Goal: Information Seeking & Learning: Learn about a topic

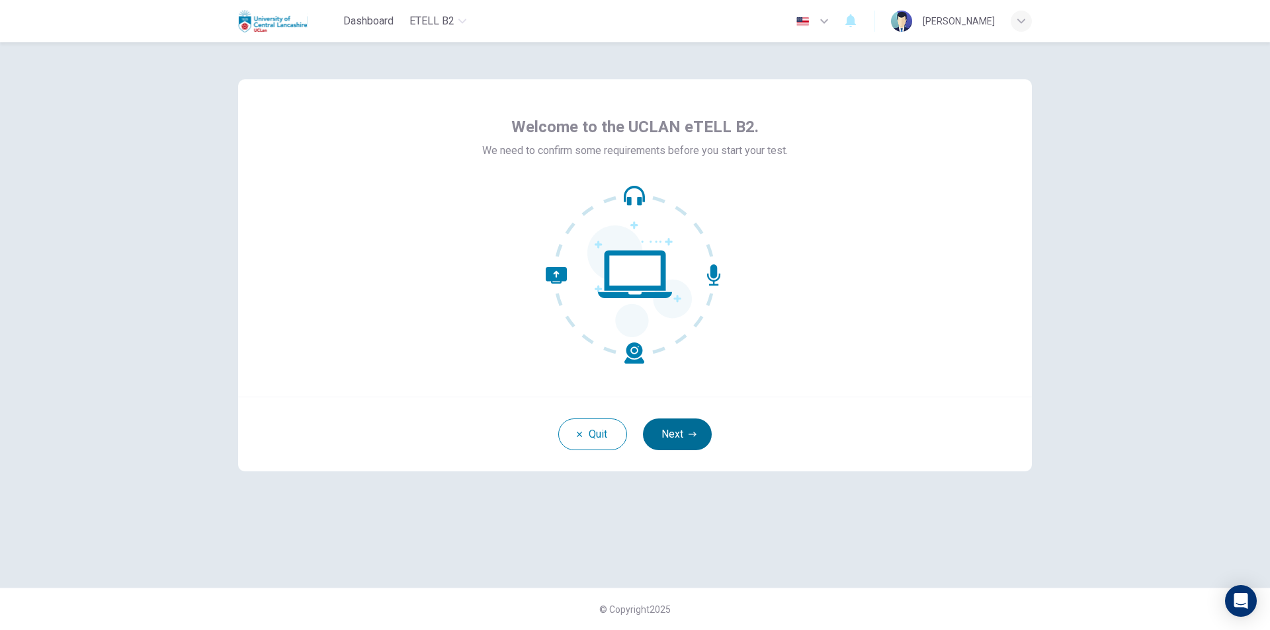
click at [684, 436] on button "Next" at bounding box center [677, 435] width 69 height 32
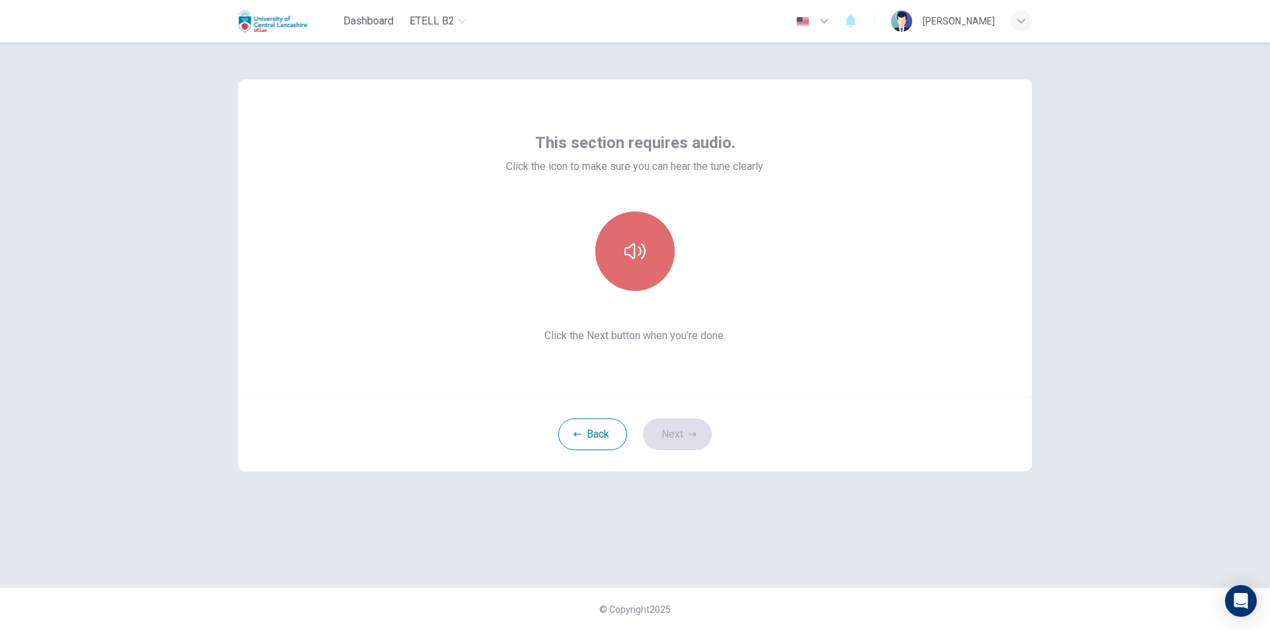
click at [626, 261] on icon "button" at bounding box center [634, 251] width 21 height 21
click at [637, 259] on icon "button" at bounding box center [634, 251] width 21 height 21
click at [670, 435] on button "Next" at bounding box center [677, 435] width 69 height 32
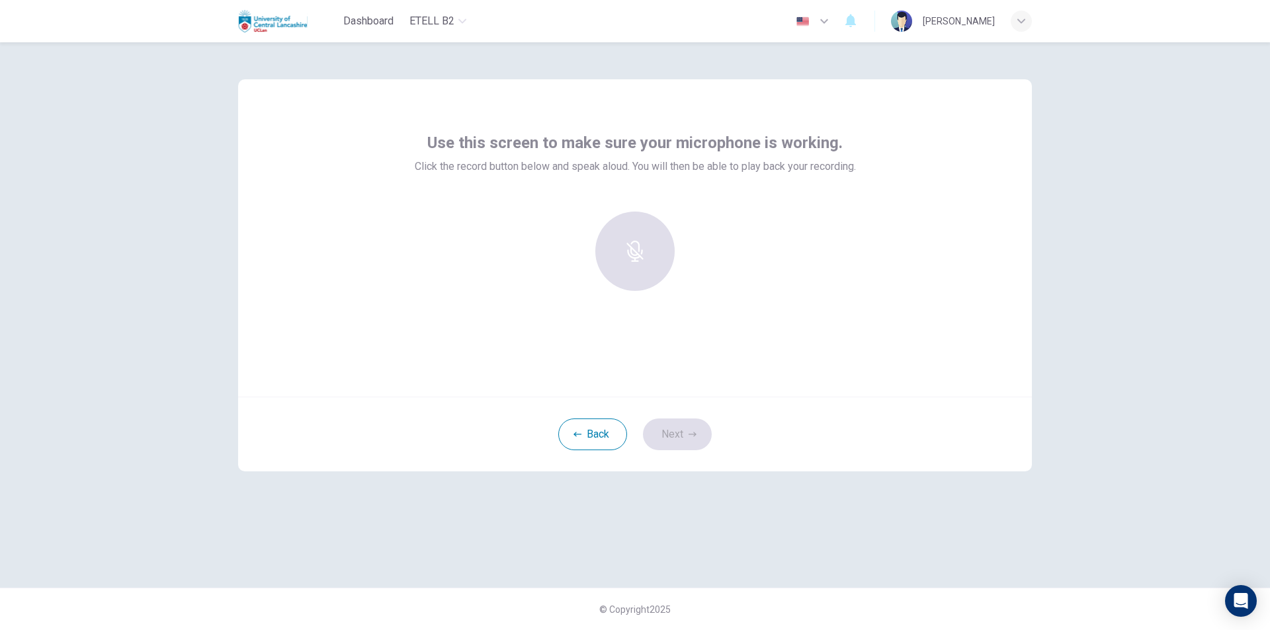
click at [653, 267] on div at bounding box center [634, 251] width 143 height 79
click at [653, 274] on div "Record" at bounding box center [634, 251] width 79 height 79
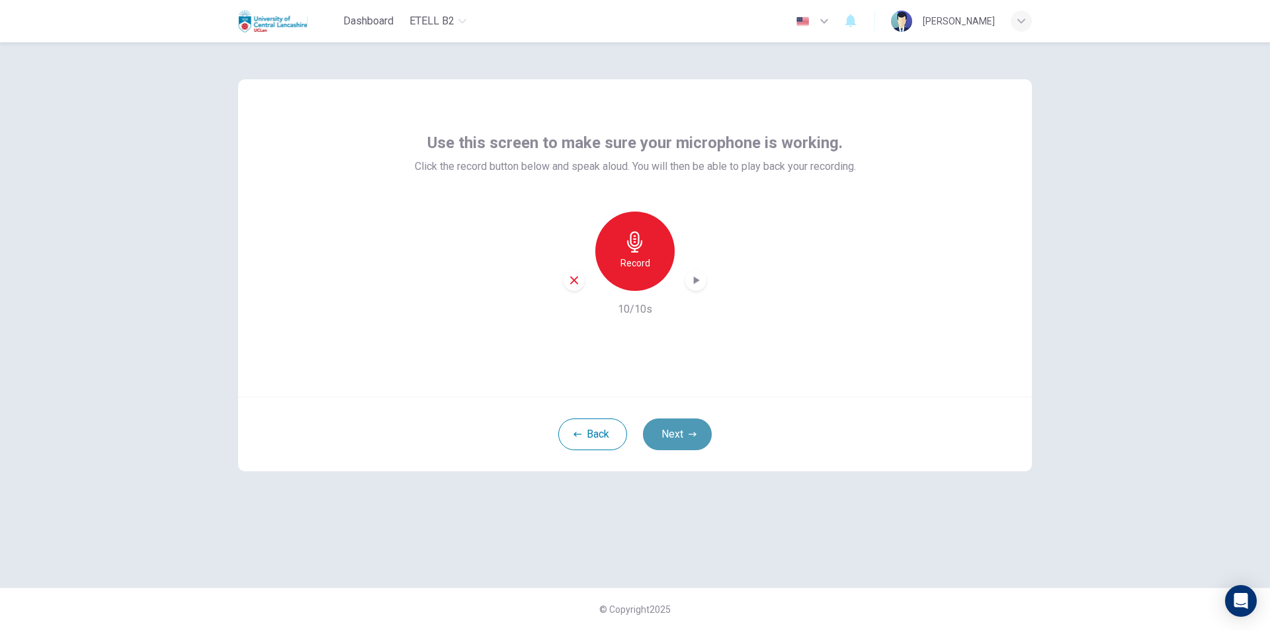
click at [690, 428] on button "Next" at bounding box center [677, 435] width 69 height 32
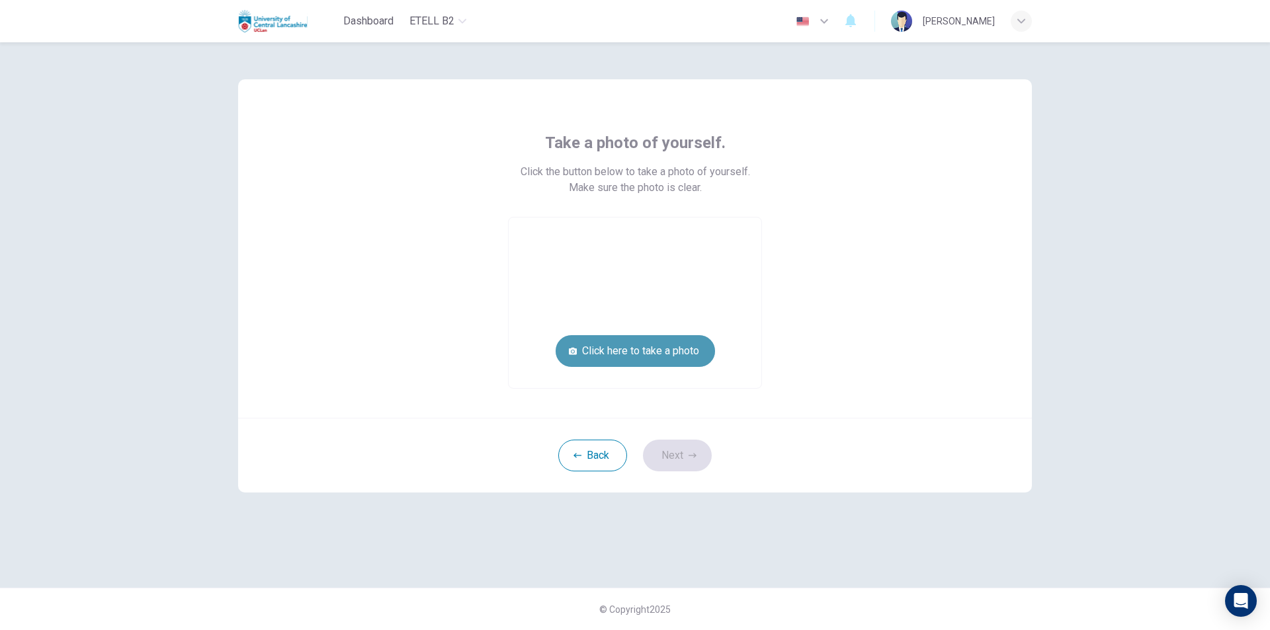
click at [629, 350] on button "Click here to take a photo" at bounding box center [635, 351] width 159 height 32
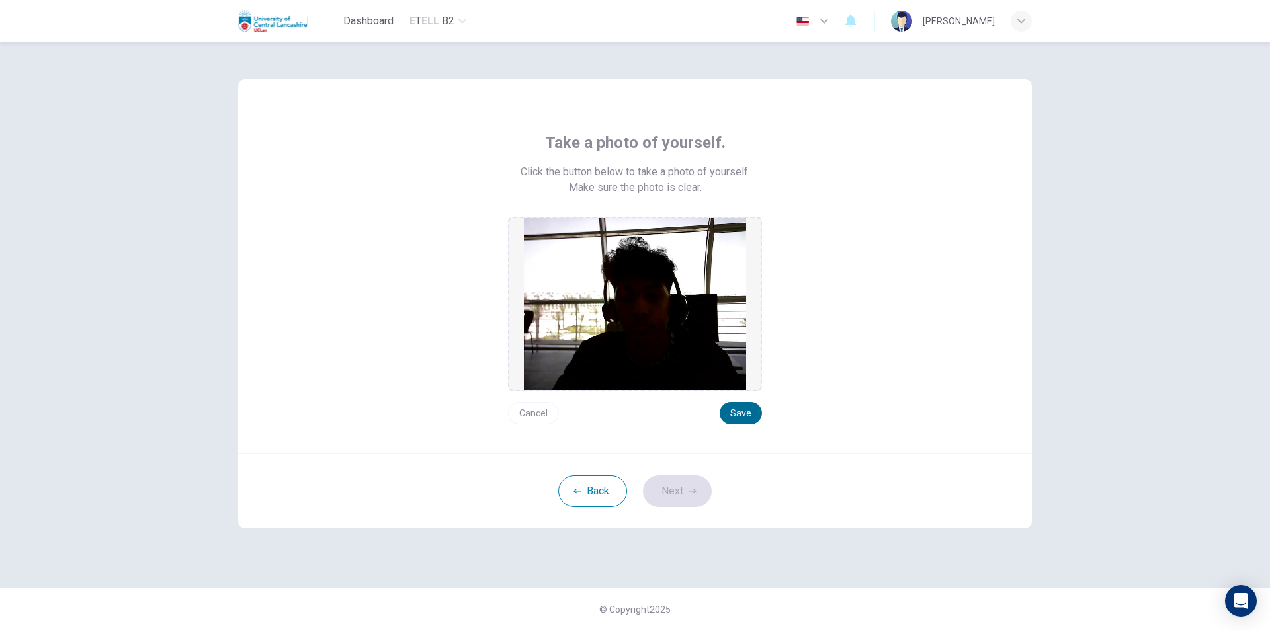
click at [741, 411] on button "Save" at bounding box center [741, 413] width 42 height 22
click at [688, 491] on icon "button" at bounding box center [692, 491] width 8 height 5
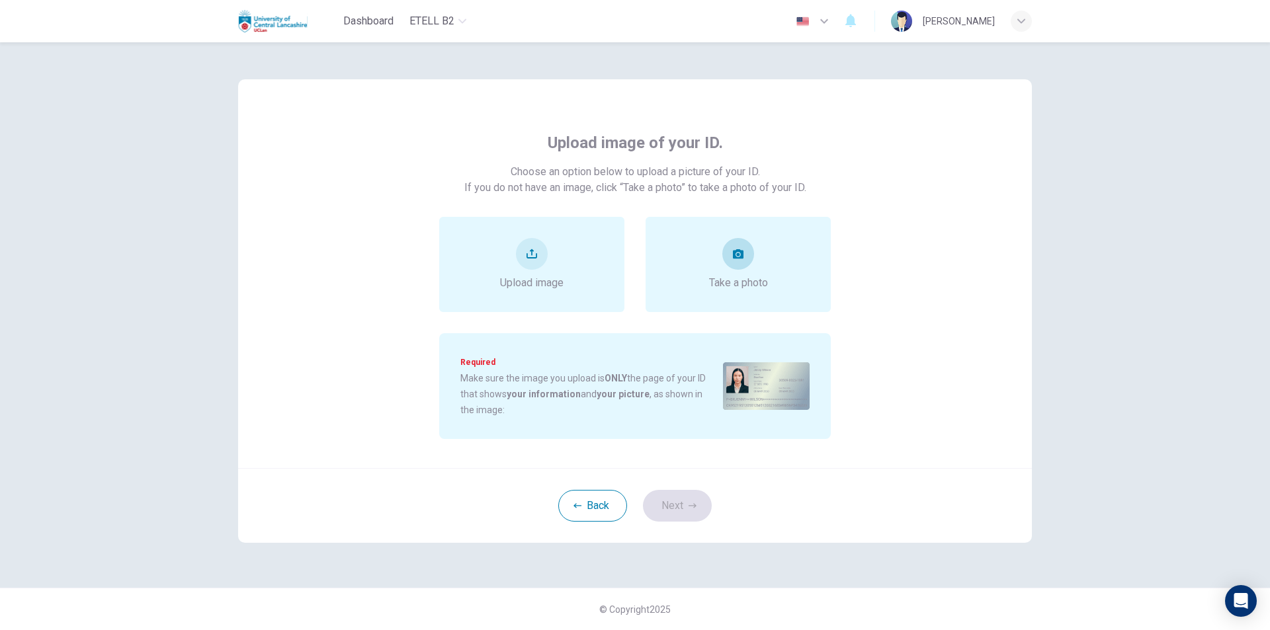
click at [754, 269] on div "Take a photo" at bounding box center [738, 264] width 59 height 53
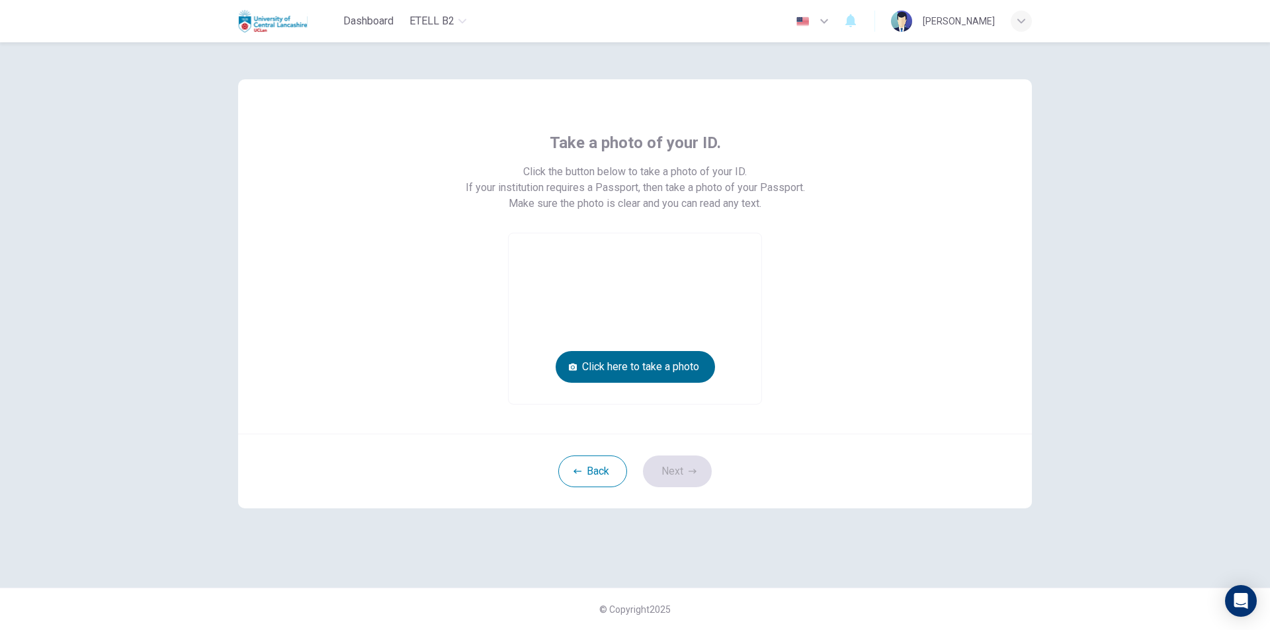
click at [604, 365] on button "Click here to take a photo" at bounding box center [635, 367] width 159 height 32
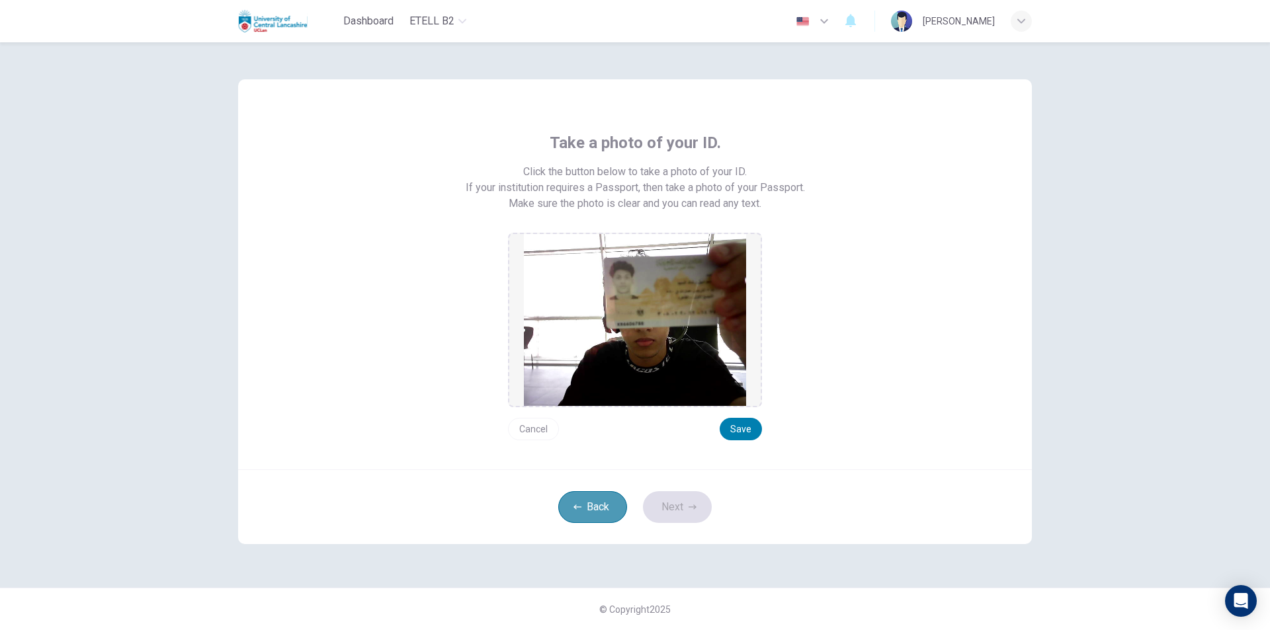
click at [580, 507] on icon "button" at bounding box center [577, 507] width 8 height 8
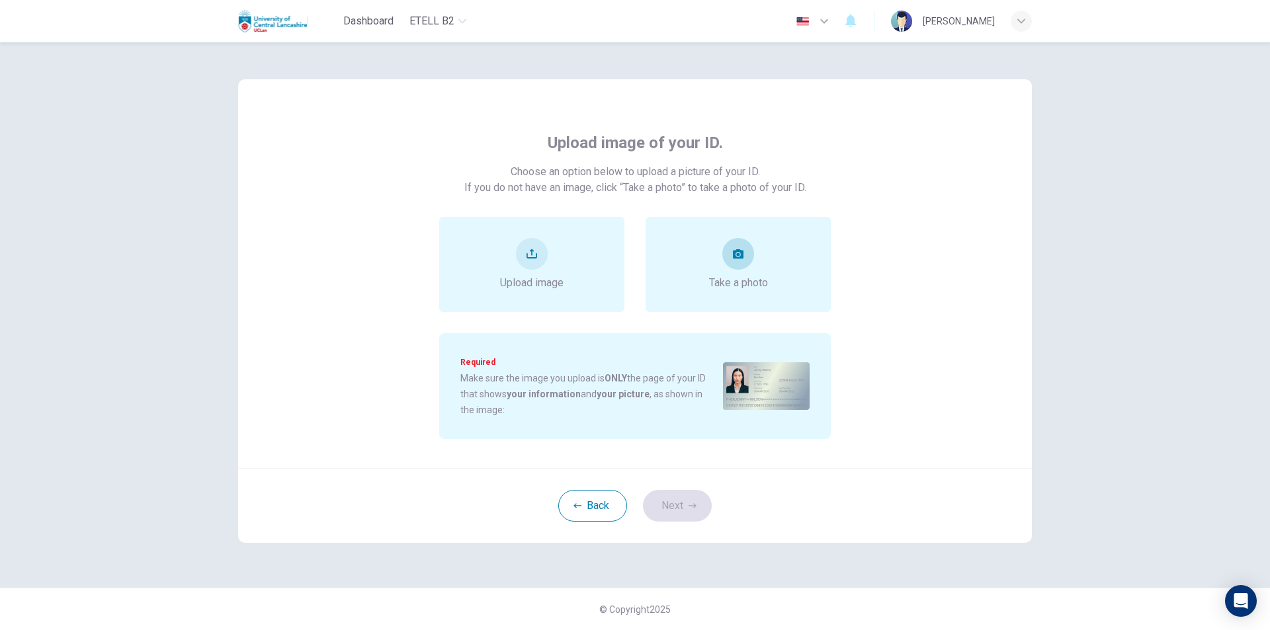
click at [734, 276] on span "Take a photo" at bounding box center [738, 283] width 59 height 16
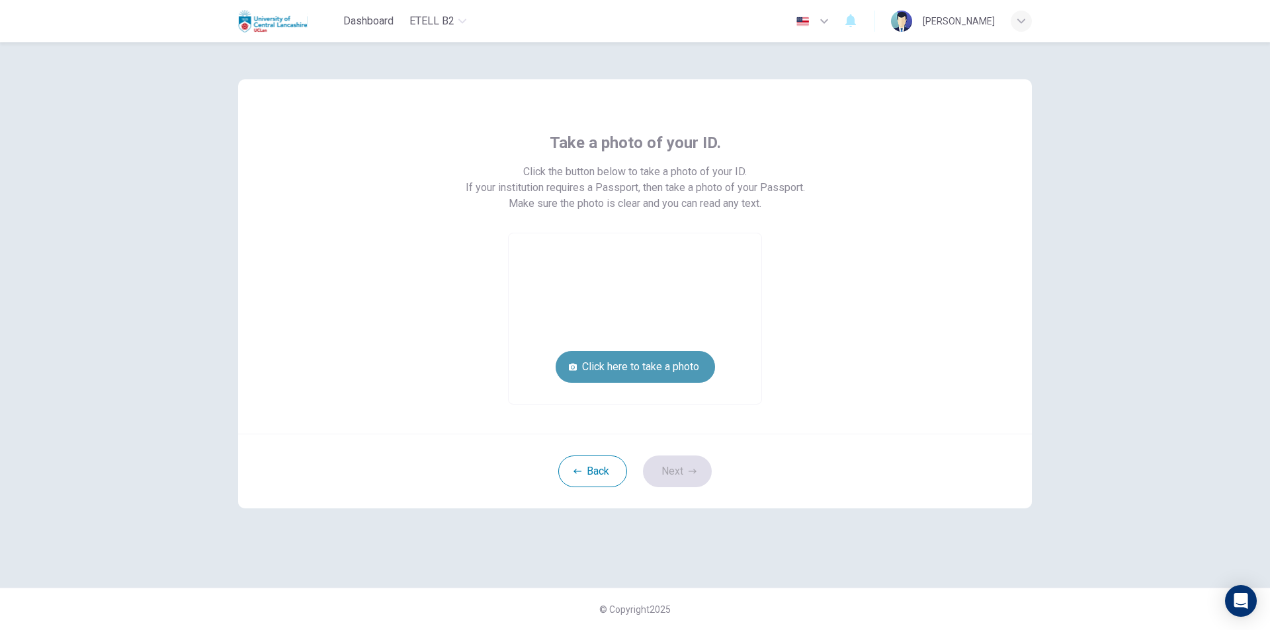
click at [661, 366] on button "Click here to take a photo" at bounding box center [635, 367] width 159 height 32
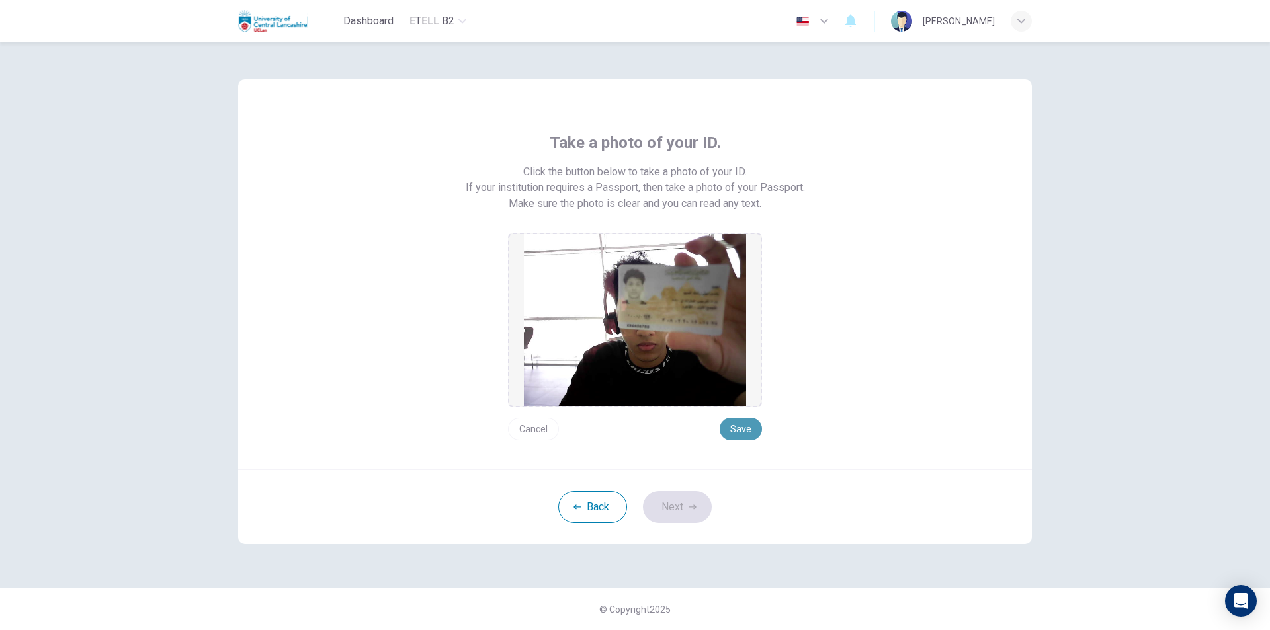
click at [743, 422] on button "Save" at bounding box center [741, 429] width 42 height 22
click at [666, 504] on button "Next" at bounding box center [677, 507] width 69 height 32
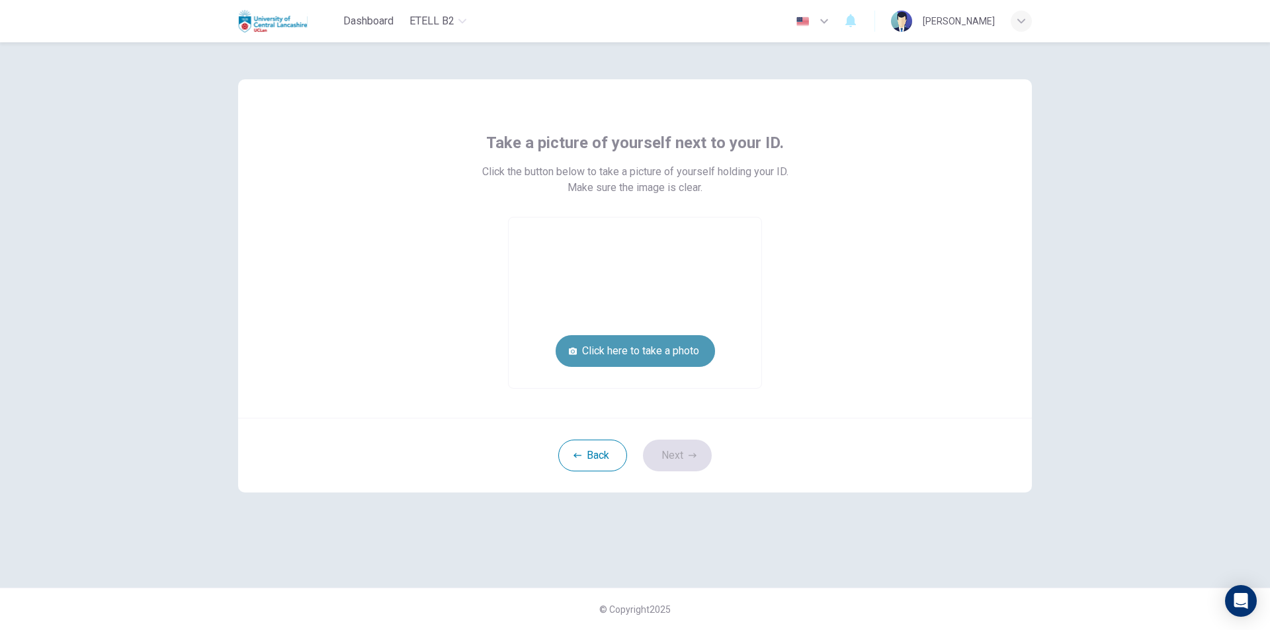
click at [651, 349] on button "Click here to take a photo" at bounding box center [635, 351] width 159 height 32
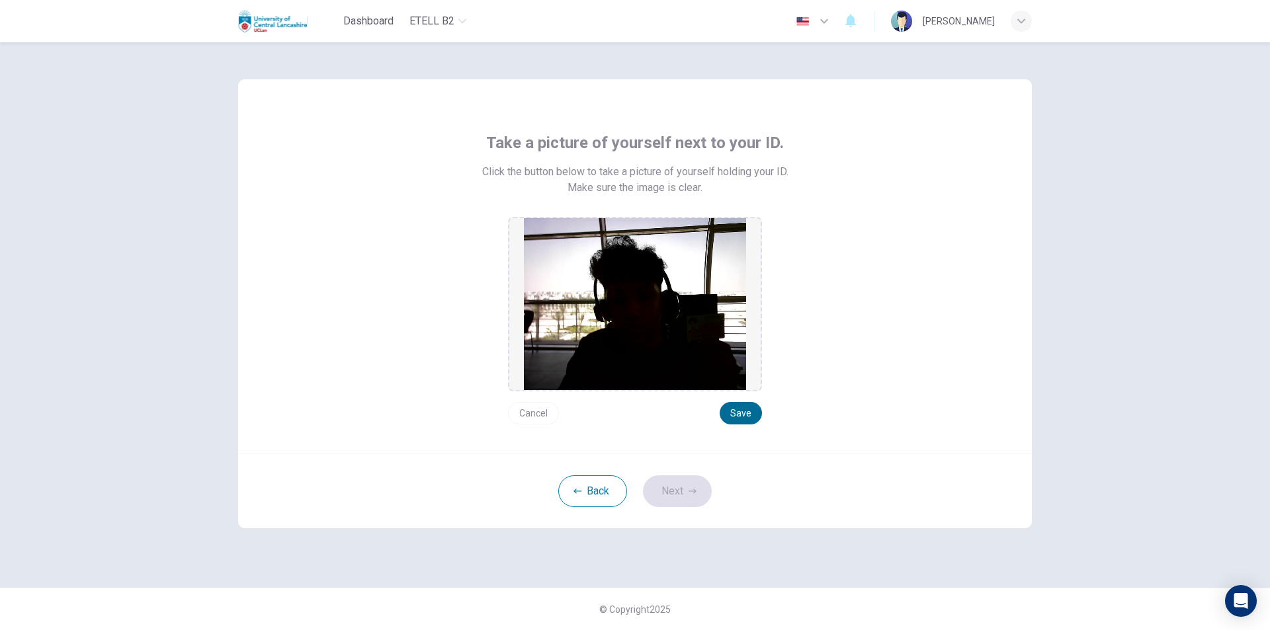
click at [733, 407] on button "Save" at bounding box center [741, 413] width 42 height 22
click at [688, 485] on button "Next" at bounding box center [677, 492] width 69 height 32
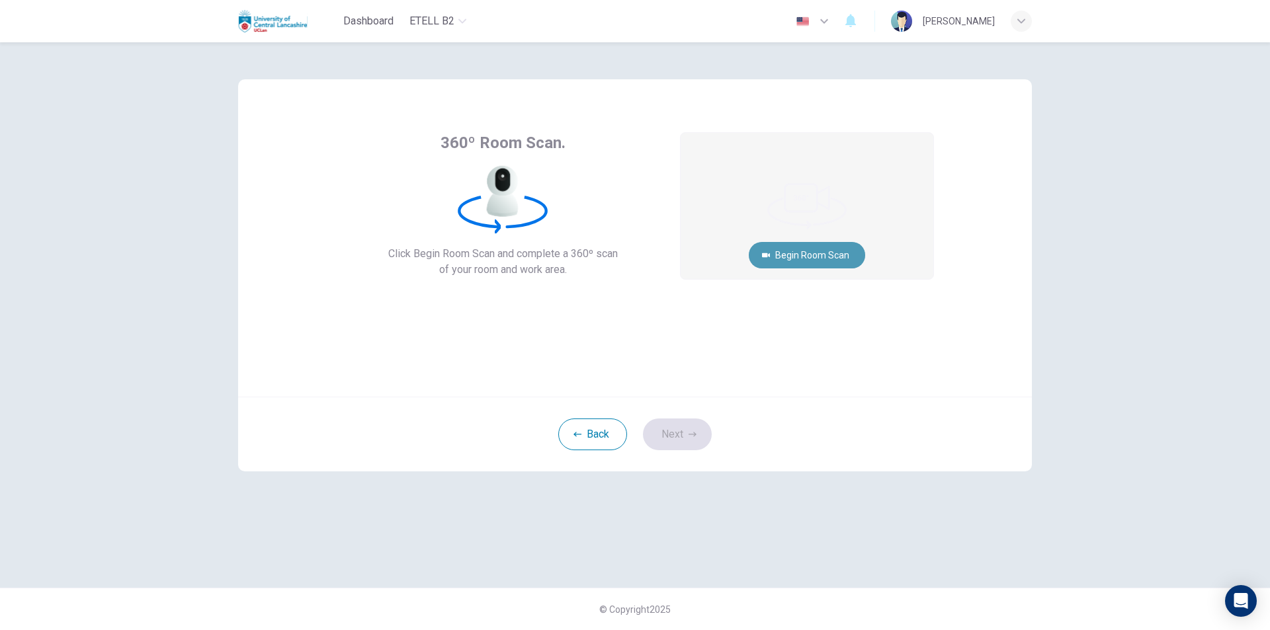
click at [829, 252] on button "Begin Room Scan" at bounding box center [807, 255] width 116 height 26
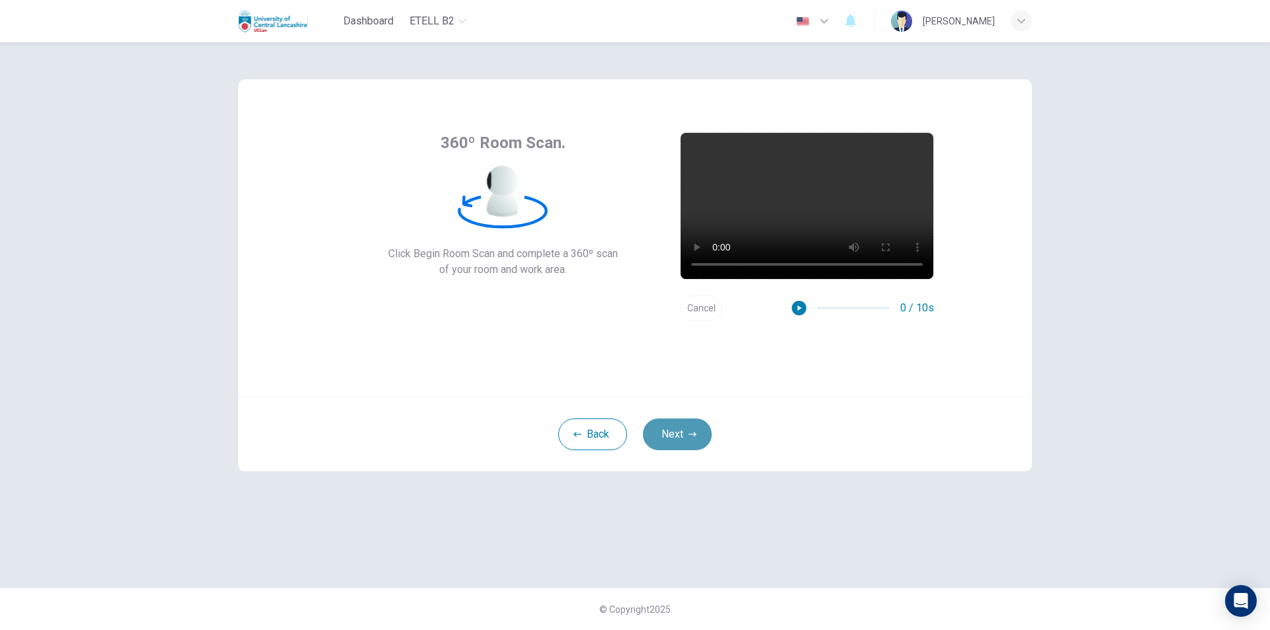
click at [671, 431] on button "Next" at bounding box center [677, 435] width 69 height 32
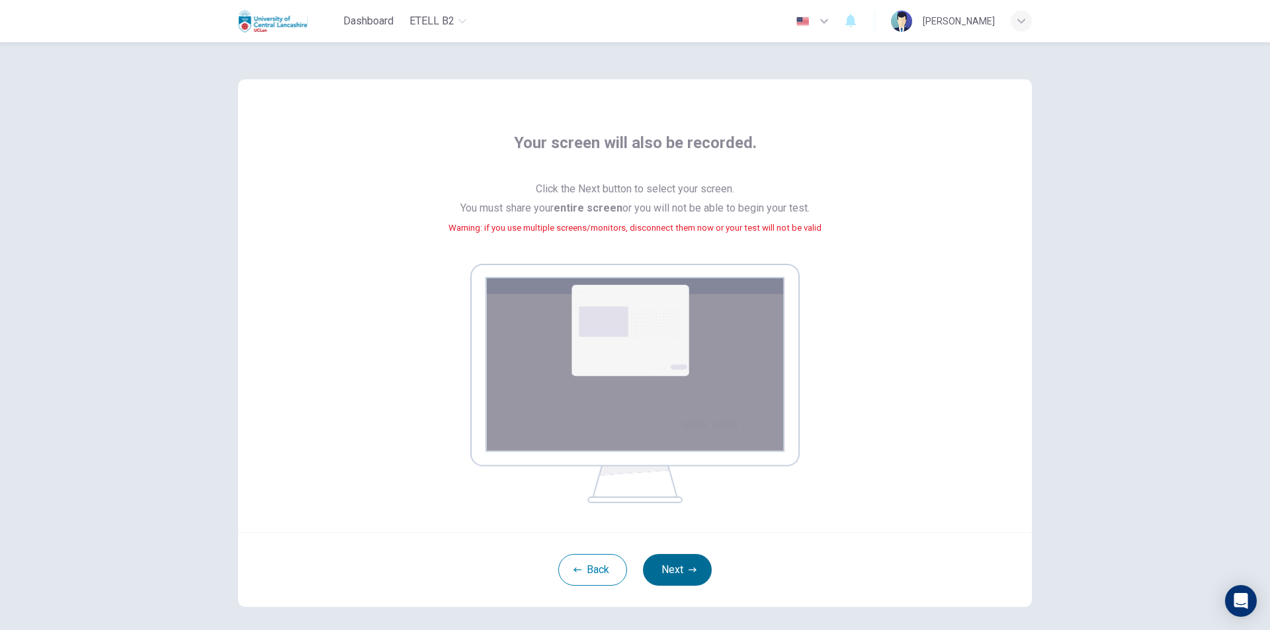
click at [677, 569] on button "Next" at bounding box center [677, 570] width 69 height 32
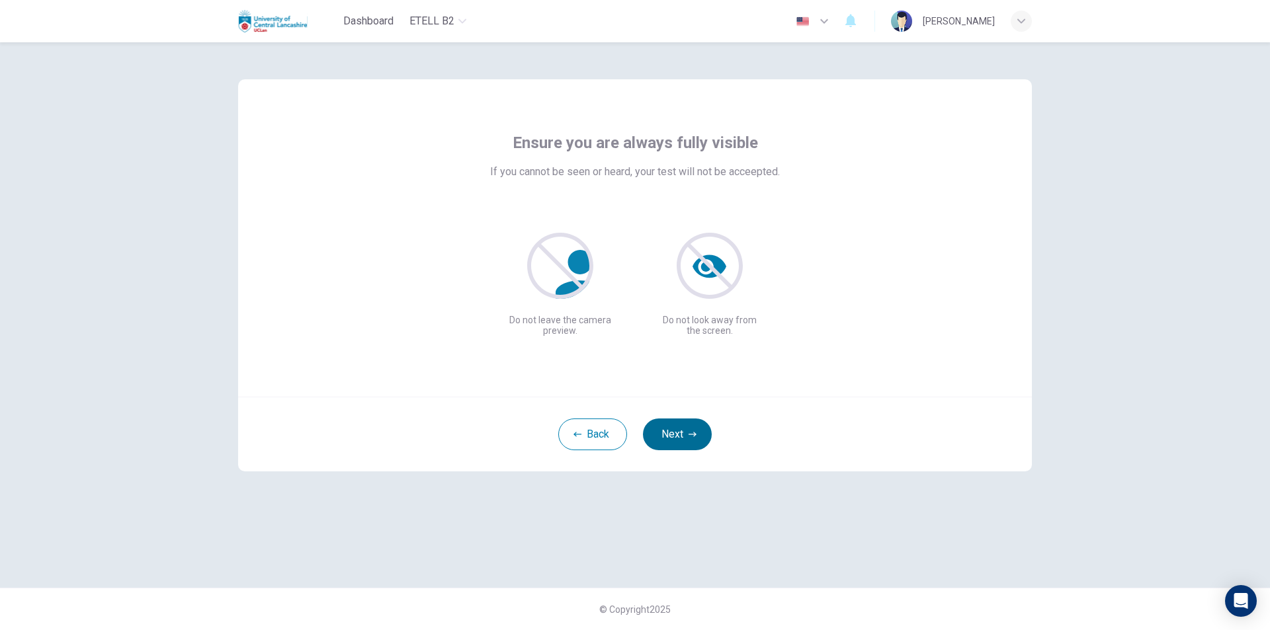
click at [662, 427] on button "Next" at bounding box center [677, 435] width 69 height 32
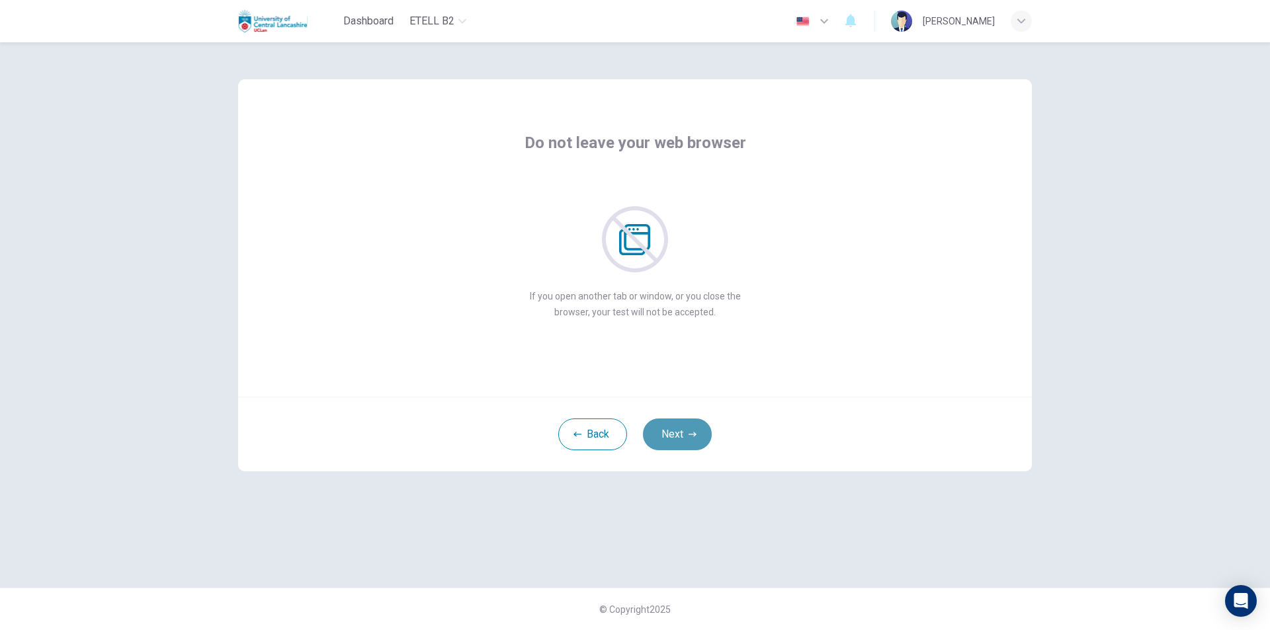
click at [662, 427] on button "Next" at bounding box center [677, 435] width 69 height 32
click at [668, 432] on button "Next" at bounding box center [677, 435] width 69 height 32
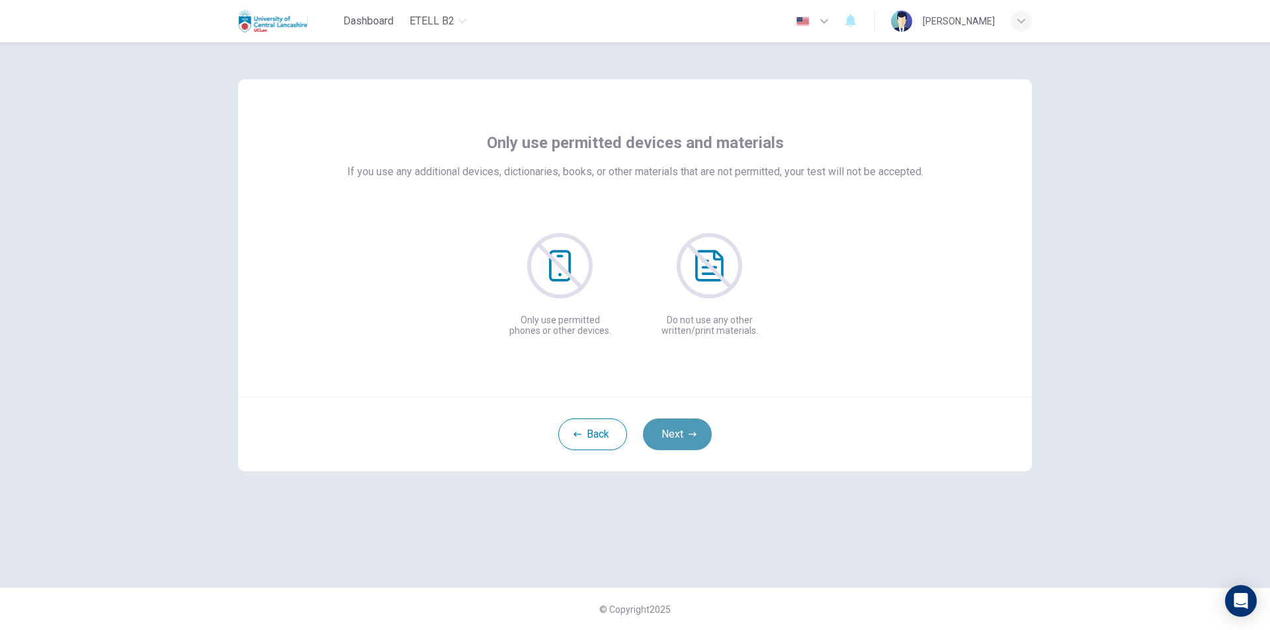
drag, startPoint x: 668, startPoint y: 432, endPoint x: 707, endPoint y: 430, distance: 39.1
click at [682, 432] on button "Next" at bounding box center [677, 435] width 69 height 32
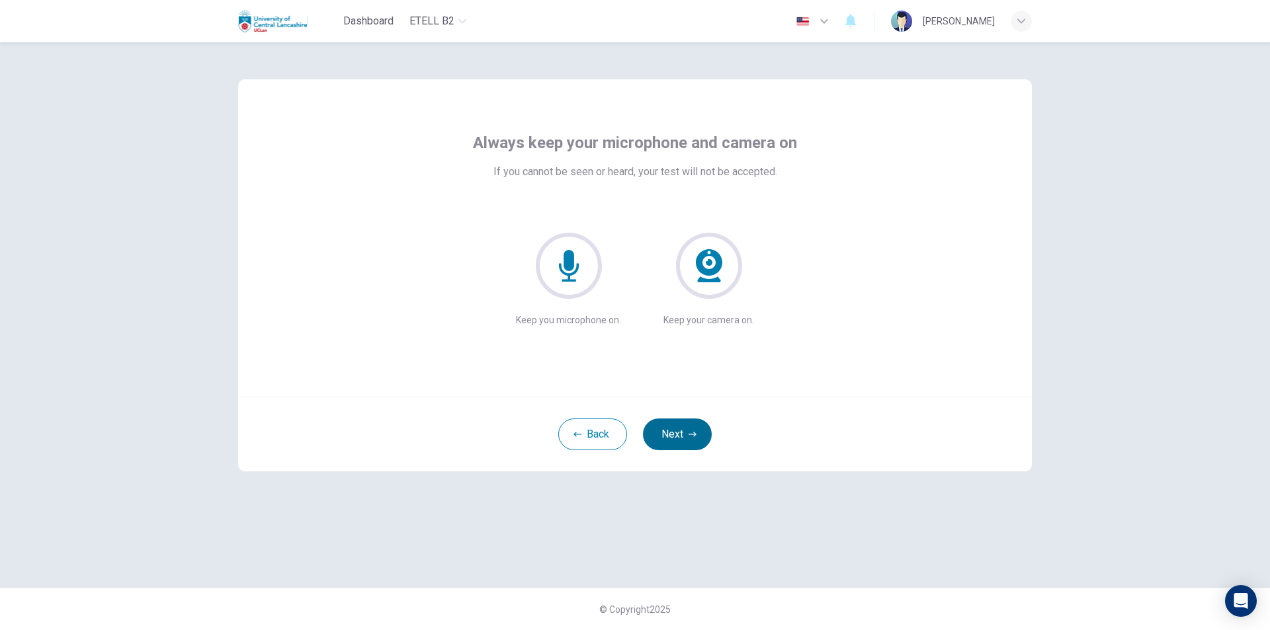
click at [679, 447] on button "Next" at bounding box center [677, 435] width 69 height 32
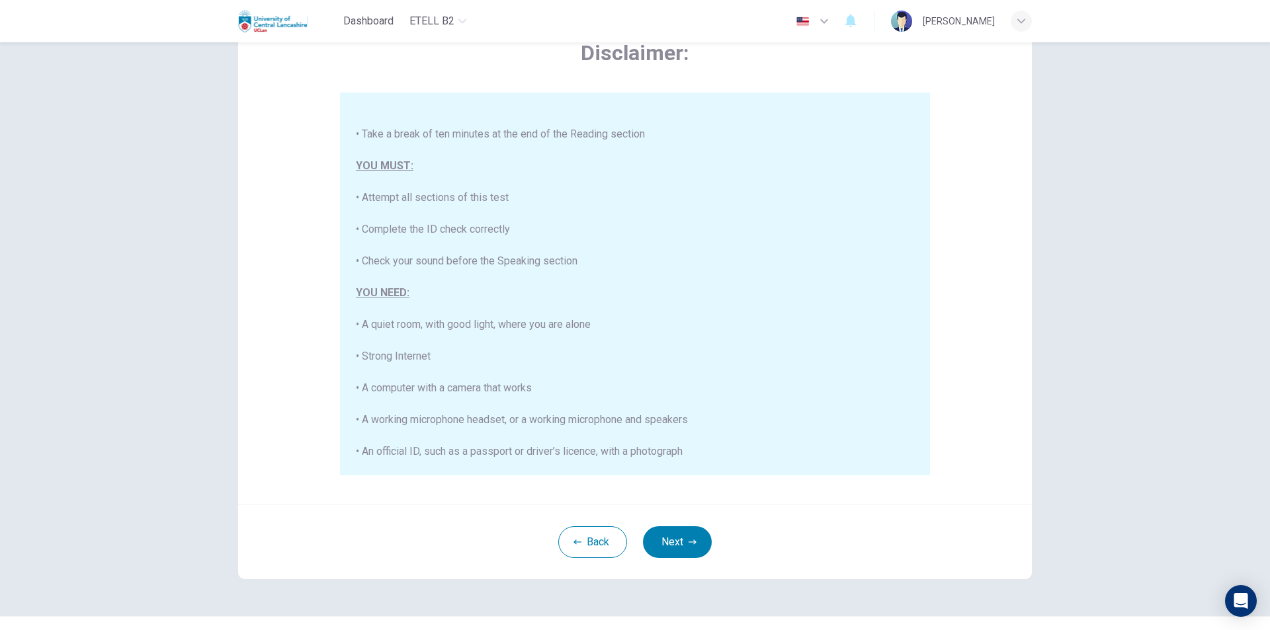
scroll to position [105, 0]
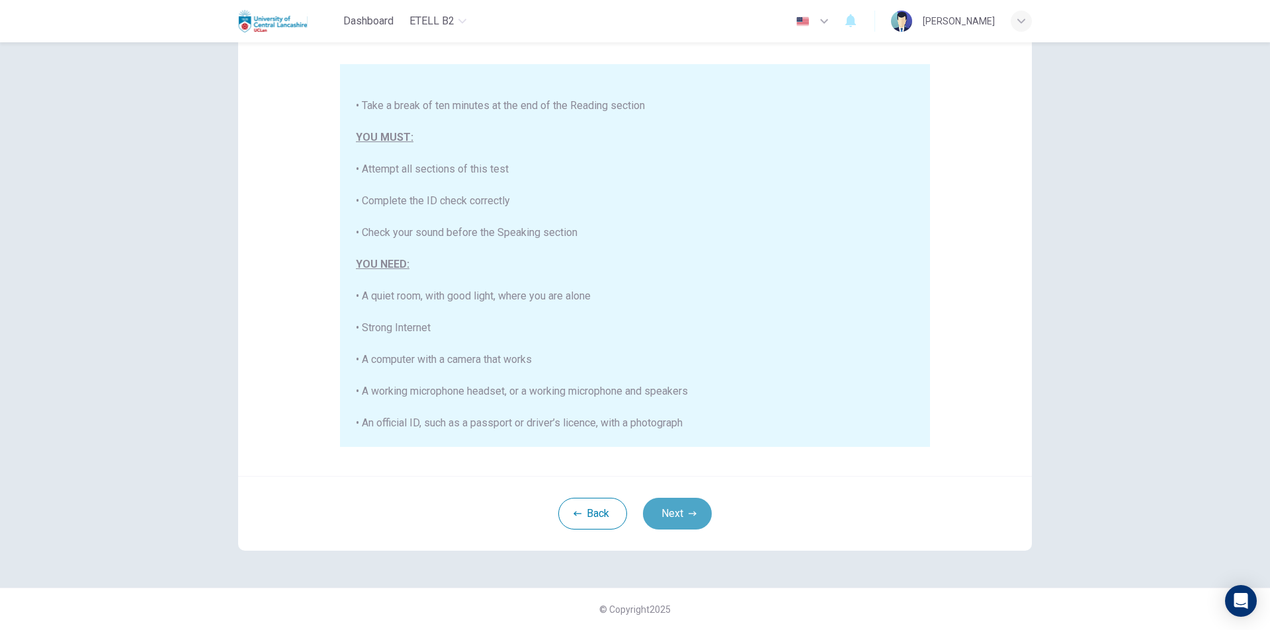
drag, startPoint x: 665, startPoint y: 513, endPoint x: 690, endPoint y: 508, distance: 26.3
click at [666, 512] on button "Next" at bounding box center [677, 514] width 69 height 32
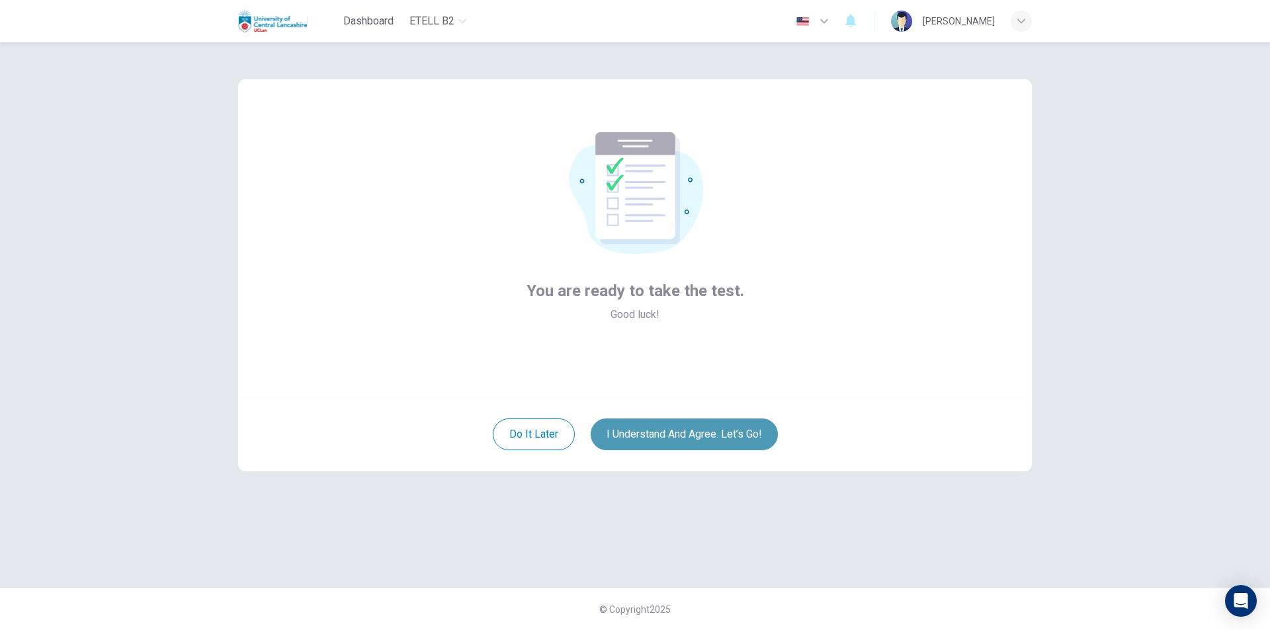
click at [666, 444] on button "I understand and agree. Let’s go!" at bounding box center [684, 435] width 187 height 32
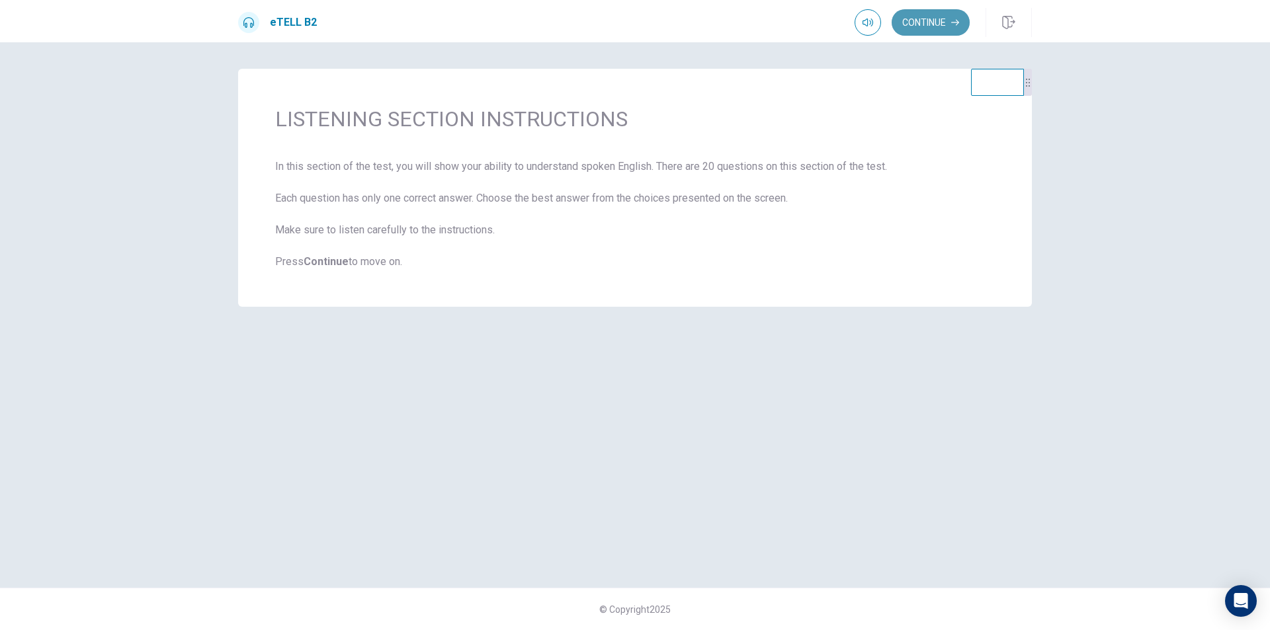
click at [936, 21] on button "Continue" at bounding box center [930, 22] width 78 height 26
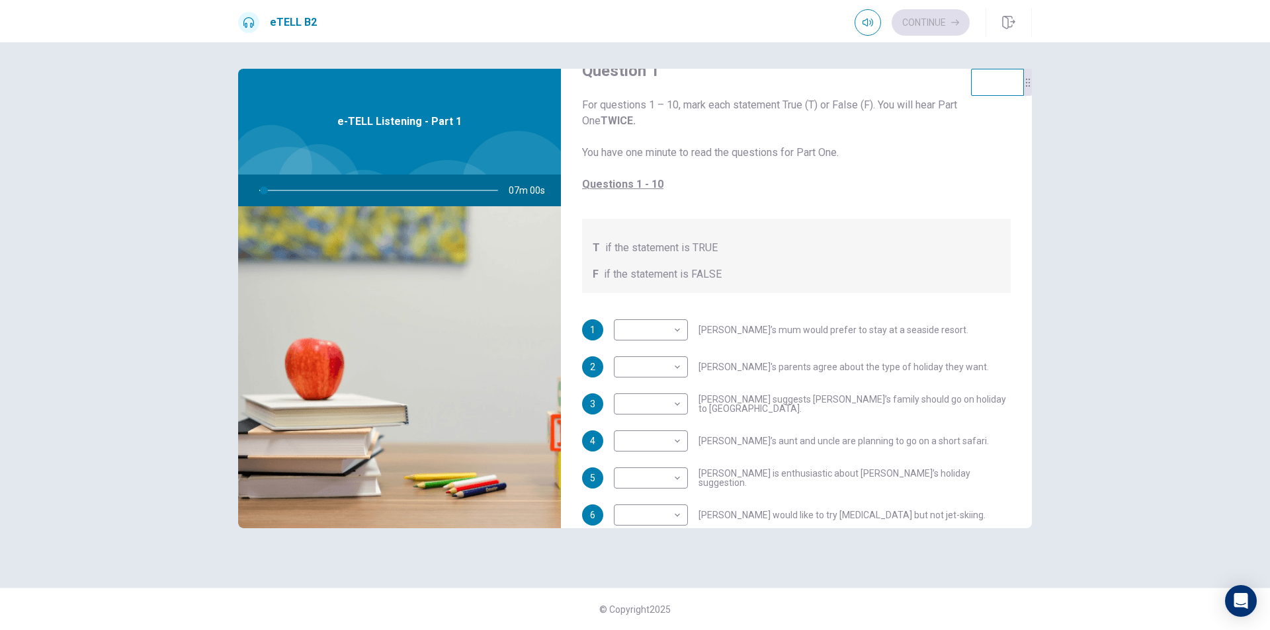
scroll to position [66, 0]
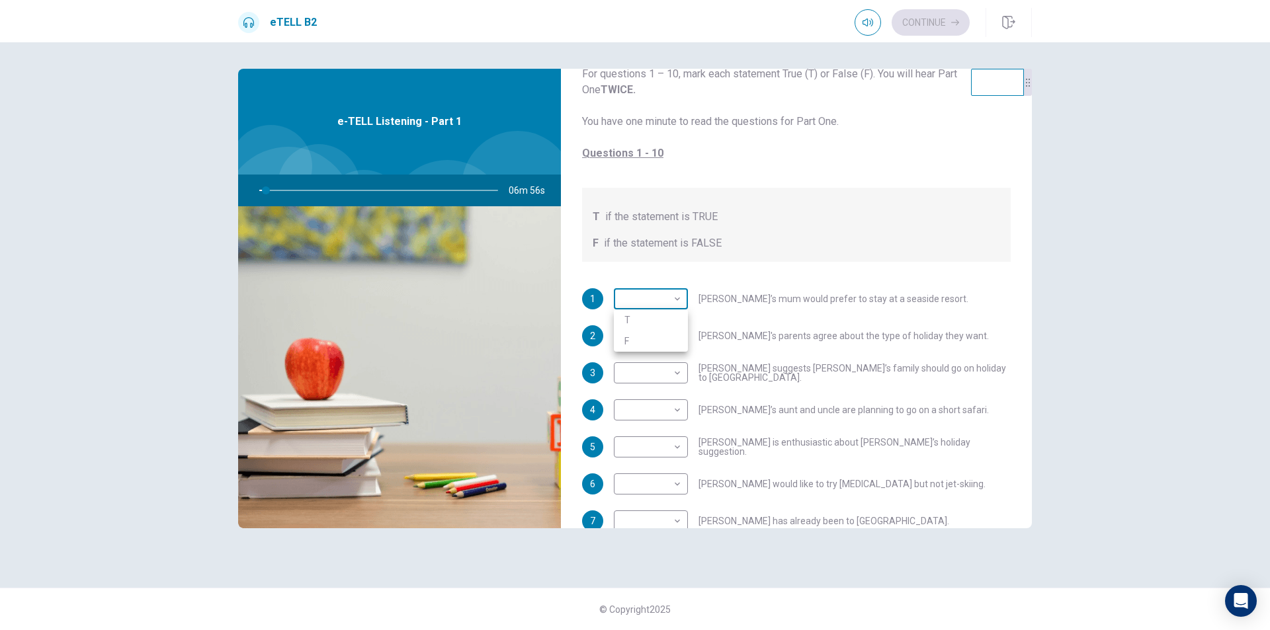
click at [683, 301] on body "This site uses cookies, as explained in our Privacy Policy . If you agree to th…" at bounding box center [635, 315] width 1270 height 630
click at [683, 301] on div at bounding box center [635, 315] width 1270 height 630
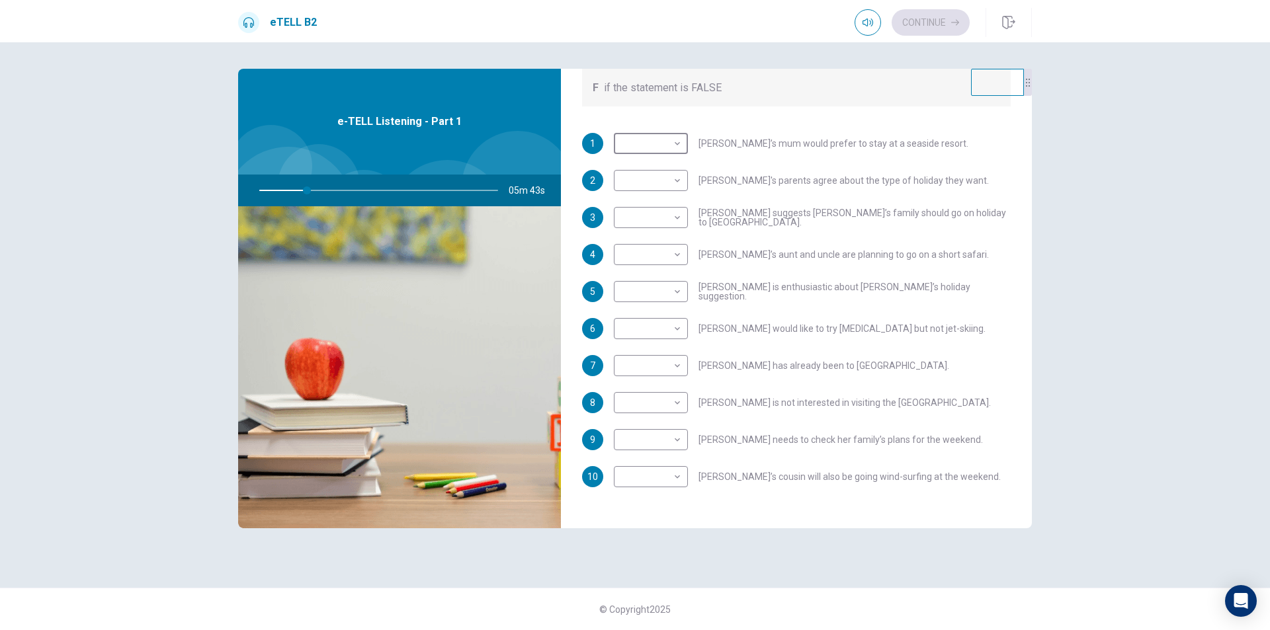
scroll to position [233, 0]
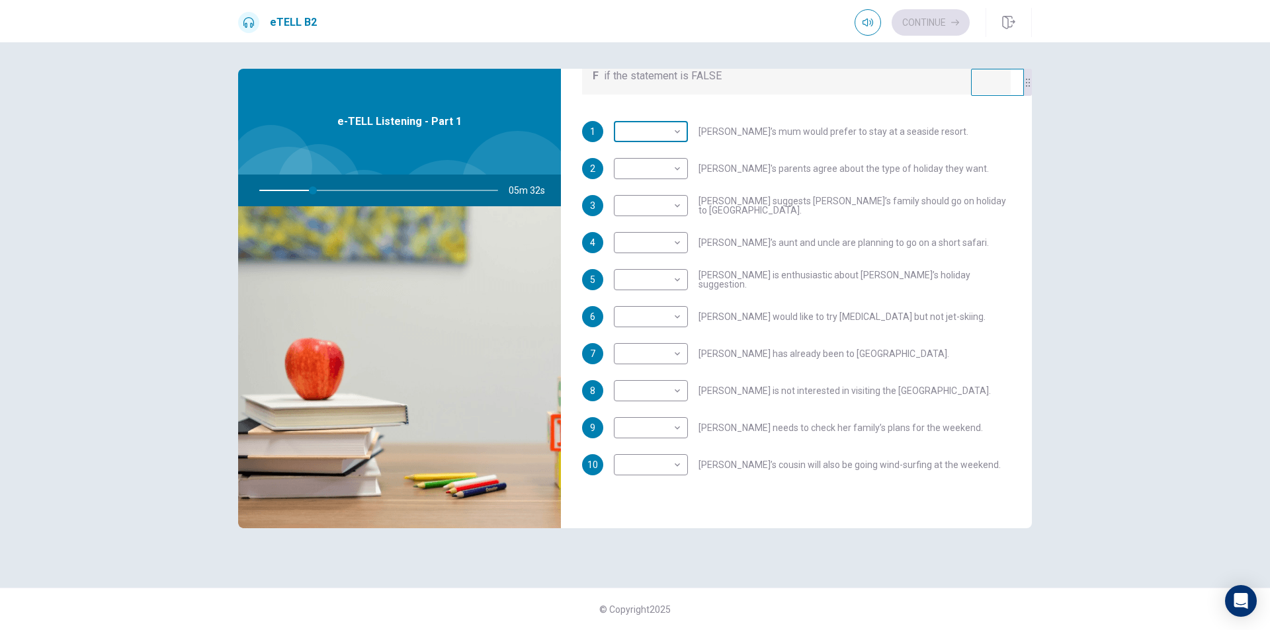
click at [684, 140] on div "​ ​" at bounding box center [651, 131] width 74 height 21
click at [683, 131] on body "This site uses cookies, as explained in our Privacy Policy . If you agree to th…" at bounding box center [635, 315] width 1270 height 630
type input "**"
click at [649, 148] on li "T" at bounding box center [651, 152] width 74 height 21
type input "*"
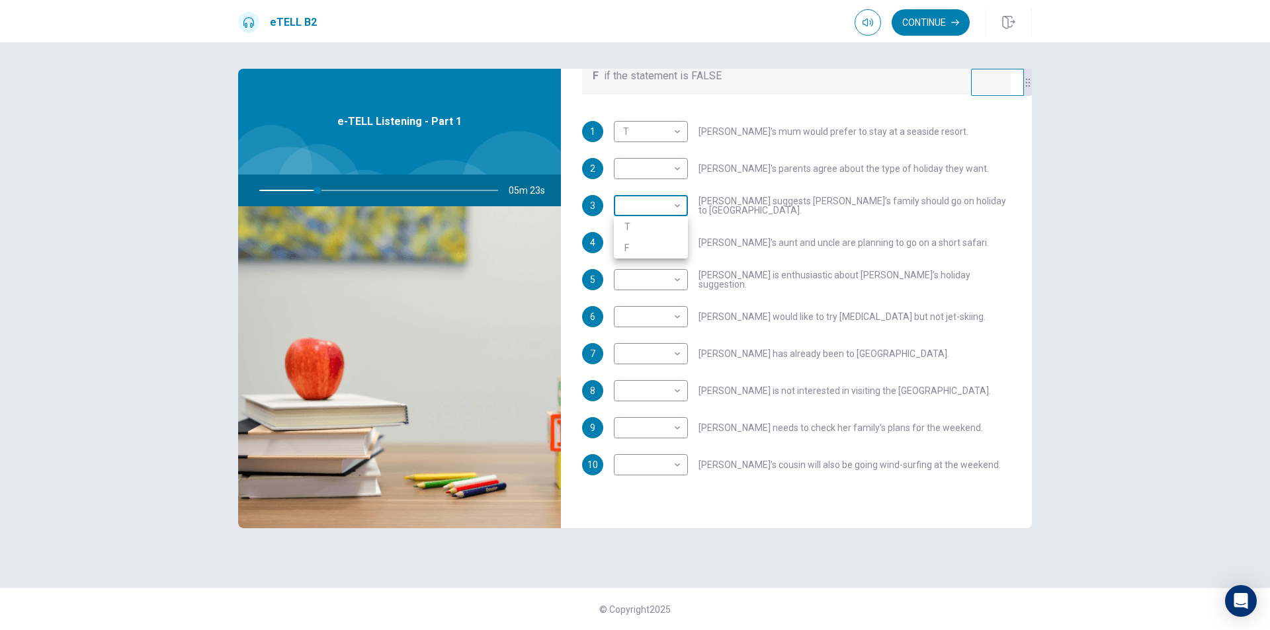
click at [679, 208] on body "This site uses cookies, as explained in our Privacy Policy . If you agree to th…" at bounding box center [635, 315] width 1270 height 630
type input "**"
click at [675, 227] on li "T" at bounding box center [651, 226] width 74 height 21
type input "*"
click at [683, 244] on body "This site uses cookies, as explained in our Privacy Policy . If you agree to th…" at bounding box center [635, 315] width 1270 height 630
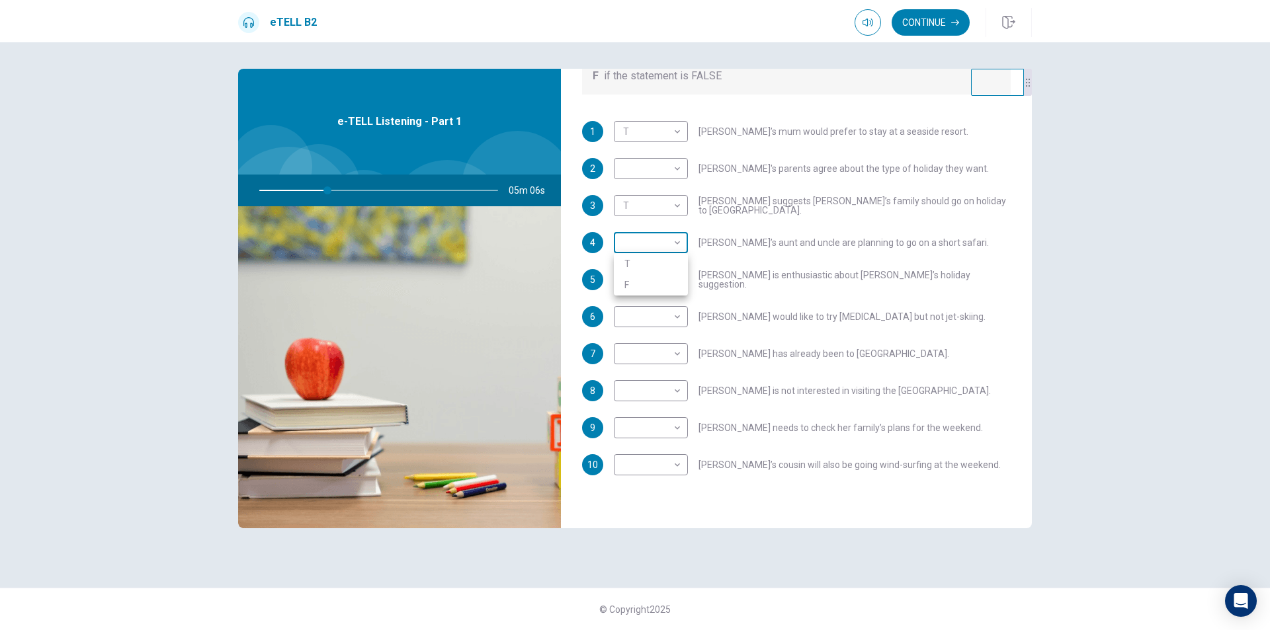
click at [683, 244] on div at bounding box center [635, 315] width 1270 height 630
click at [681, 325] on body "This site uses cookies, as explained in our Privacy Policy . If you agree to th…" at bounding box center [635, 315] width 1270 height 630
type input "**"
click at [672, 364] on li "F" at bounding box center [651, 359] width 74 height 21
type input "*"
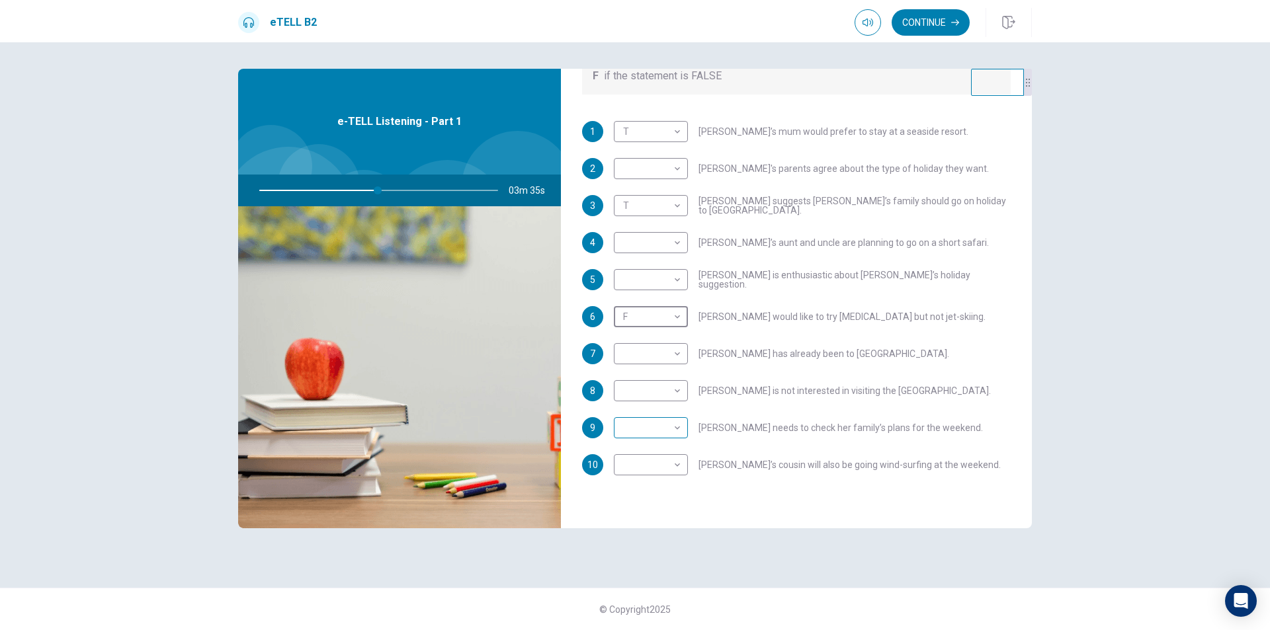
click at [669, 429] on body "This site uses cookies, as explained in our Privacy Policy . If you agree to th…" at bounding box center [635, 315] width 1270 height 630
type input "**"
click at [651, 444] on li "T" at bounding box center [651, 448] width 74 height 21
type input "*"
click at [680, 240] on body "This site uses cookies, as explained in our Privacy Policy . If you agree to th…" at bounding box center [635, 315] width 1270 height 630
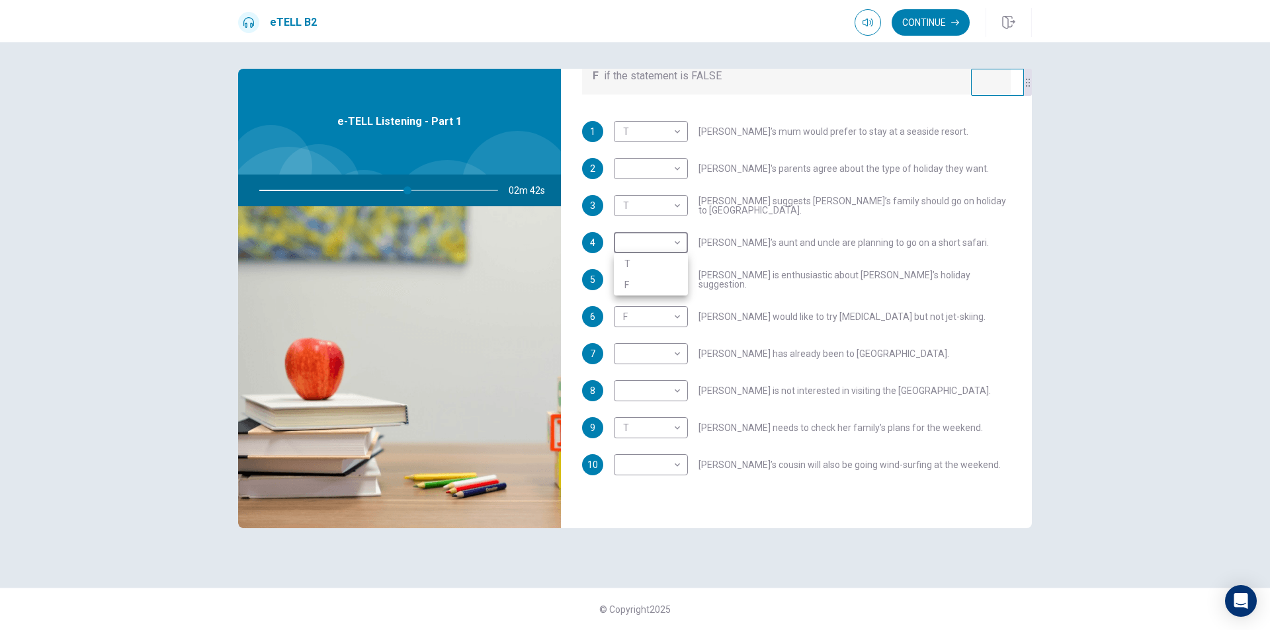
type input "**"
click at [660, 285] on li "F" at bounding box center [651, 284] width 74 height 21
type input "*"
click at [669, 284] on body "This site uses cookies, as explained in our Privacy Policy . If you agree to th…" at bounding box center [635, 315] width 1270 height 630
type input "**"
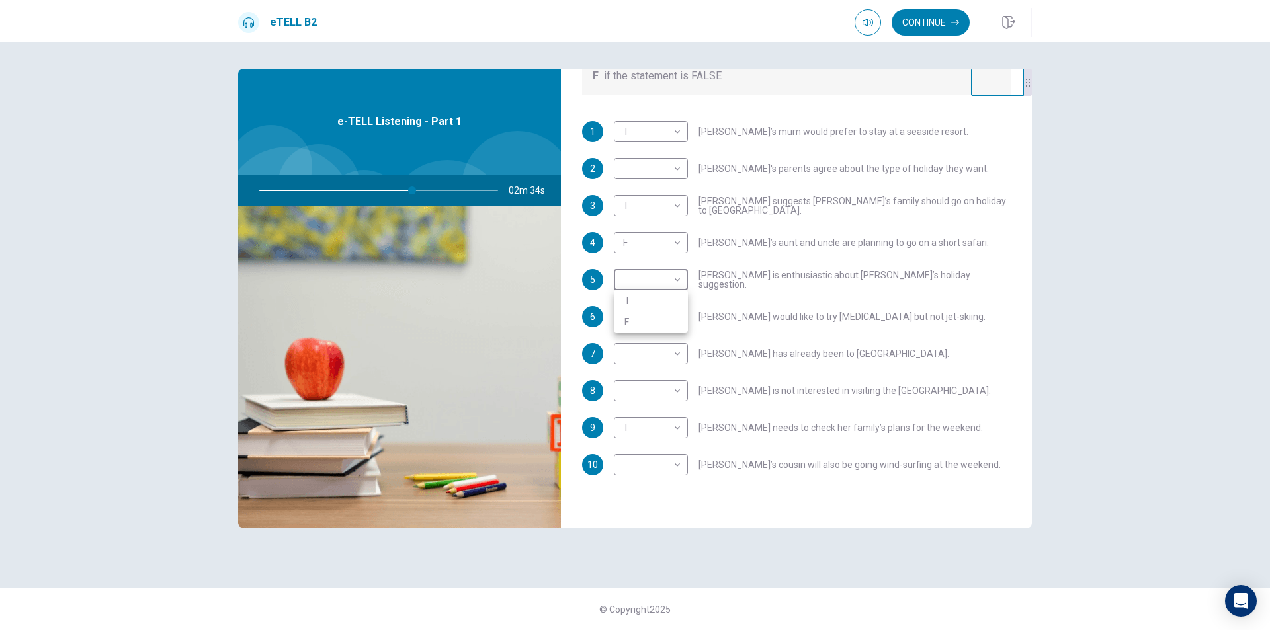
click at [653, 292] on li "T" at bounding box center [651, 300] width 74 height 21
type input "*"
click at [679, 355] on body "This site uses cookies, as explained in our Privacy Policy . If you agree to th…" at bounding box center [635, 315] width 1270 height 630
type input "**"
click at [654, 376] on li "T" at bounding box center [651, 374] width 74 height 21
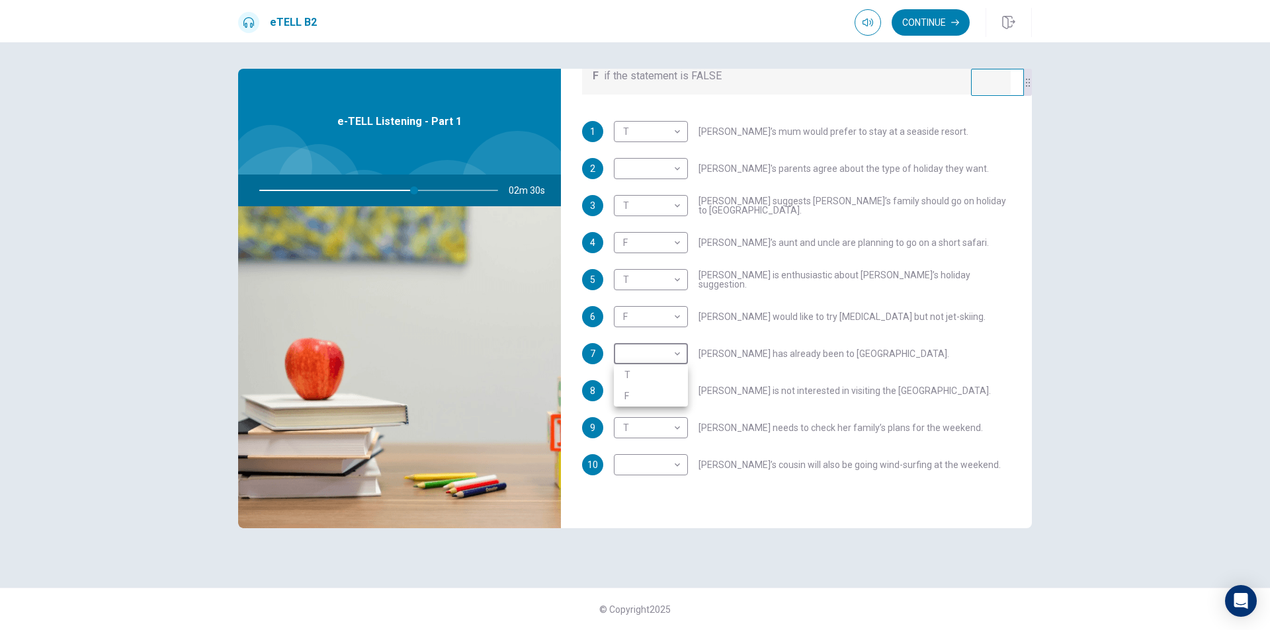
type input "*"
click at [661, 460] on body "This site uses cookies, as explained in our Privacy Policy . If you agree to th…" at bounding box center [635, 315] width 1270 height 630
type input "**"
click at [645, 485] on li "T" at bounding box center [651, 486] width 74 height 21
type input "*"
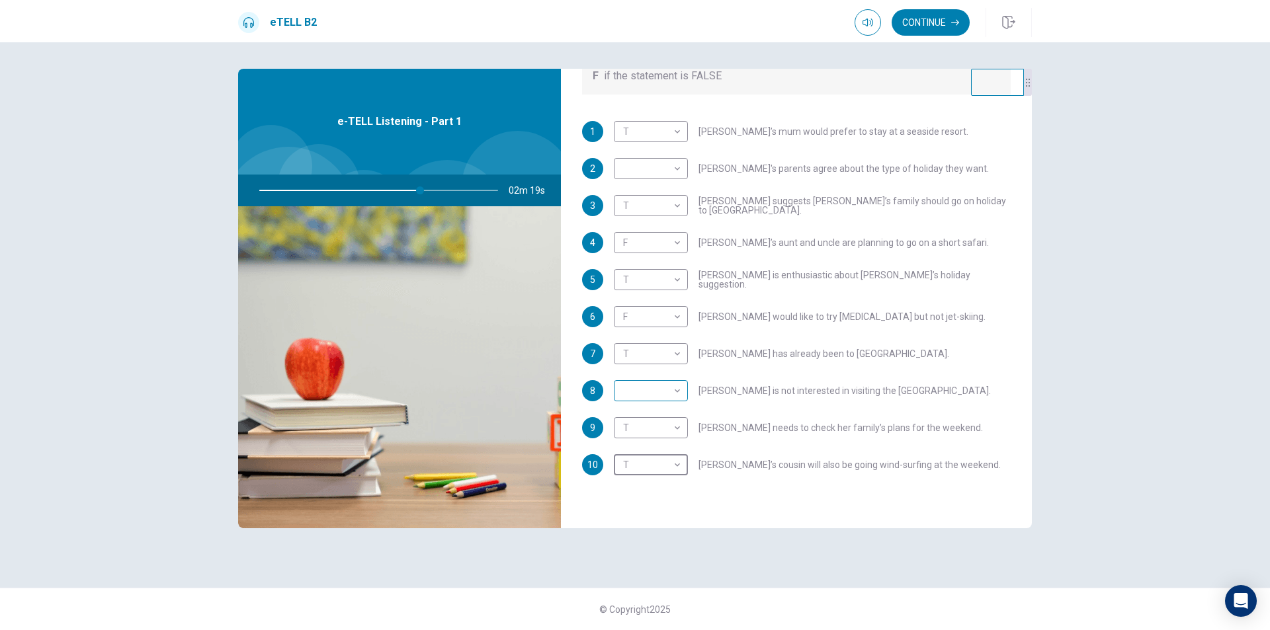
click at [677, 397] on body "This site uses cookies, as explained in our Privacy Policy . If you agree to th…" at bounding box center [635, 315] width 1270 height 630
click at [675, 390] on div at bounding box center [635, 315] width 1270 height 630
click at [659, 168] on body "This site uses cookies, as explained in our Privacy Policy . If you agree to th…" at bounding box center [635, 315] width 1270 height 630
type input "**"
click at [653, 192] on li "T" at bounding box center [651, 189] width 74 height 21
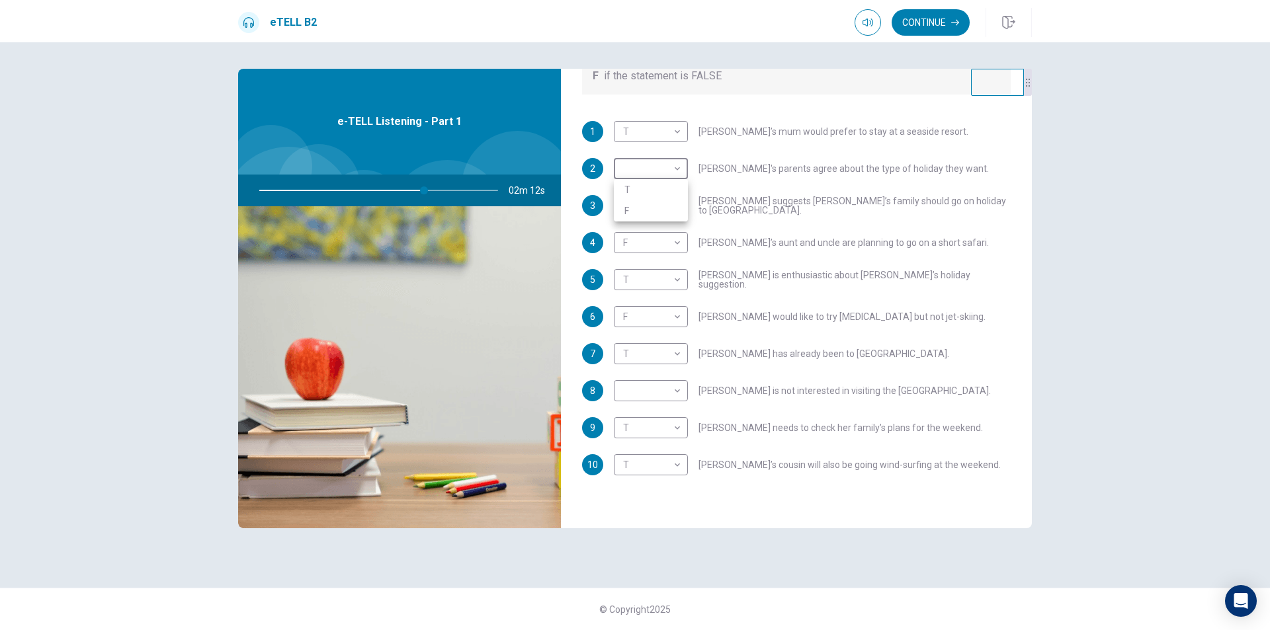
type input "*"
click at [647, 388] on body "This site uses cookies, as explained in our Privacy Policy . If you agree to th…" at bounding box center [635, 315] width 1270 height 630
type input "**"
click at [656, 408] on li "T" at bounding box center [651, 411] width 74 height 21
type input "*"
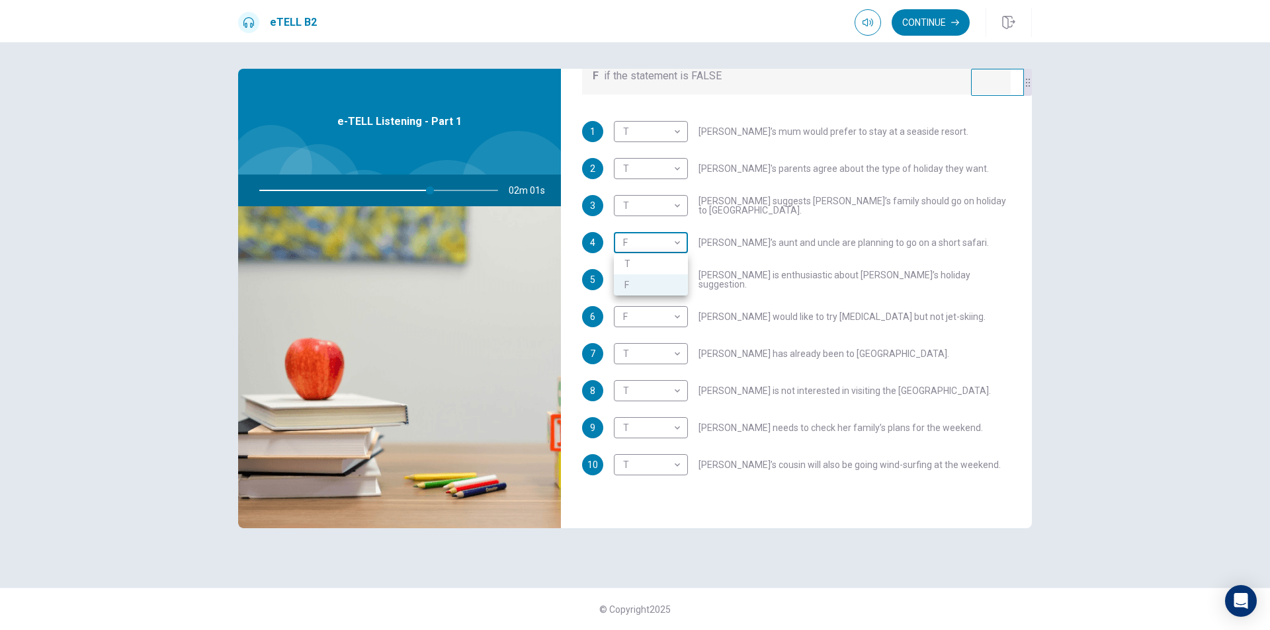
click at [674, 247] on body "This site uses cookies, as explained in our Privacy Policy . If you agree to th…" at bounding box center [635, 315] width 1270 height 630
click at [683, 239] on div at bounding box center [635, 315] width 1270 height 630
click at [678, 356] on body "This site uses cookies, as explained in our Privacy Policy . If you agree to th…" at bounding box center [635, 315] width 1270 height 630
click at [677, 349] on div at bounding box center [635, 315] width 1270 height 630
click at [951, 17] on button "Continue" at bounding box center [930, 22] width 78 height 26
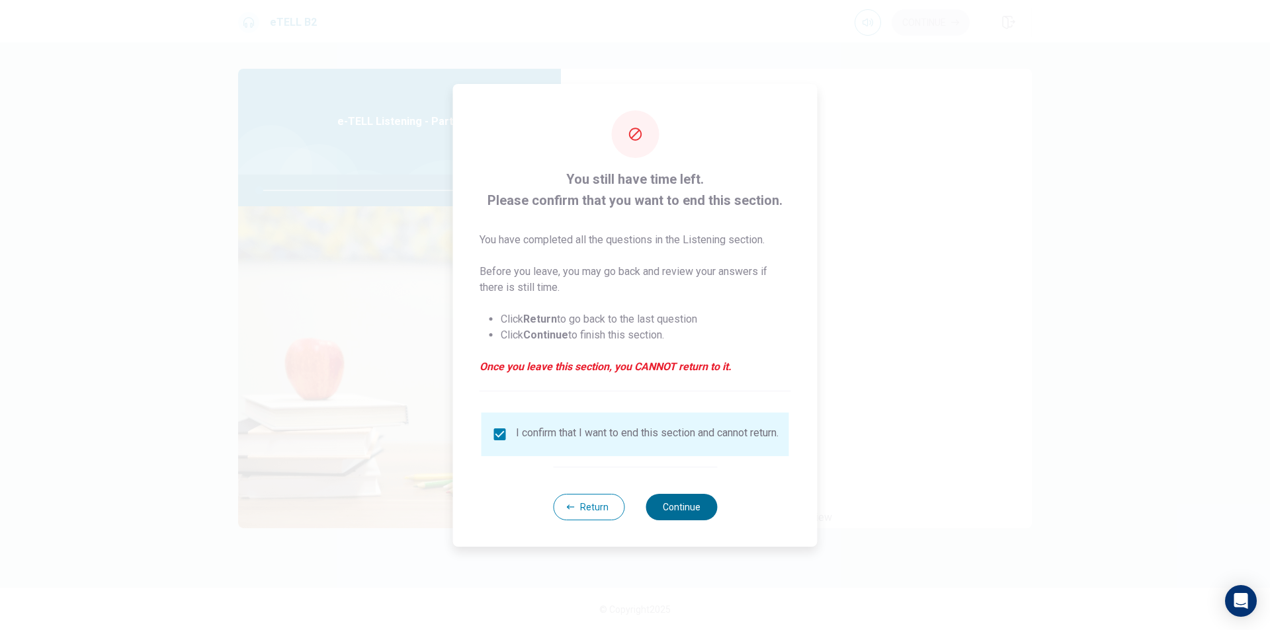
click at [677, 507] on button "Continue" at bounding box center [680, 507] width 71 height 26
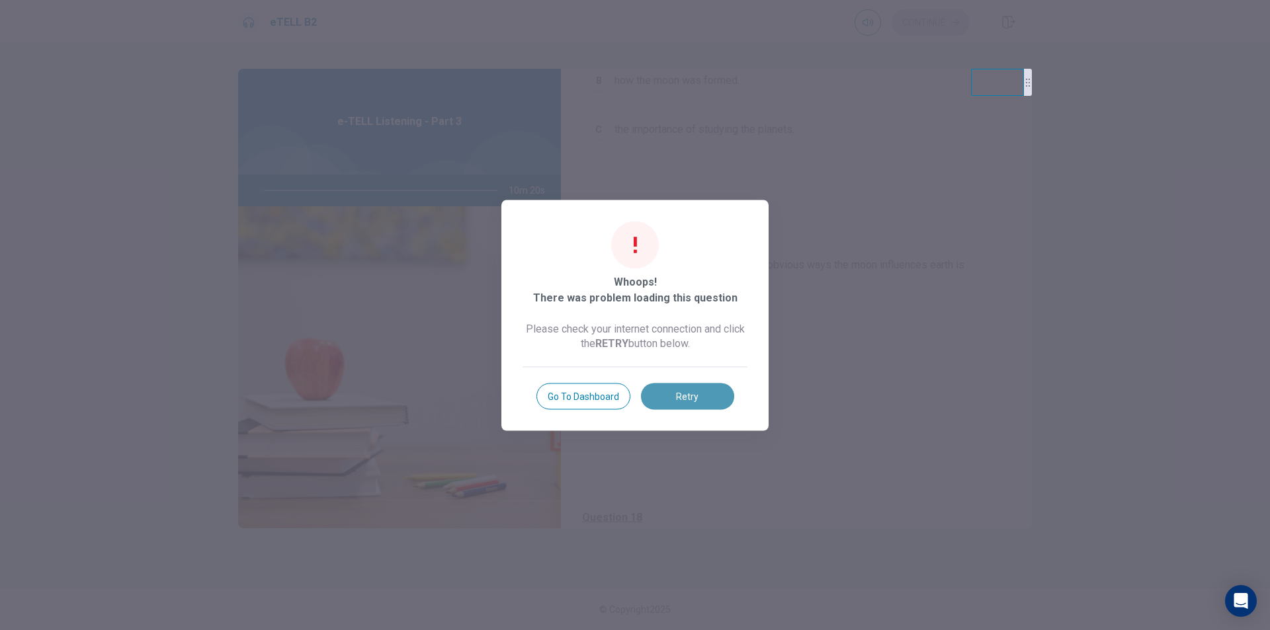
click at [681, 393] on button "Retry" at bounding box center [687, 396] width 93 height 26
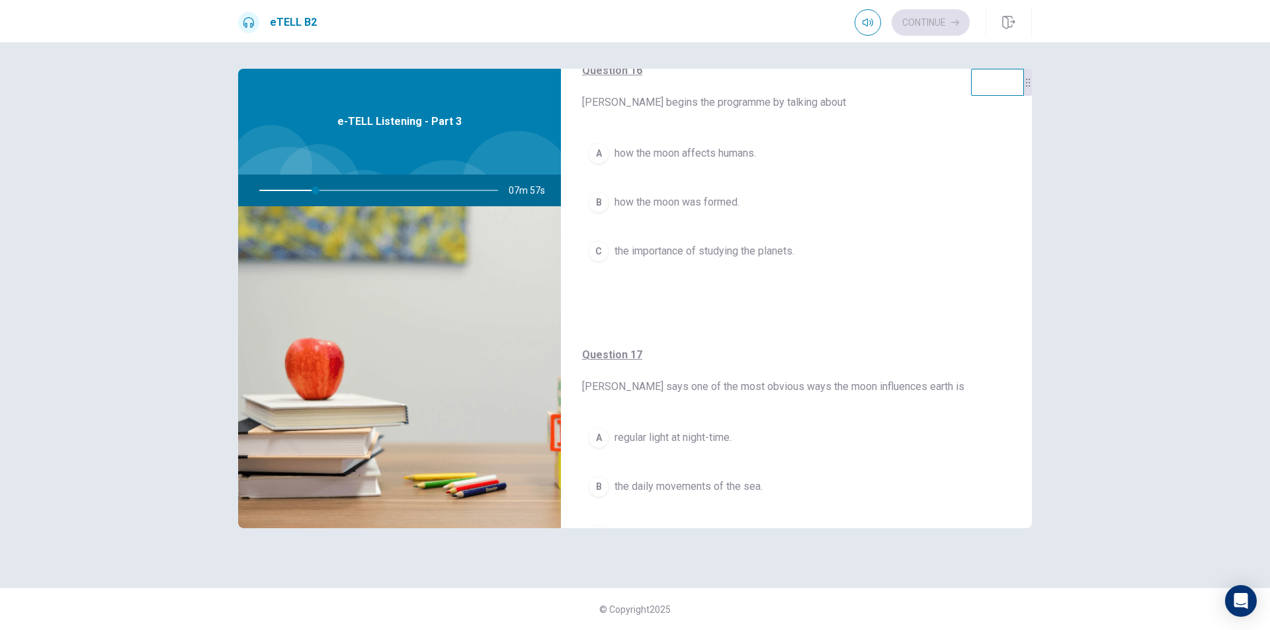
scroll to position [132, 0]
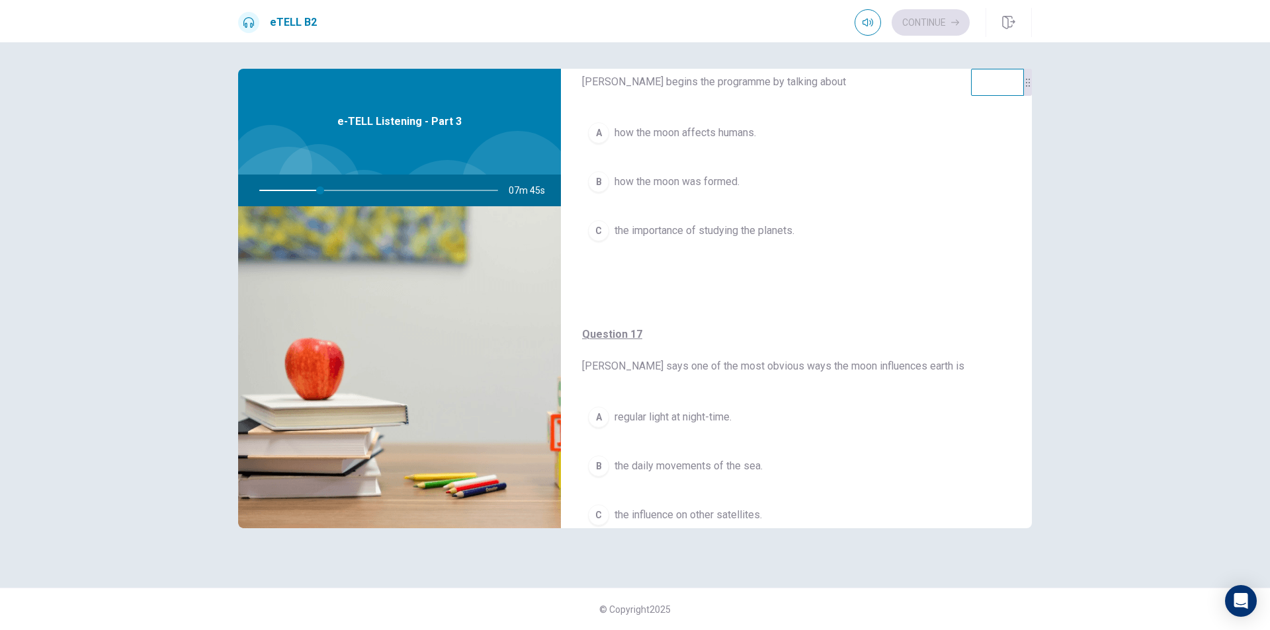
click at [602, 235] on div "C" at bounding box center [598, 230] width 21 height 21
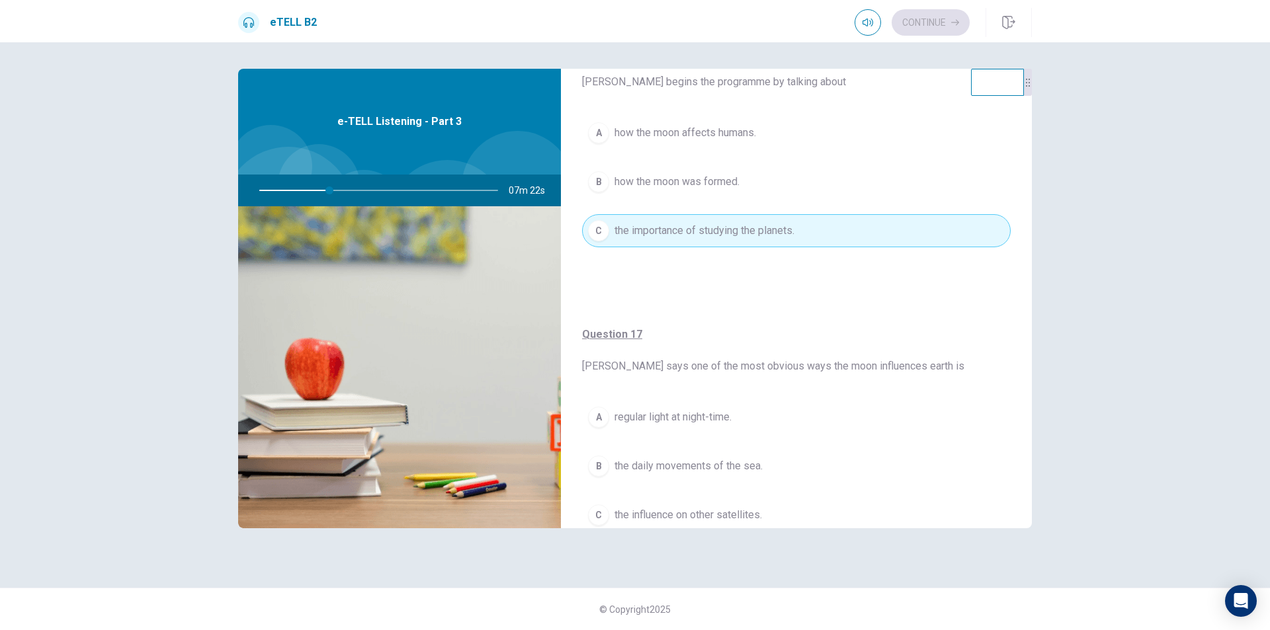
scroll to position [66, 0]
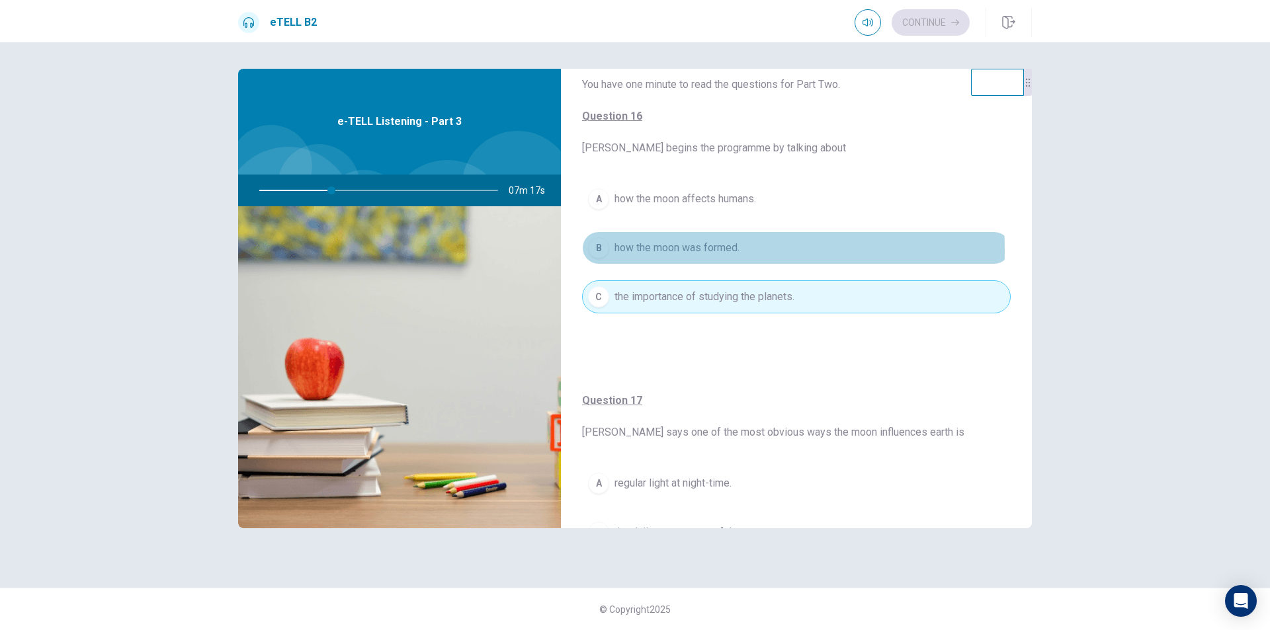
click at [604, 251] on div "B" at bounding box center [598, 247] width 21 height 21
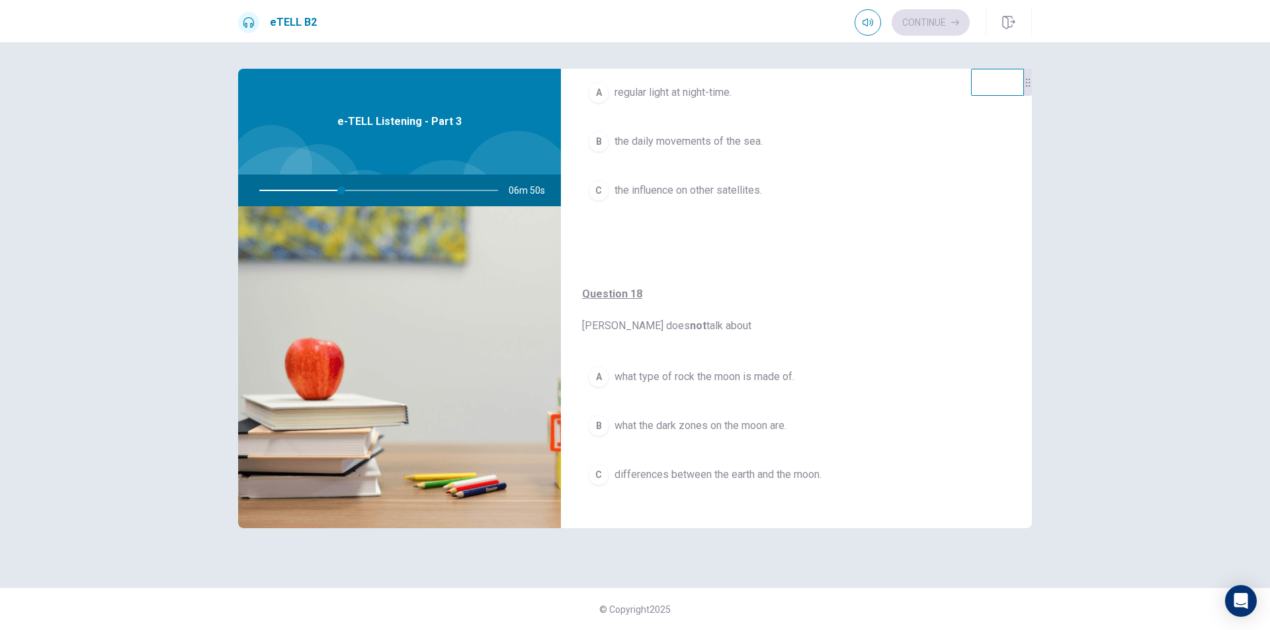
scroll to position [397, 0]
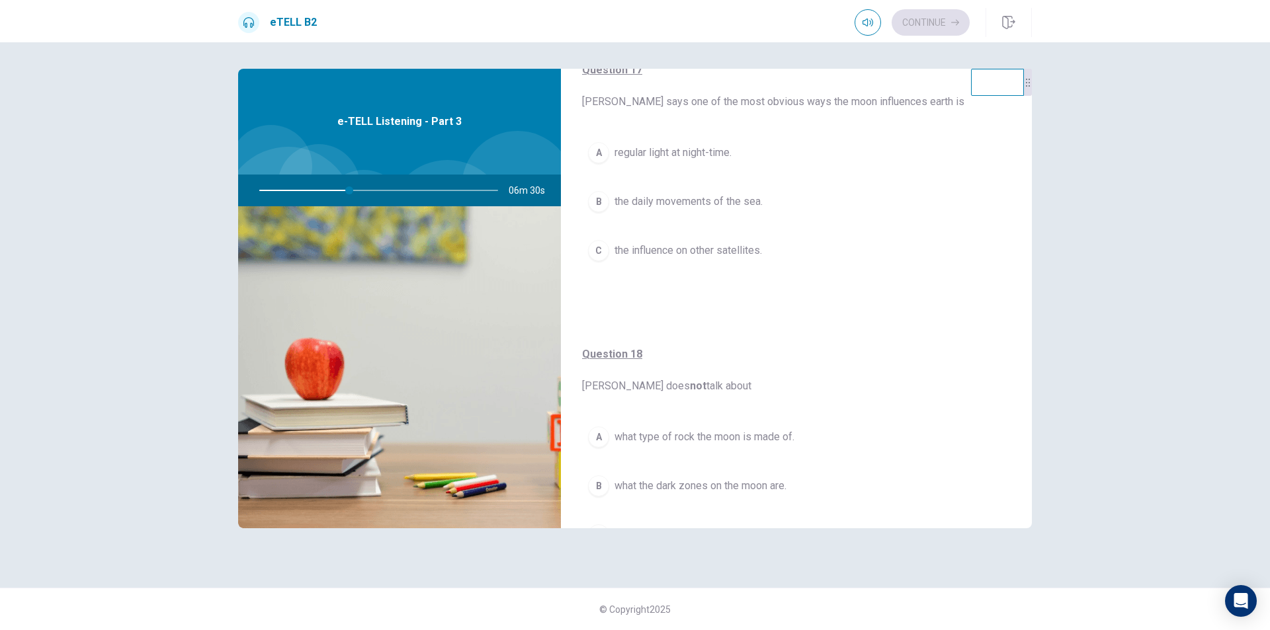
click at [603, 159] on div "A" at bounding box center [598, 152] width 21 height 21
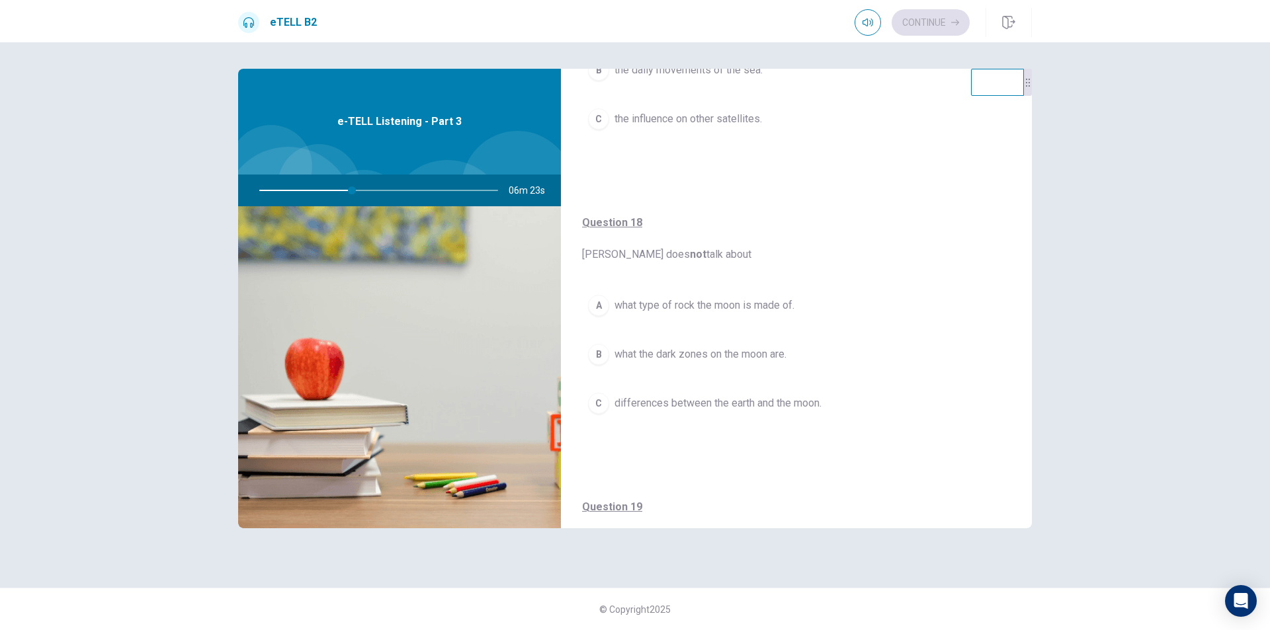
scroll to position [529, 0]
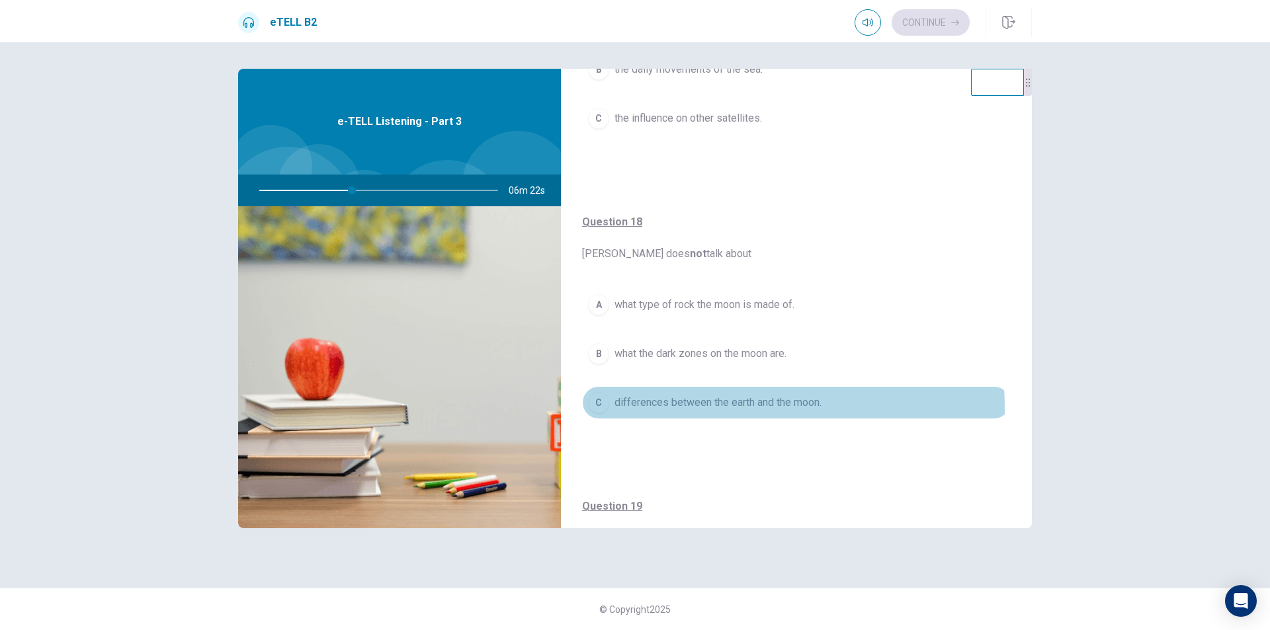
click at [601, 410] on div "C" at bounding box center [598, 402] width 21 height 21
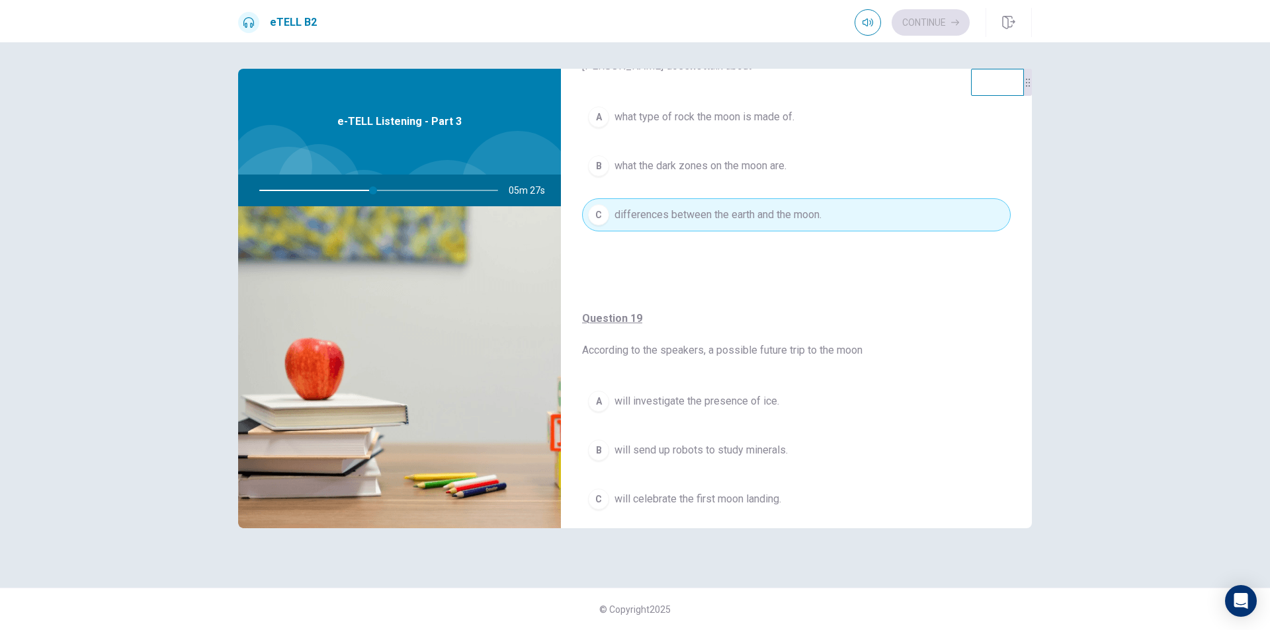
scroll to position [909, 0]
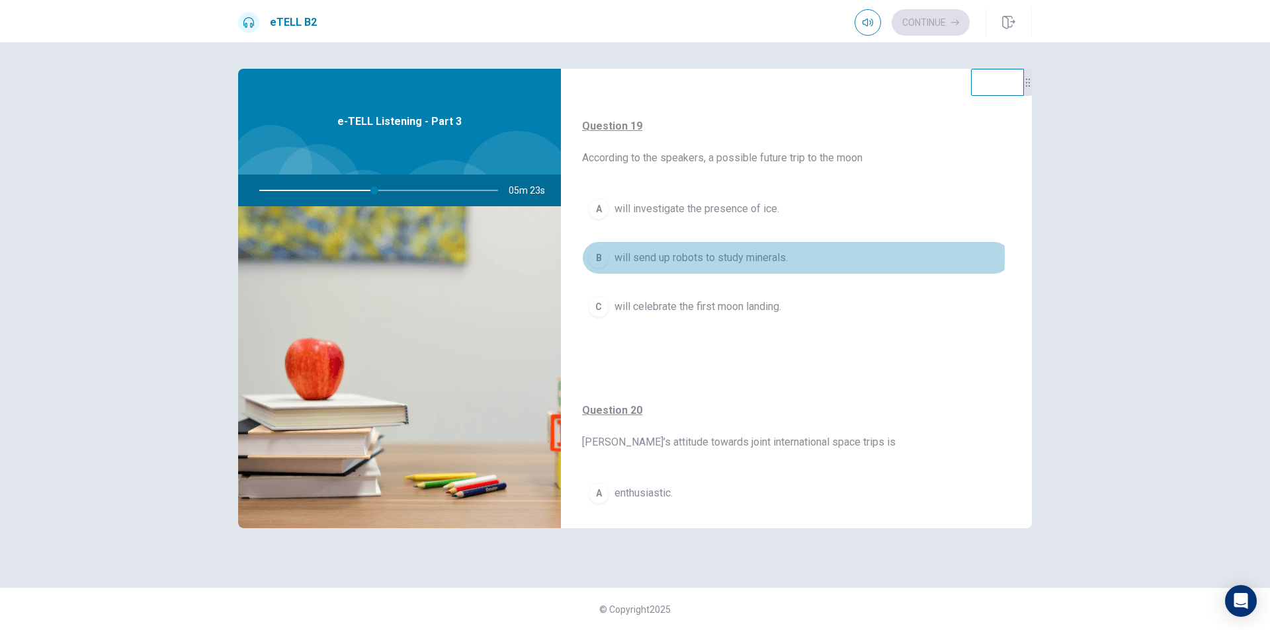
click at [601, 256] on div "B" at bounding box center [598, 257] width 21 height 21
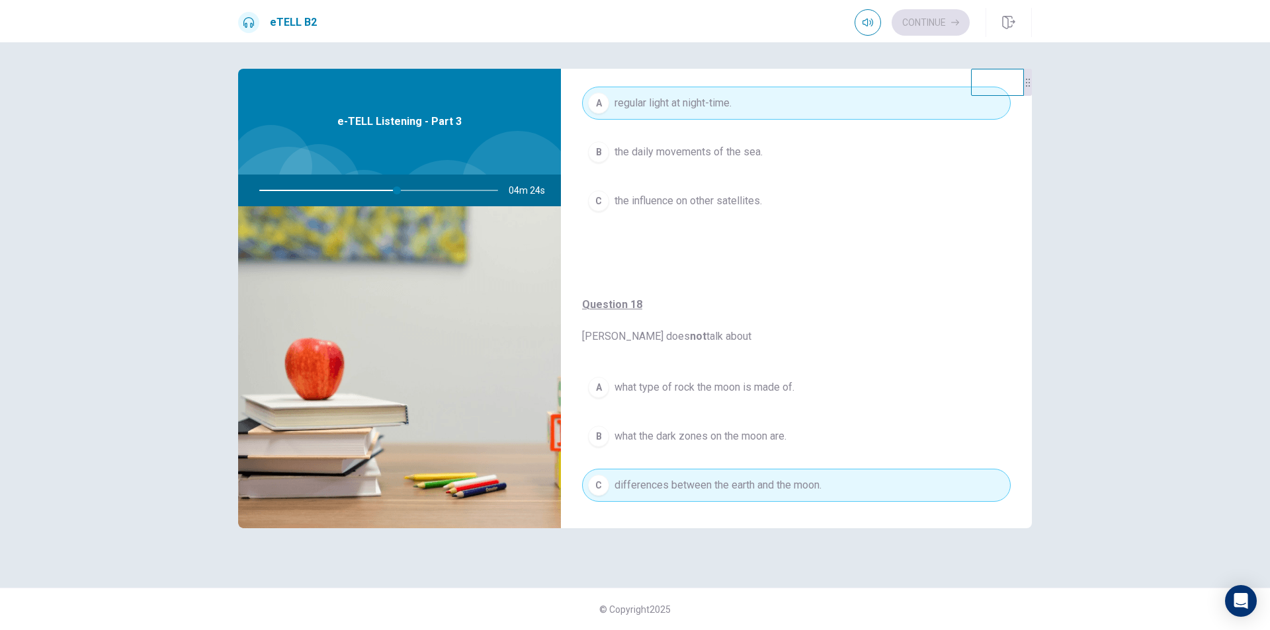
scroll to position [380, 0]
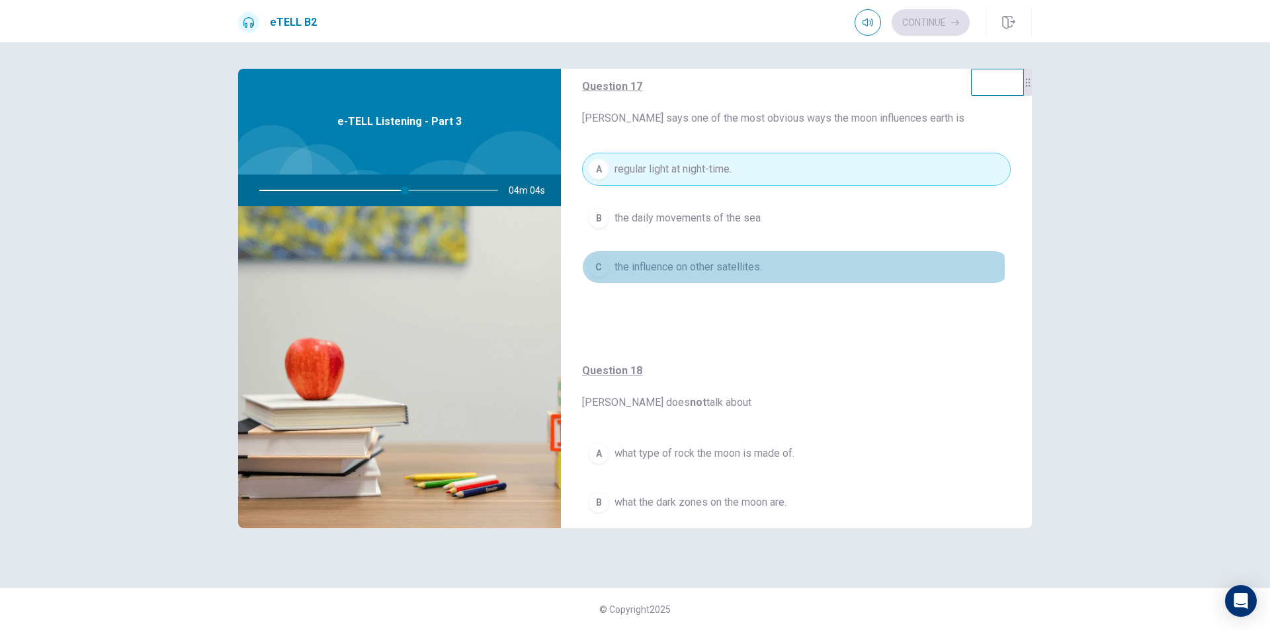
click at [602, 269] on div "C" at bounding box center [598, 267] width 21 height 21
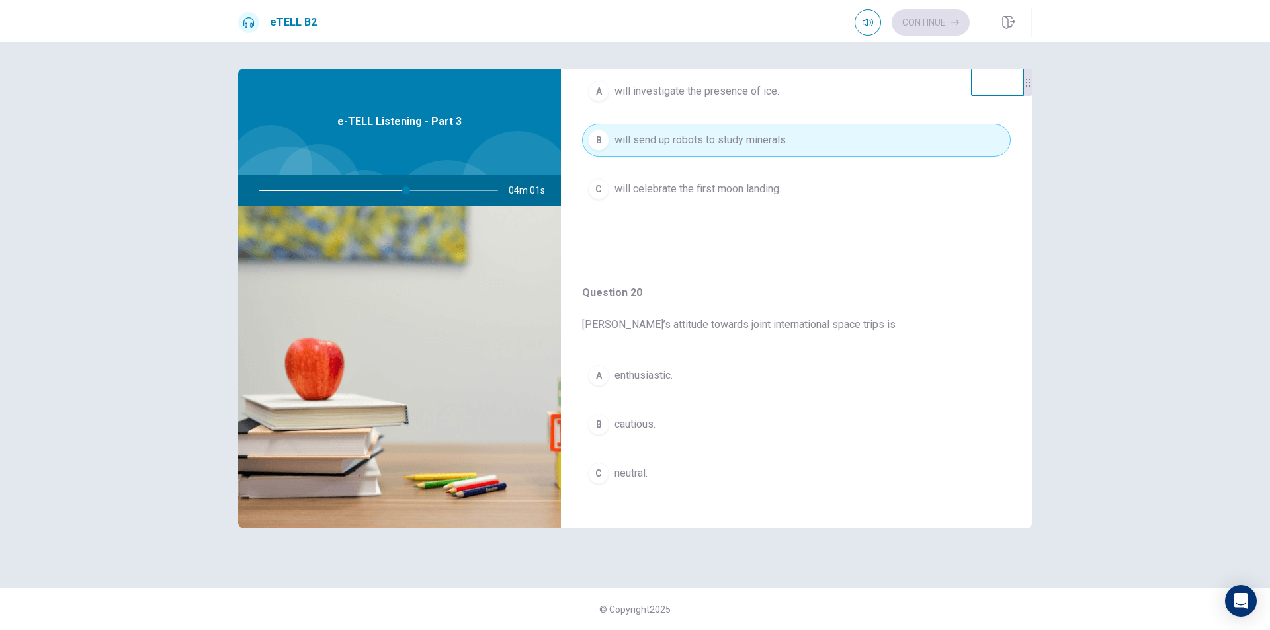
scroll to position [1042, 0]
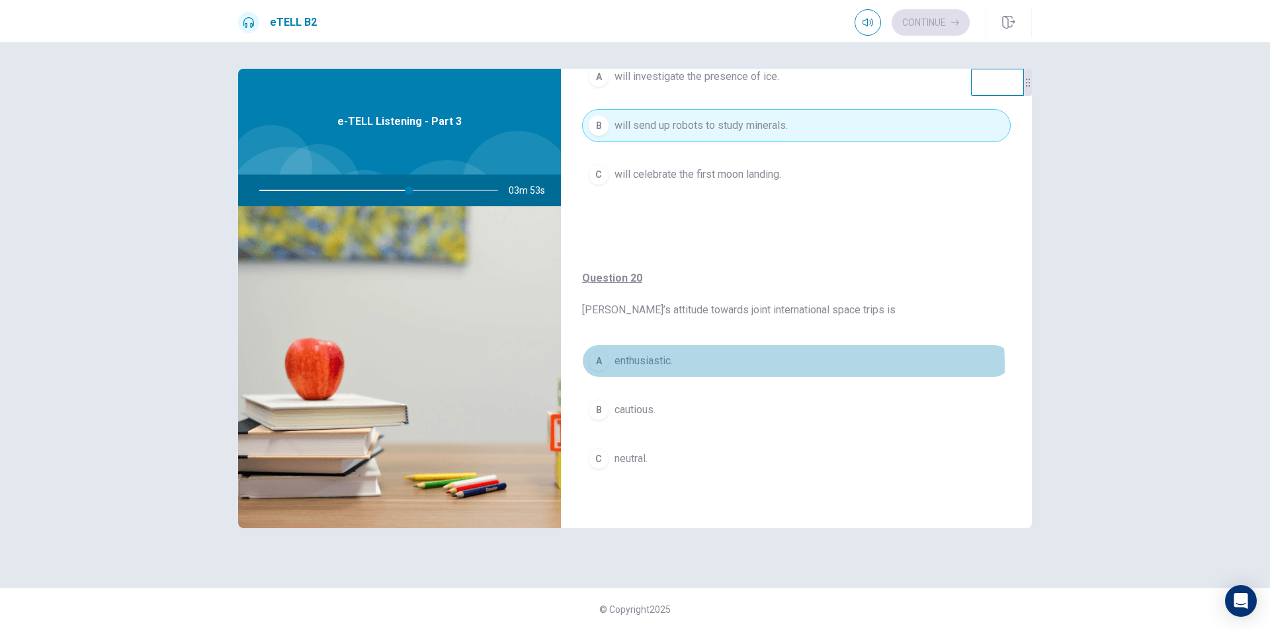
click at [598, 368] on div "A" at bounding box center [598, 361] width 21 height 21
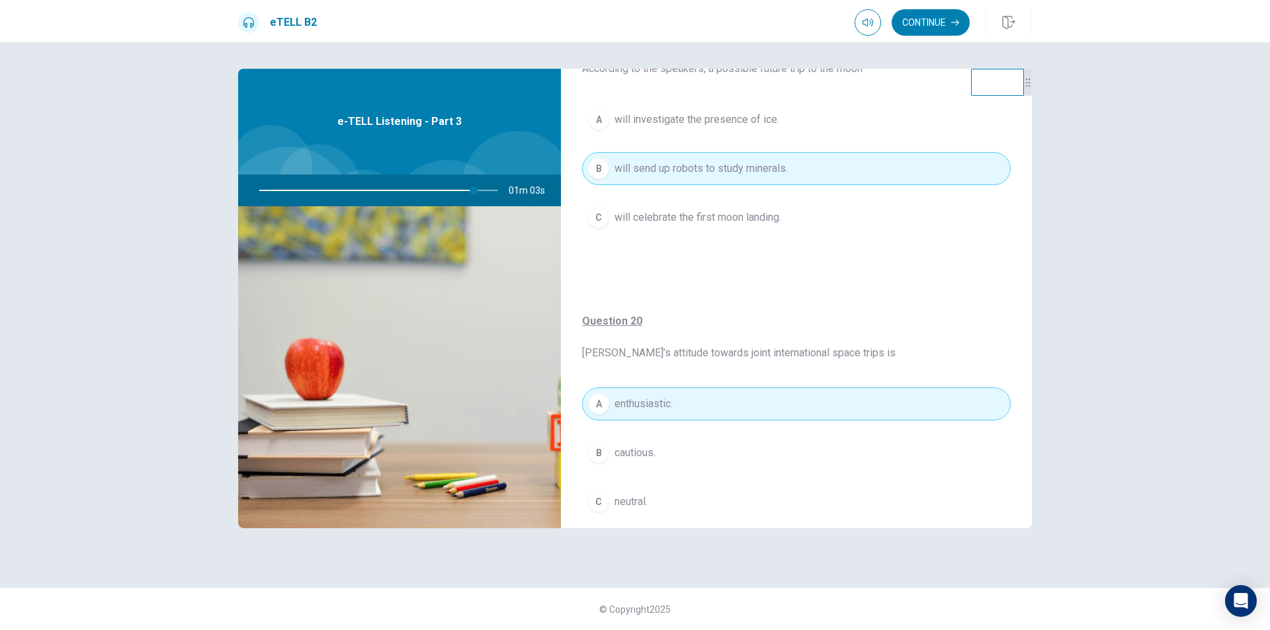
scroll to position [975, 0]
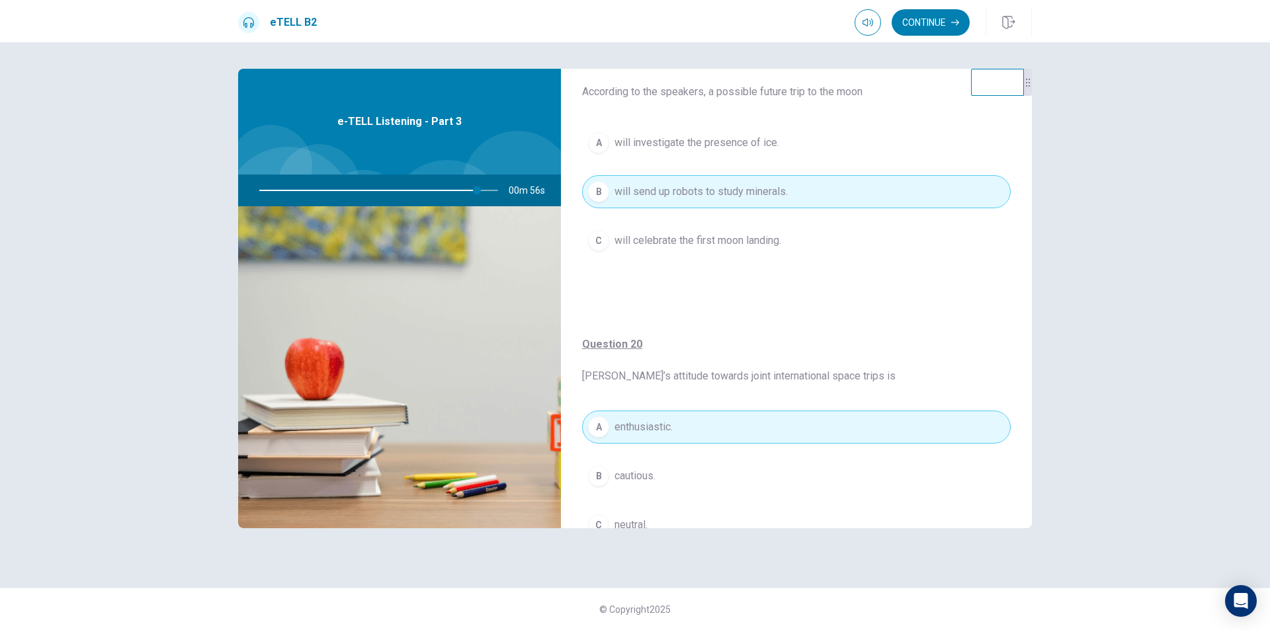
click at [601, 142] on div "A" at bounding box center [598, 142] width 21 height 21
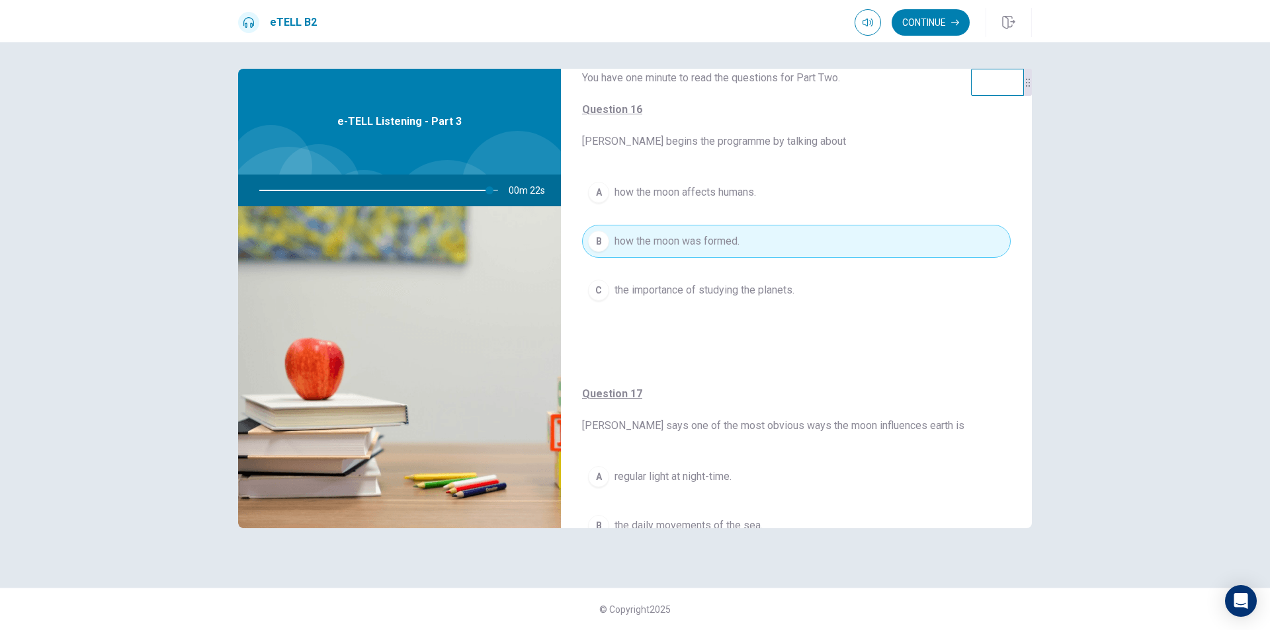
scroll to position [0, 0]
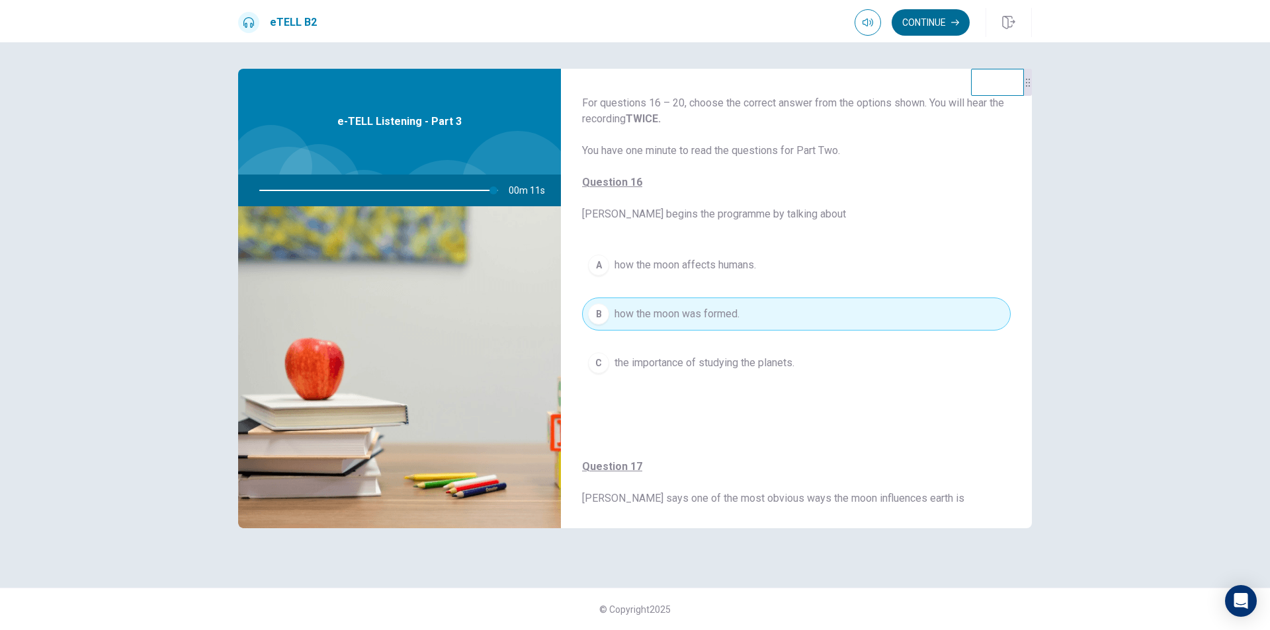
click at [933, 27] on button "Continue" at bounding box center [930, 22] width 78 height 26
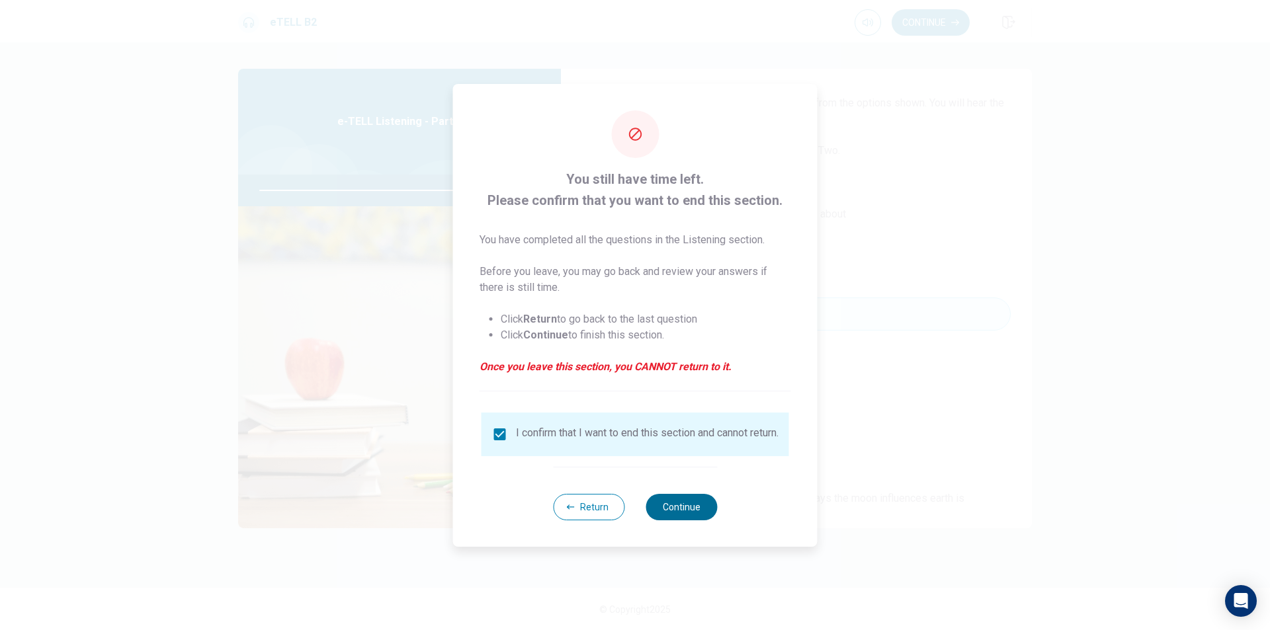
click at [675, 507] on button "Continue" at bounding box center [680, 507] width 71 height 26
type input "**"
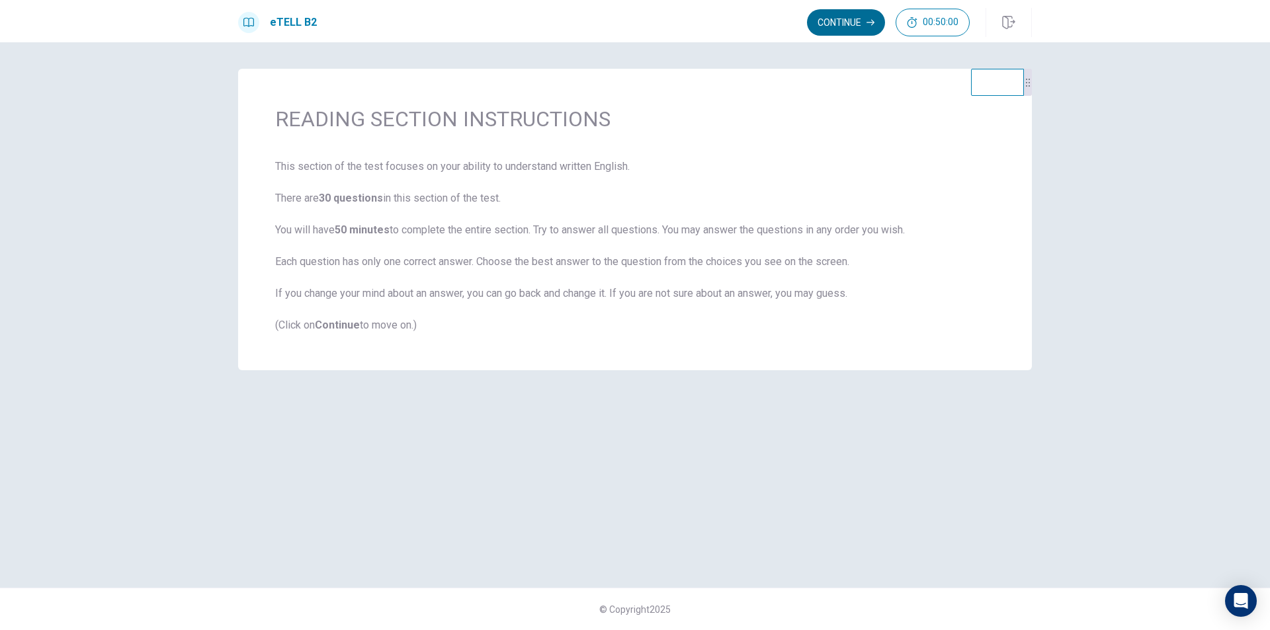
click at [833, 17] on button "Continue" at bounding box center [846, 22] width 78 height 26
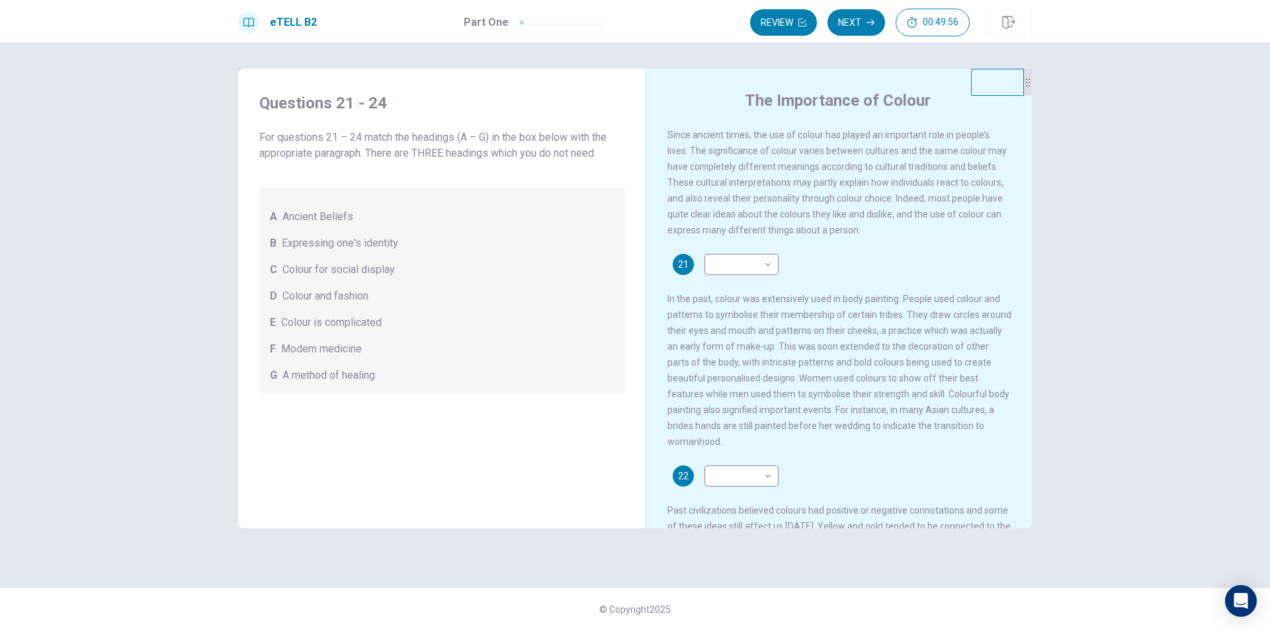
click at [291, 218] on span "Ancient Beliefs" at bounding box center [317, 217] width 71 height 16
click at [776, 267] on div "​ ​" at bounding box center [741, 264] width 74 height 21
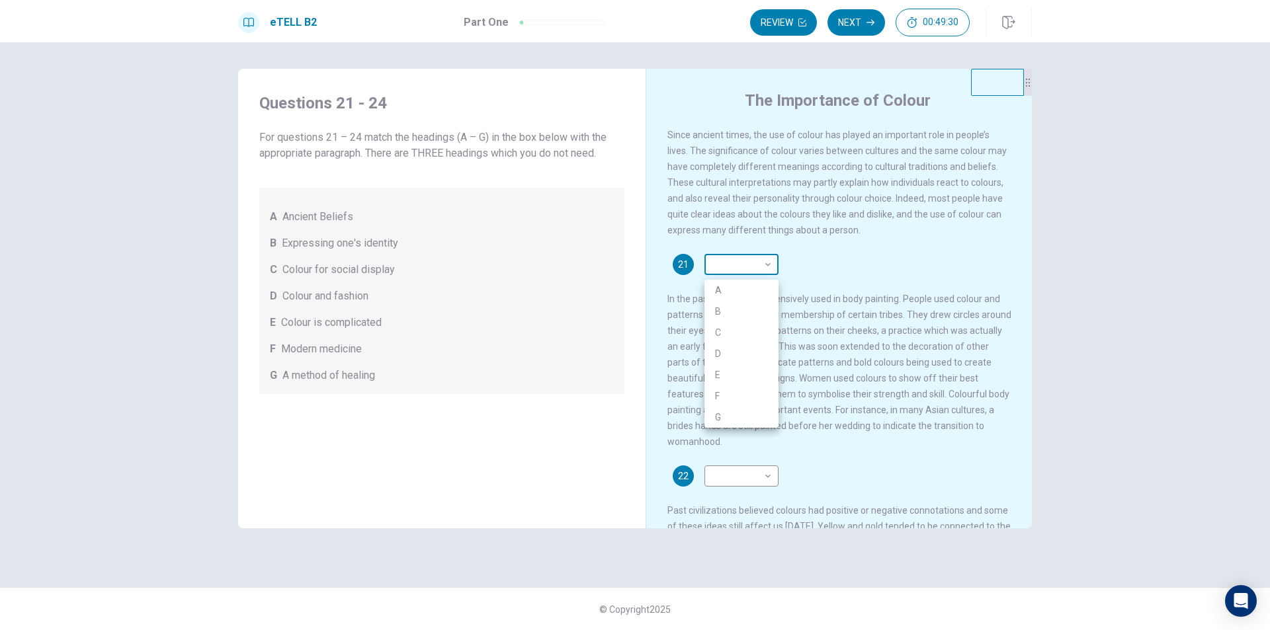
click at [760, 268] on body "This site uses cookies, as explained in our Privacy Policy . If you agree to th…" at bounding box center [635, 315] width 1270 height 630
click at [760, 268] on div at bounding box center [635, 315] width 1270 height 630
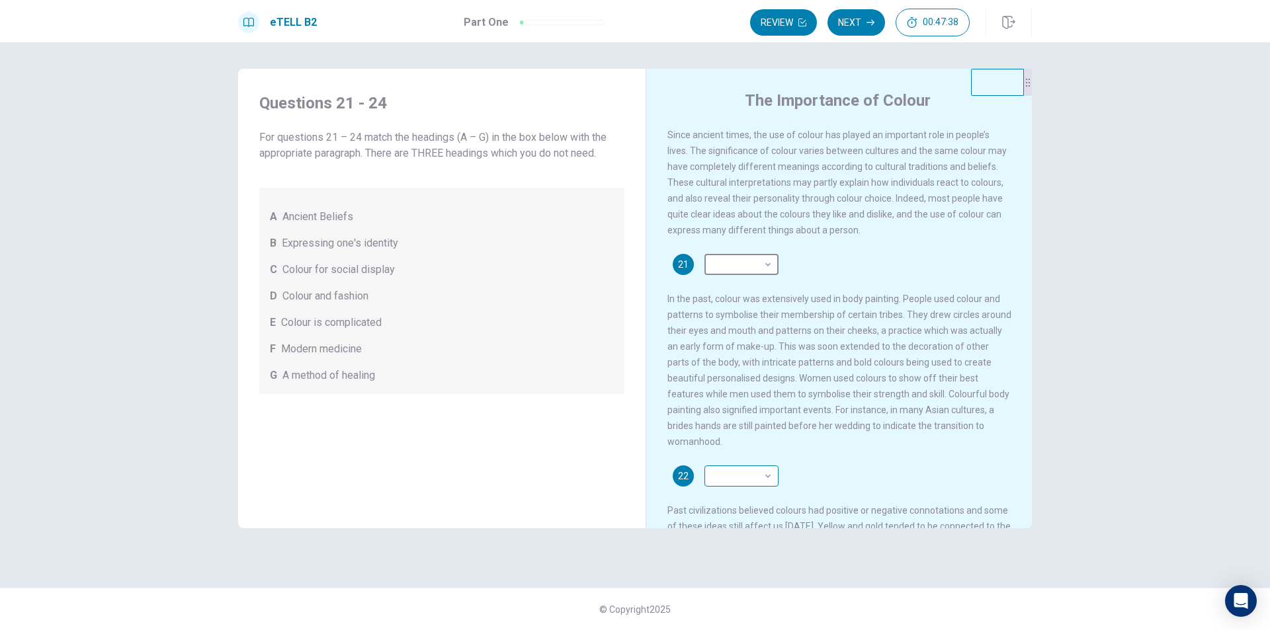
click at [756, 486] on body "This site uses cookies, as explained in our Privacy Policy . If you agree to th…" at bounding box center [635, 315] width 1270 height 630
click at [731, 538] on li "D" at bounding box center [741, 545] width 74 height 21
type input "*"
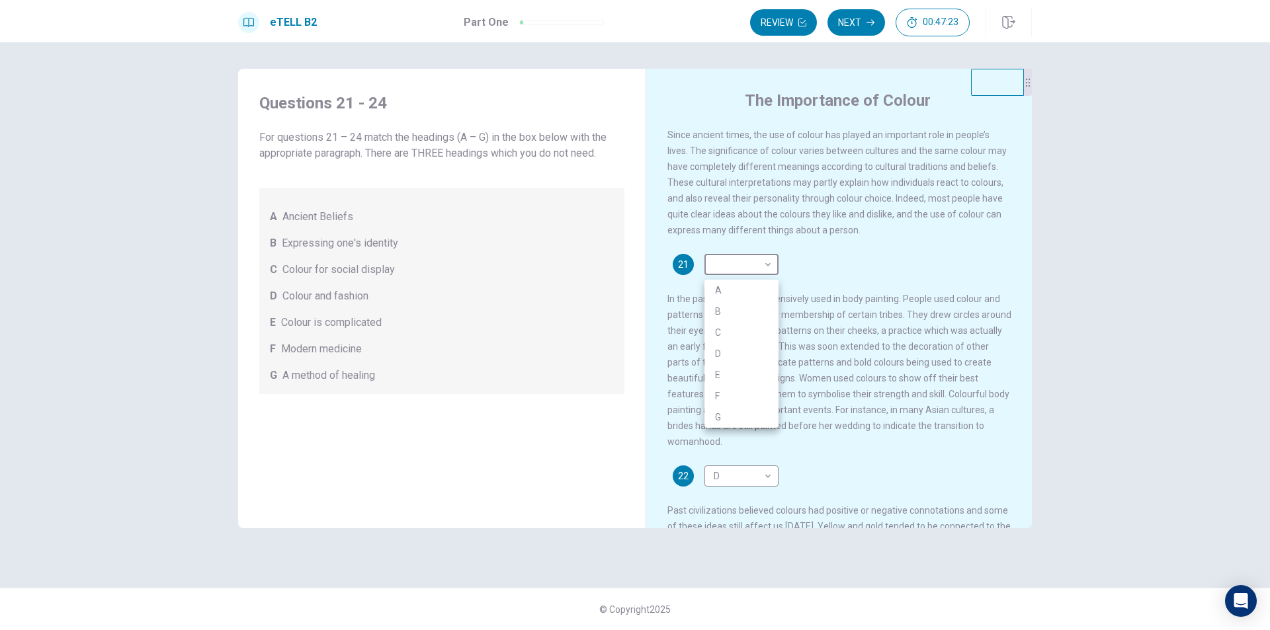
drag, startPoint x: 728, startPoint y: 269, endPoint x: 735, endPoint y: 262, distance: 10.3
click at [731, 267] on body "This site uses cookies, as explained in our Privacy Policy . If you agree to th…" at bounding box center [635, 315] width 1270 height 630
click at [754, 288] on li "A" at bounding box center [741, 290] width 74 height 21
type input "*"
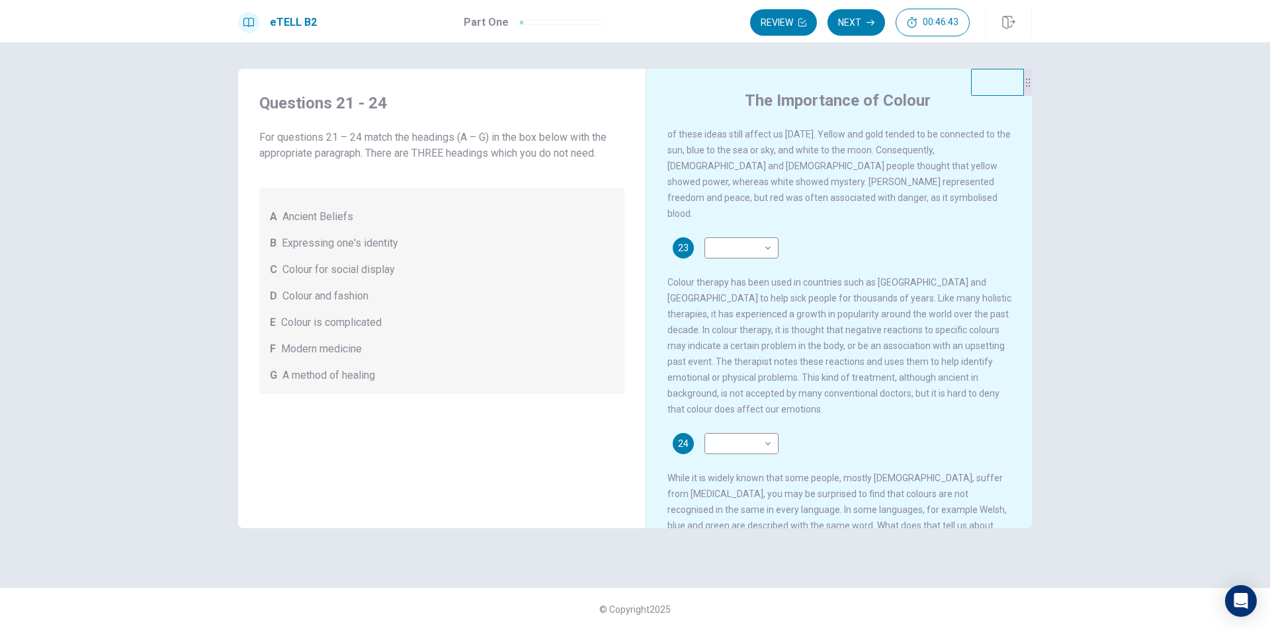
scroll to position [440, 0]
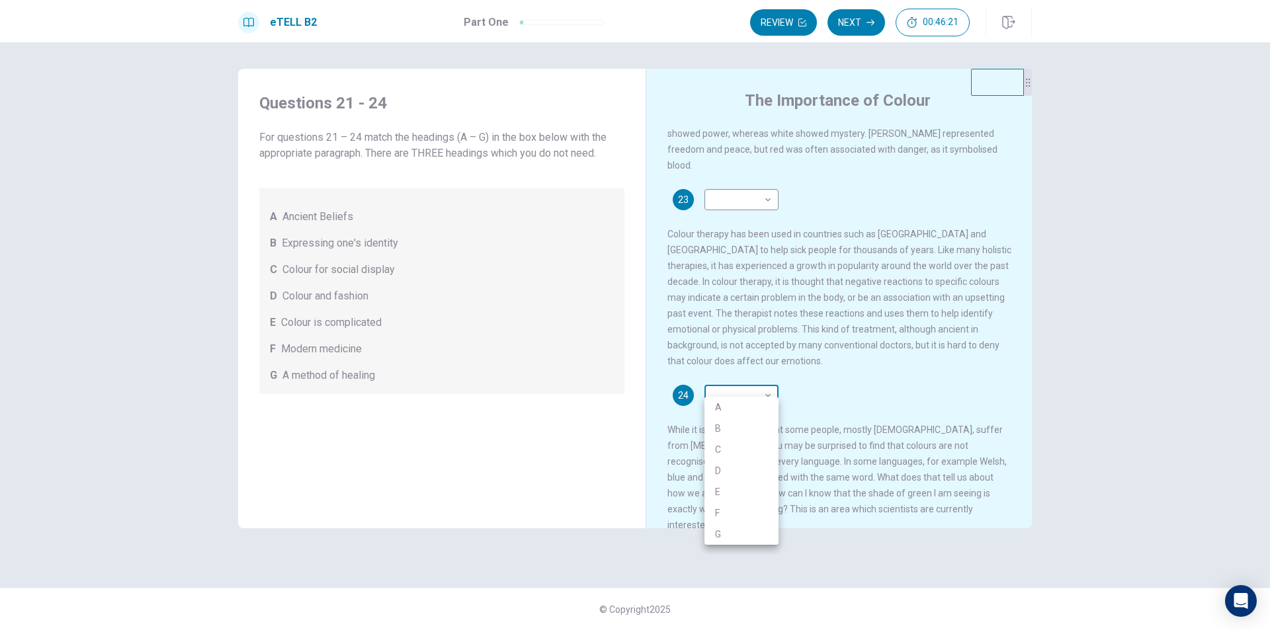
click at [762, 382] on body "This site uses cookies, as explained in our Privacy Policy . If you agree to th…" at bounding box center [635, 315] width 1270 height 630
click at [725, 534] on li "G" at bounding box center [741, 534] width 74 height 21
type input "*"
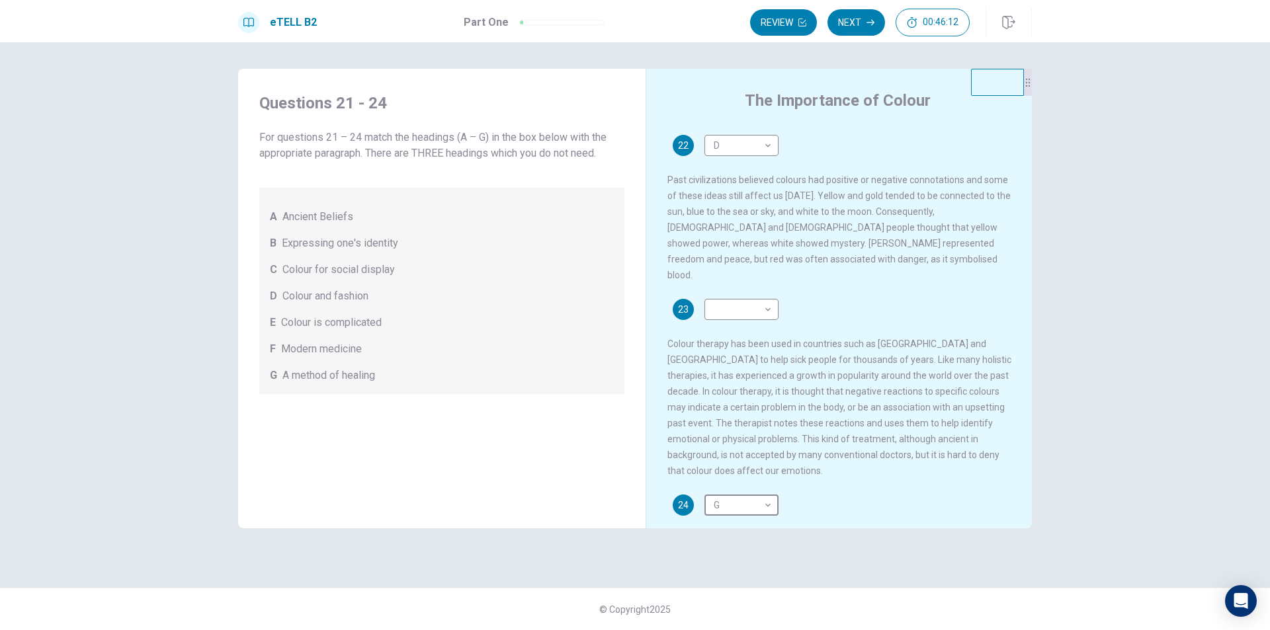
scroll to position [265, 0]
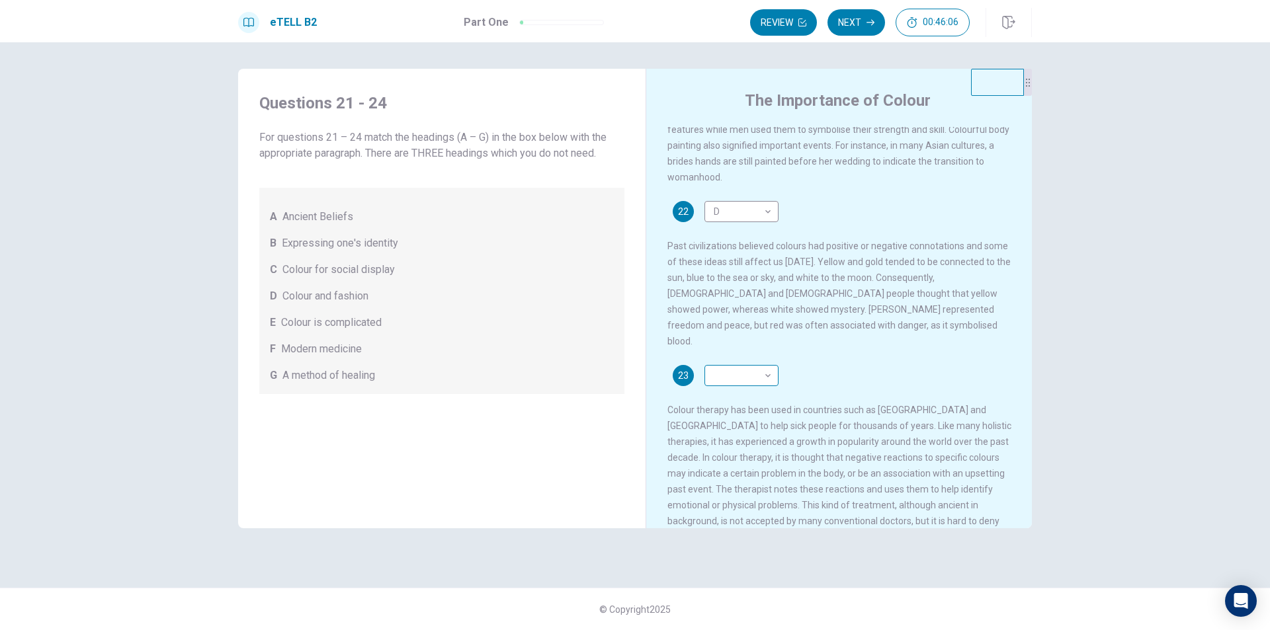
click at [741, 384] on body "This site uses cookies, as explained in our Privacy Policy . If you agree to th…" at bounding box center [635, 315] width 1270 height 630
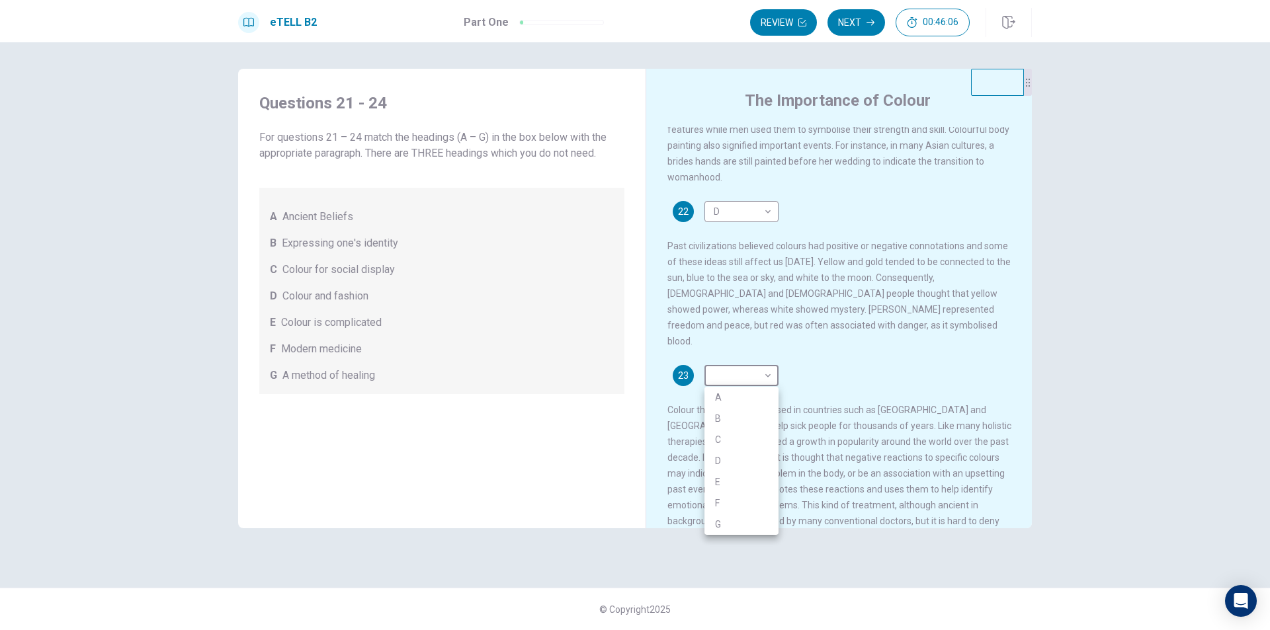
click at [736, 395] on li "A" at bounding box center [741, 397] width 74 height 21
type input "*"
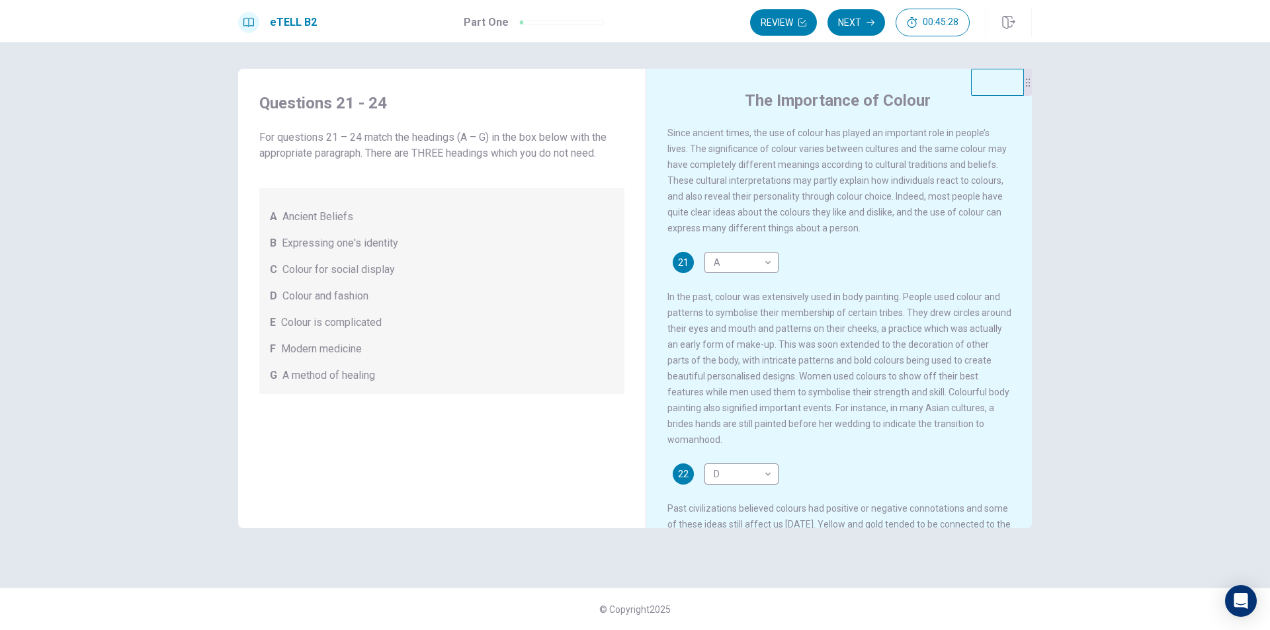
scroll to position [0, 0]
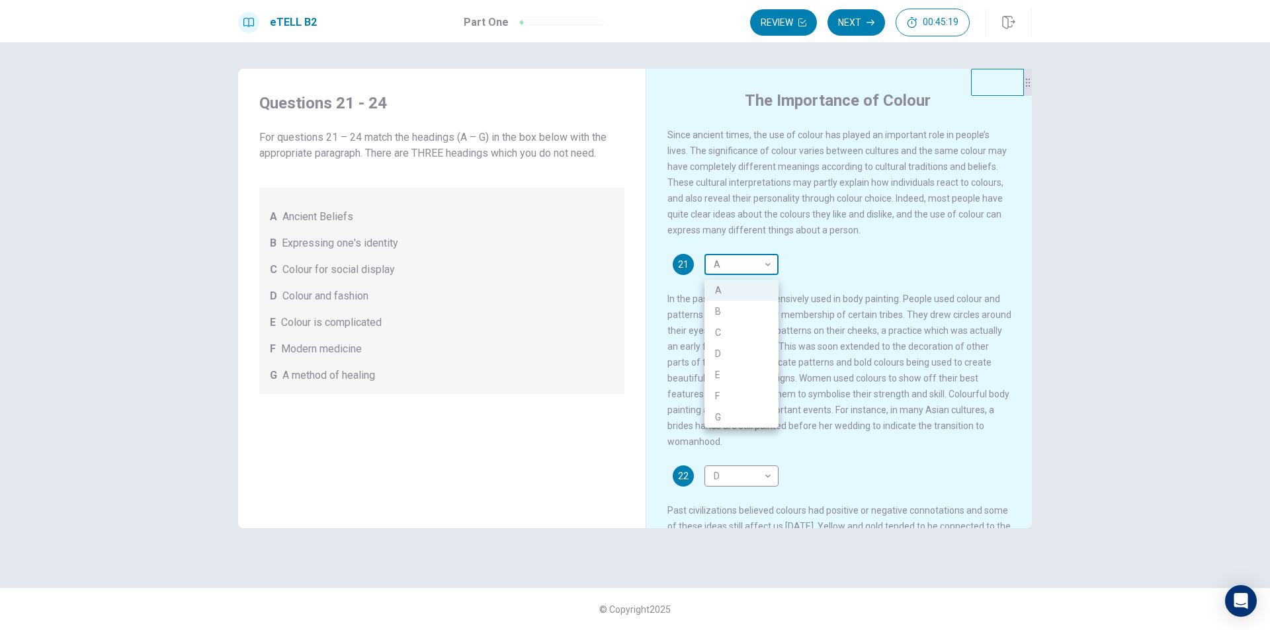
click at [768, 265] on body "This site uses cookies, as explained in our Privacy Policy . If you agree to th…" at bounding box center [635, 315] width 1270 height 630
click at [769, 315] on li "B" at bounding box center [741, 311] width 74 height 21
type input "*"
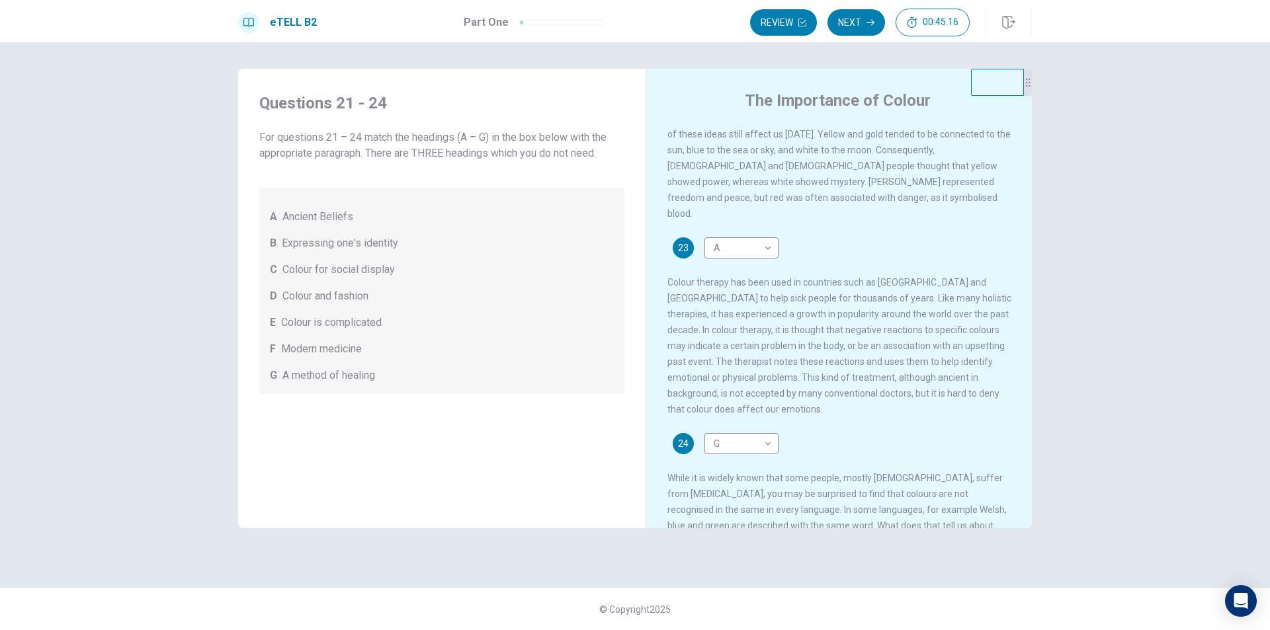
scroll to position [440, 0]
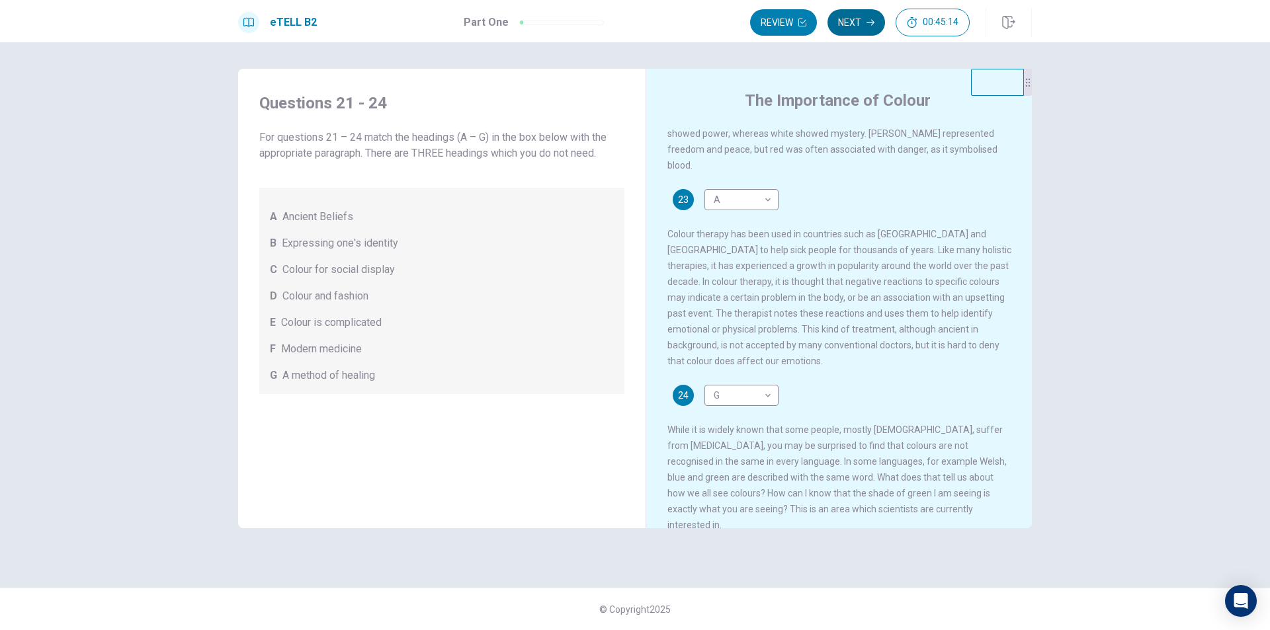
click at [854, 22] on button "Next" at bounding box center [856, 22] width 58 height 26
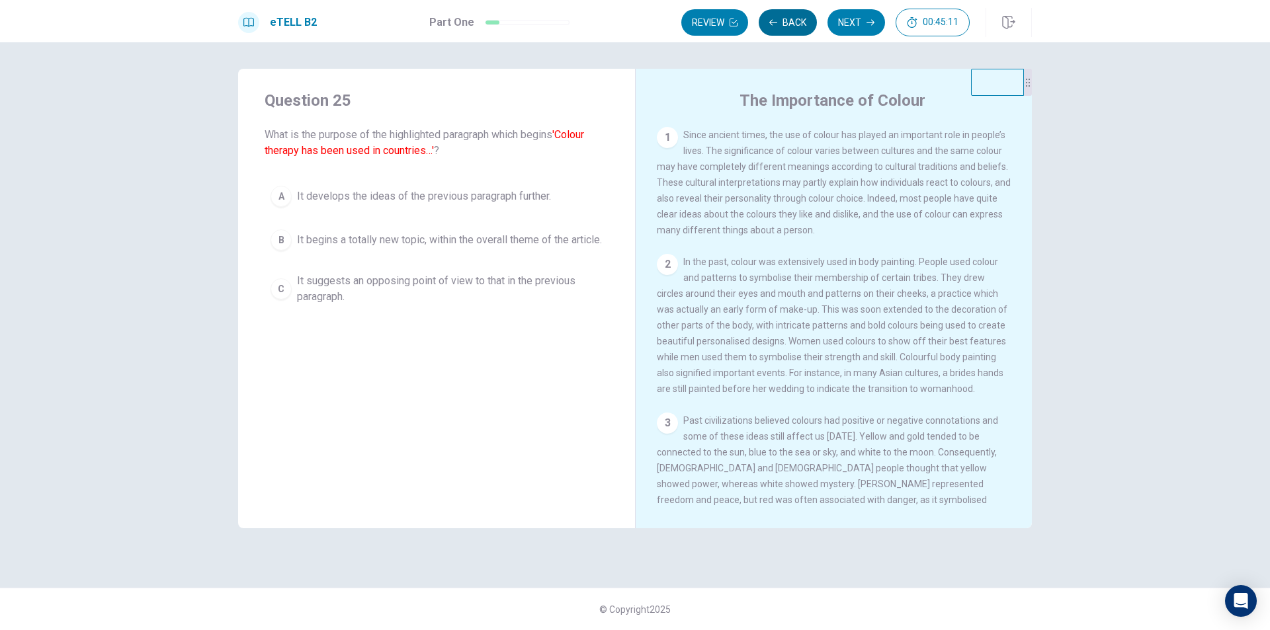
click at [790, 22] on button "Back" at bounding box center [788, 22] width 58 height 26
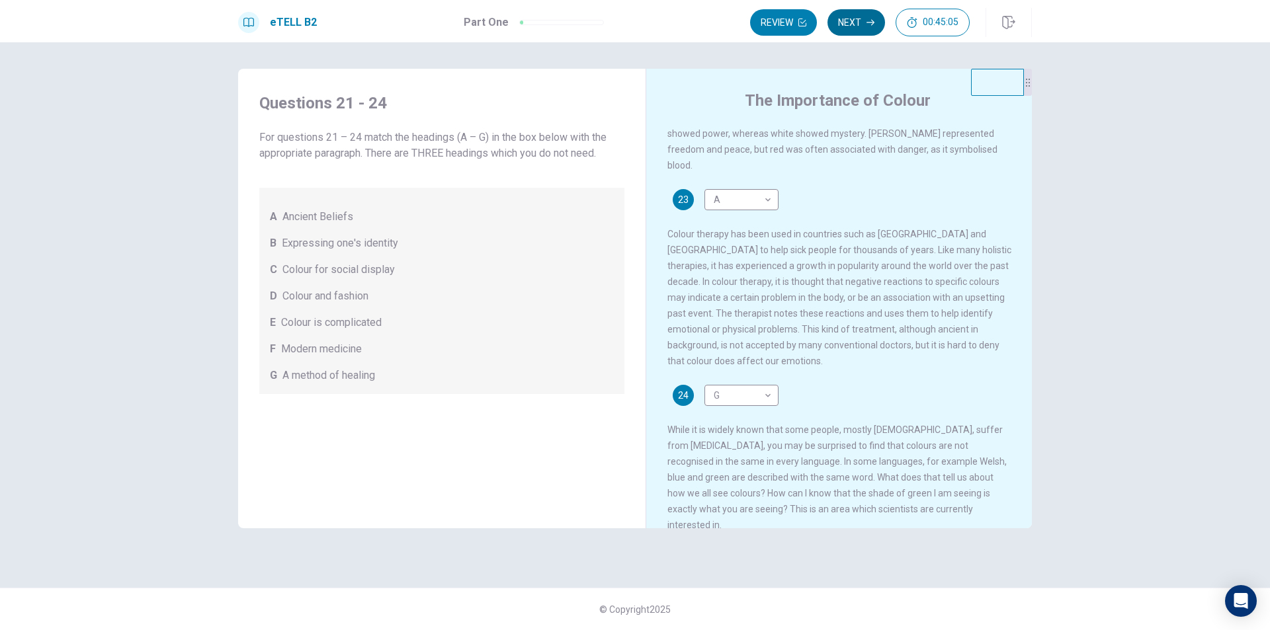
click at [866, 25] on icon "button" at bounding box center [870, 23] width 8 height 8
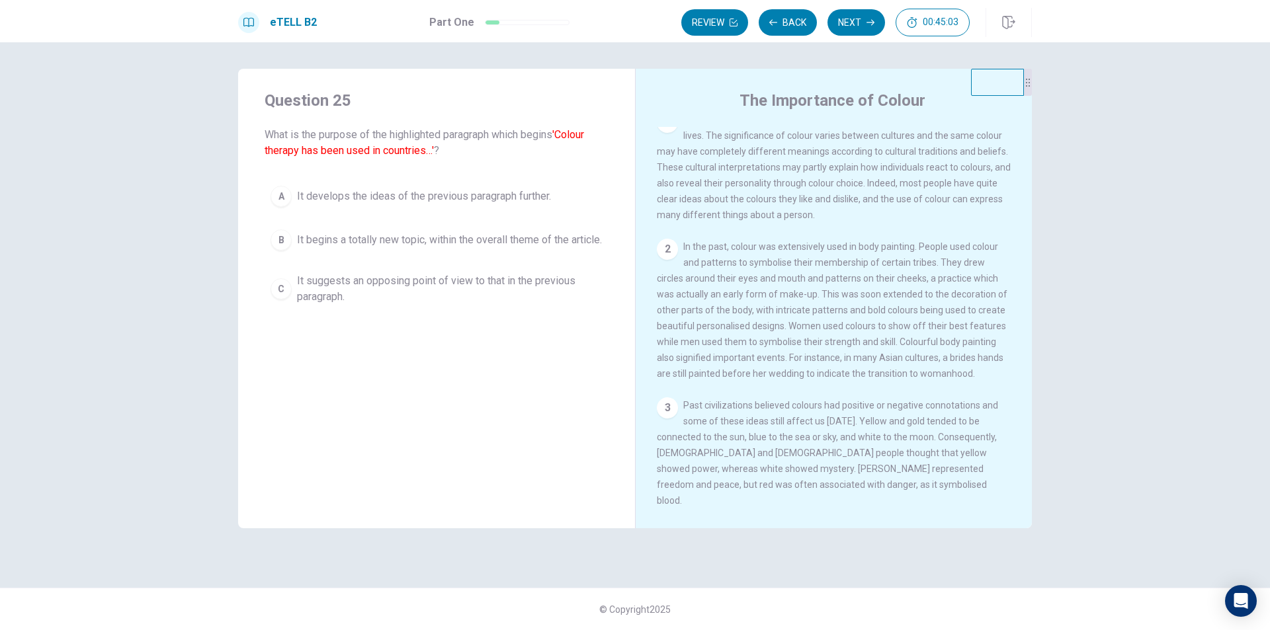
scroll to position [0, 0]
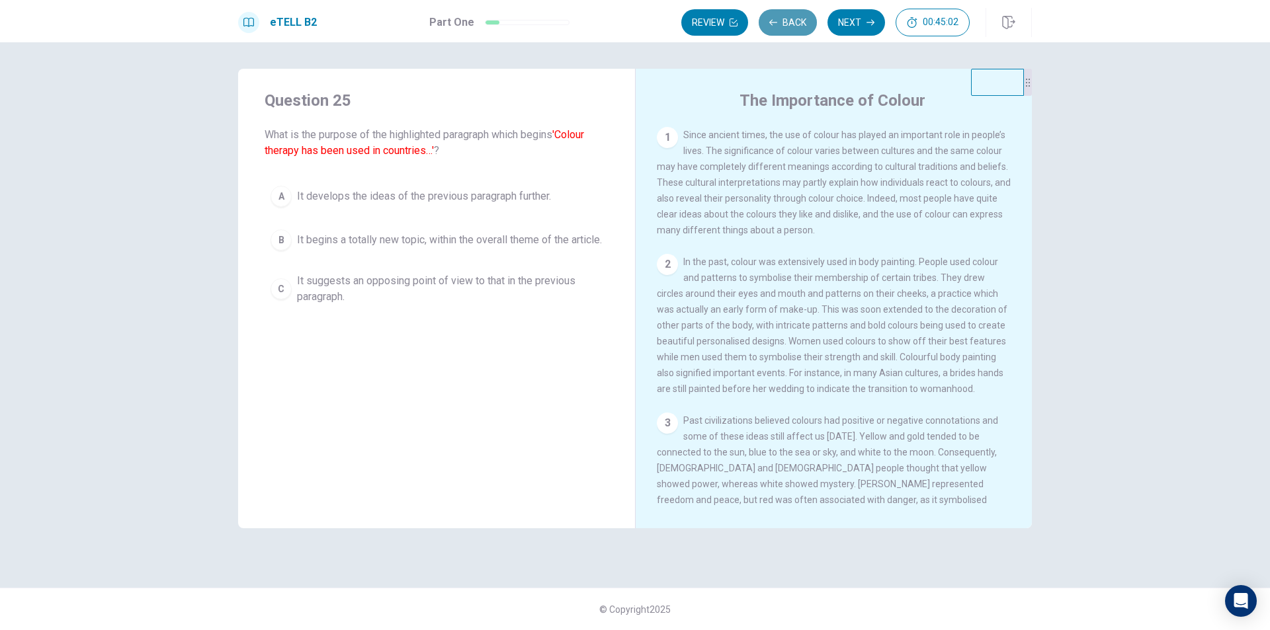
click at [782, 25] on button "Back" at bounding box center [788, 22] width 58 height 26
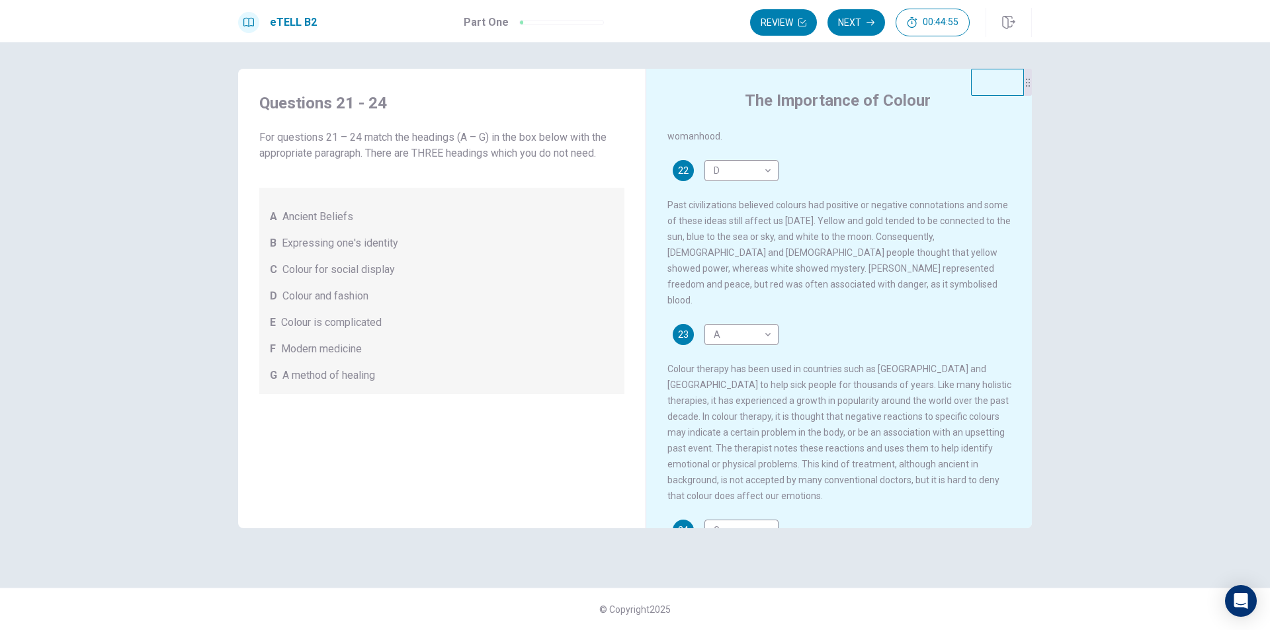
scroll to position [440, 0]
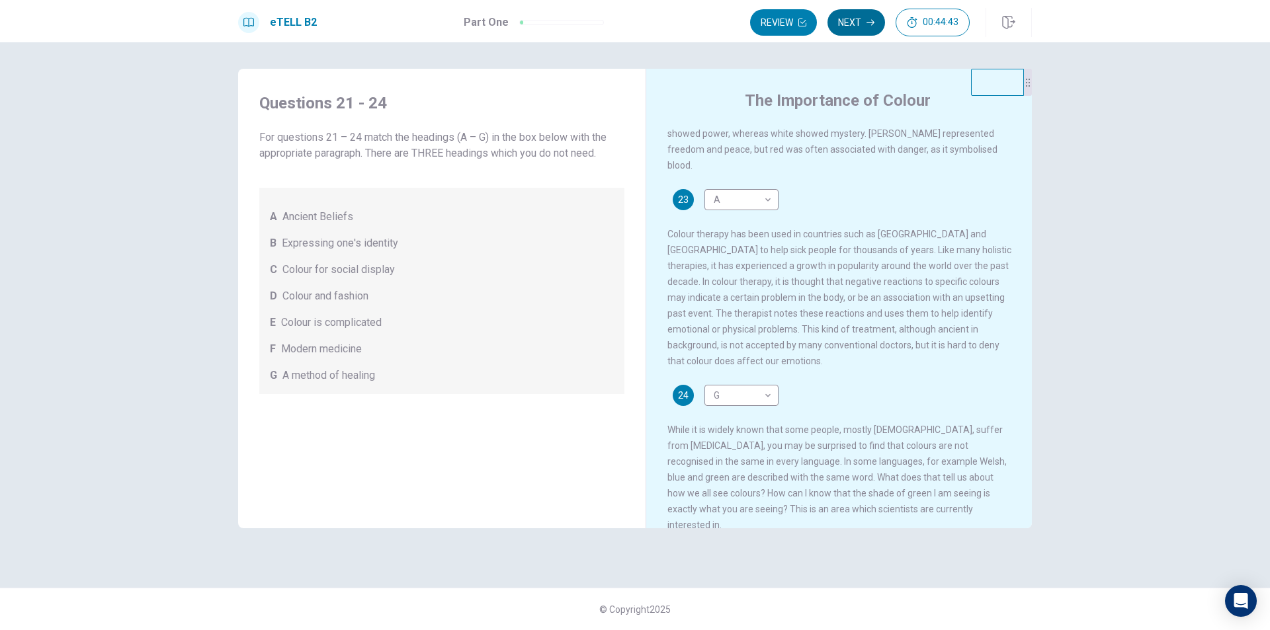
click at [847, 18] on button "Next" at bounding box center [856, 22] width 58 height 26
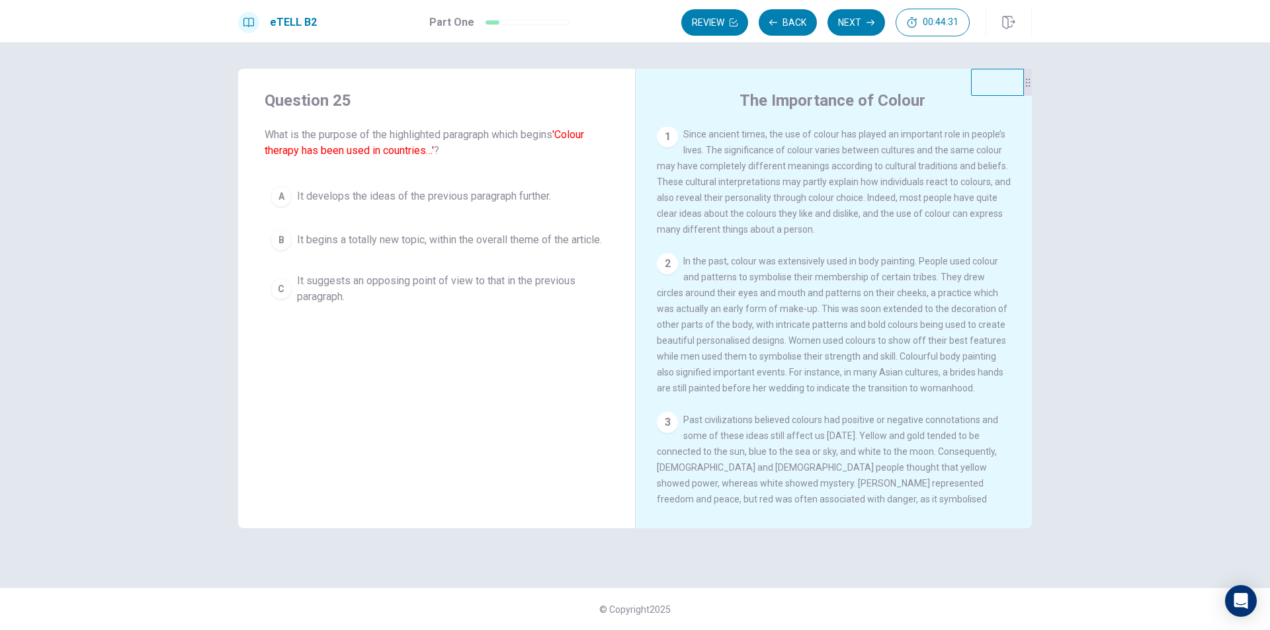
scroll to position [0, 0]
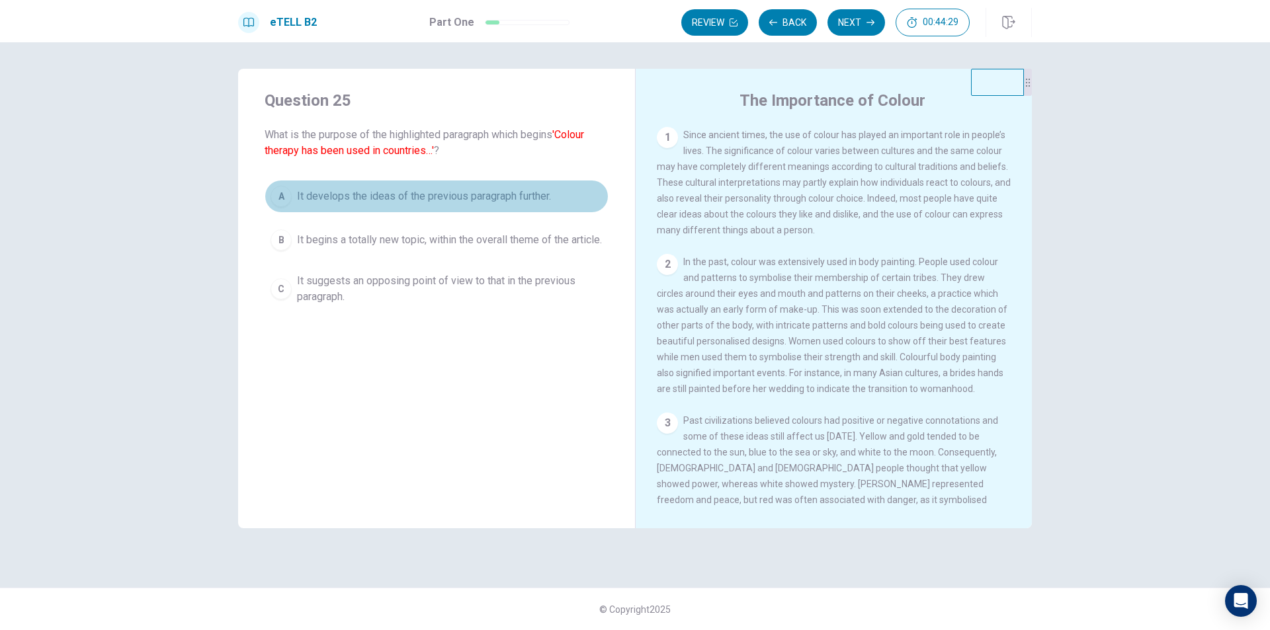
click at [292, 192] on button "A It develops the ideas of the previous paragraph further." at bounding box center [437, 196] width 344 height 33
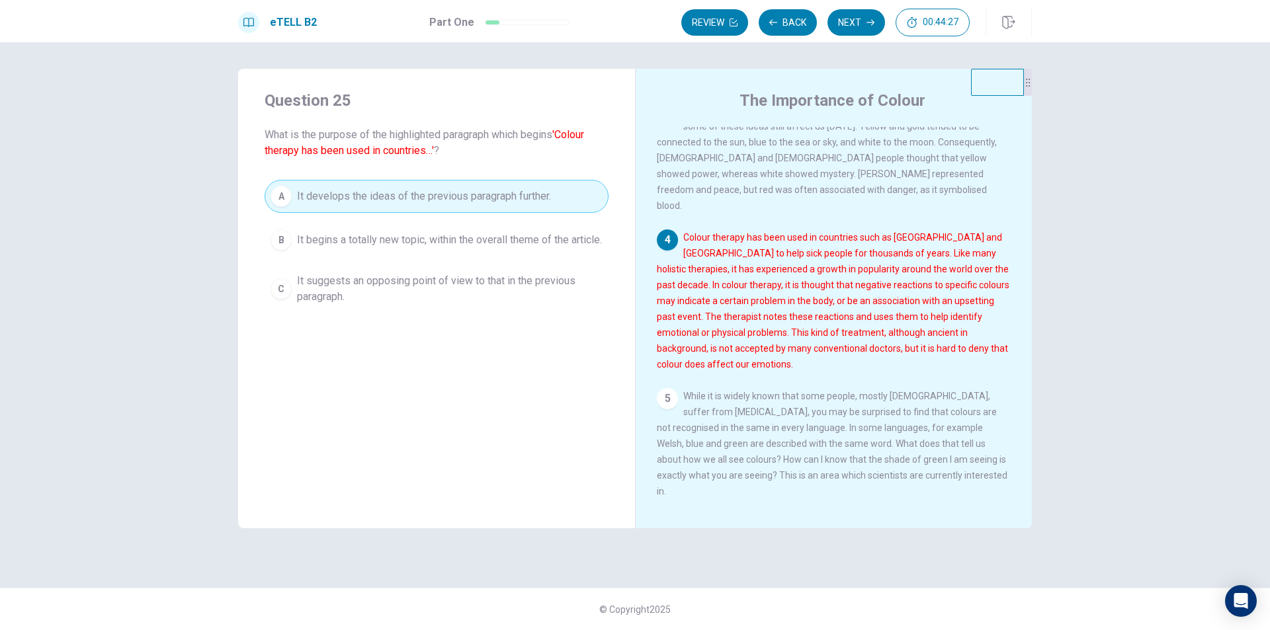
scroll to position [311, 0]
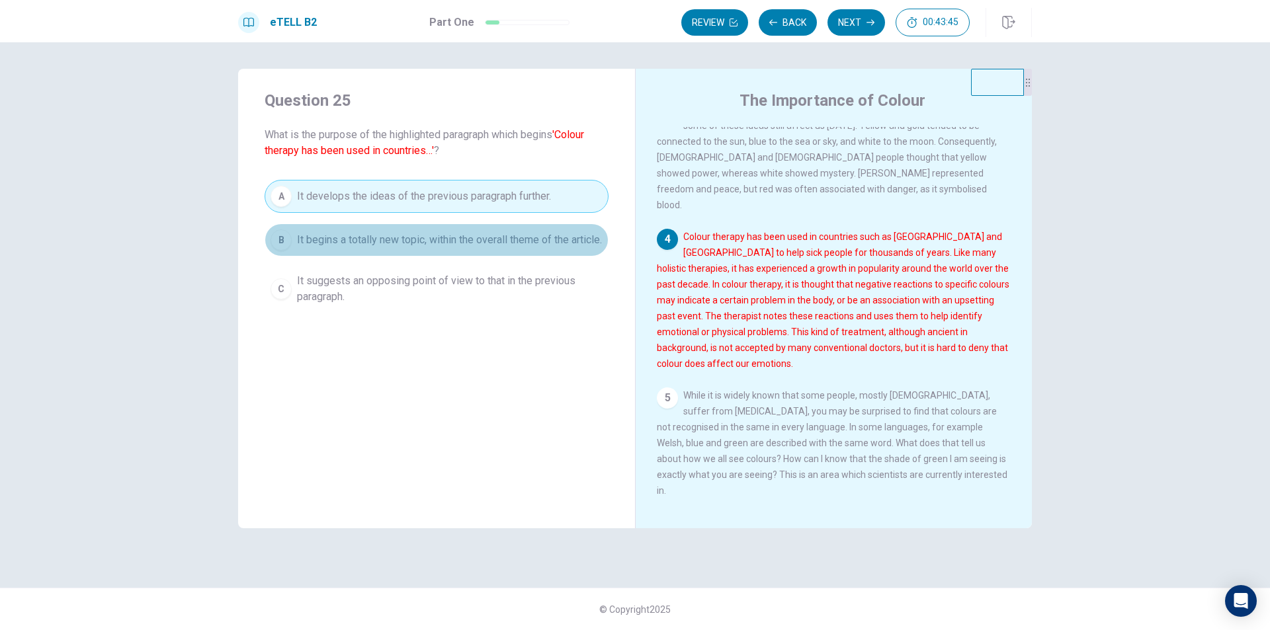
click at [364, 245] on span "It begins a totally new topic, within the overall theme of the article." at bounding box center [449, 240] width 305 height 16
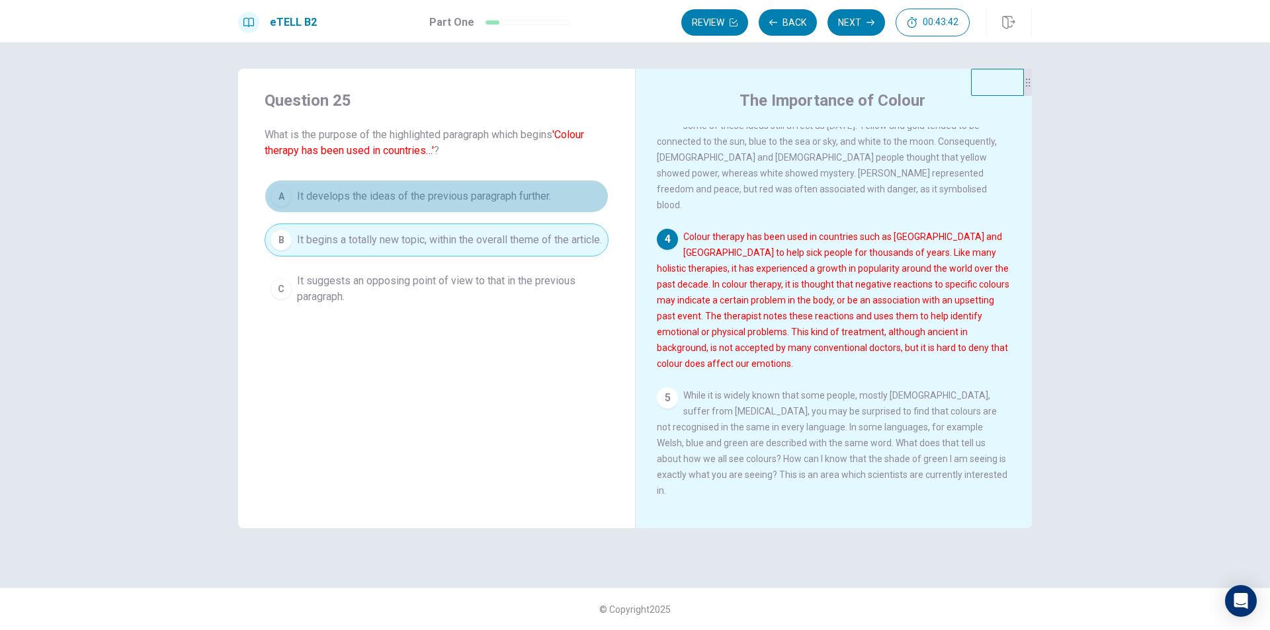
click at [431, 206] on button "A It develops the ideas of the previous paragraph further." at bounding box center [437, 196] width 344 height 33
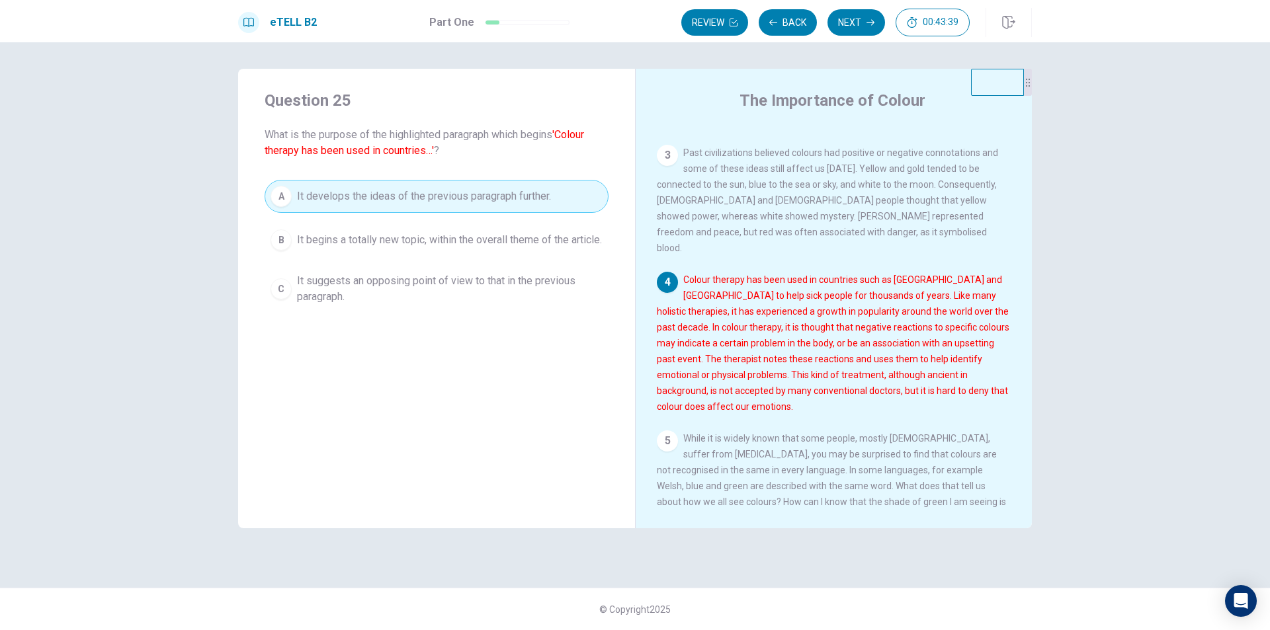
scroll to position [245, 0]
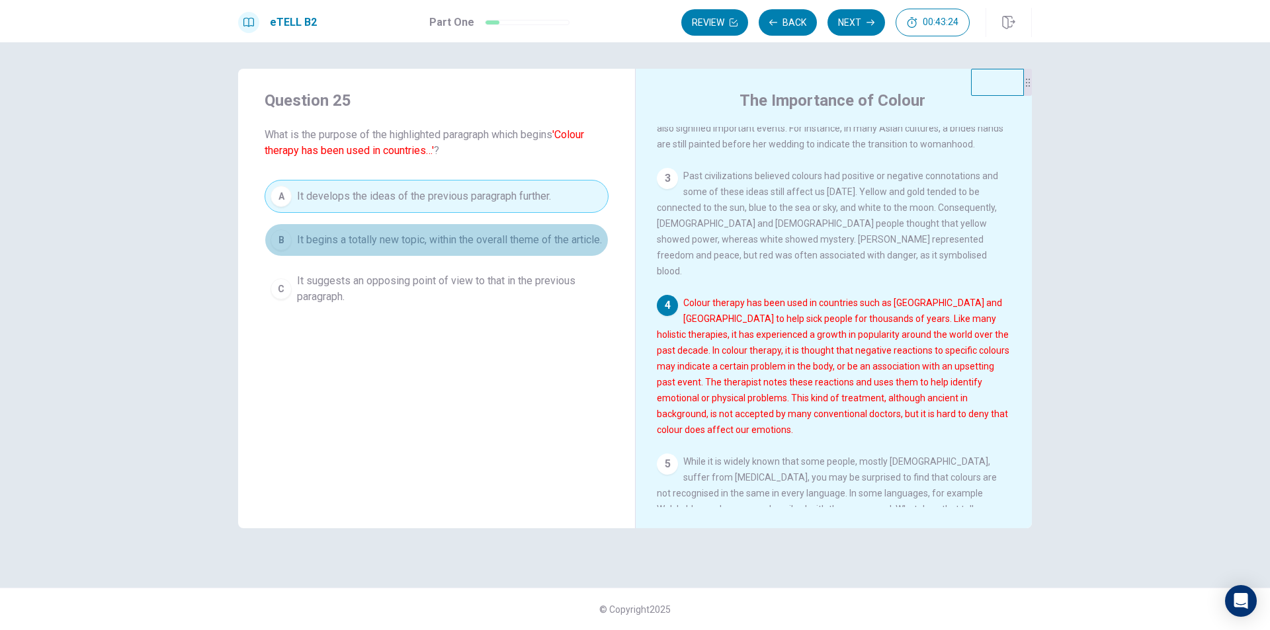
click at [351, 247] on span "It begins a totally new topic, within the overall theme of the article." at bounding box center [449, 240] width 305 height 16
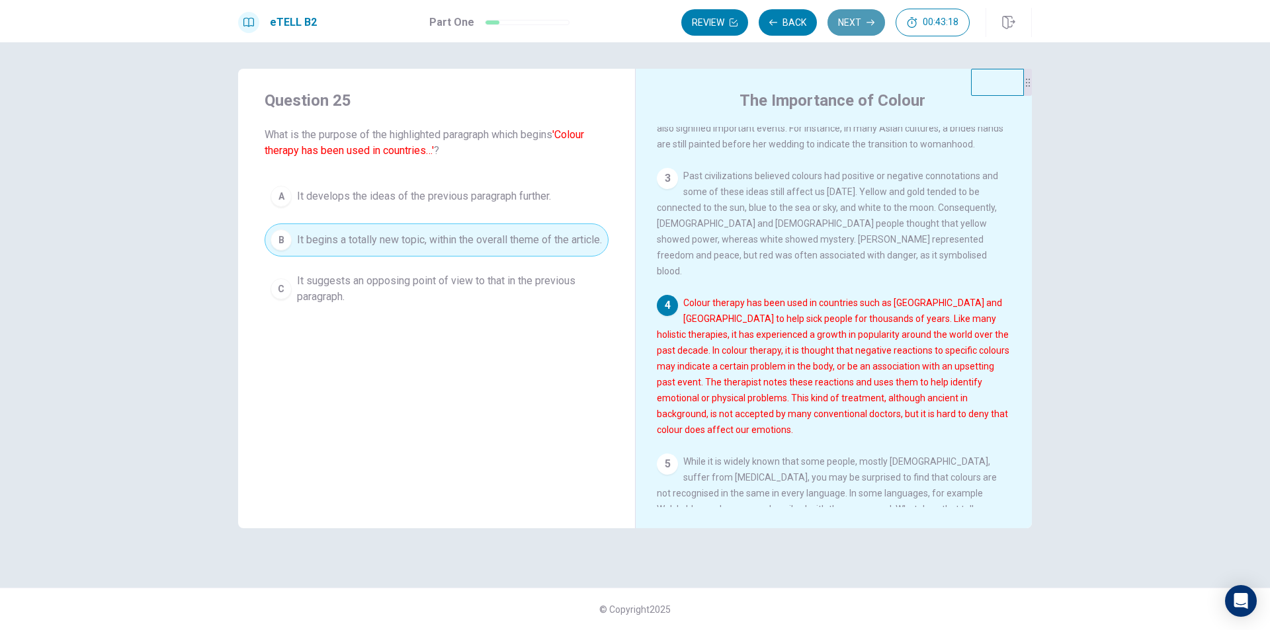
click at [854, 25] on button "Next" at bounding box center [856, 22] width 58 height 26
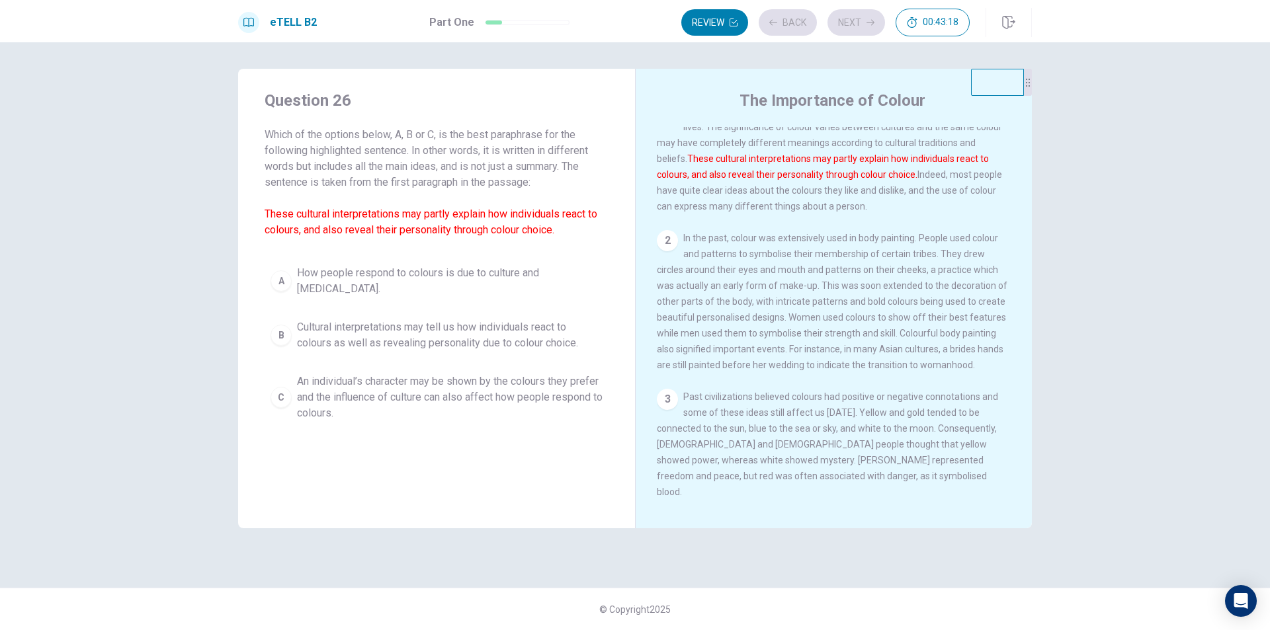
scroll to position [0, 0]
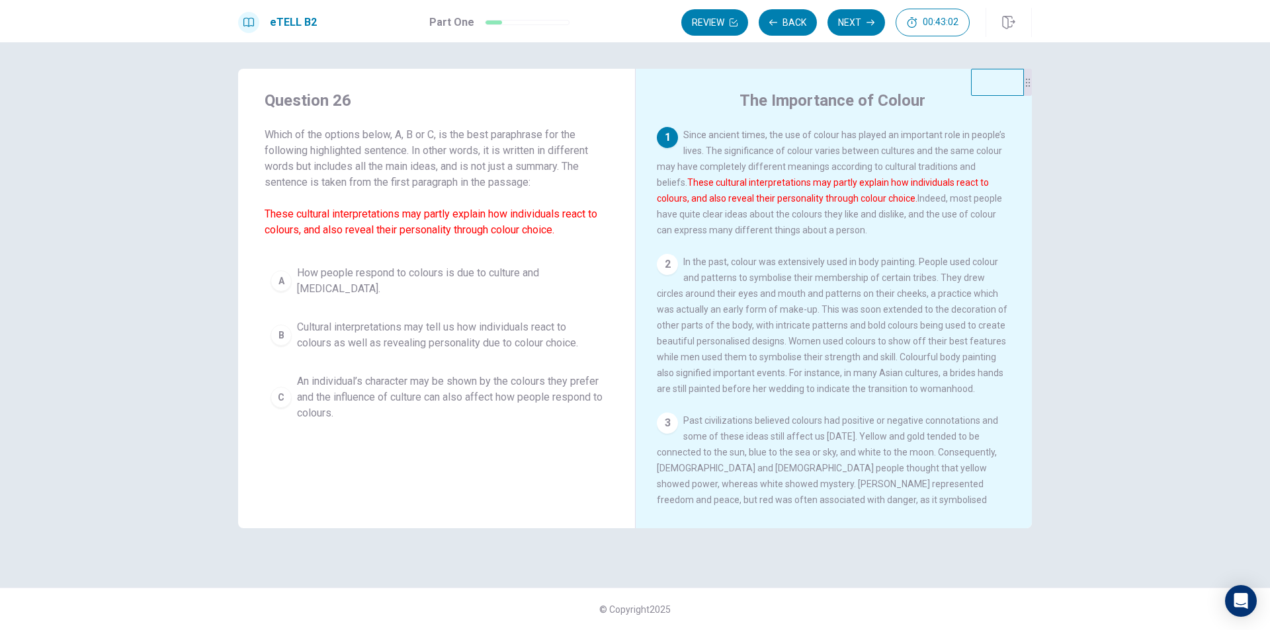
drag, startPoint x: 818, startPoint y: 181, endPoint x: 828, endPoint y: 179, distance: 10.0
click at [827, 179] on font "These cultural interpretations may partly explain how individuals react to colo…" at bounding box center [823, 190] width 332 height 26
click at [266, 274] on button "A How people respond to colours is due to culture and [MEDICAL_DATA]." at bounding box center [437, 281] width 344 height 44
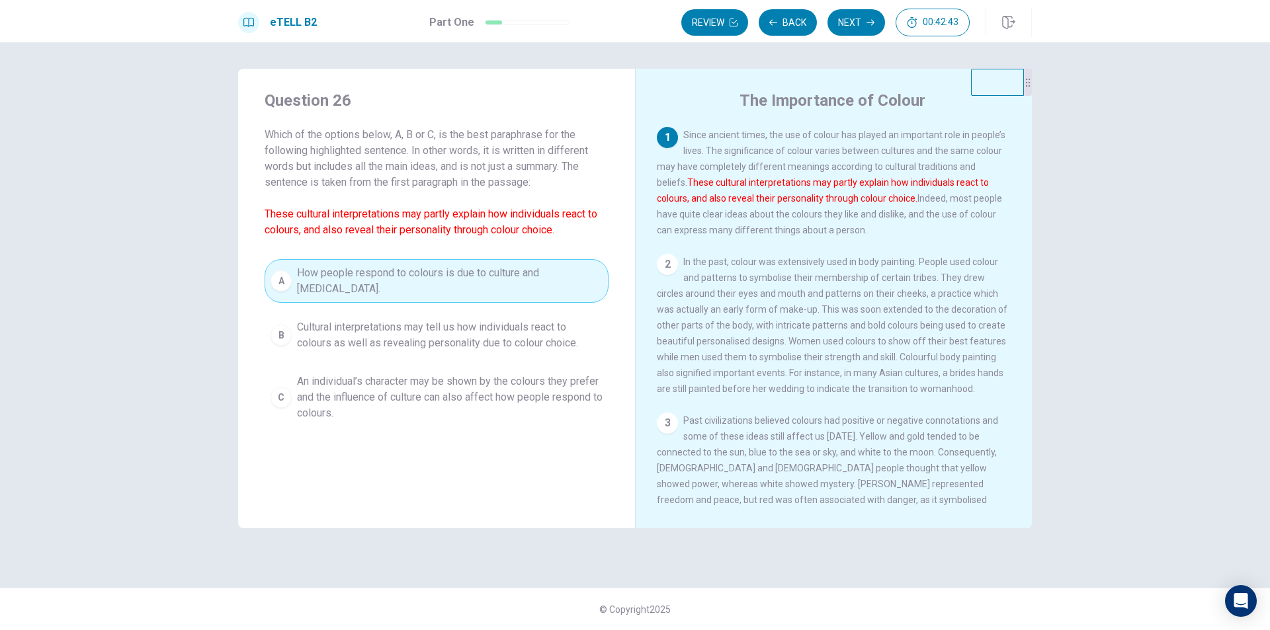
click at [347, 396] on span "An individual’s character may be shown by the colours they prefer and the influ…" at bounding box center [450, 398] width 306 height 48
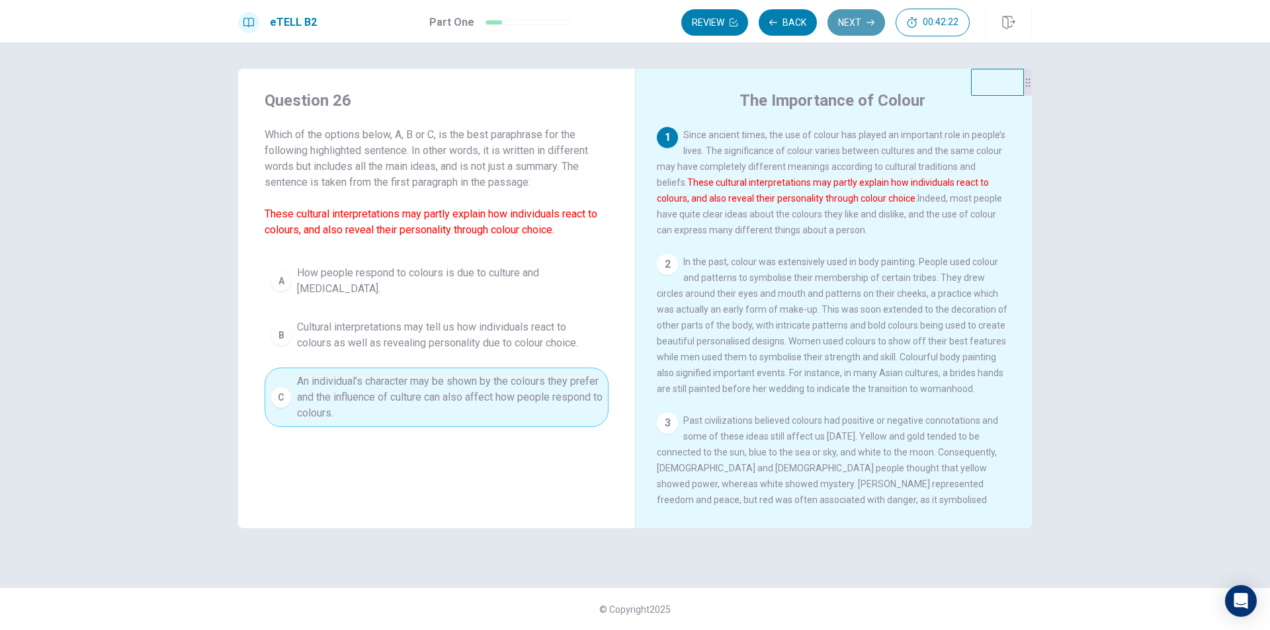
click at [856, 26] on button "Next" at bounding box center [856, 22] width 58 height 26
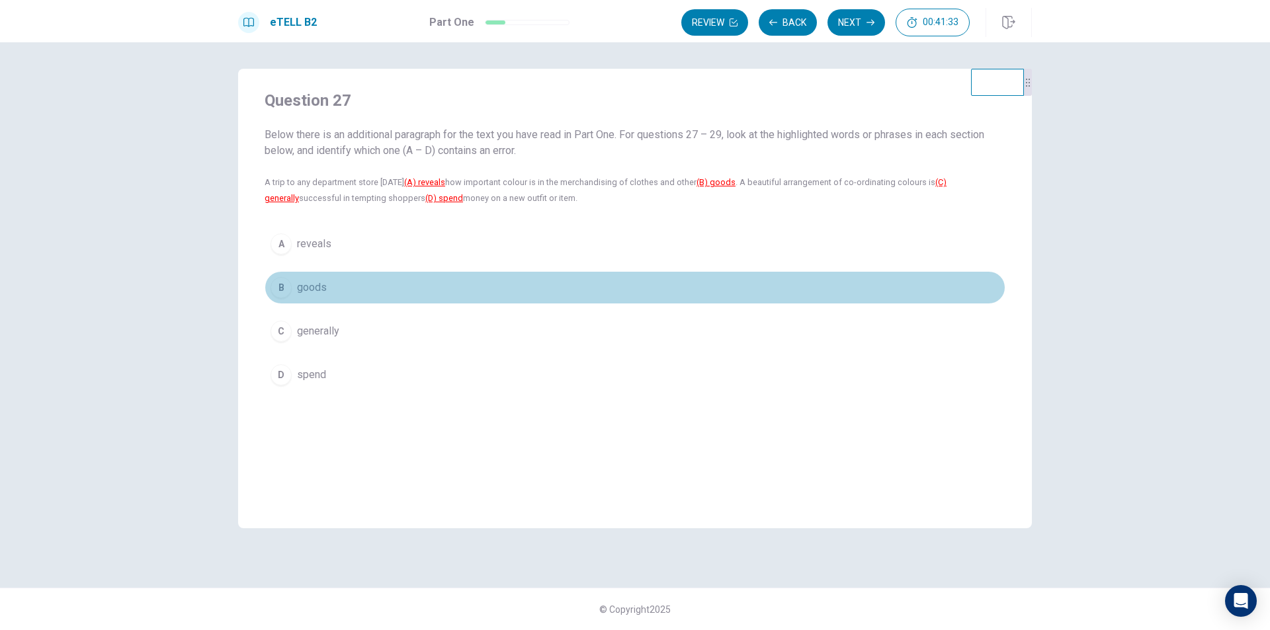
drag, startPoint x: 276, startPoint y: 282, endPoint x: 286, endPoint y: 276, distance: 11.6
click at [276, 282] on div "B" at bounding box center [280, 287] width 21 height 21
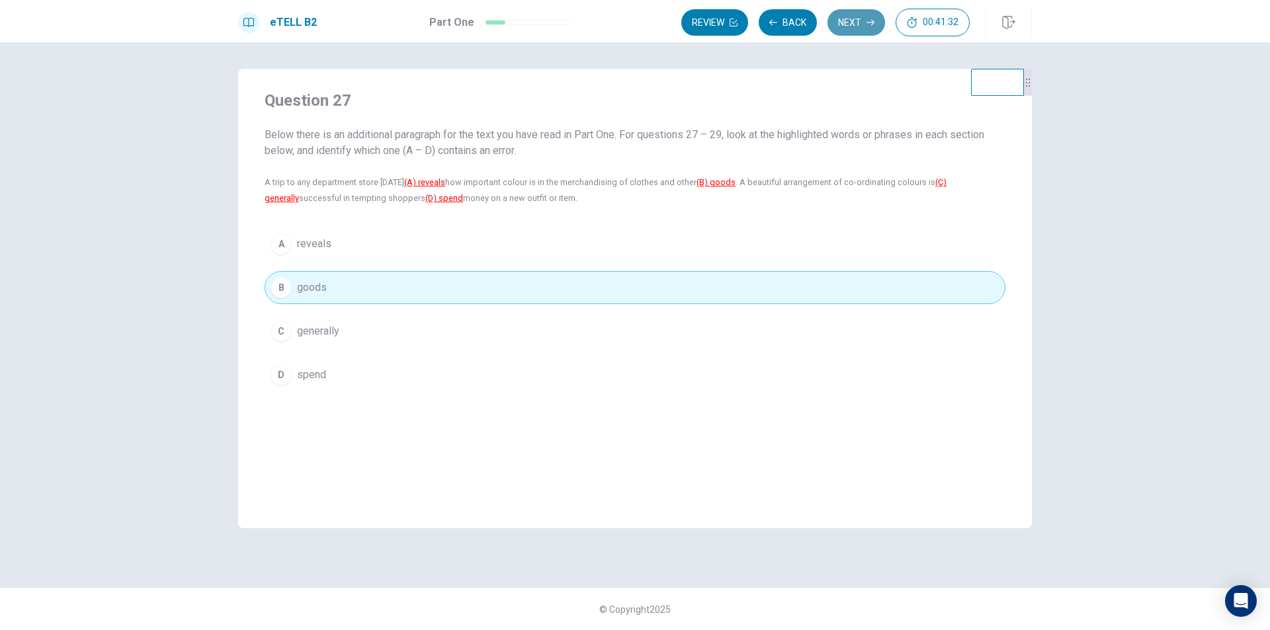
click at [835, 23] on button "Next" at bounding box center [856, 22] width 58 height 26
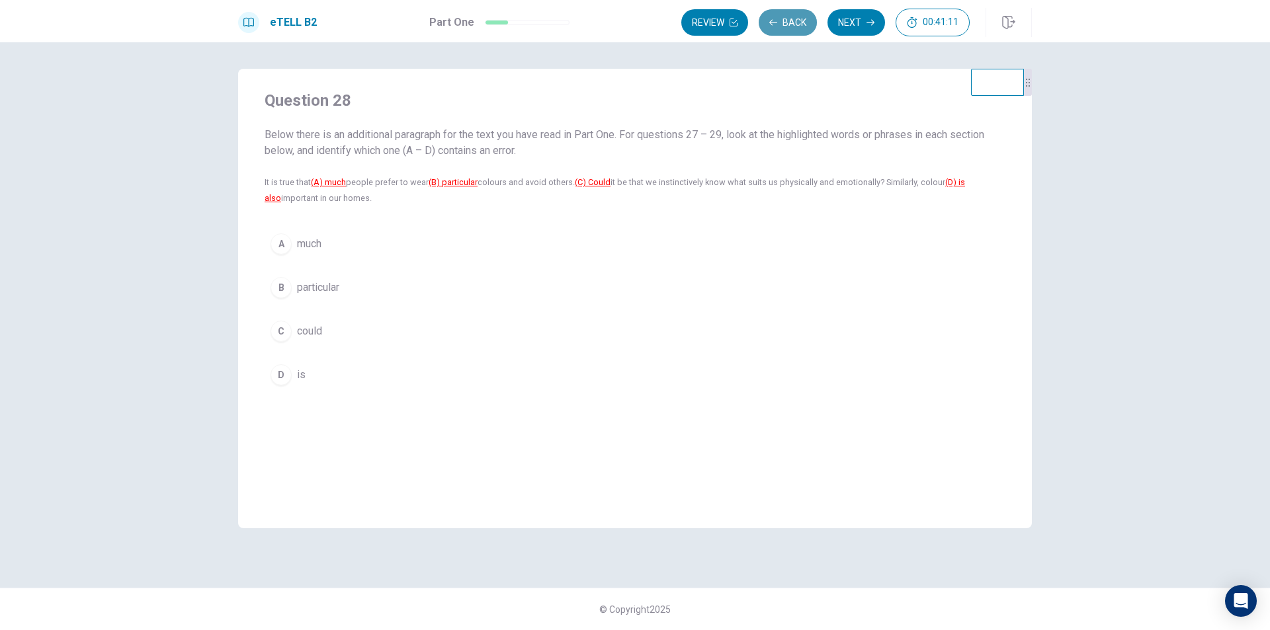
click at [788, 21] on button "Back" at bounding box center [788, 22] width 58 height 26
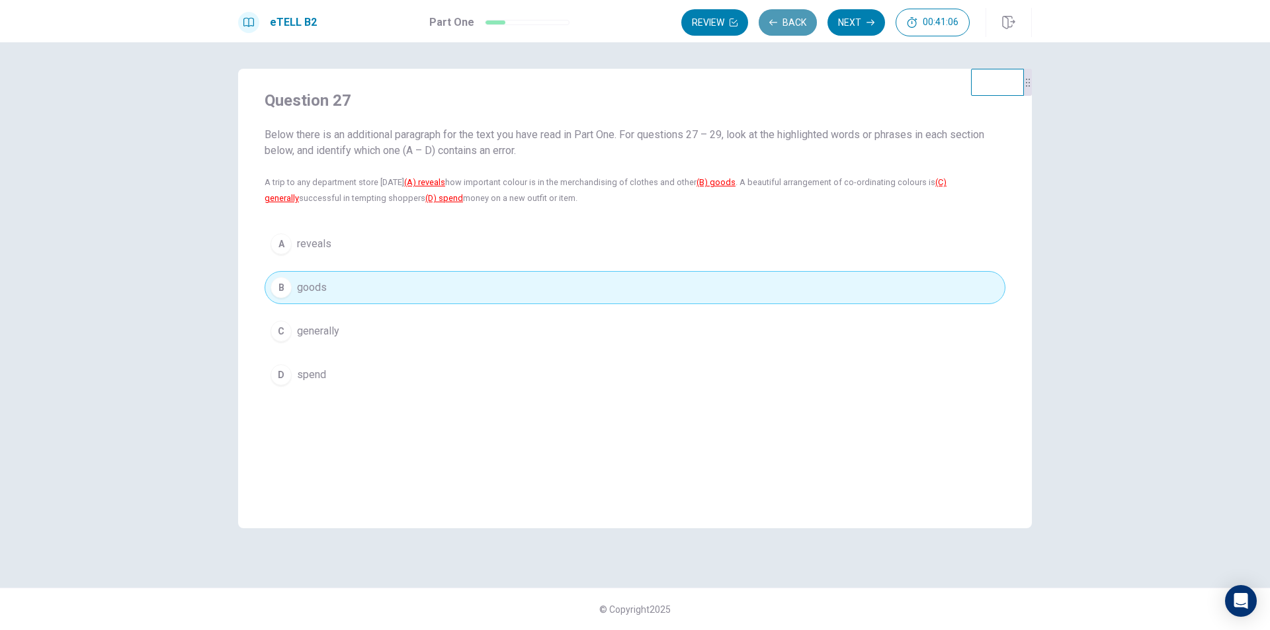
click at [783, 25] on button "Back" at bounding box center [788, 22] width 58 height 26
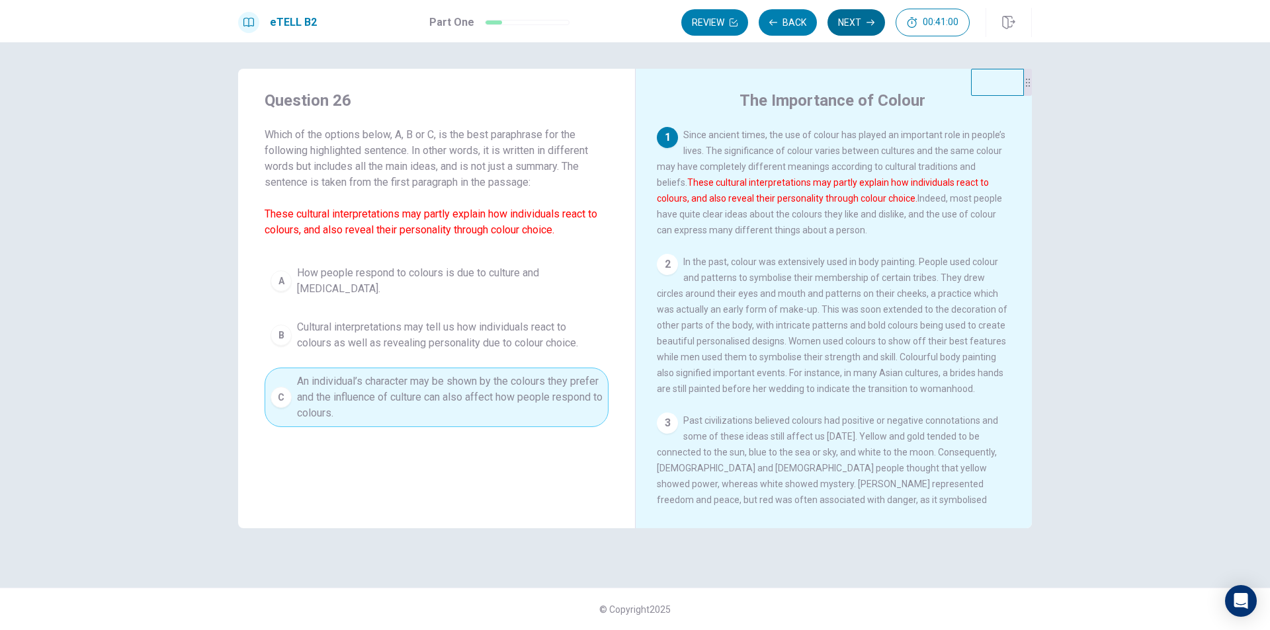
click at [847, 19] on button "Next" at bounding box center [856, 22] width 58 height 26
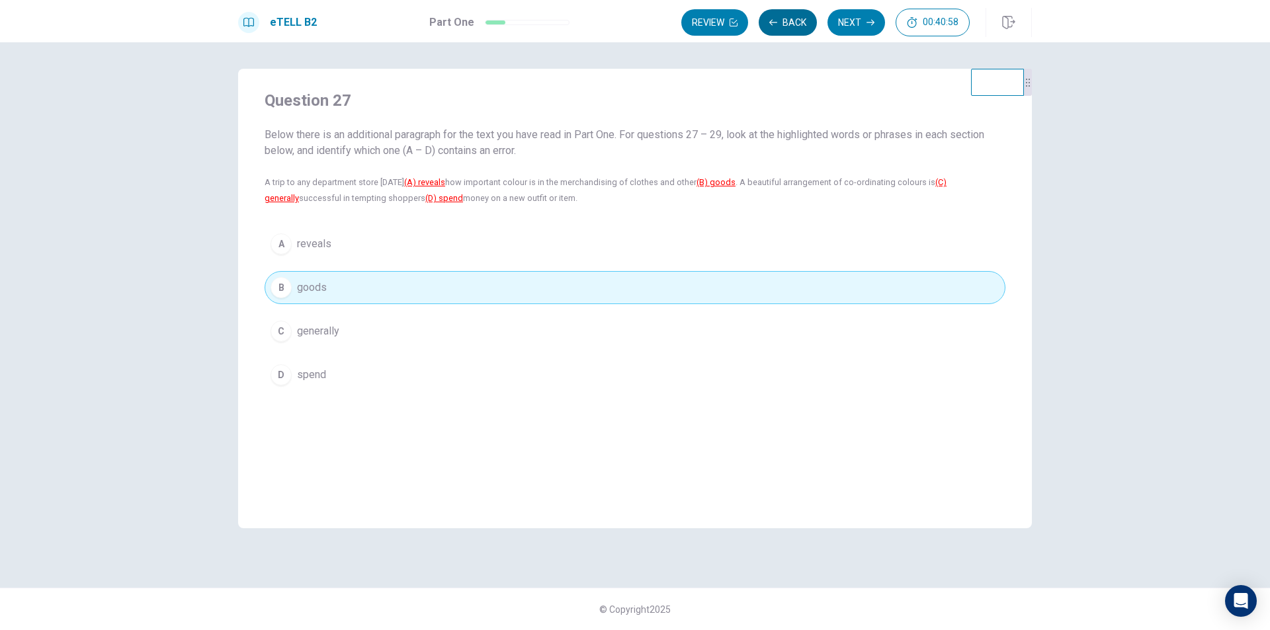
click at [787, 23] on button "Back" at bounding box center [788, 22] width 58 height 26
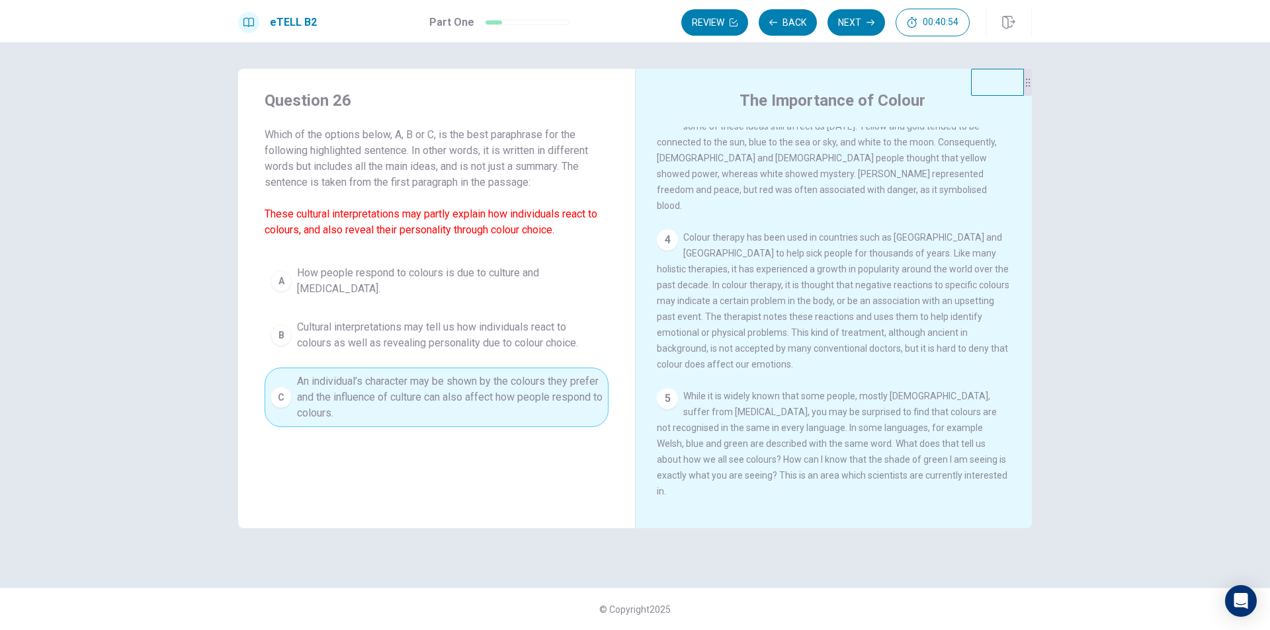
scroll to position [311, 0]
click at [850, 14] on button "Next" at bounding box center [856, 22] width 58 height 26
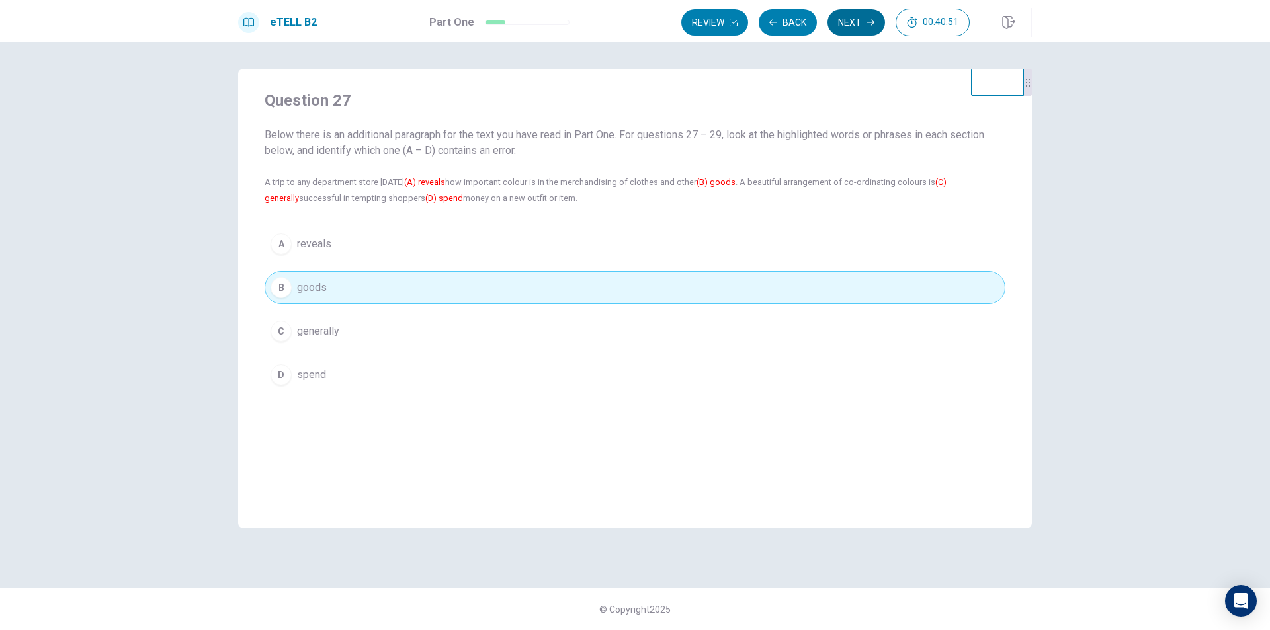
click at [859, 15] on button "Next" at bounding box center [856, 22] width 58 height 26
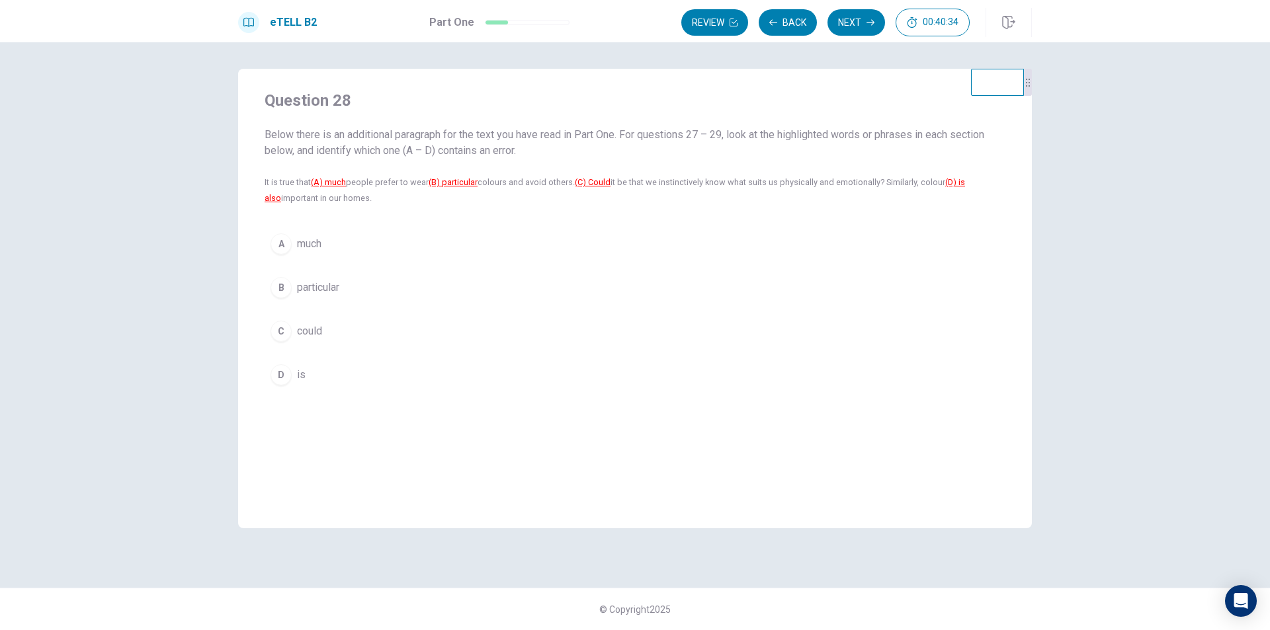
click at [279, 292] on div "B" at bounding box center [280, 287] width 21 height 21
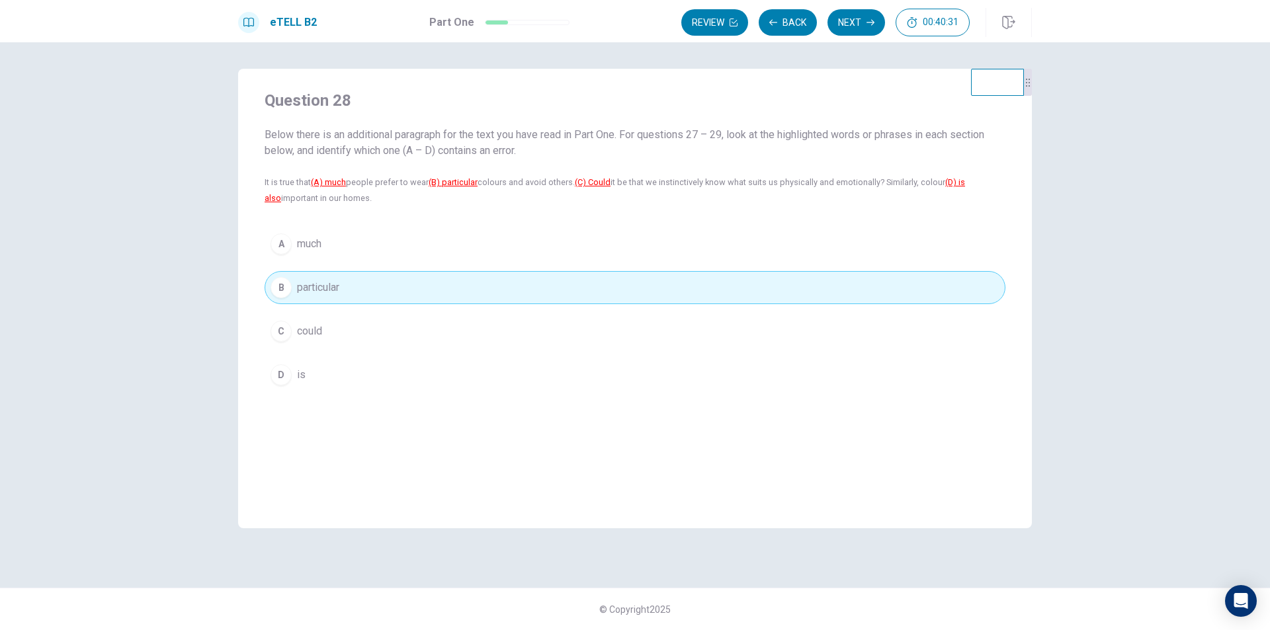
click at [270, 248] on button "A much" at bounding box center [635, 244] width 741 height 33
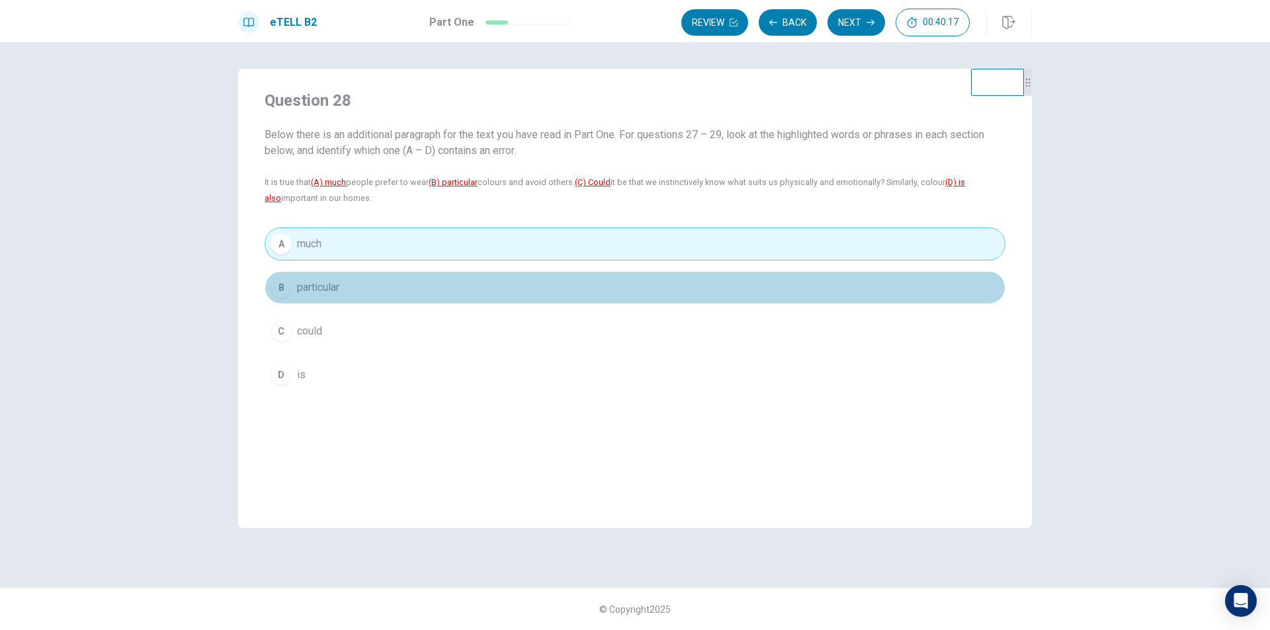
click at [274, 287] on div "B" at bounding box center [280, 287] width 21 height 21
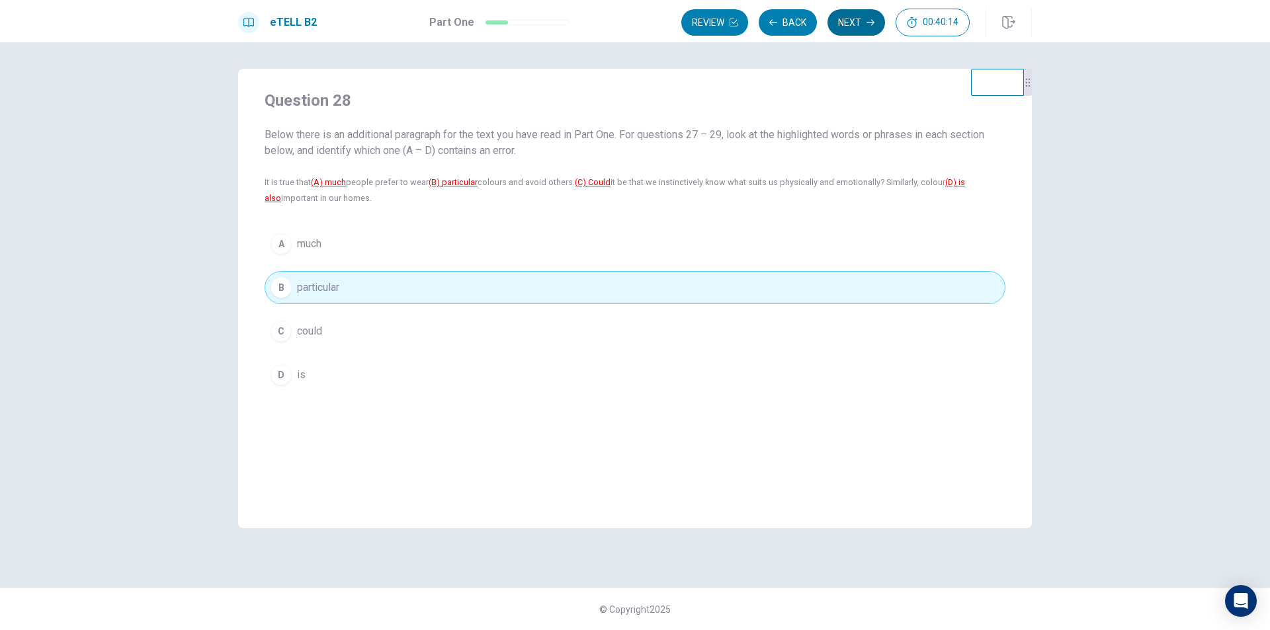
click at [843, 25] on button "Next" at bounding box center [856, 22] width 58 height 26
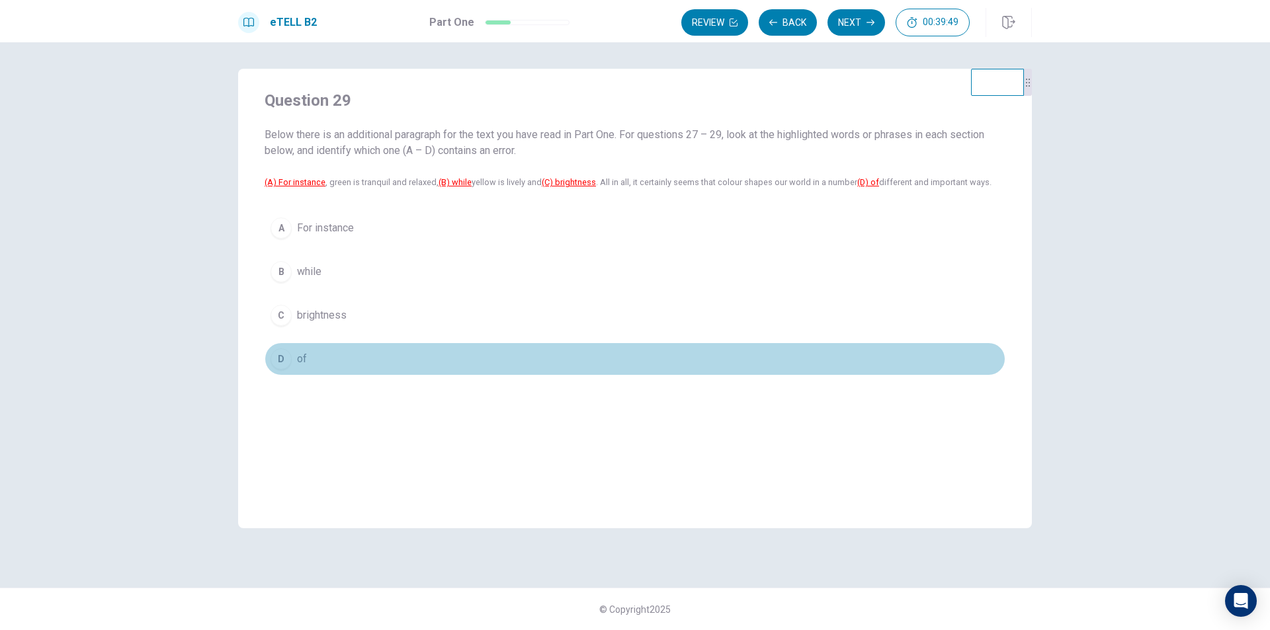
click at [296, 352] on button "D of" at bounding box center [635, 359] width 741 height 33
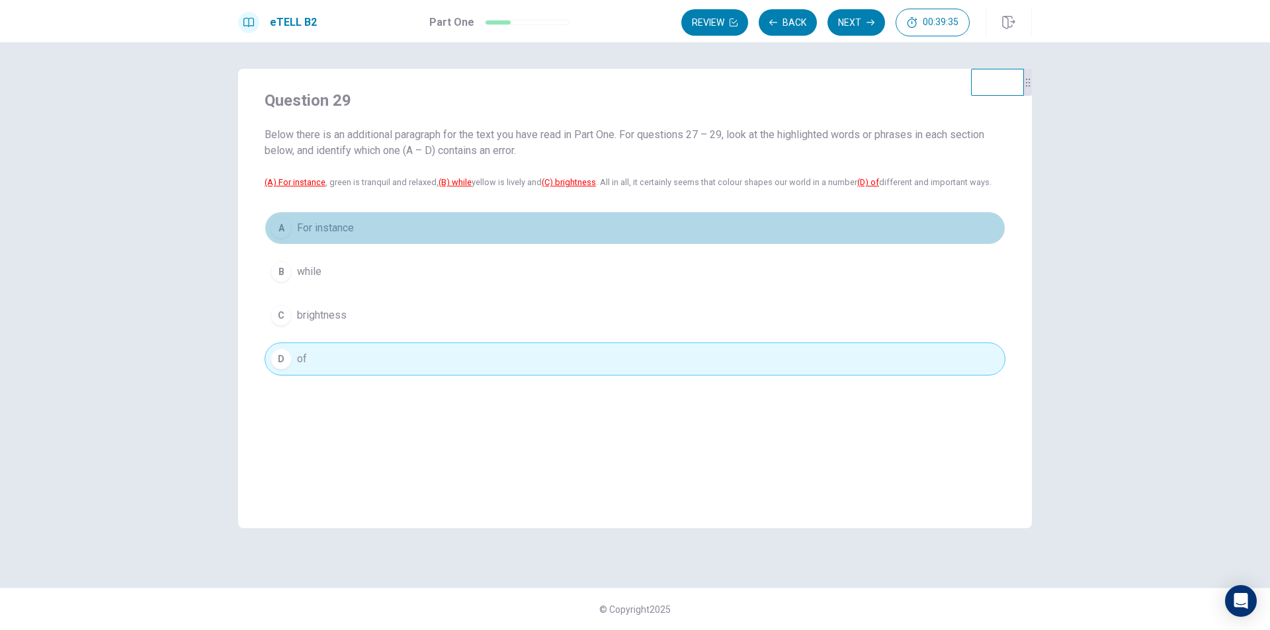
click at [289, 227] on div "A" at bounding box center [280, 228] width 21 height 21
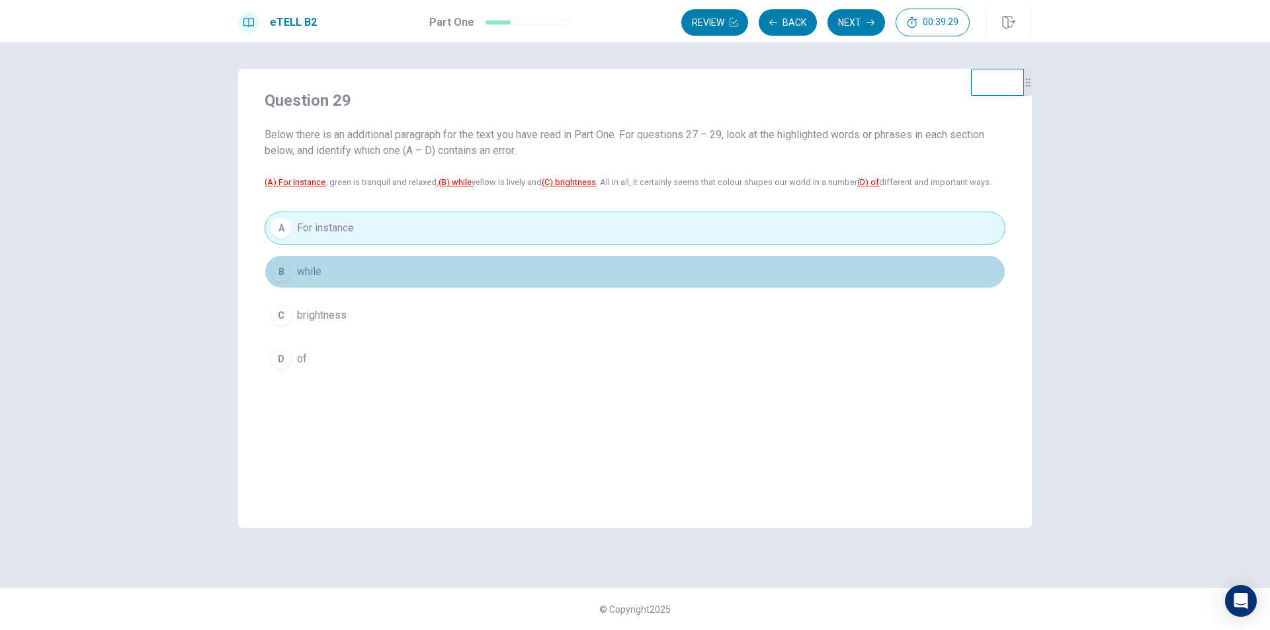
click at [282, 272] on div "B" at bounding box center [280, 271] width 21 height 21
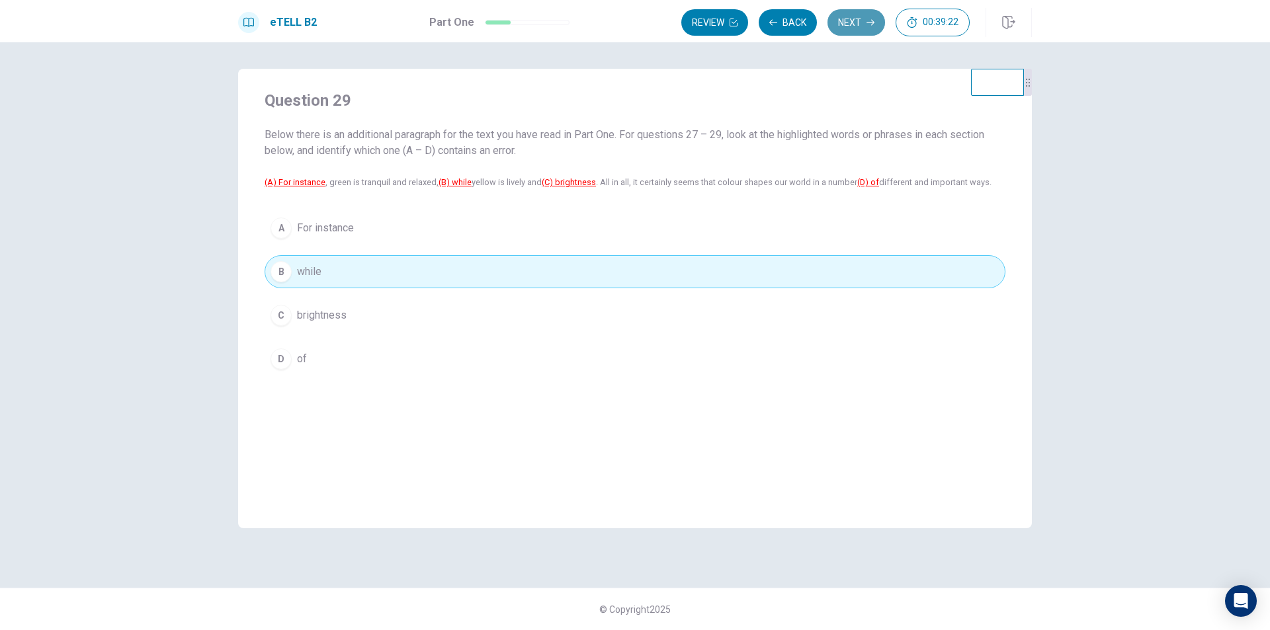
click at [849, 17] on button "Next" at bounding box center [856, 22] width 58 height 26
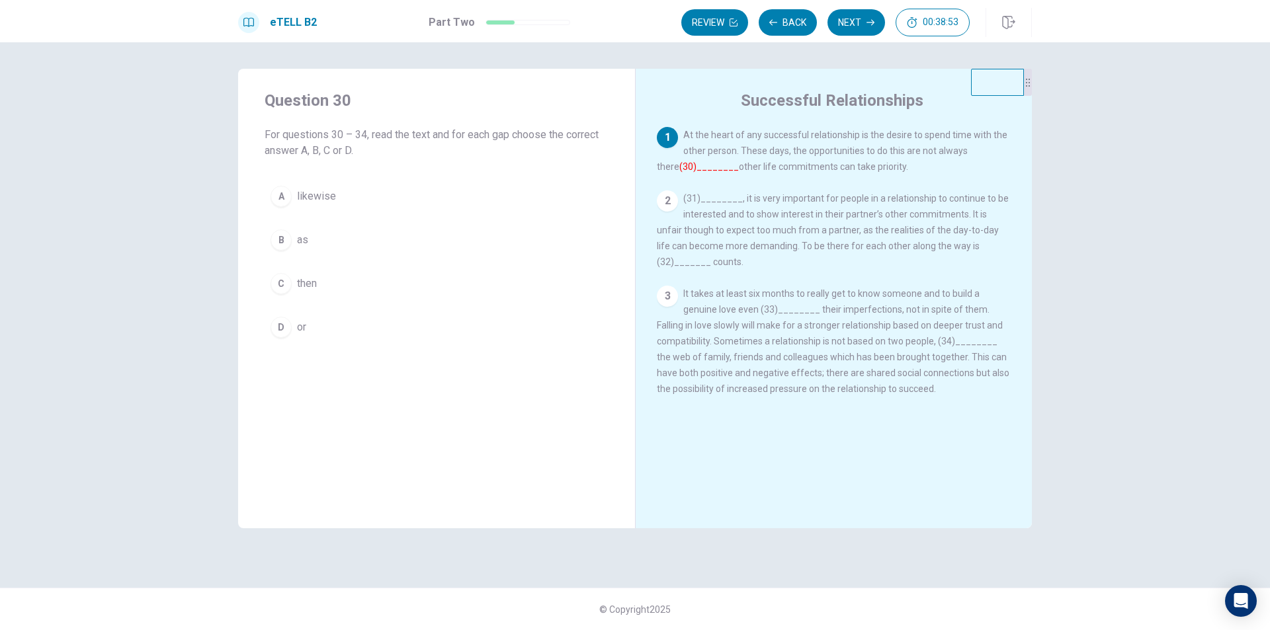
click at [284, 186] on div "A" at bounding box center [280, 196] width 21 height 21
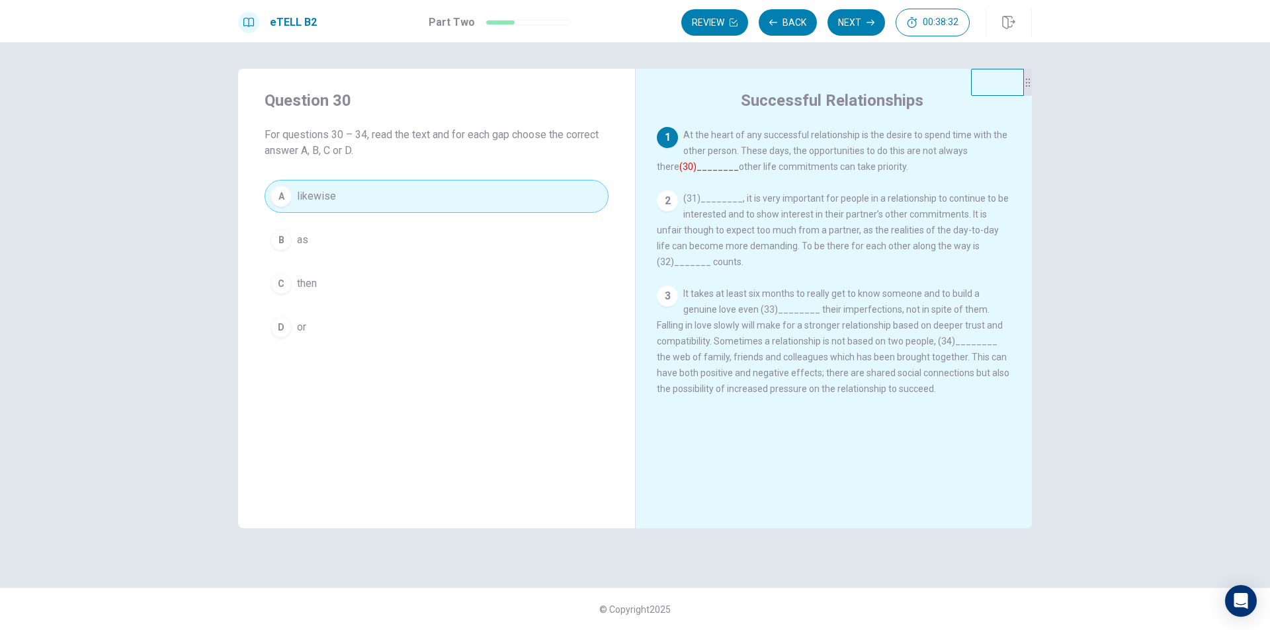
click at [669, 194] on div "2" at bounding box center [667, 200] width 21 height 21
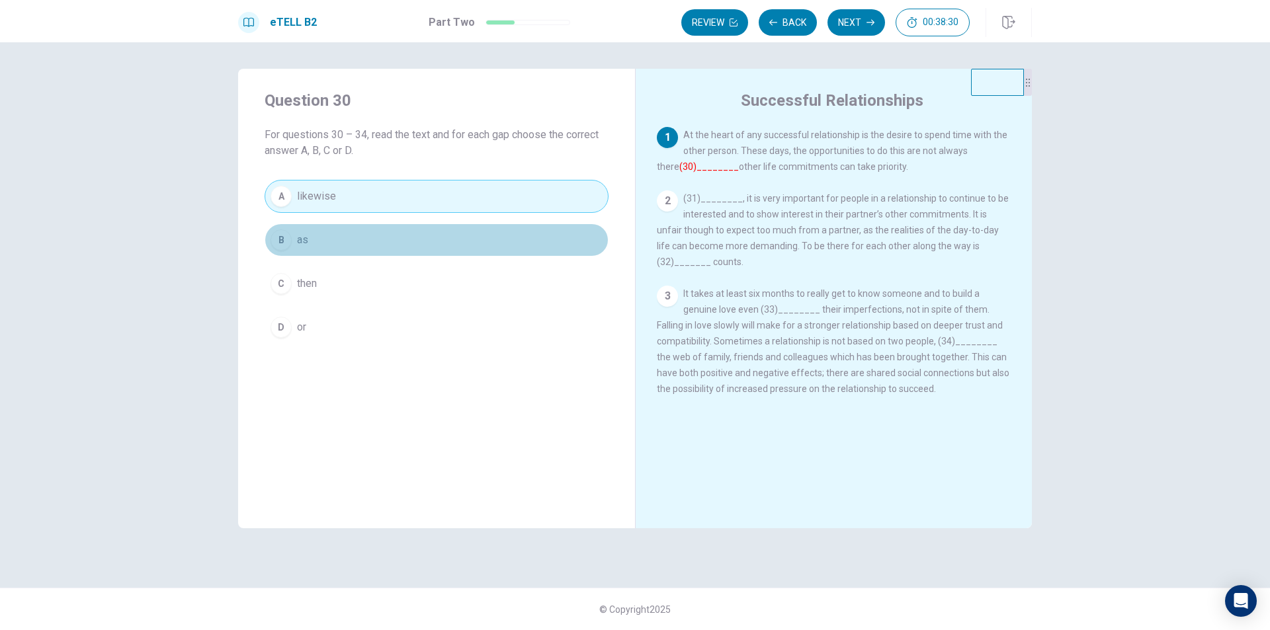
click at [286, 236] on div "B" at bounding box center [280, 239] width 21 height 21
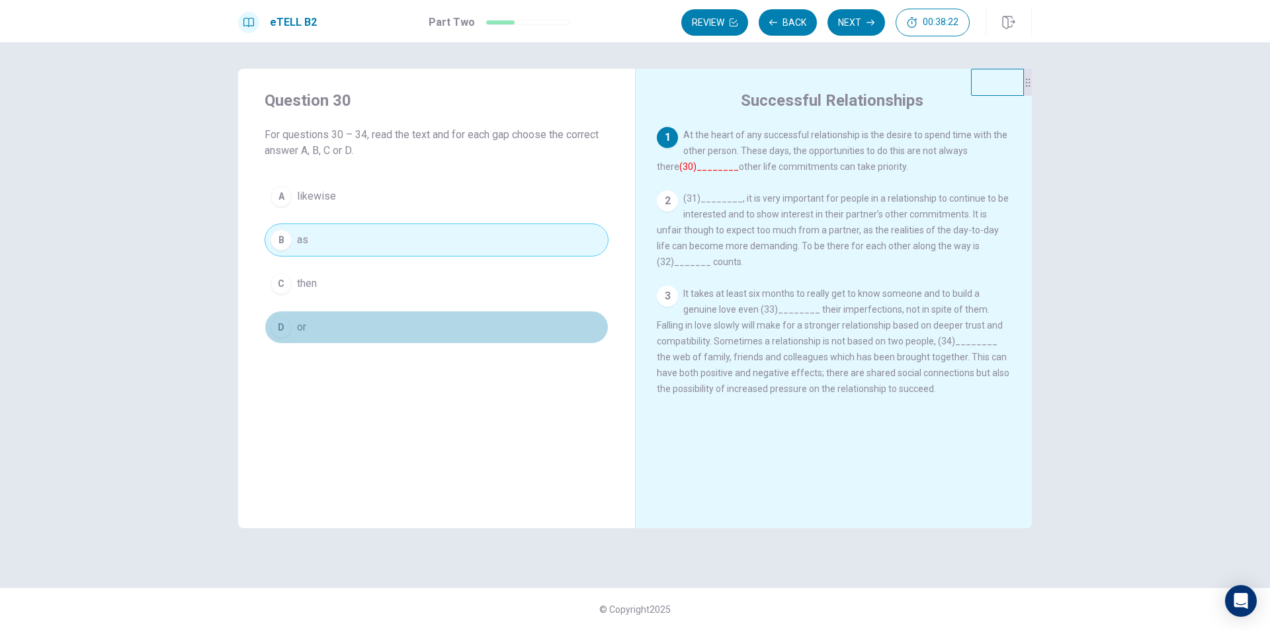
click at [284, 335] on div "D" at bounding box center [280, 327] width 21 height 21
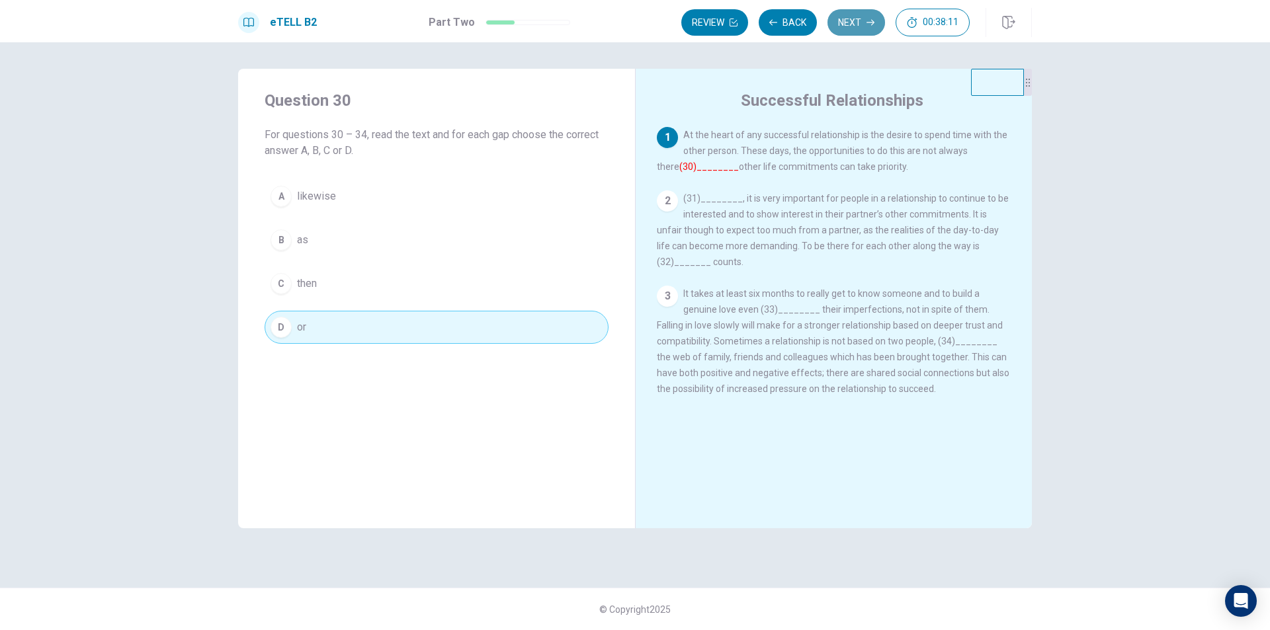
click at [860, 30] on button "Next" at bounding box center [856, 22] width 58 height 26
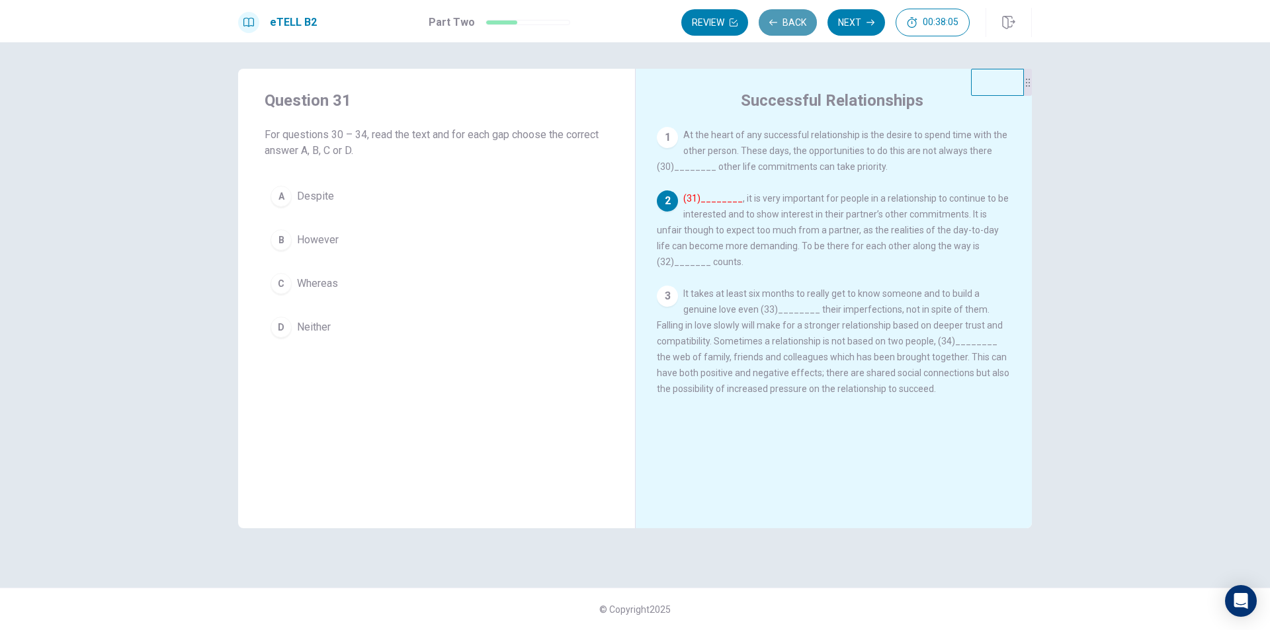
click at [798, 22] on button "Back" at bounding box center [788, 22] width 58 height 26
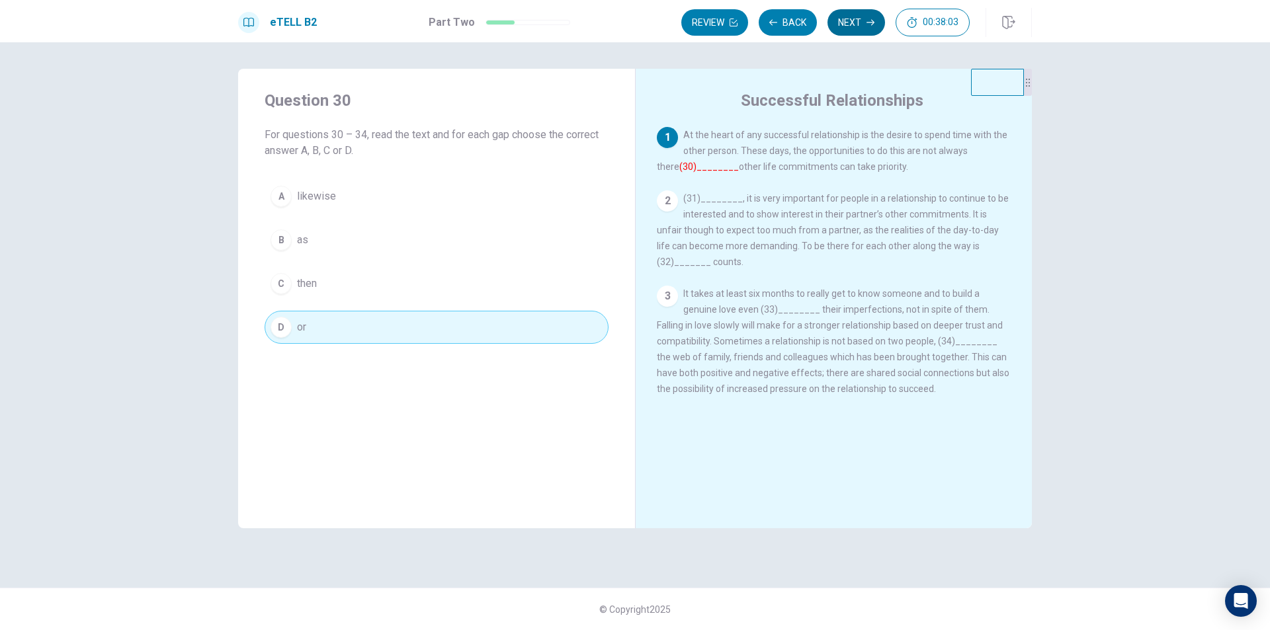
click at [857, 22] on button "Next" at bounding box center [856, 22] width 58 height 26
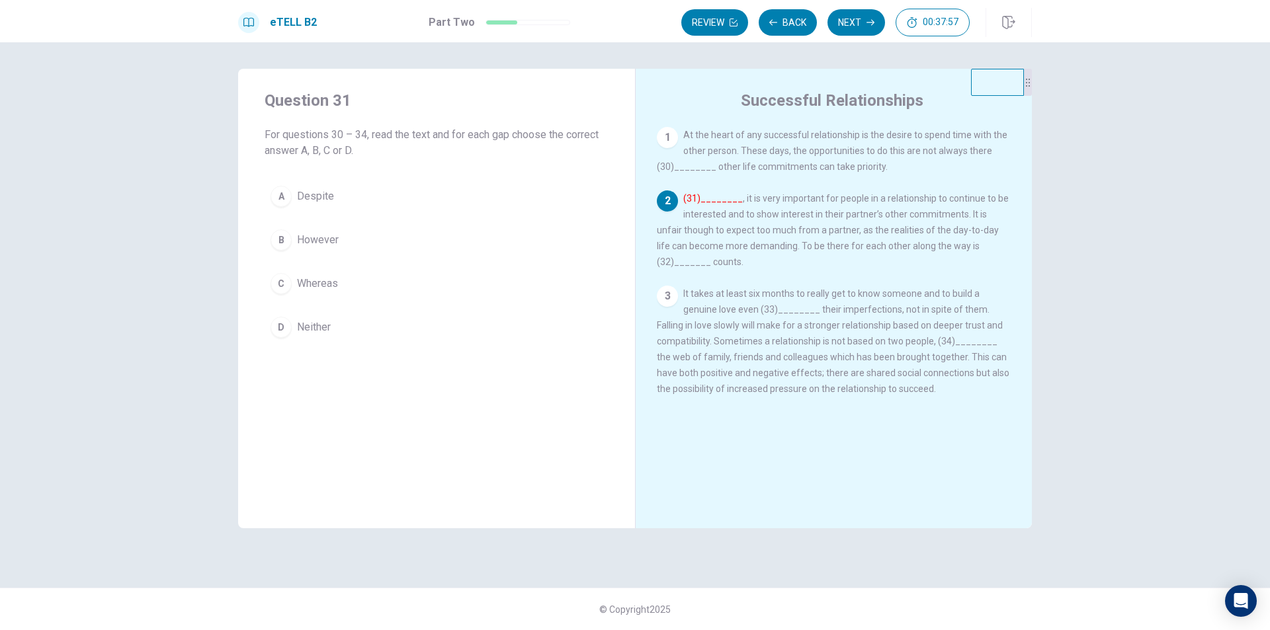
click at [279, 242] on div "B" at bounding box center [280, 239] width 21 height 21
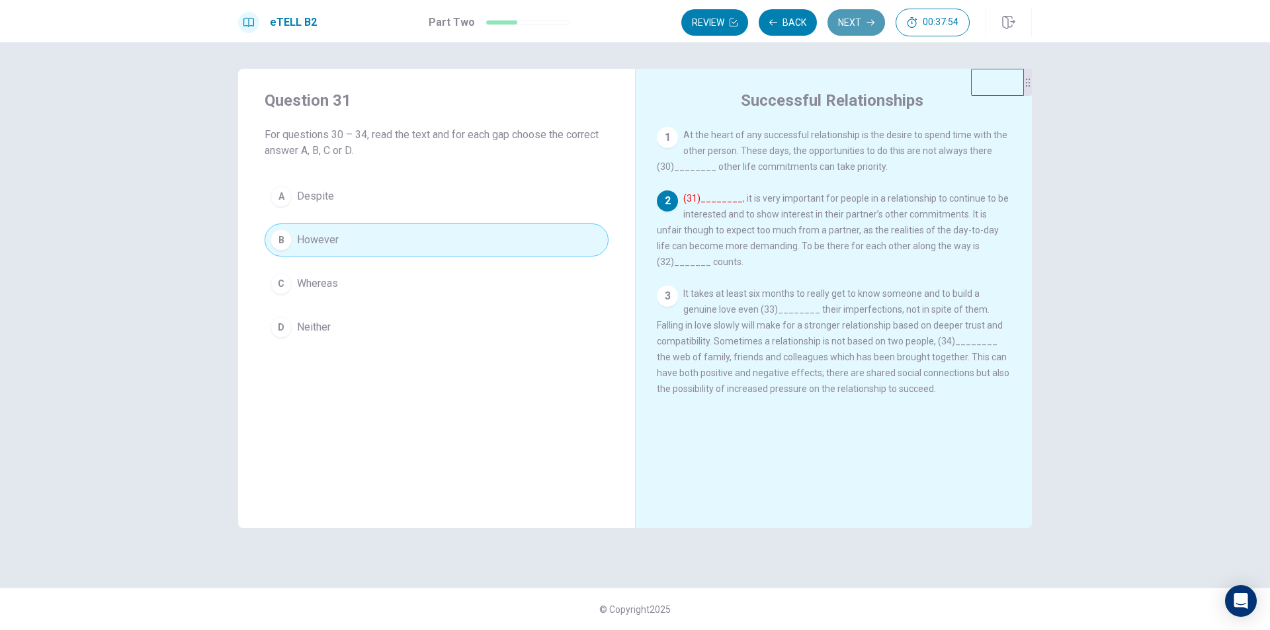
click at [852, 22] on button "Next" at bounding box center [856, 22] width 58 height 26
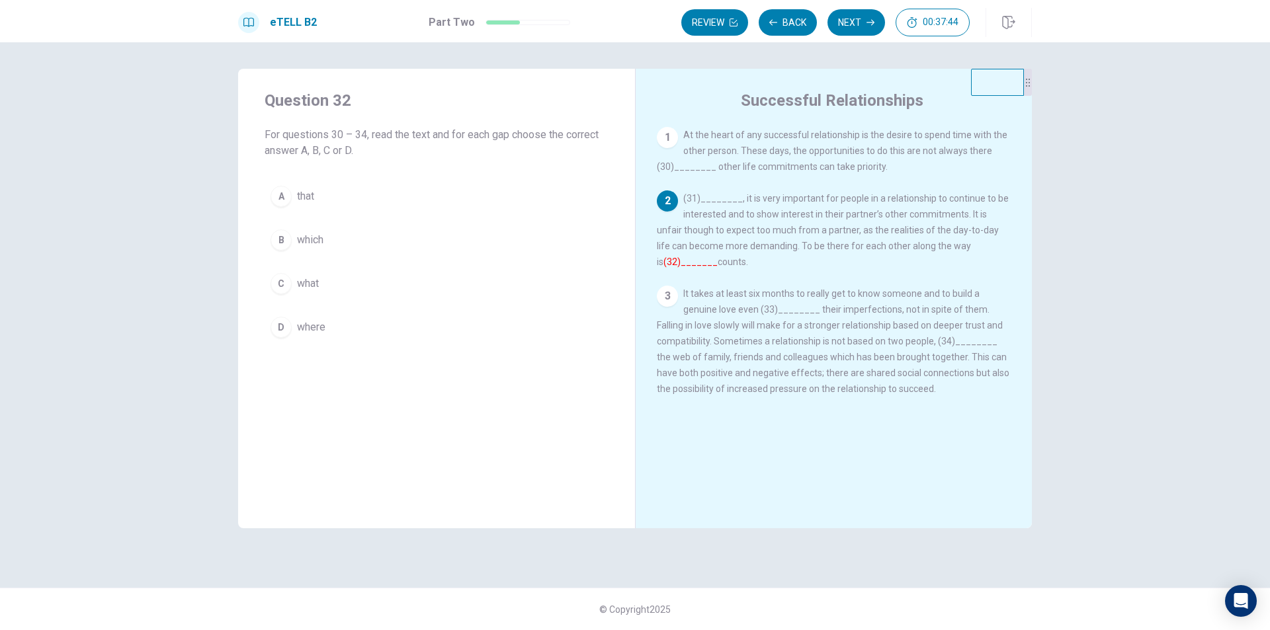
click at [282, 193] on div "A" at bounding box center [280, 196] width 21 height 21
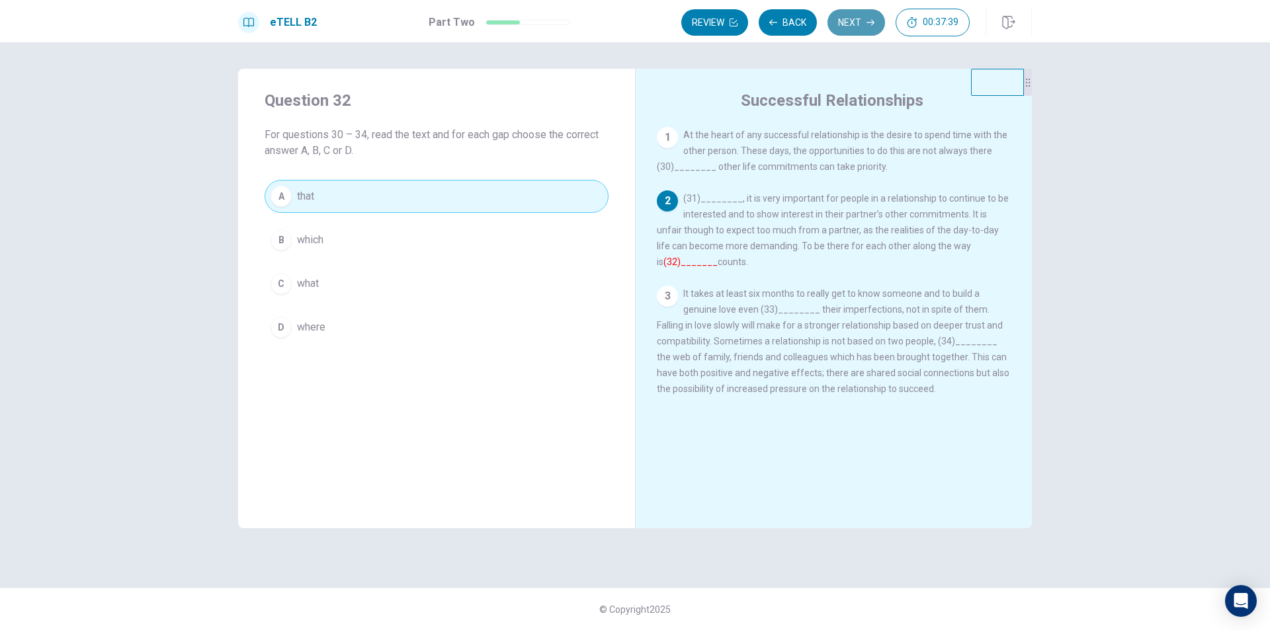
click at [854, 24] on button "Next" at bounding box center [856, 22] width 58 height 26
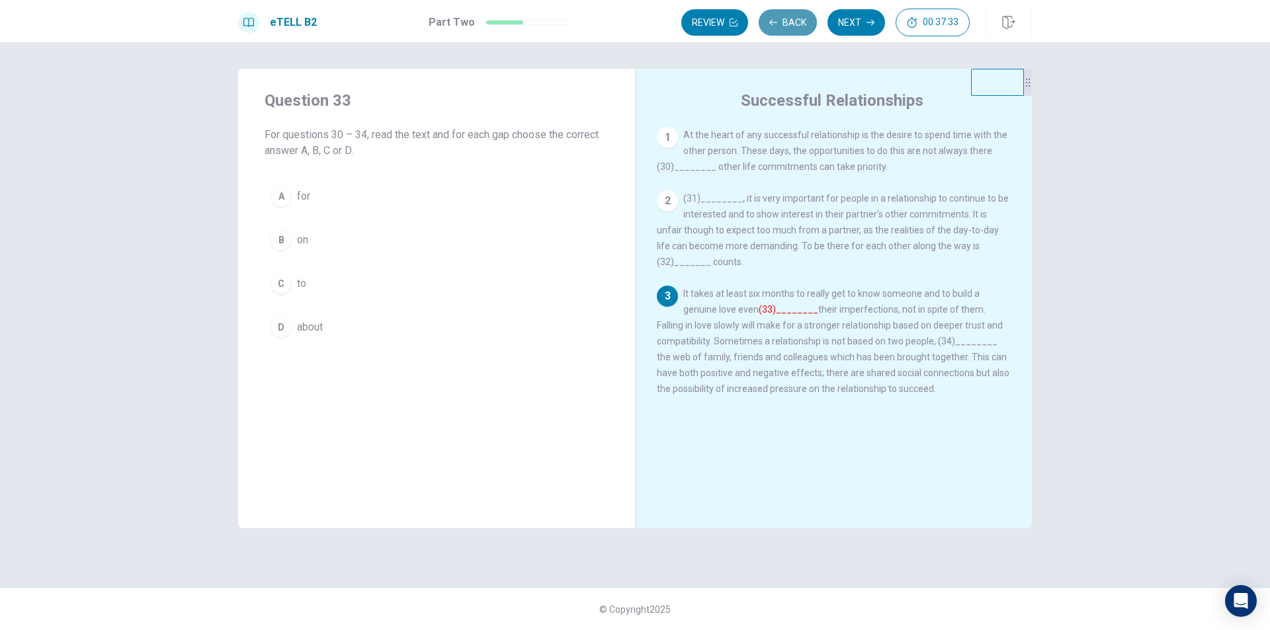
click at [783, 19] on button "Back" at bounding box center [788, 22] width 58 height 26
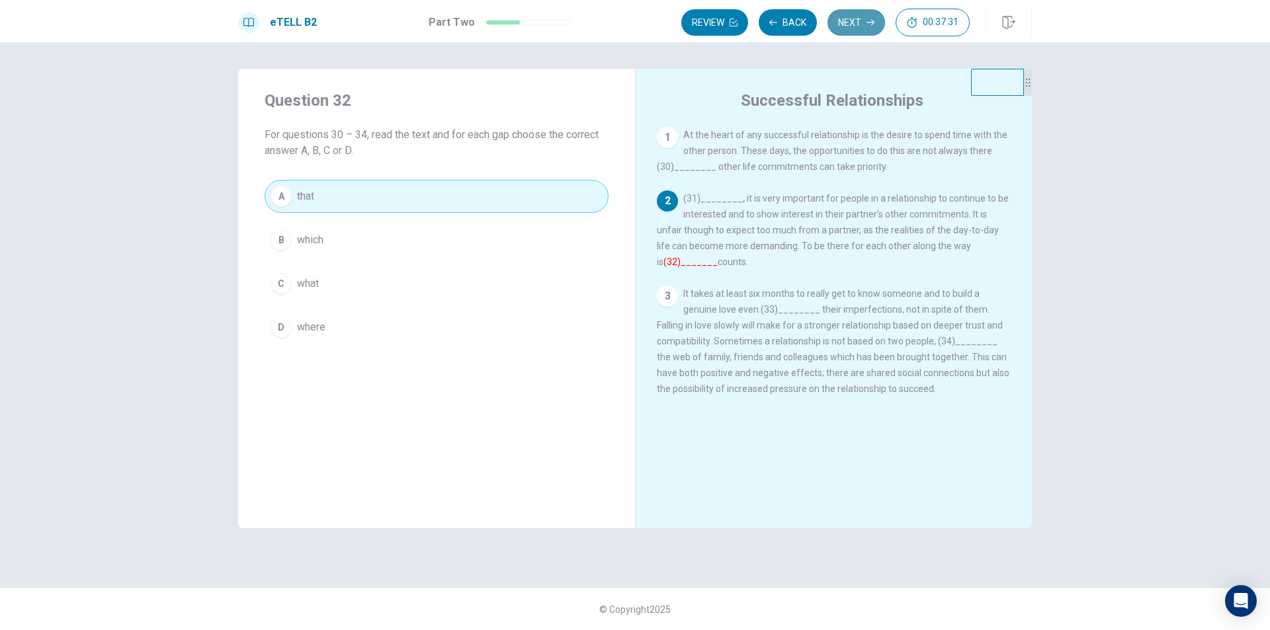
click at [862, 22] on button "Next" at bounding box center [856, 22] width 58 height 26
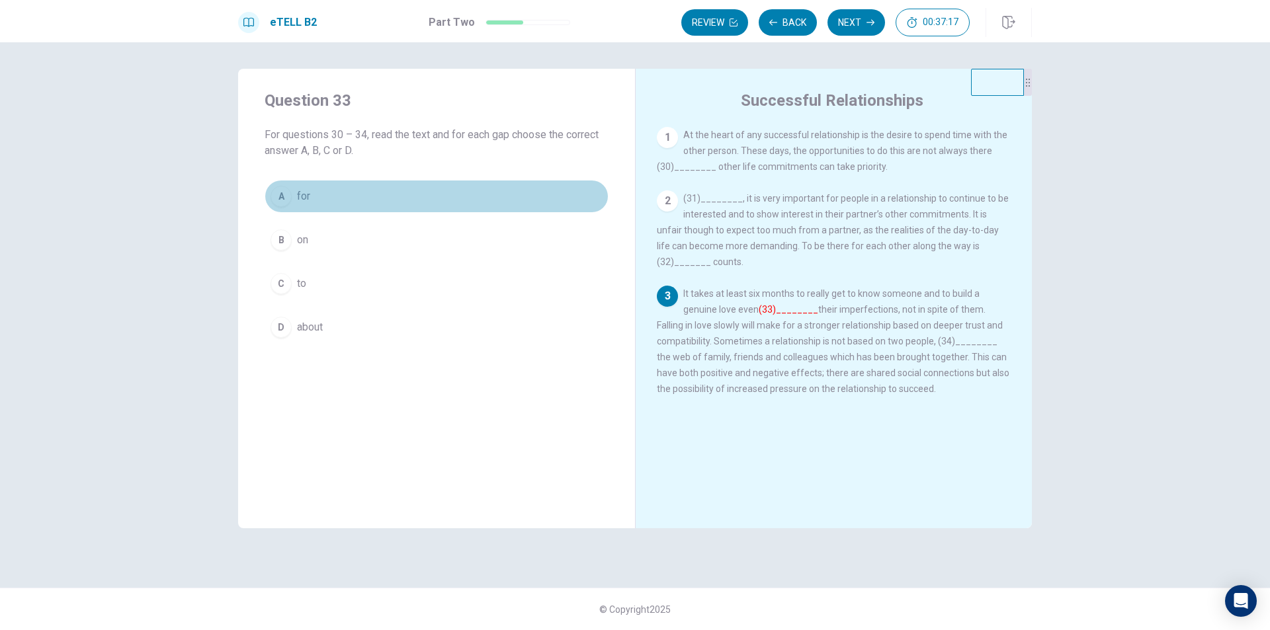
click at [277, 198] on div "A" at bounding box center [280, 196] width 21 height 21
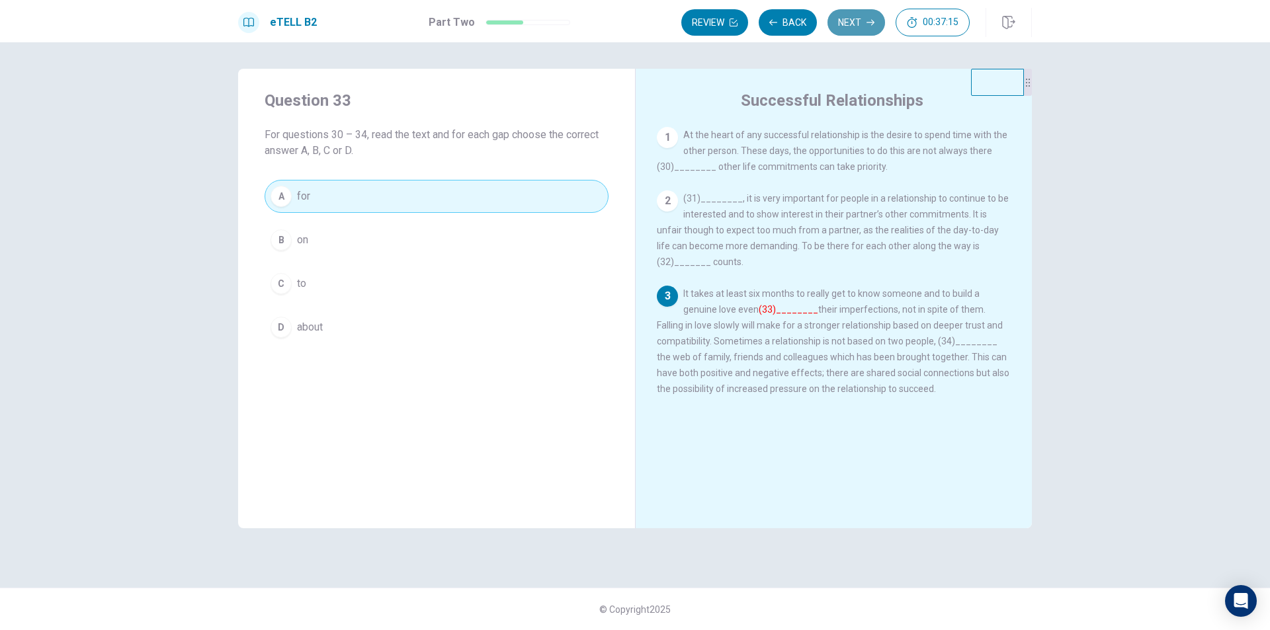
click at [856, 25] on button "Next" at bounding box center [856, 22] width 58 height 26
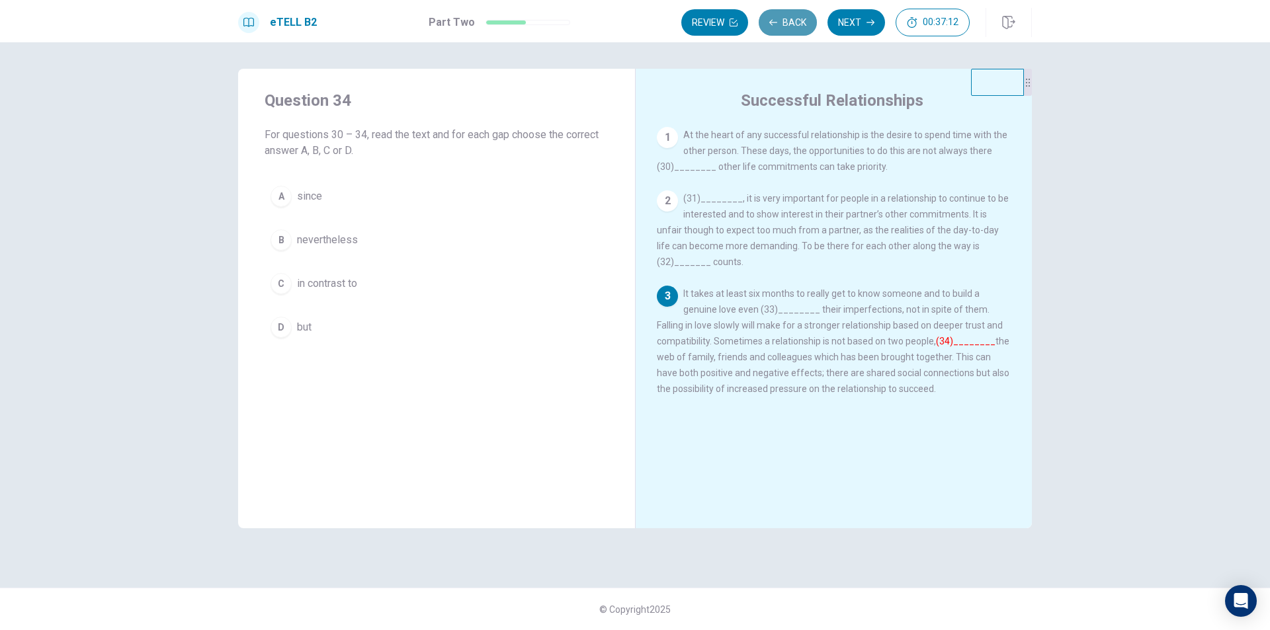
click at [804, 21] on button "Back" at bounding box center [788, 22] width 58 height 26
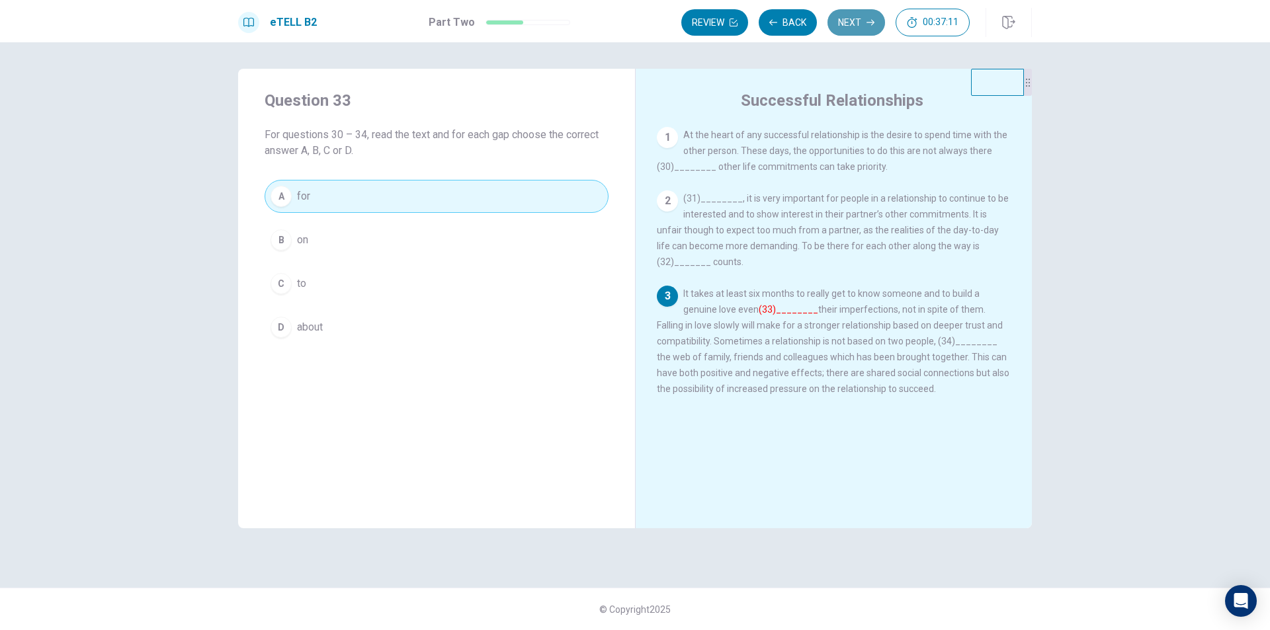
click at [843, 26] on button "Next" at bounding box center [856, 22] width 58 height 26
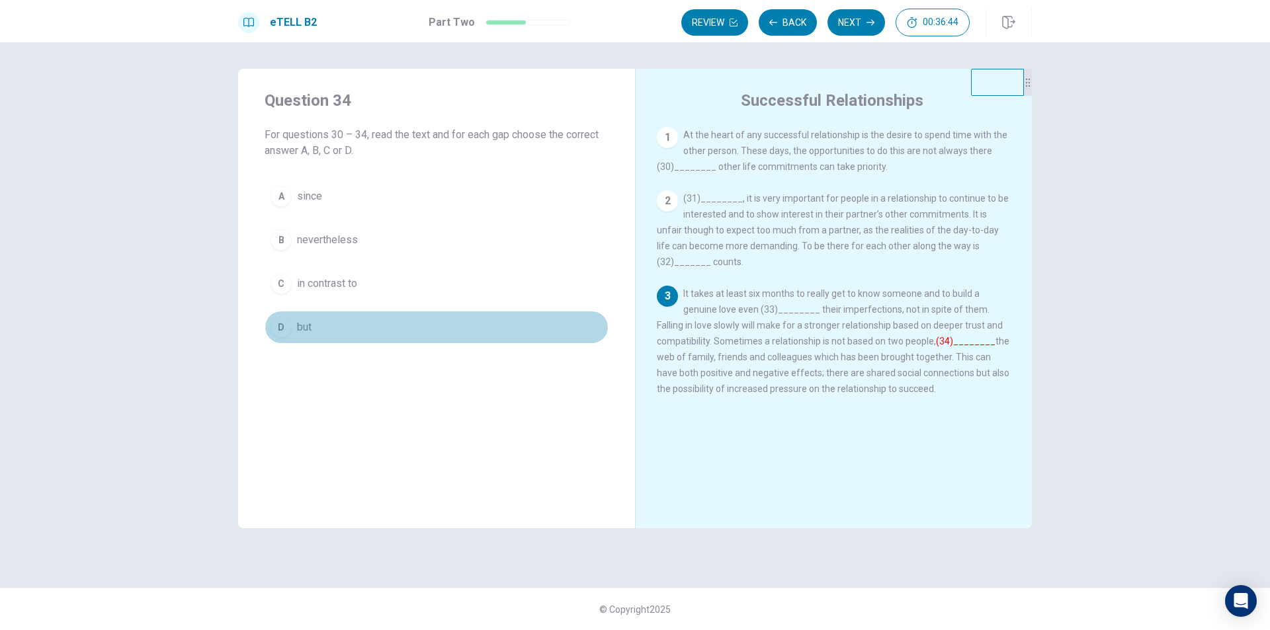
click at [294, 325] on button "D but" at bounding box center [437, 327] width 344 height 33
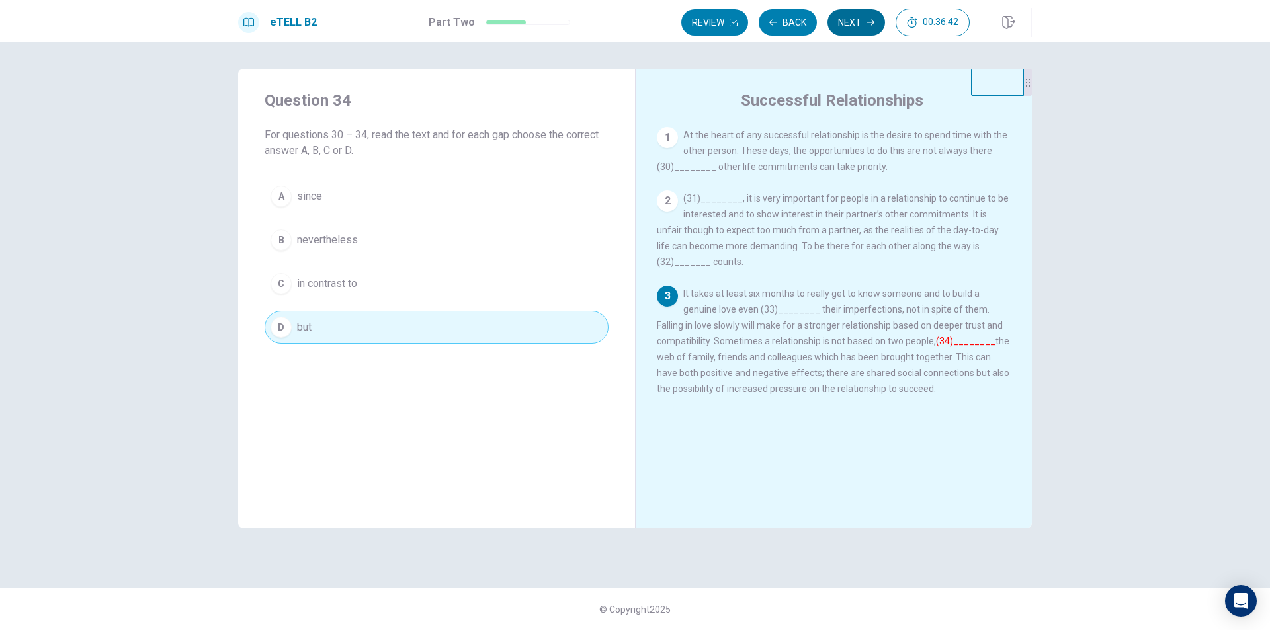
click at [845, 28] on button "Next" at bounding box center [856, 22] width 58 height 26
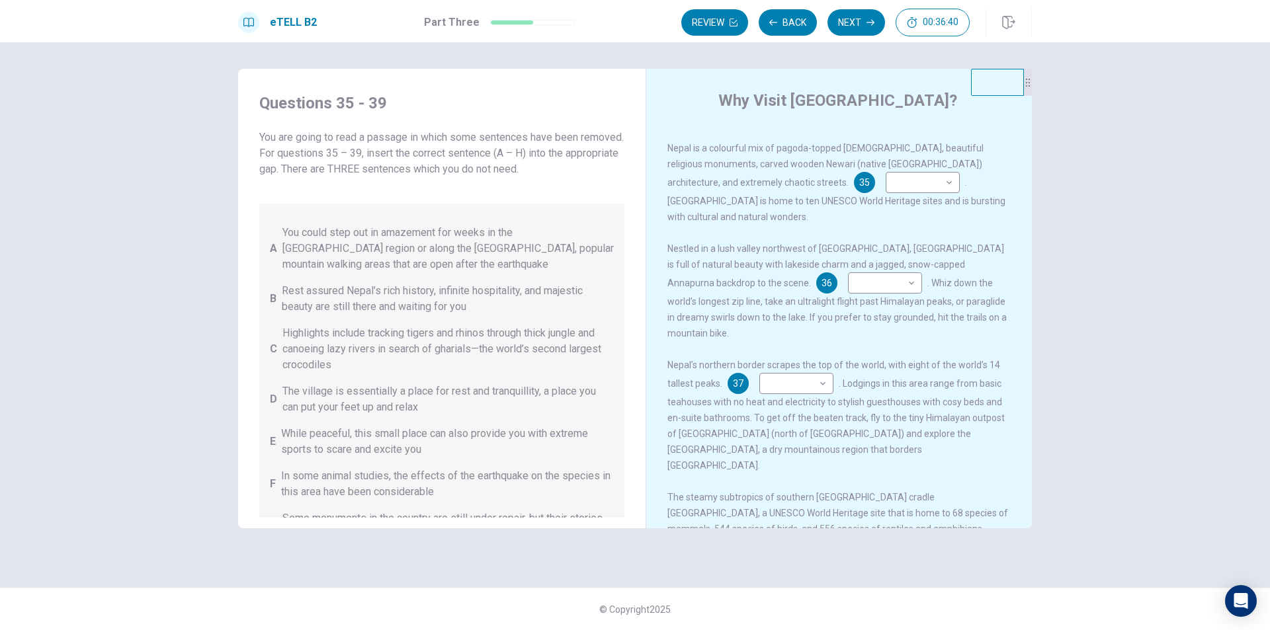
scroll to position [0, 0]
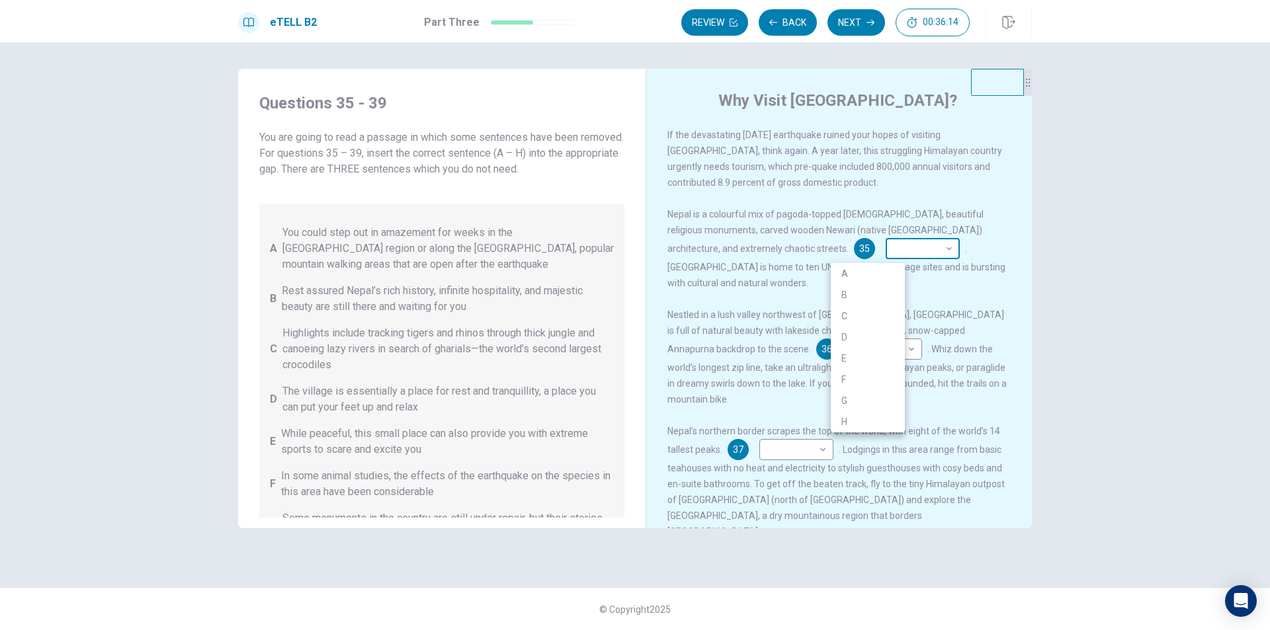
click at [886, 255] on body "This site uses cookies, as explained in our Privacy Policy . If you agree to th…" at bounding box center [635, 315] width 1270 height 630
click at [886, 255] on div at bounding box center [635, 315] width 1270 height 630
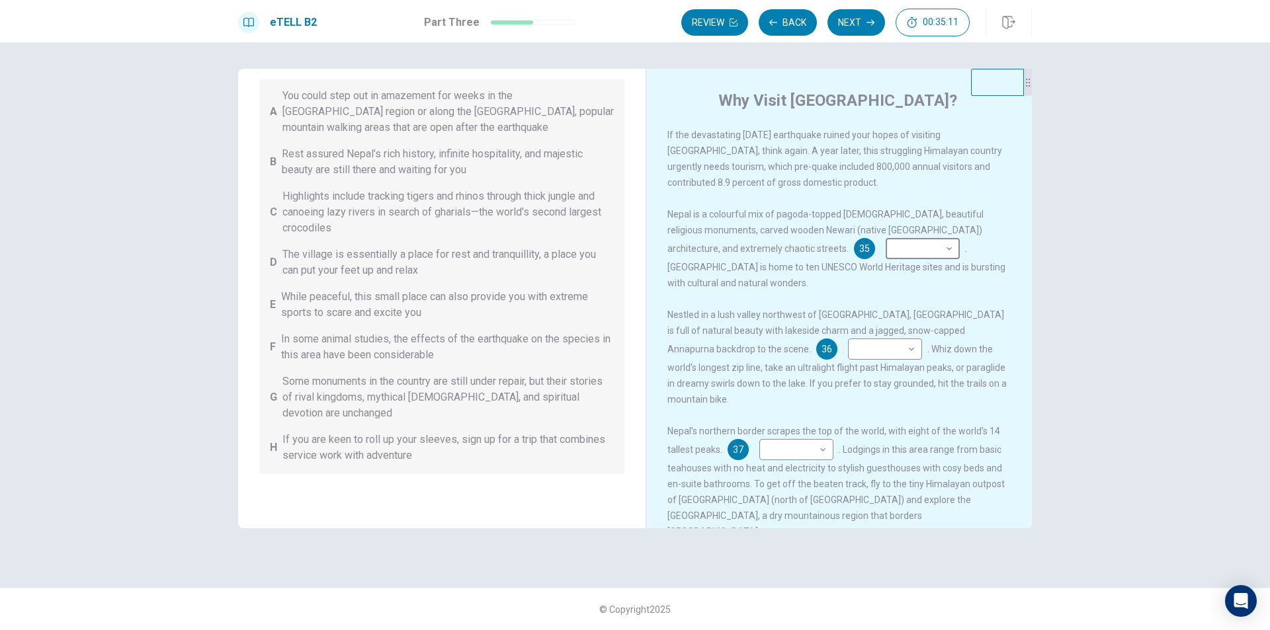
scroll to position [131, 0]
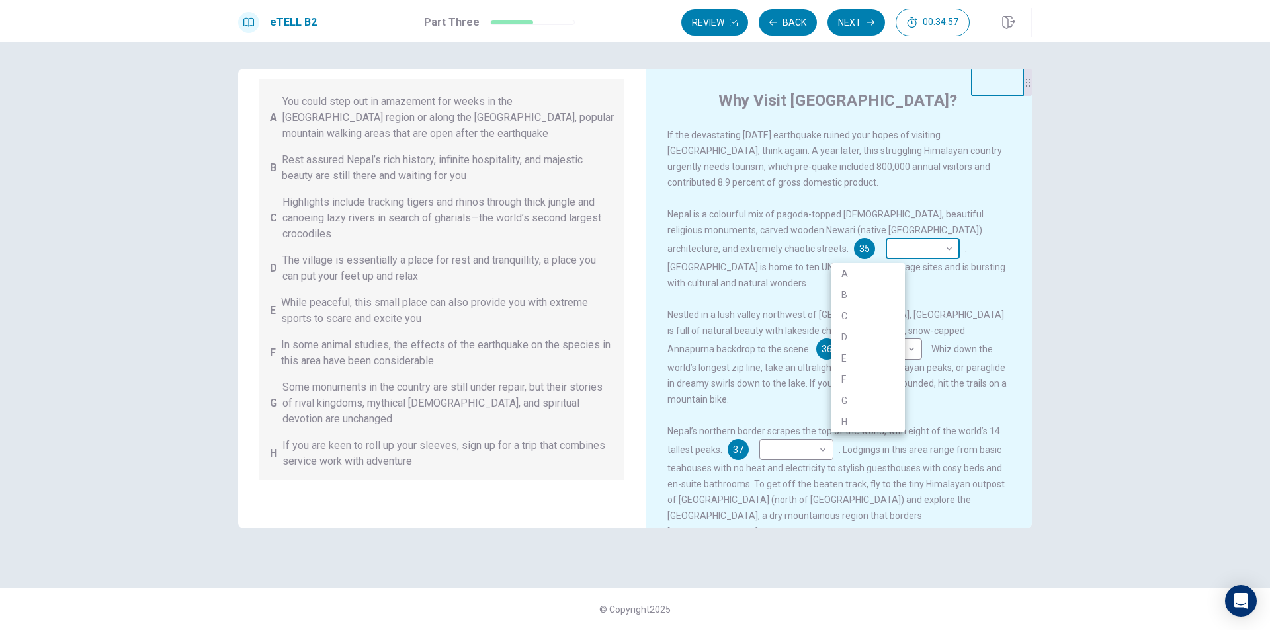
click at [870, 251] on body "This site uses cookies, as explained in our Privacy Policy . If you agree to th…" at bounding box center [635, 315] width 1270 height 630
click at [859, 349] on li "E" at bounding box center [868, 358] width 74 height 21
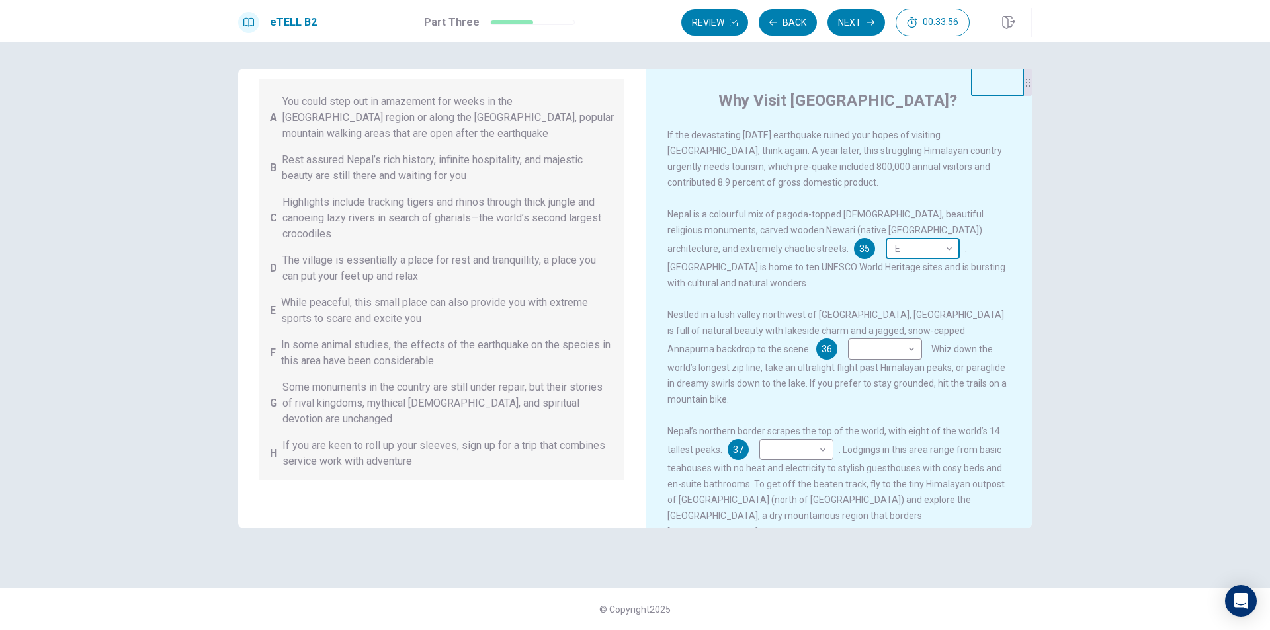
click at [871, 257] on body "This site uses cookies, as explained in our Privacy Policy . If you agree to th…" at bounding box center [635, 315] width 1270 height 630
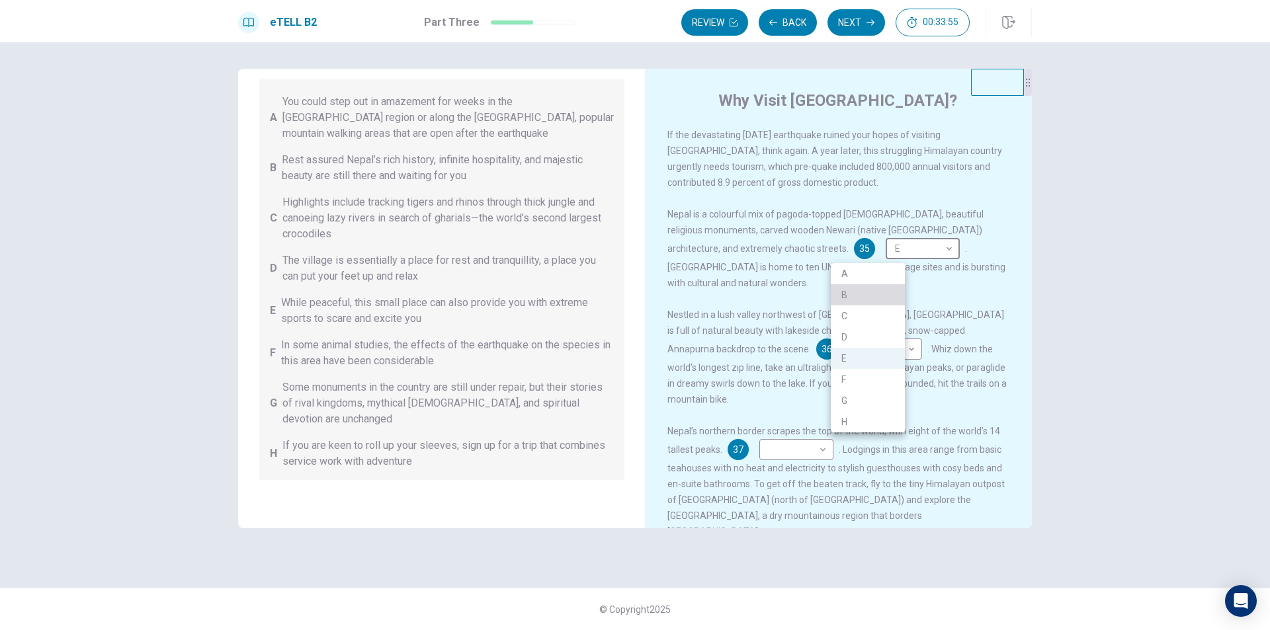
click at [862, 292] on li "B" at bounding box center [868, 294] width 74 height 21
type input "*"
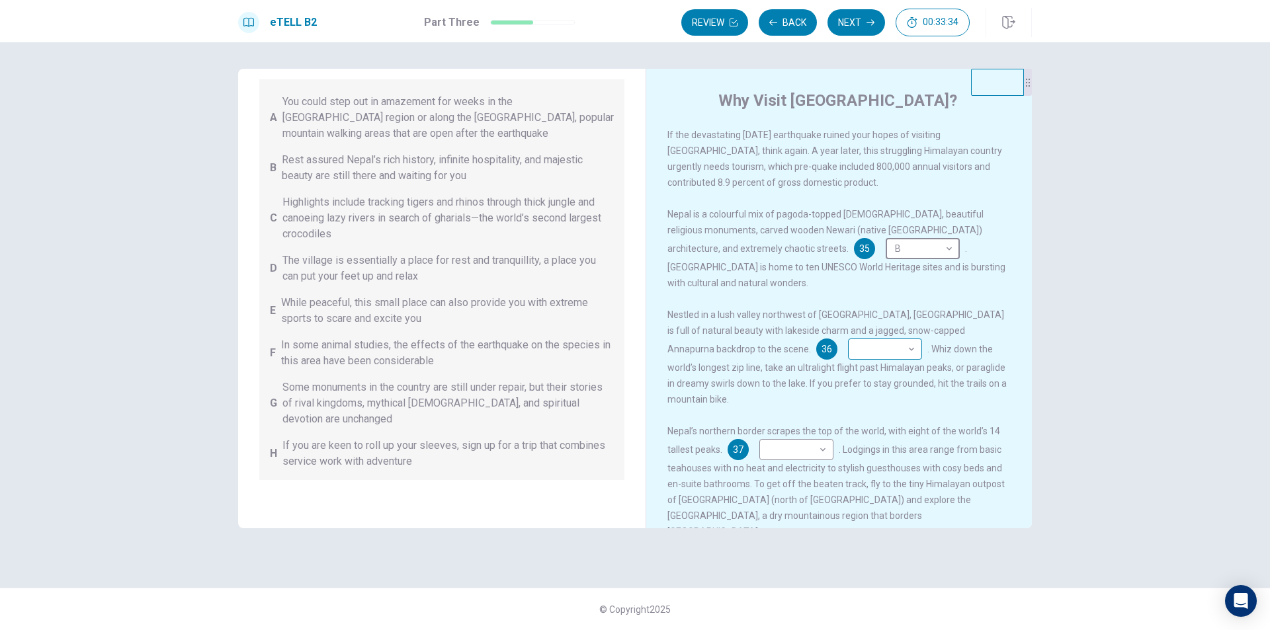
click at [761, 360] on body "This site uses cookies, as explained in our Privacy Policy . If you agree to th…" at bounding box center [635, 315] width 1270 height 630
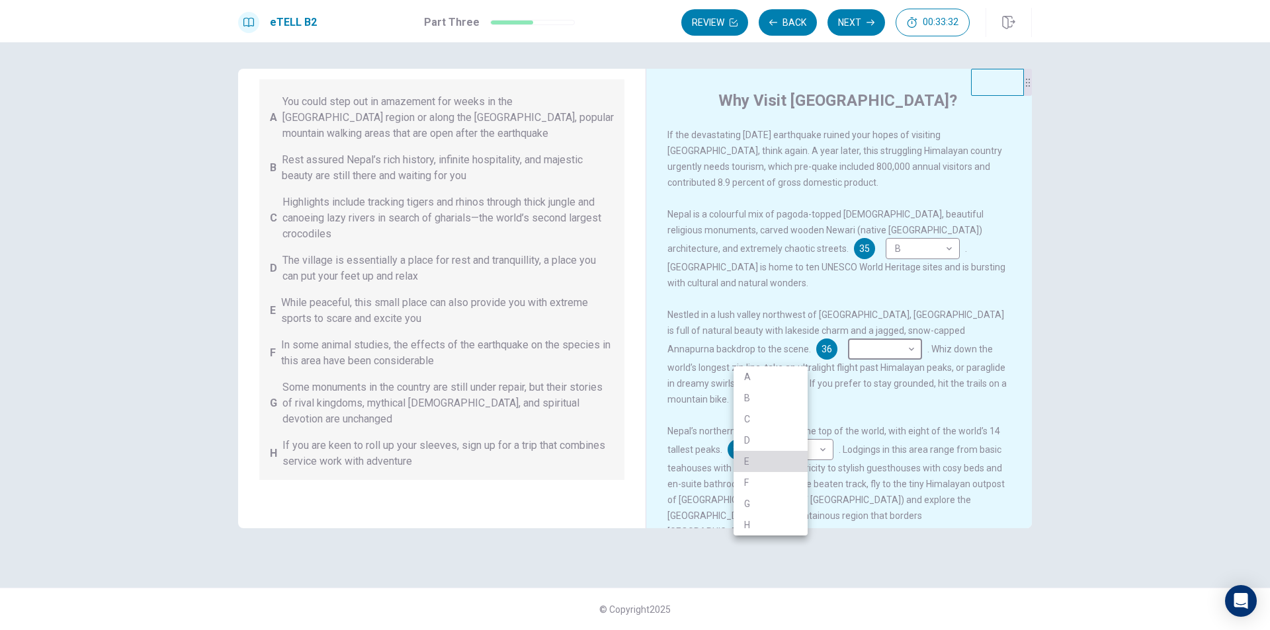
click at [766, 457] on li "E" at bounding box center [770, 461] width 74 height 21
type input "*"
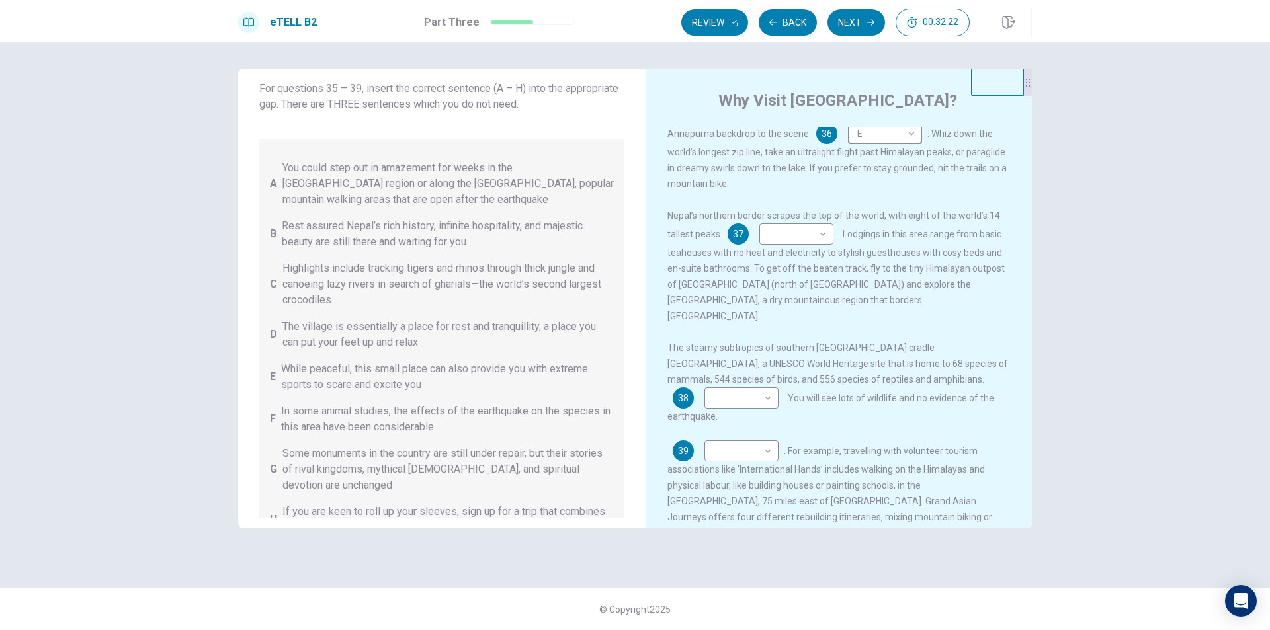
scroll to position [229, 0]
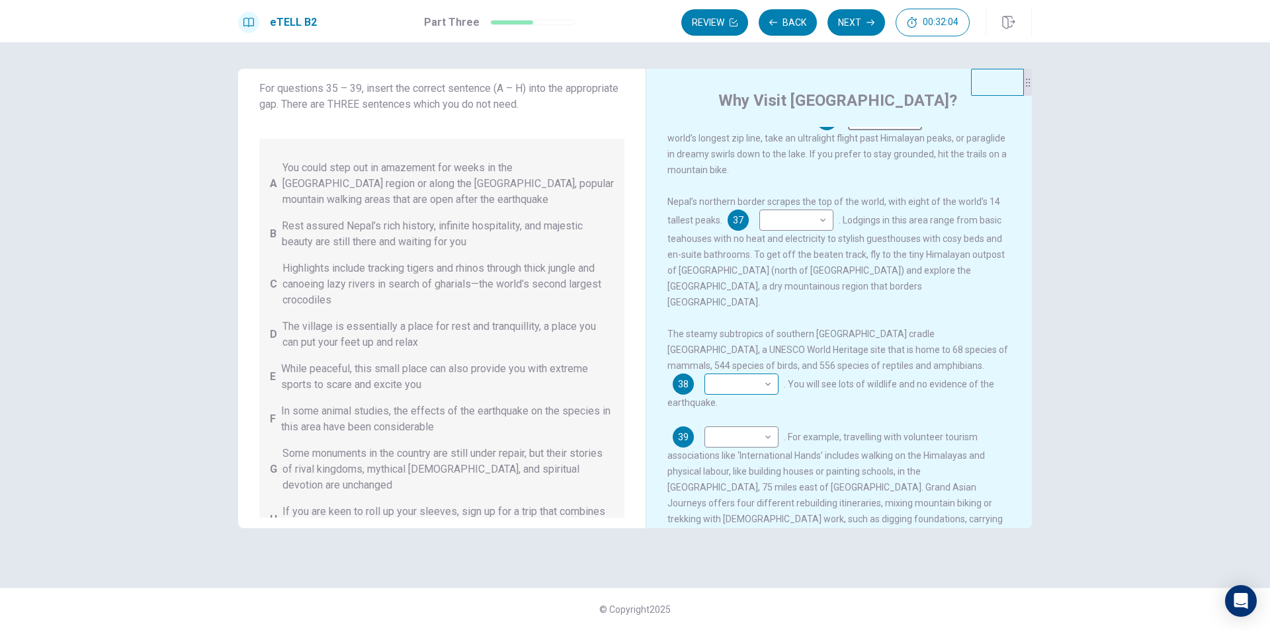
click at [951, 352] on body "This site uses cookies, as explained in our Privacy Policy . If you agree to th…" at bounding box center [635, 315] width 1270 height 630
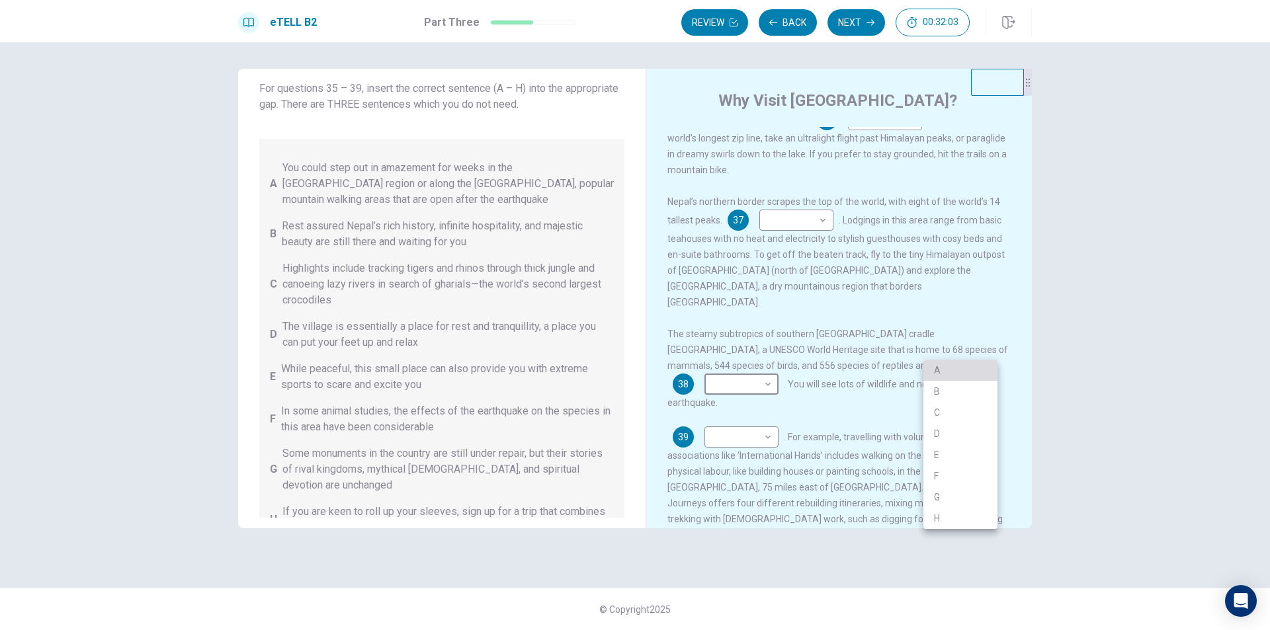
click at [949, 362] on li "A" at bounding box center [960, 370] width 74 height 21
type input "*"
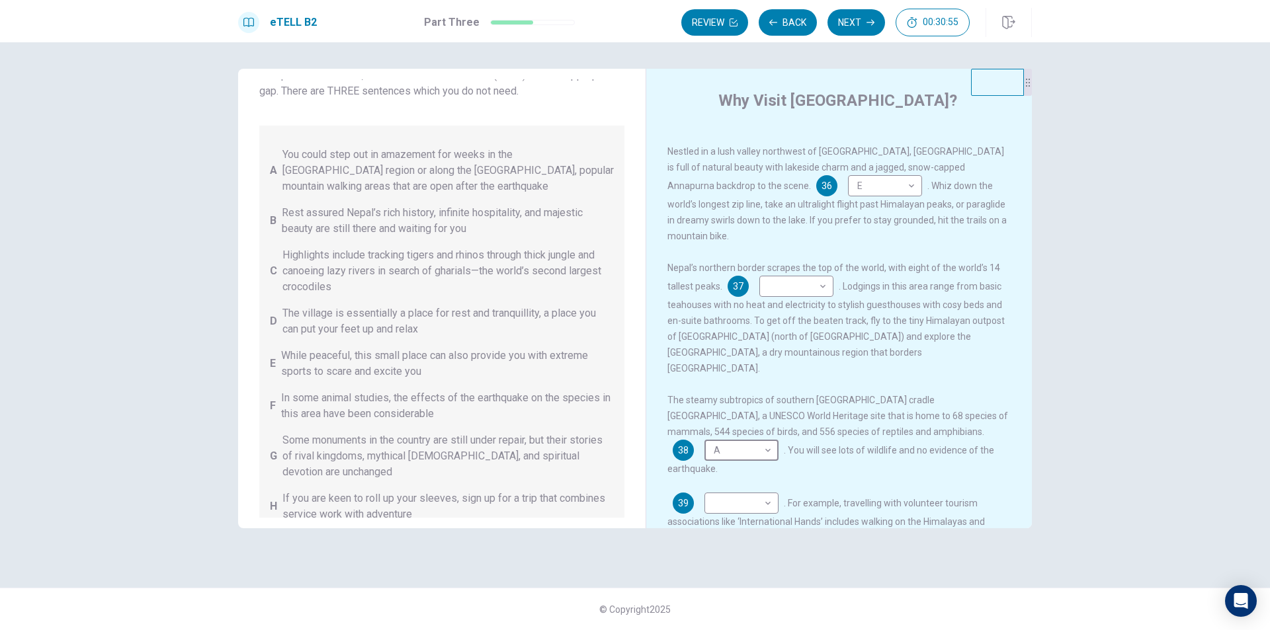
scroll to position [146, 0]
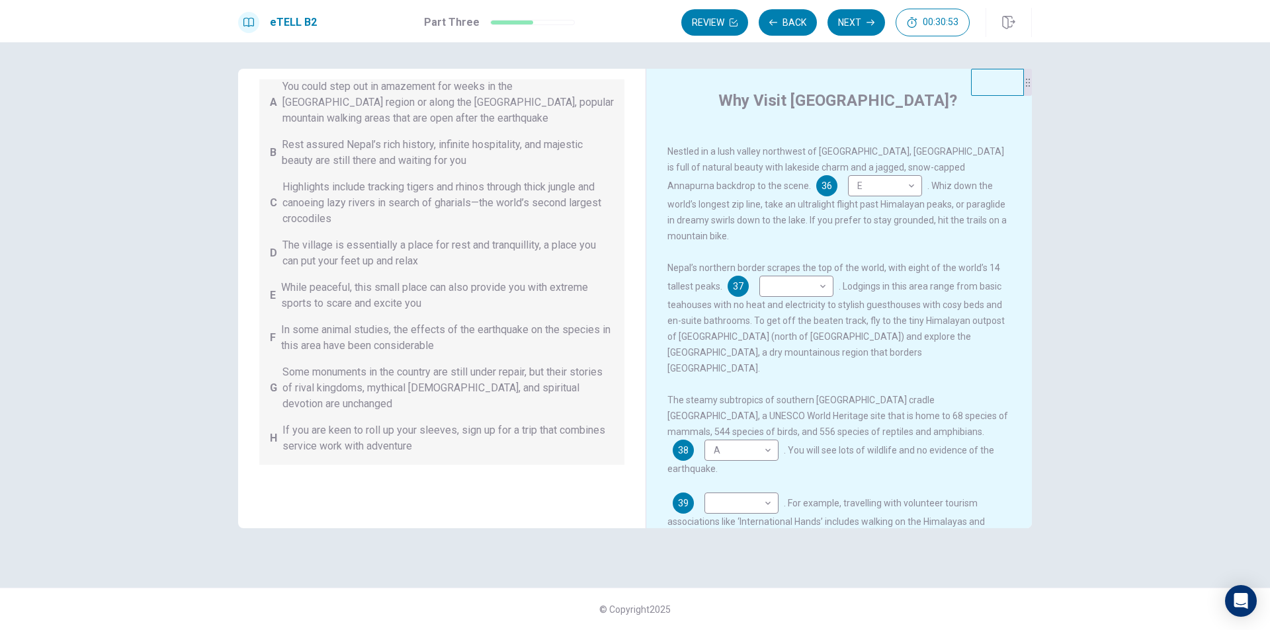
drag, startPoint x: 776, startPoint y: 474, endPoint x: 643, endPoint y: 505, distance: 137.2
click at [763, 493] on div "​ ​" at bounding box center [741, 503] width 74 height 21
click at [767, 473] on body "This site uses cookies, as explained in our Privacy Policy . If you agree to th…" at bounding box center [635, 315] width 1270 height 630
drag, startPoint x: 739, startPoint y: 575, endPoint x: 845, endPoint y: 472, distance: 147.3
click at [823, 463] on div "A B C D E F G H" at bounding box center [635, 315] width 1270 height 630
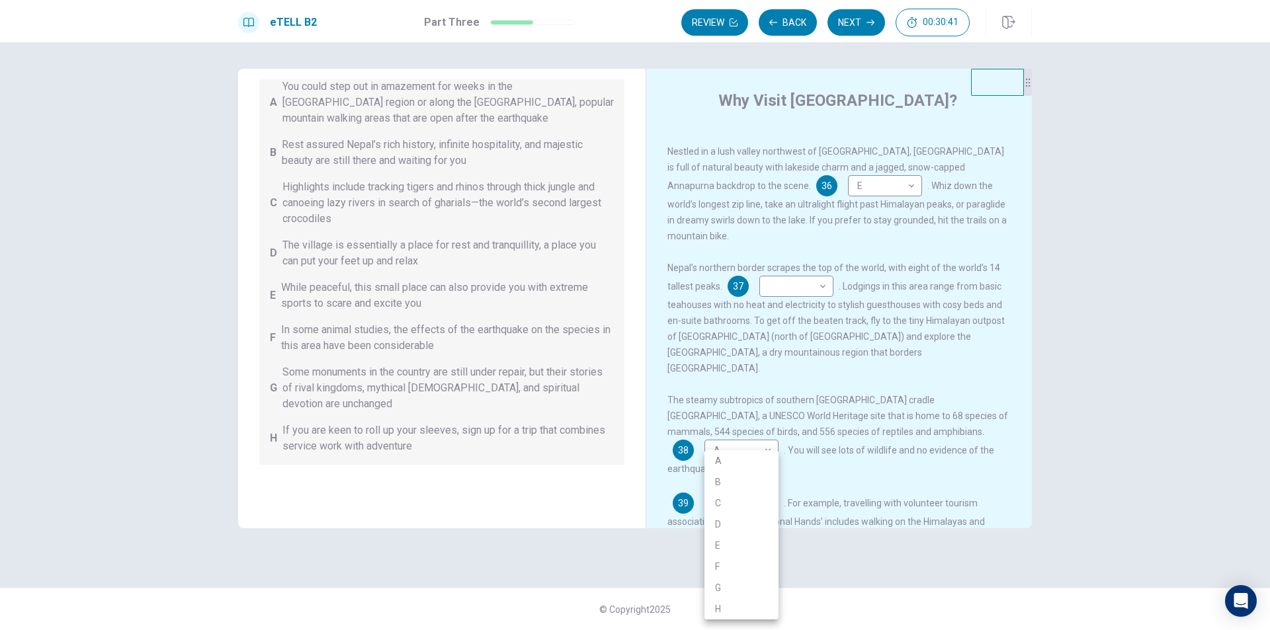
click at [774, 609] on li "H" at bounding box center [741, 609] width 74 height 21
type input "*"
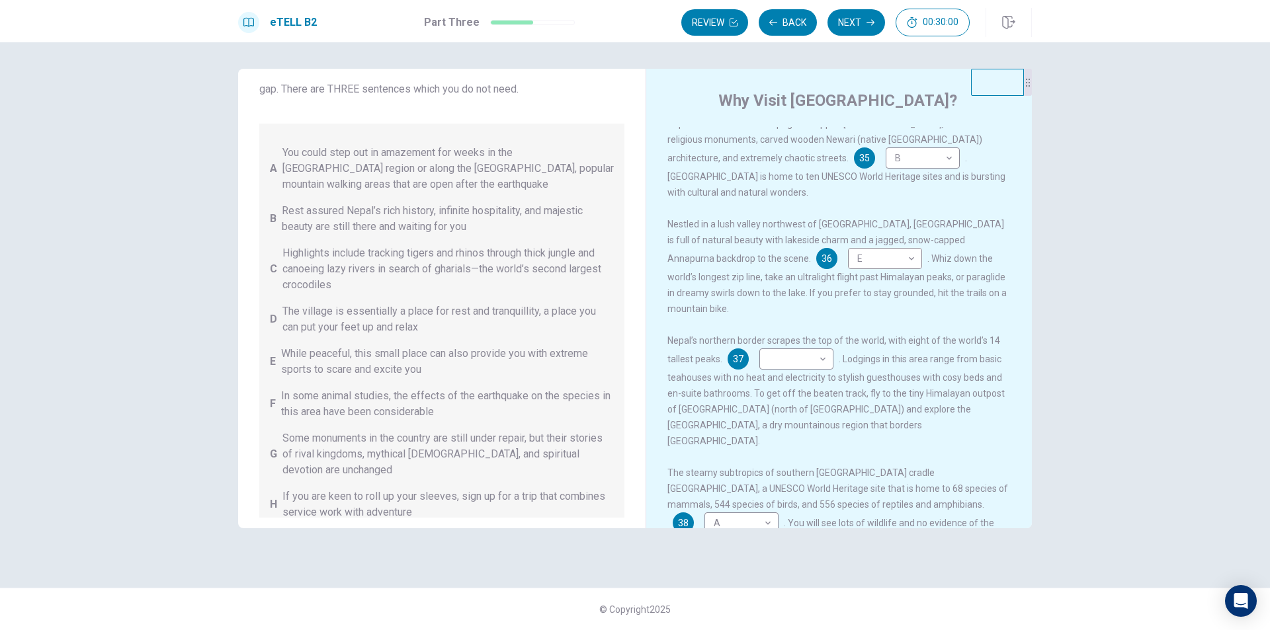
scroll to position [163, 0]
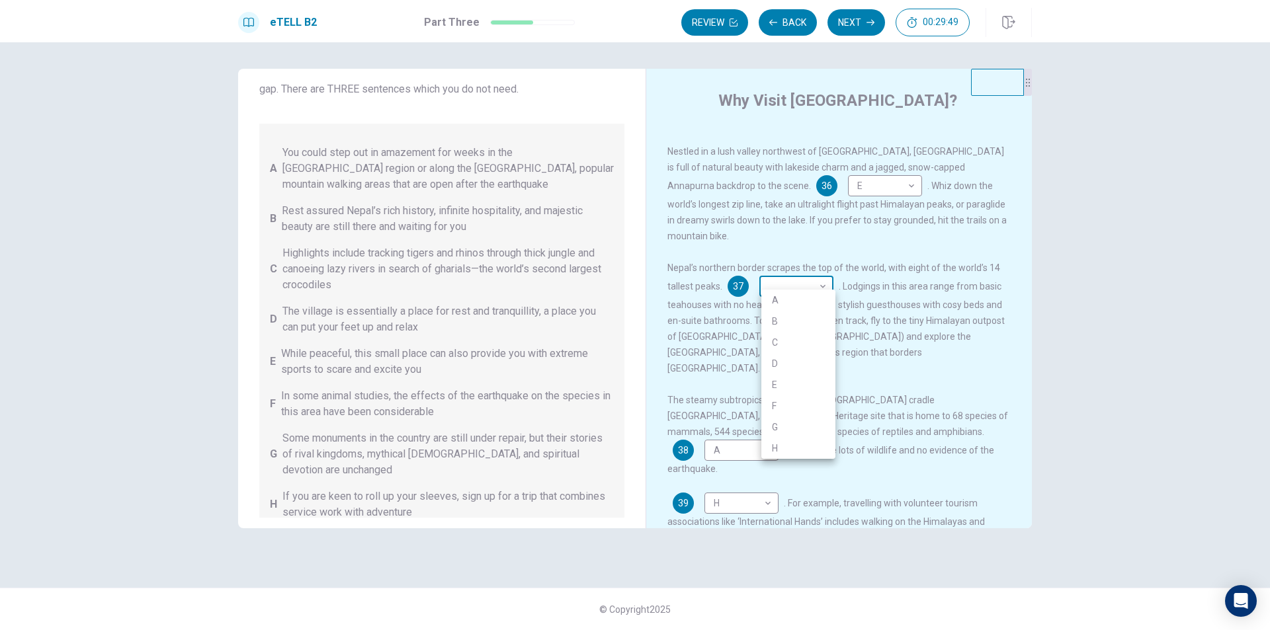
click at [817, 284] on body "This site uses cookies, as explained in our Privacy Policy . If you agree to th…" at bounding box center [635, 315] width 1270 height 630
click at [784, 423] on li "G" at bounding box center [798, 427] width 74 height 21
type input "*"
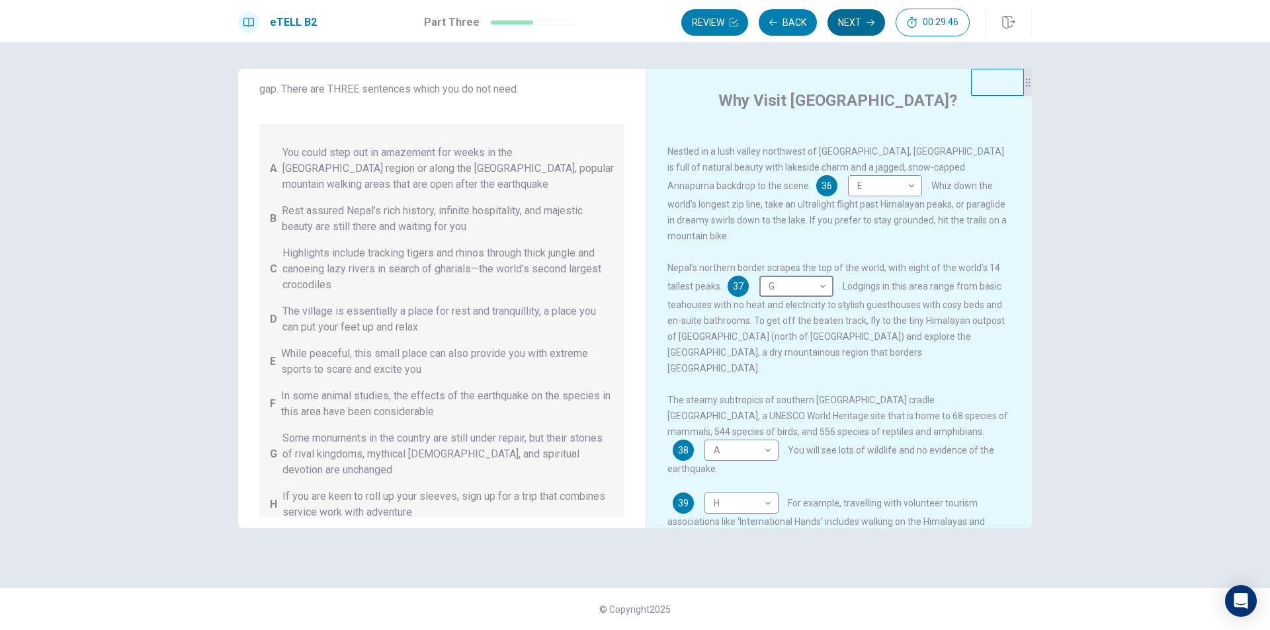
click at [871, 21] on icon "button" at bounding box center [870, 23] width 8 height 8
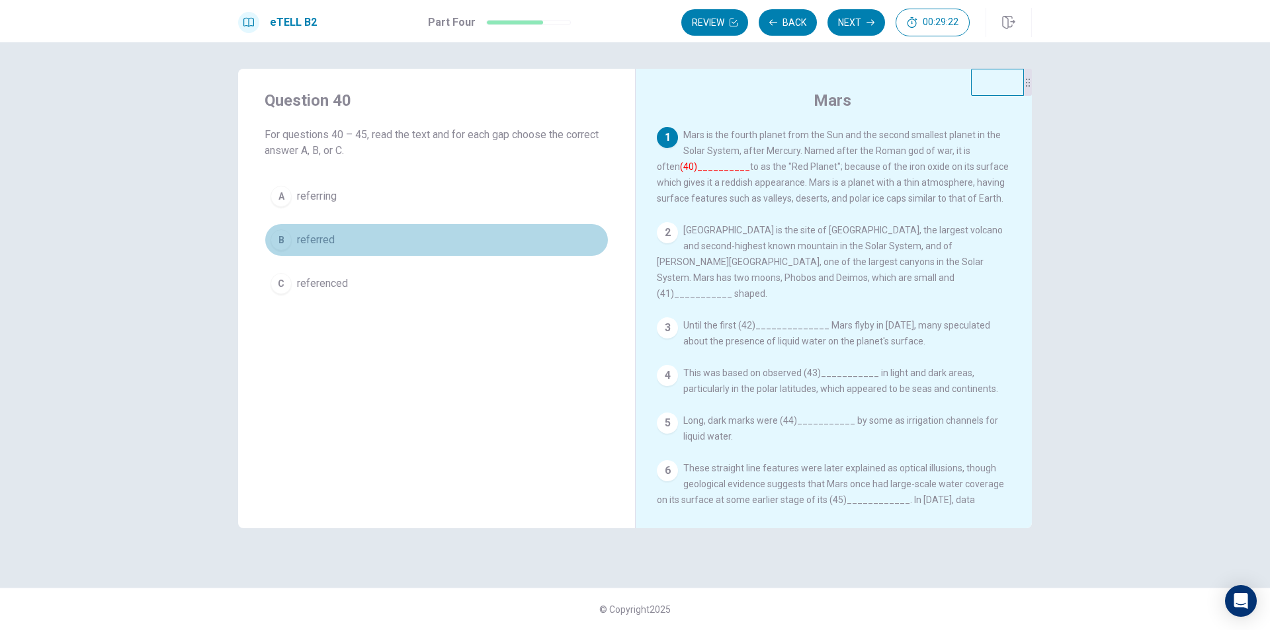
click at [288, 240] on div "B" at bounding box center [280, 239] width 21 height 21
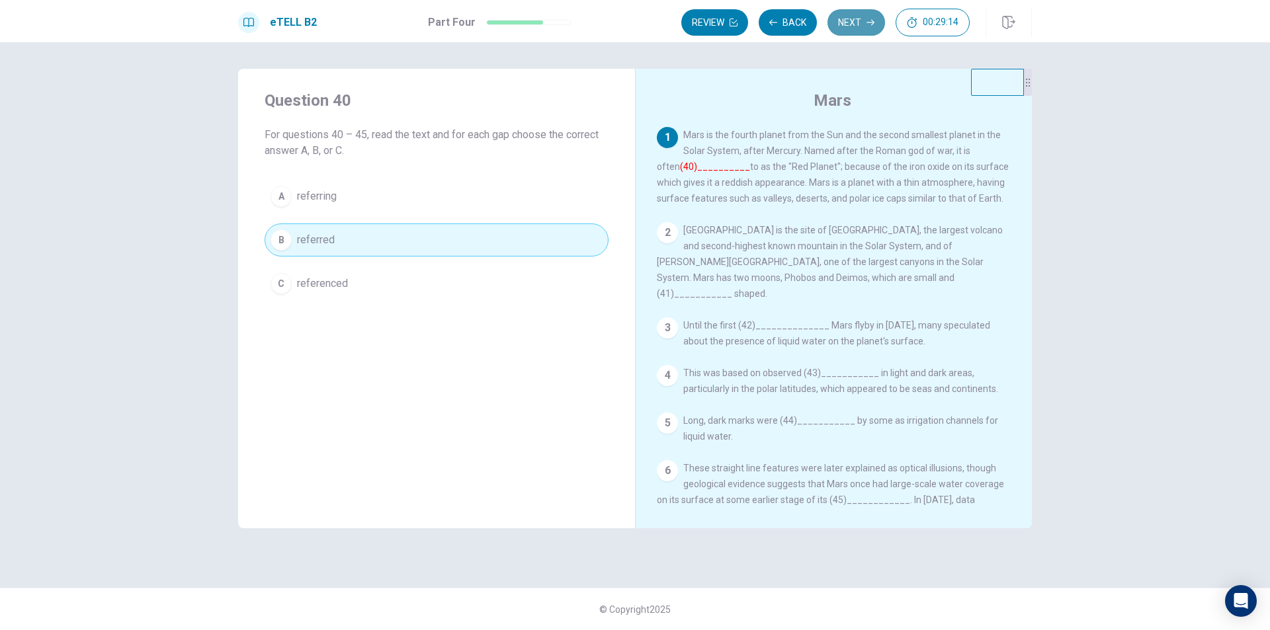
click at [858, 24] on button "Next" at bounding box center [856, 22] width 58 height 26
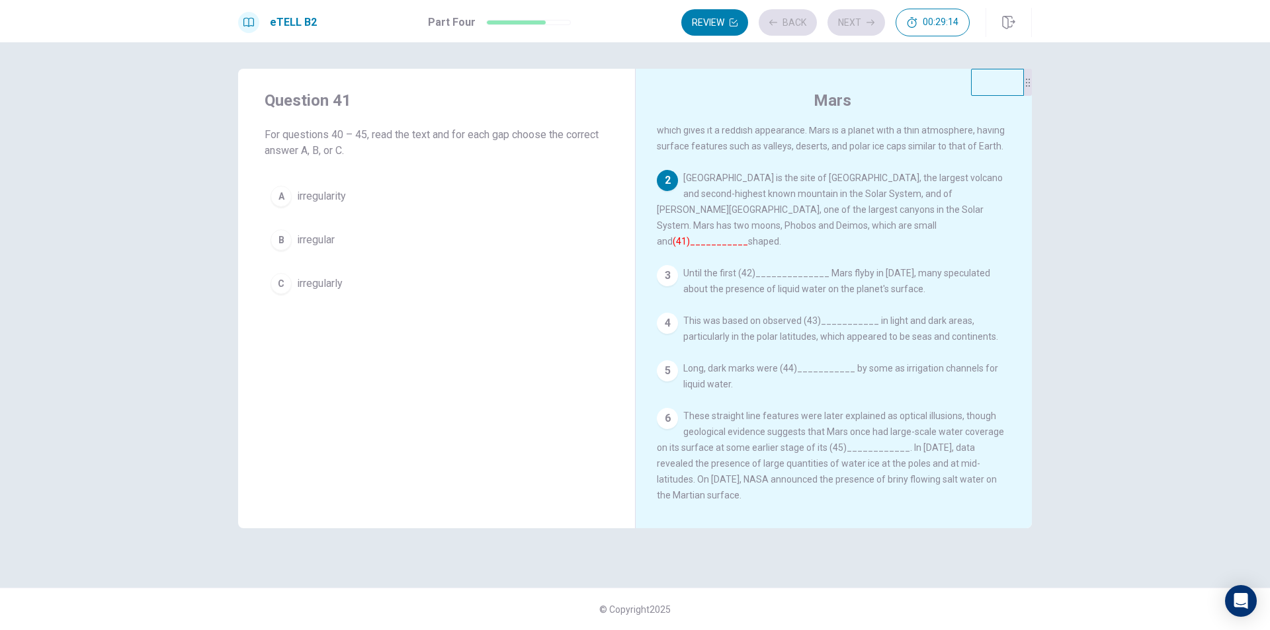
scroll to position [62, 0]
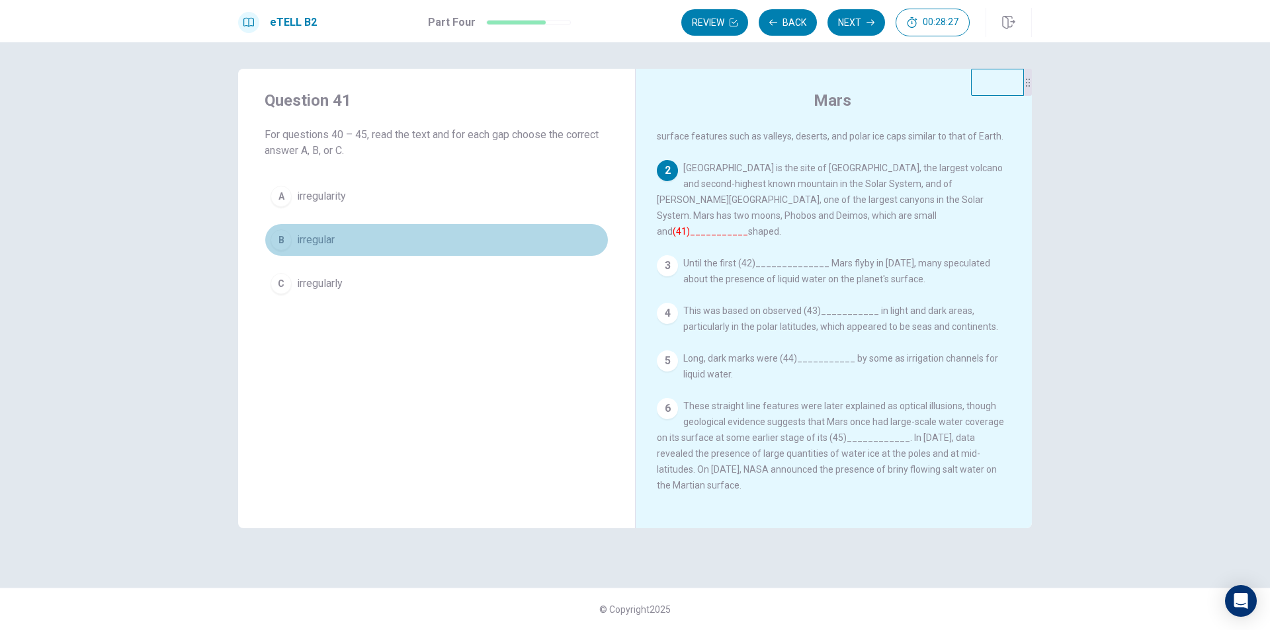
click at [290, 243] on div "B" at bounding box center [280, 239] width 21 height 21
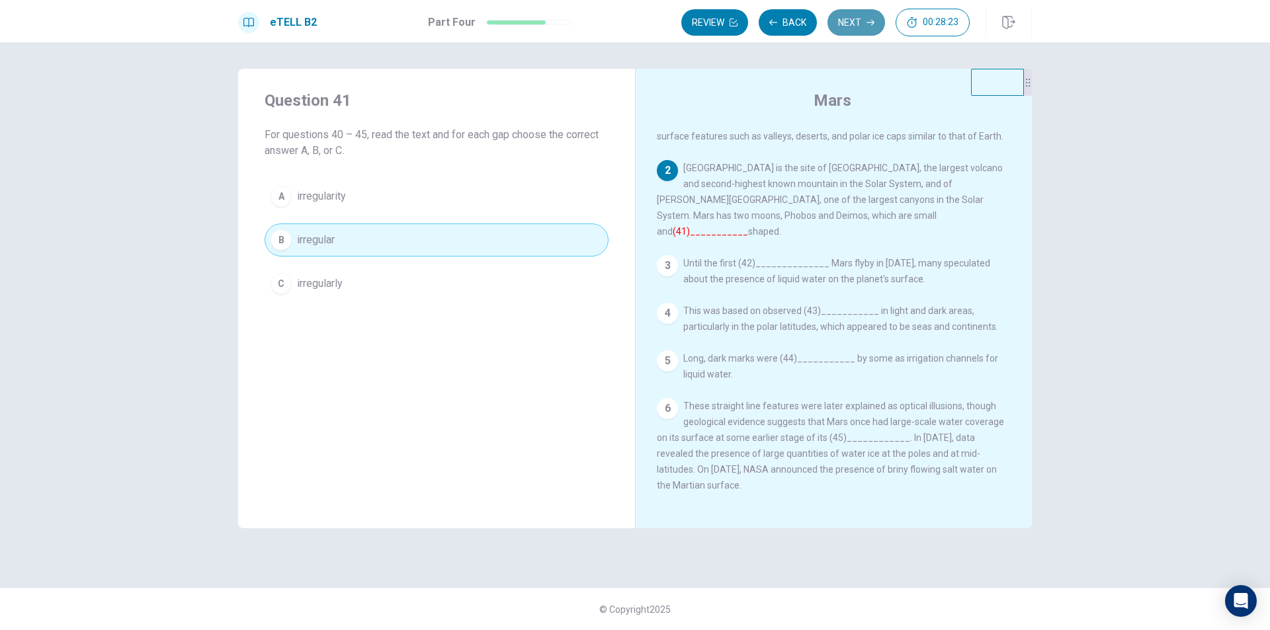
click at [868, 31] on button "Next" at bounding box center [856, 22] width 58 height 26
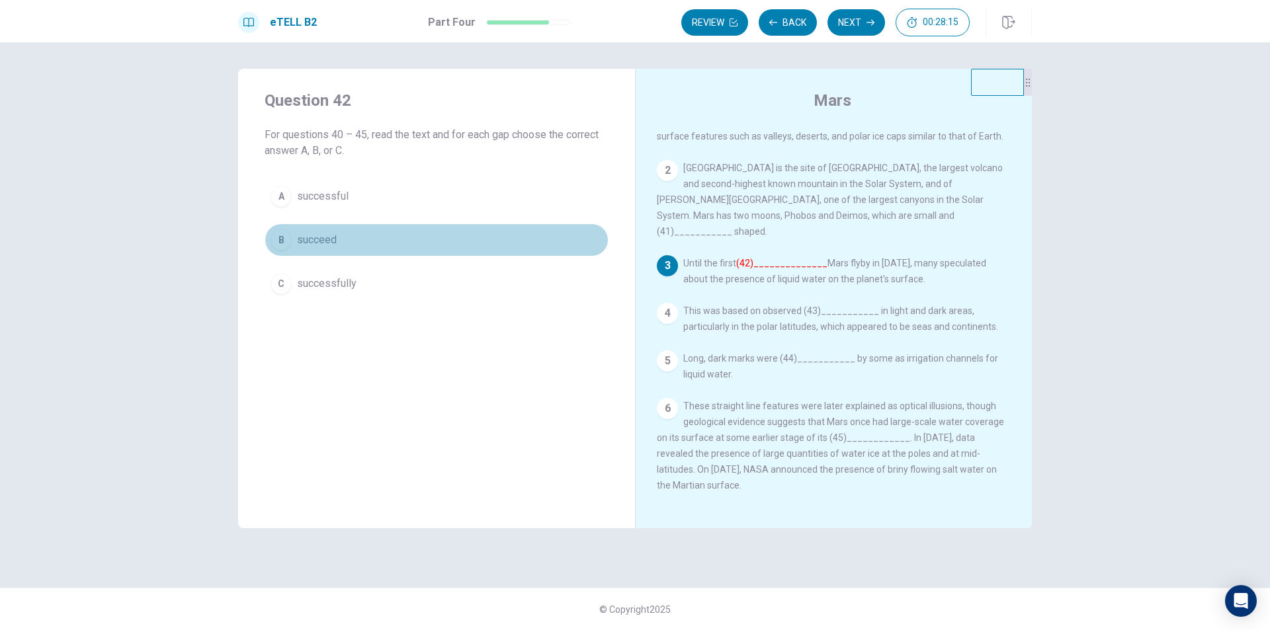
click at [282, 245] on div "B" at bounding box center [280, 239] width 21 height 21
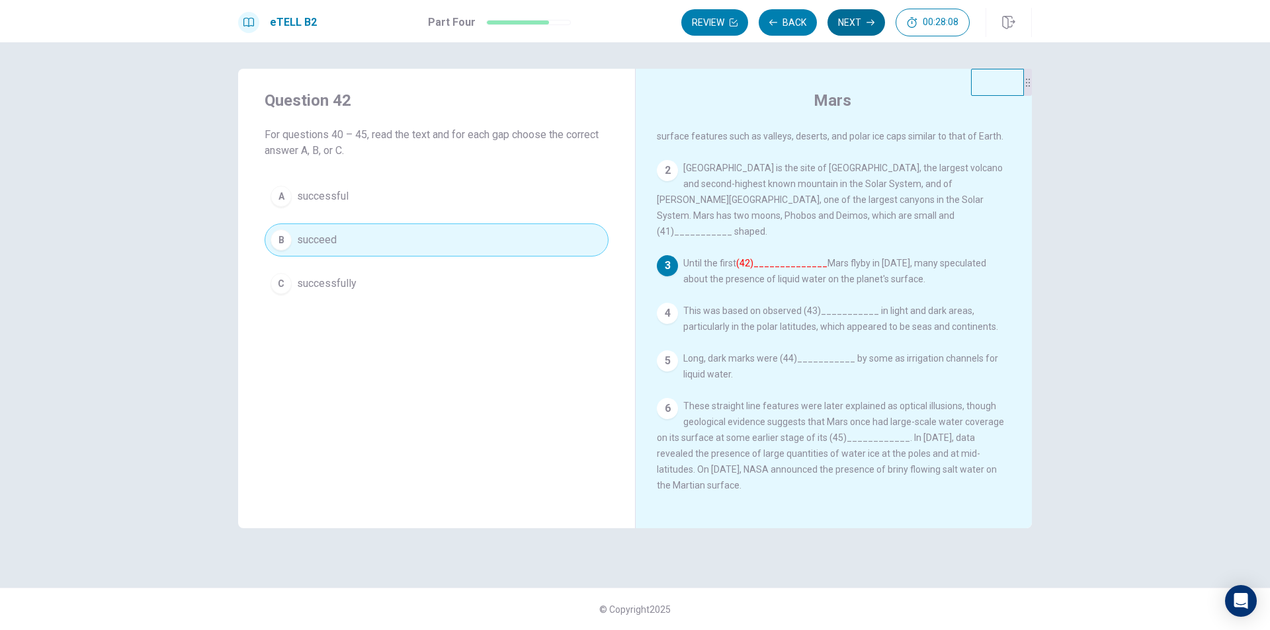
click at [872, 28] on button "Next" at bounding box center [856, 22] width 58 height 26
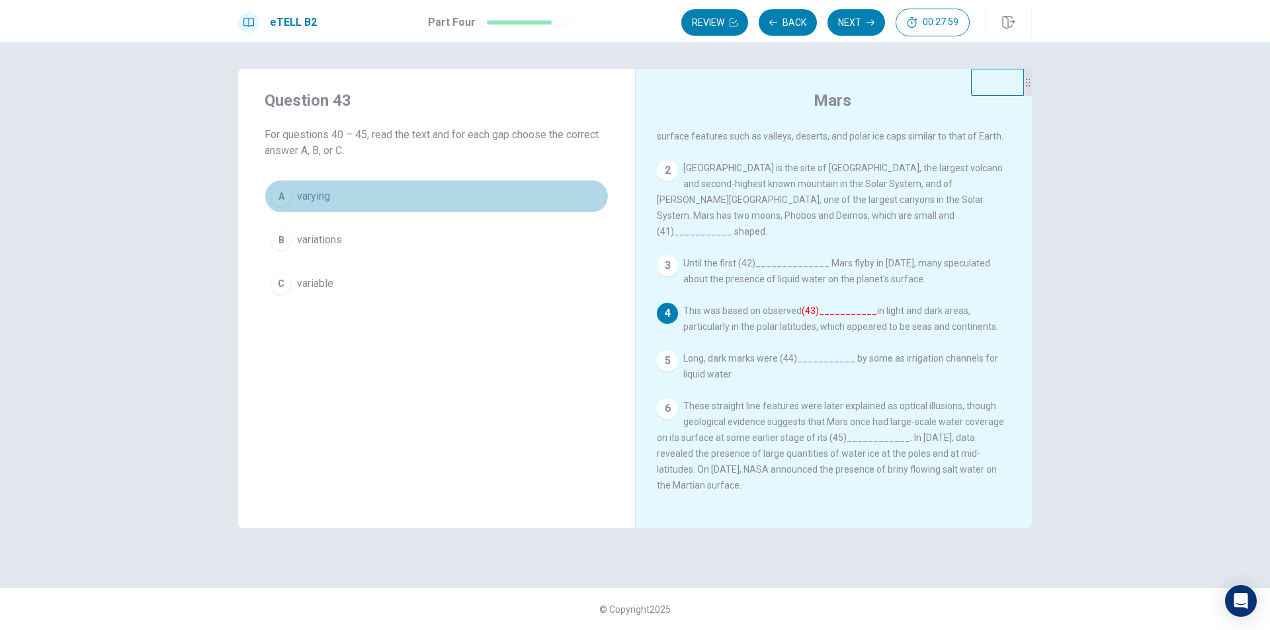
click at [285, 197] on div "A" at bounding box center [280, 196] width 21 height 21
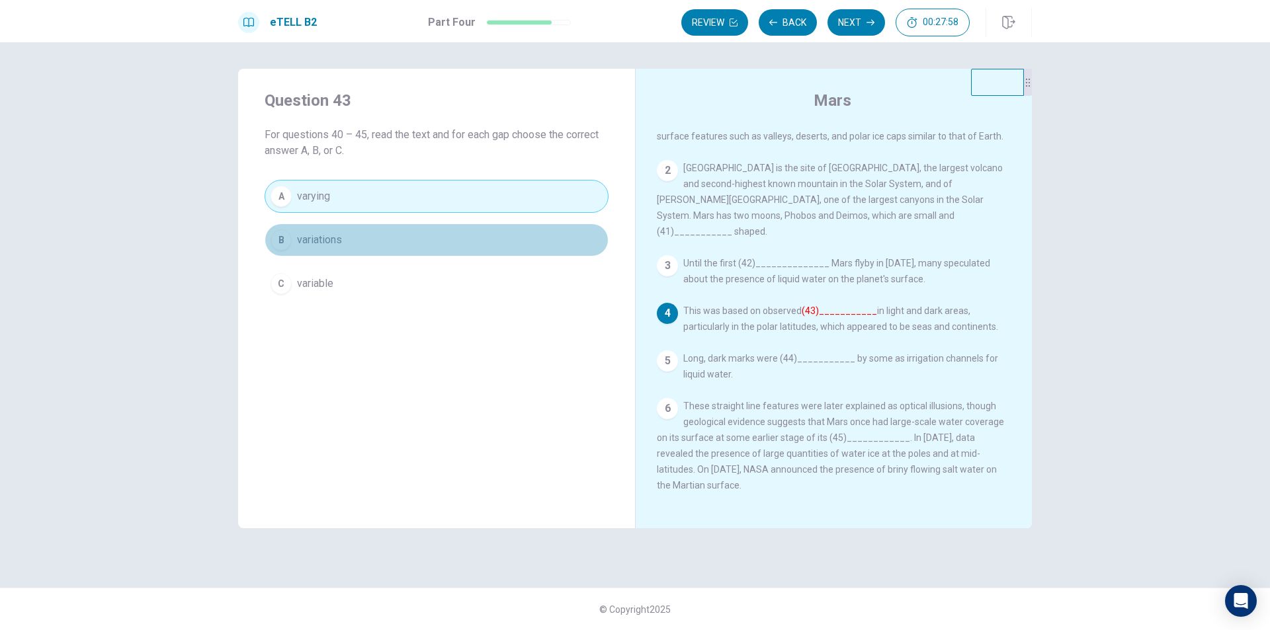
click at [281, 246] on div "B" at bounding box center [280, 239] width 21 height 21
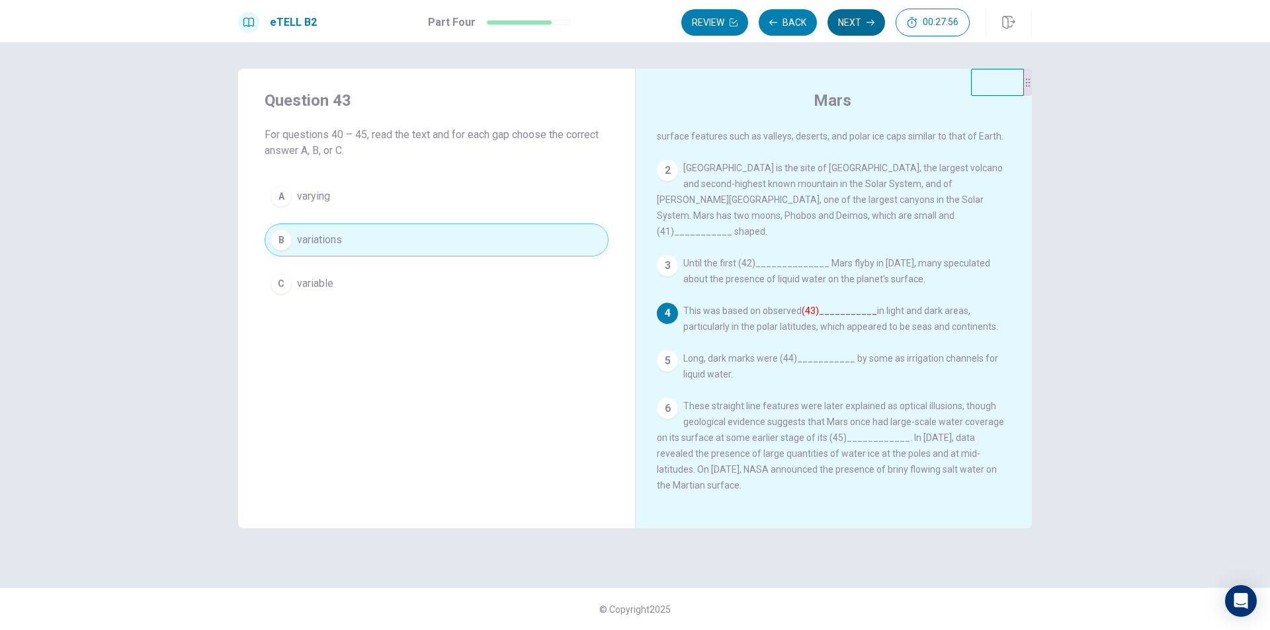
click at [850, 21] on button "Next" at bounding box center [856, 22] width 58 height 26
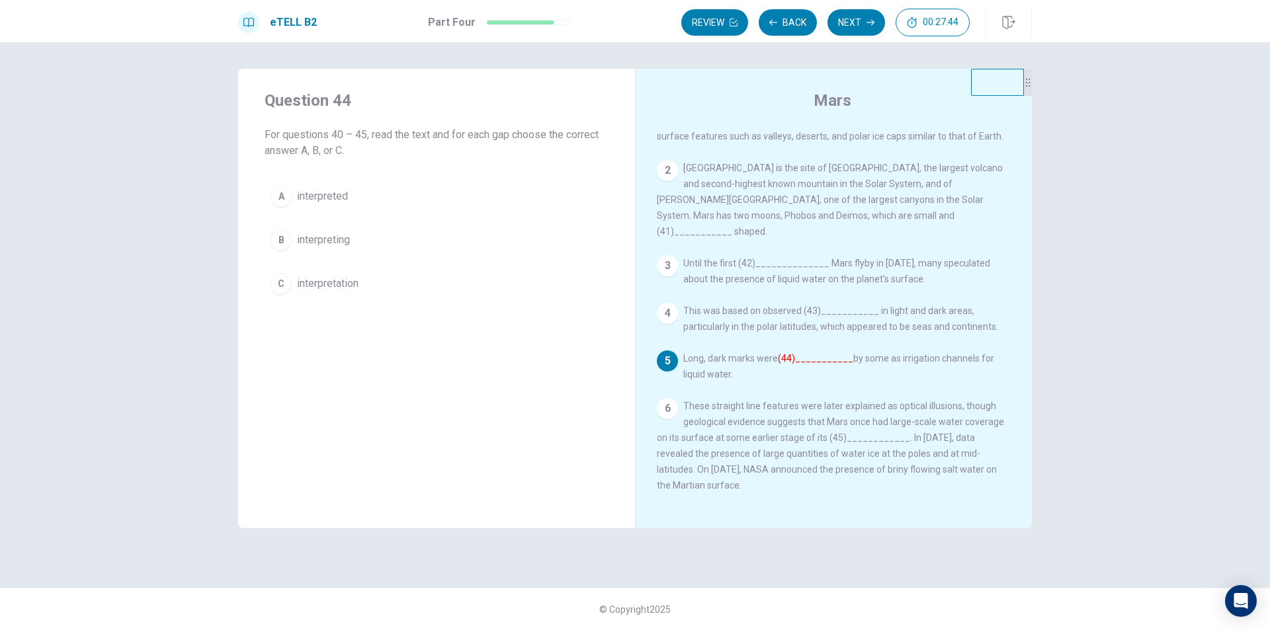
click at [294, 198] on button "A interpreted" at bounding box center [437, 196] width 344 height 33
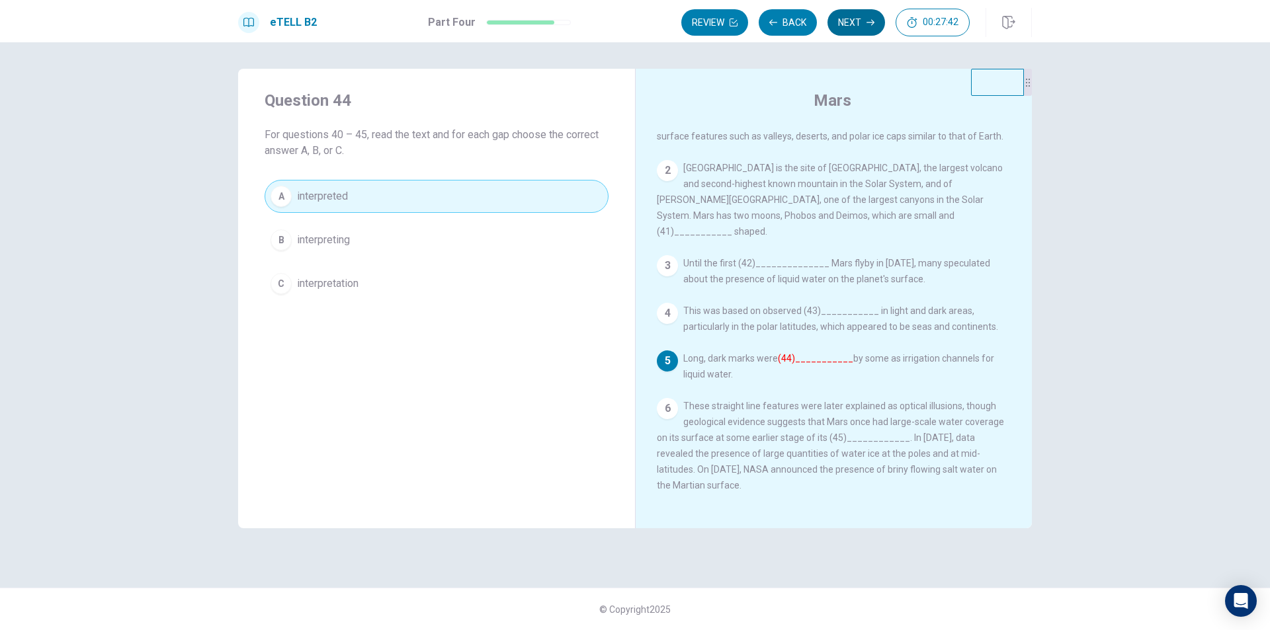
click at [864, 18] on button "Next" at bounding box center [856, 22] width 58 height 26
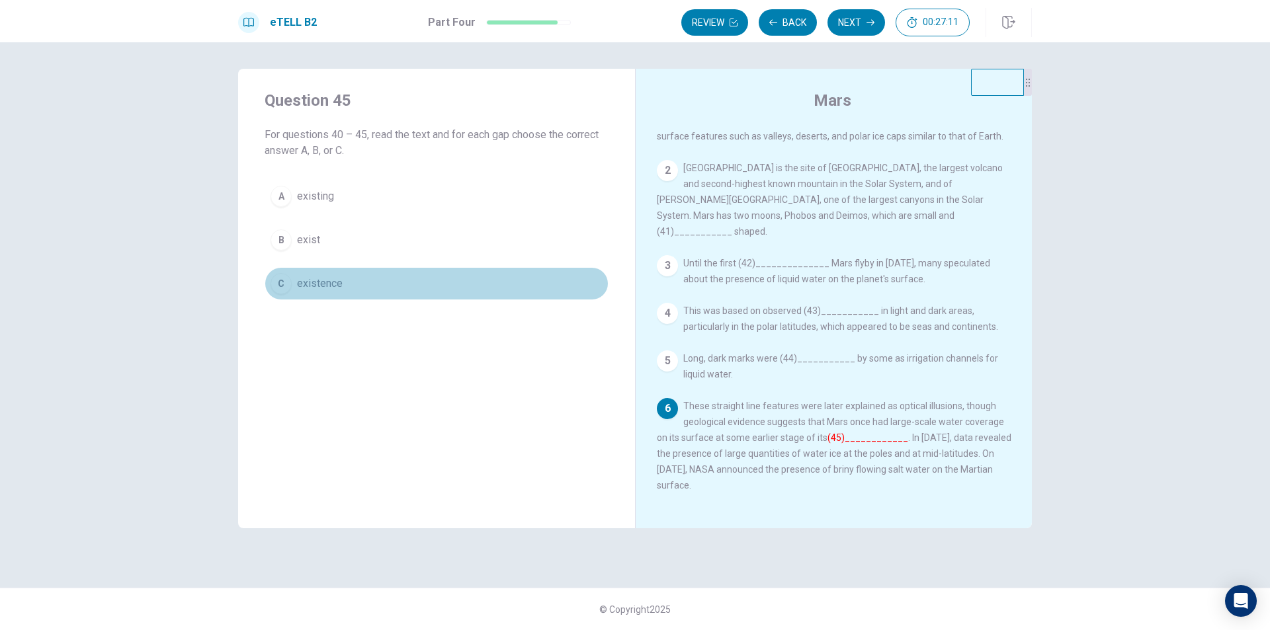
click at [289, 279] on div "C" at bounding box center [280, 283] width 21 height 21
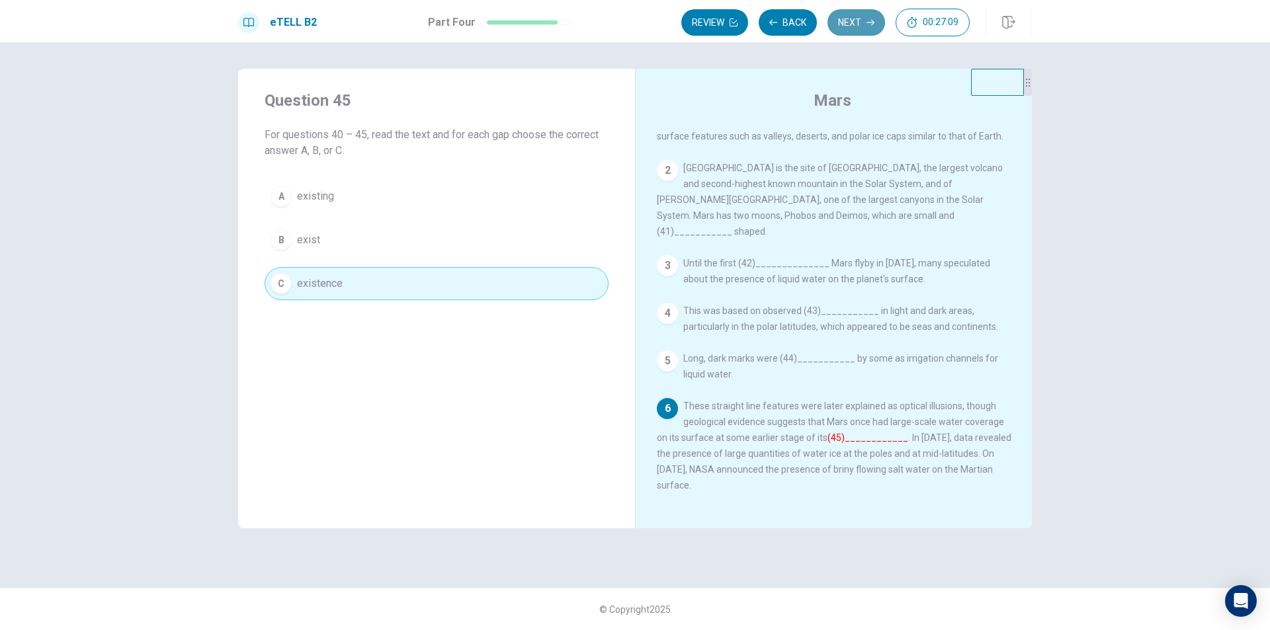
click at [863, 20] on button "Next" at bounding box center [856, 22] width 58 height 26
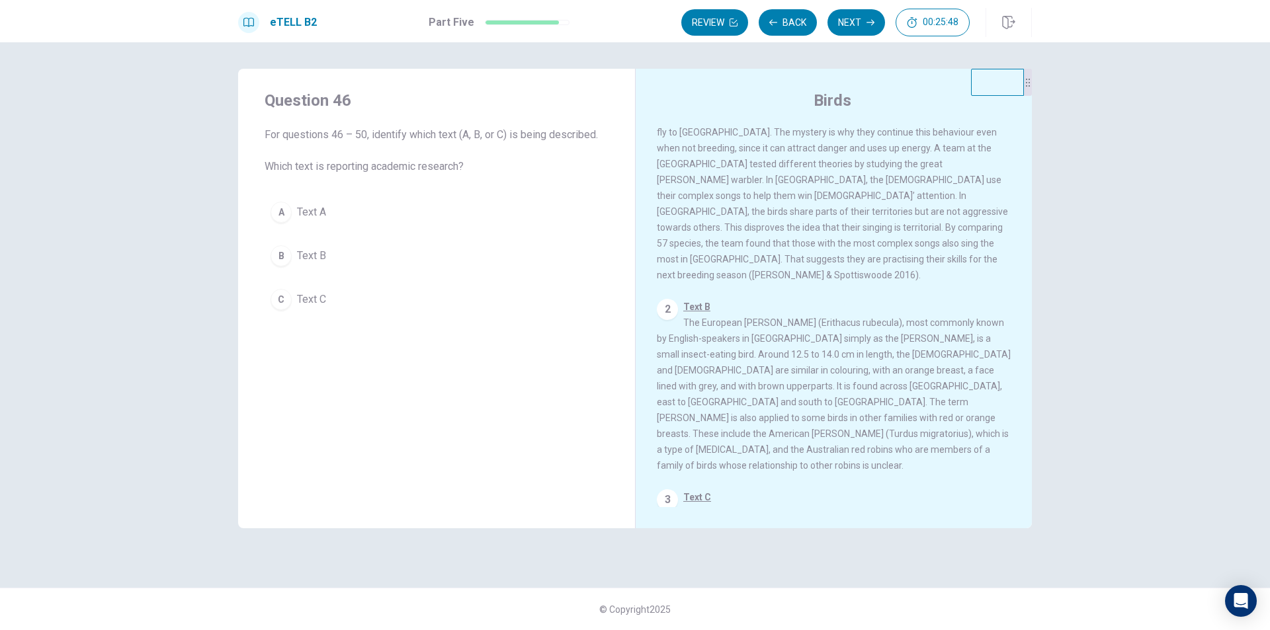
scroll to position [132, 0]
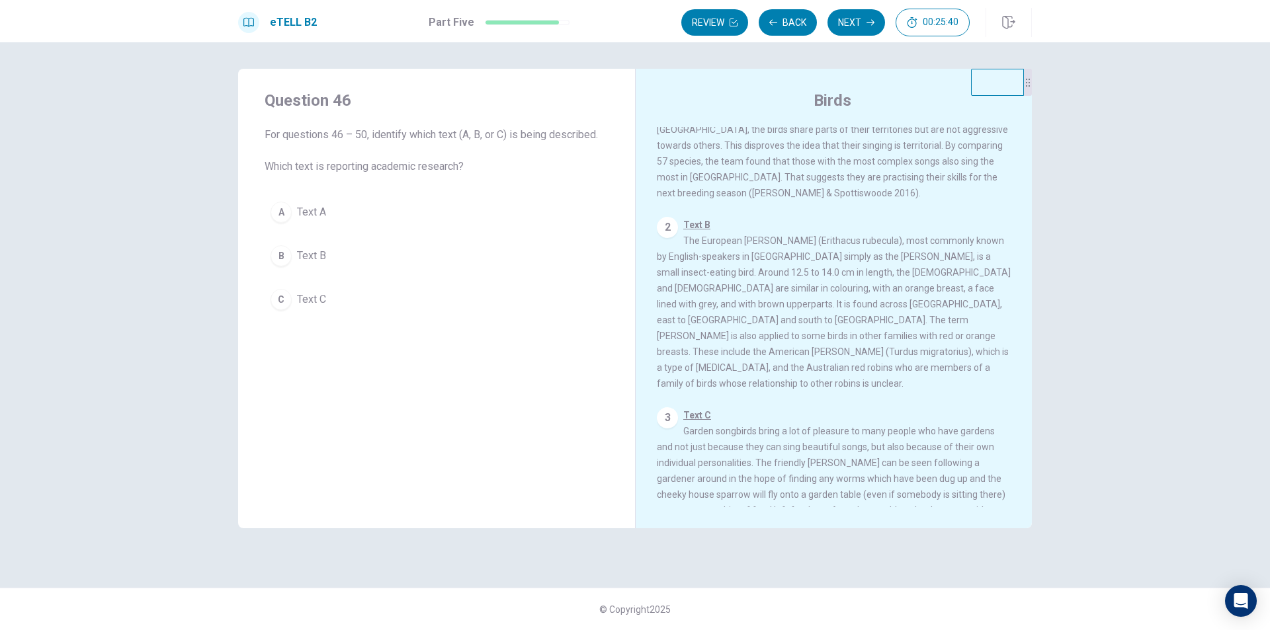
click at [287, 304] on div "C" at bounding box center [280, 299] width 21 height 21
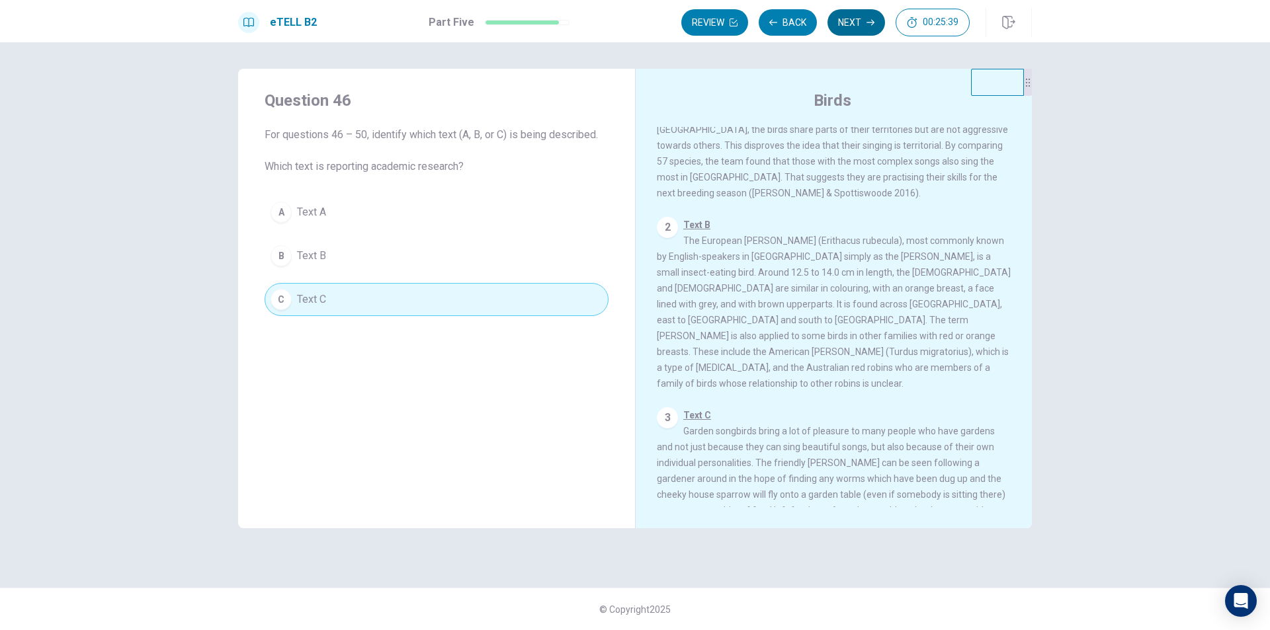
click at [872, 18] on button "Next" at bounding box center [856, 22] width 58 height 26
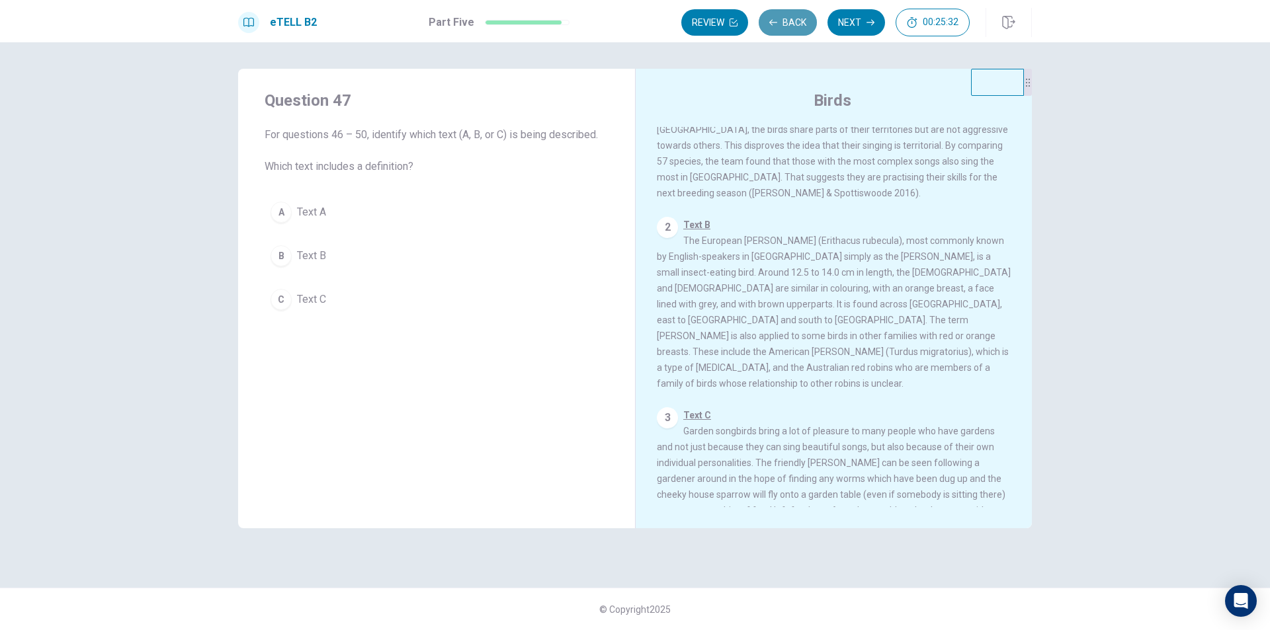
click at [783, 26] on button "Back" at bounding box center [788, 22] width 58 height 26
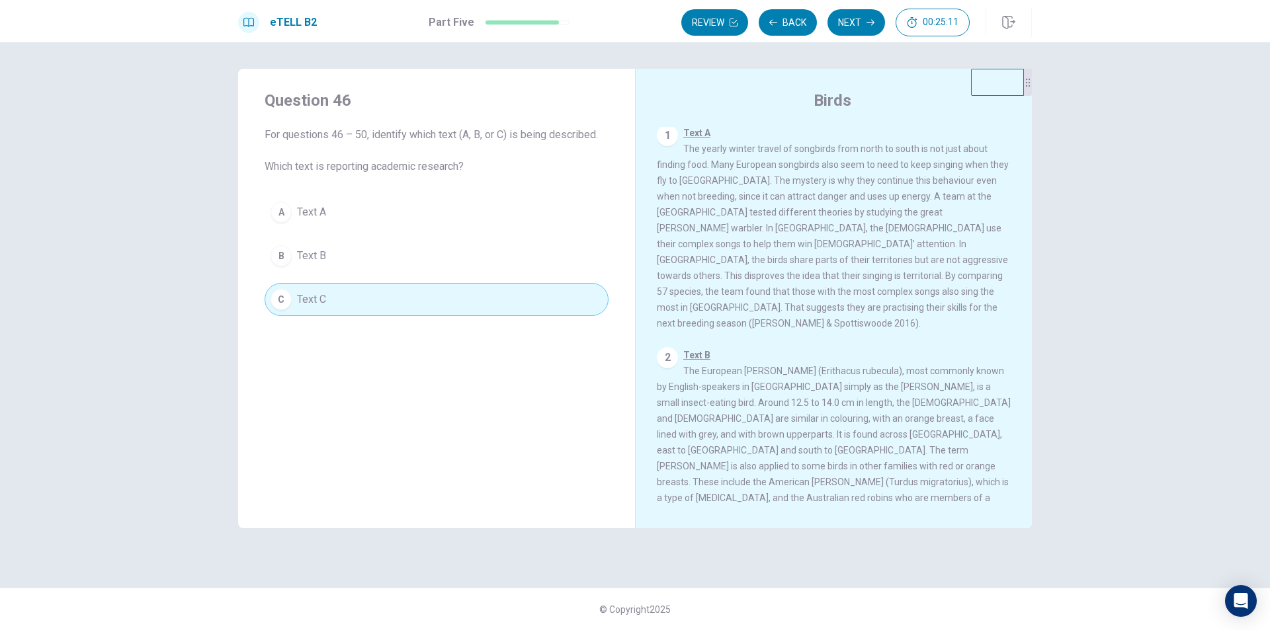
scroll to position [0, 0]
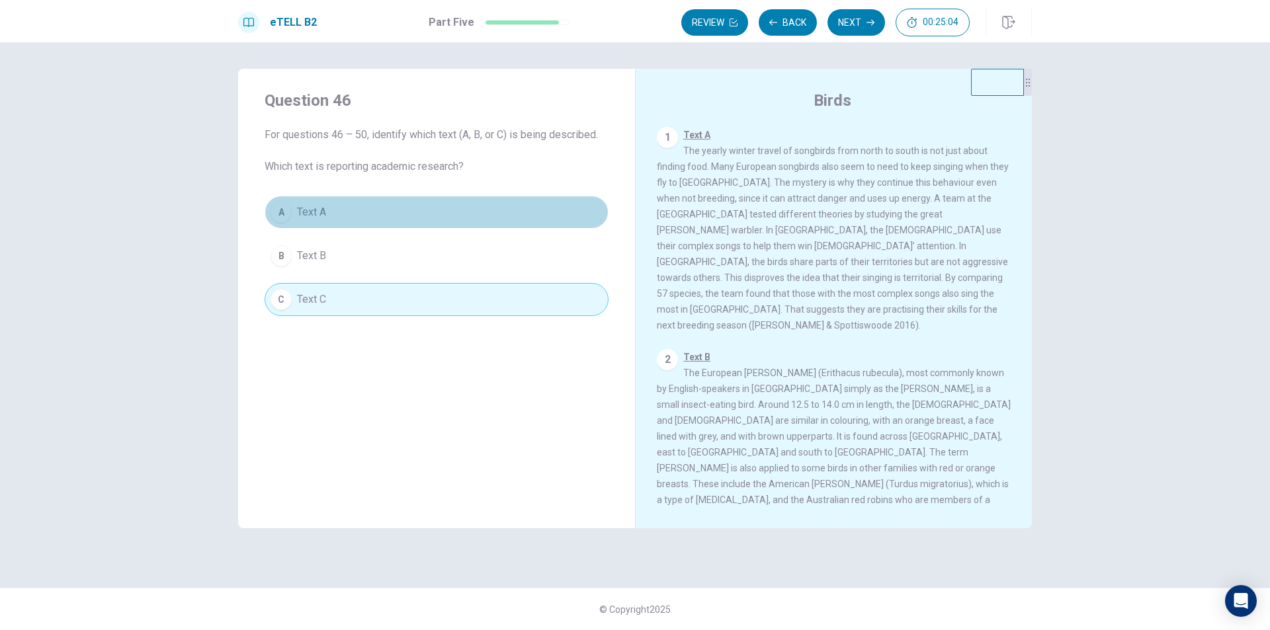
click at [391, 201] on button "A Text A" at bounding box center [437, 212] width 344 height 33
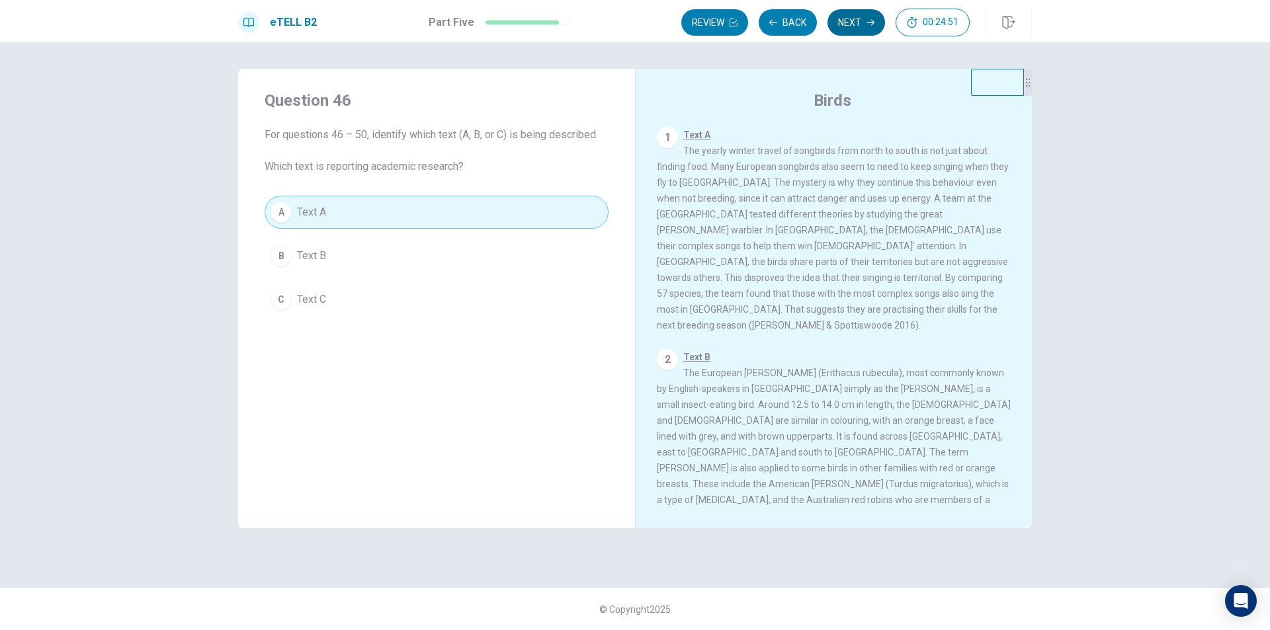
click at [860, 26] on button "Next" at bounding box center [856, 22] width 58 height 26
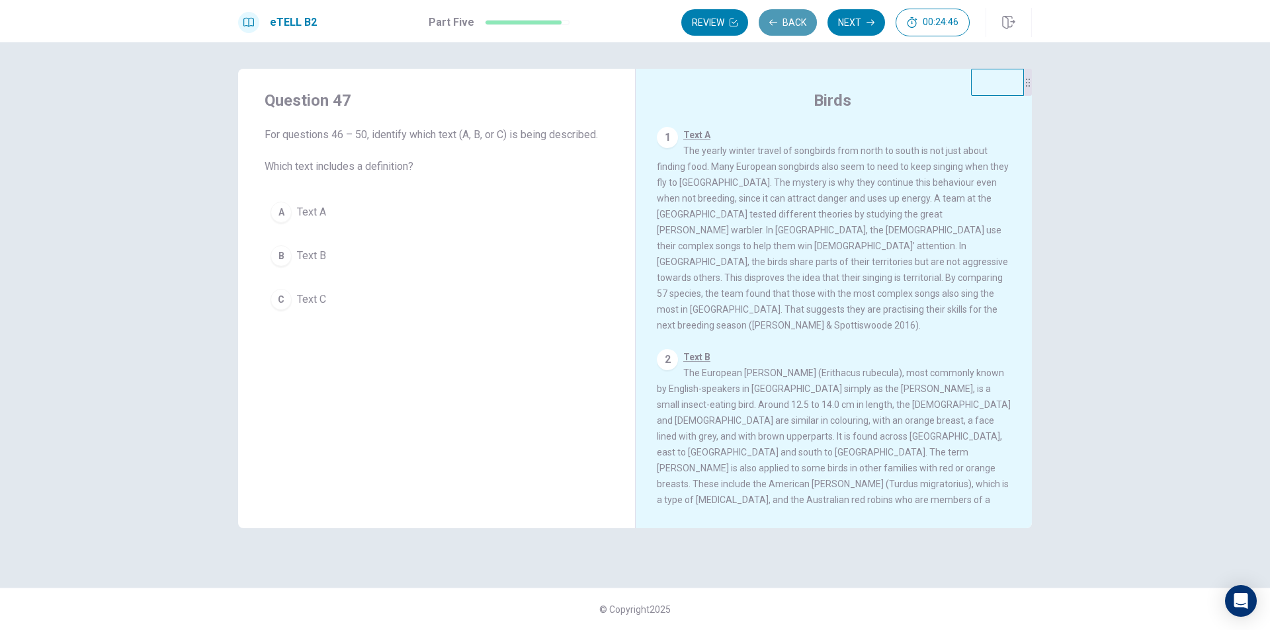
click at [780, 28] on button "Back" at bounding box center [788, 22] width 58 height 26
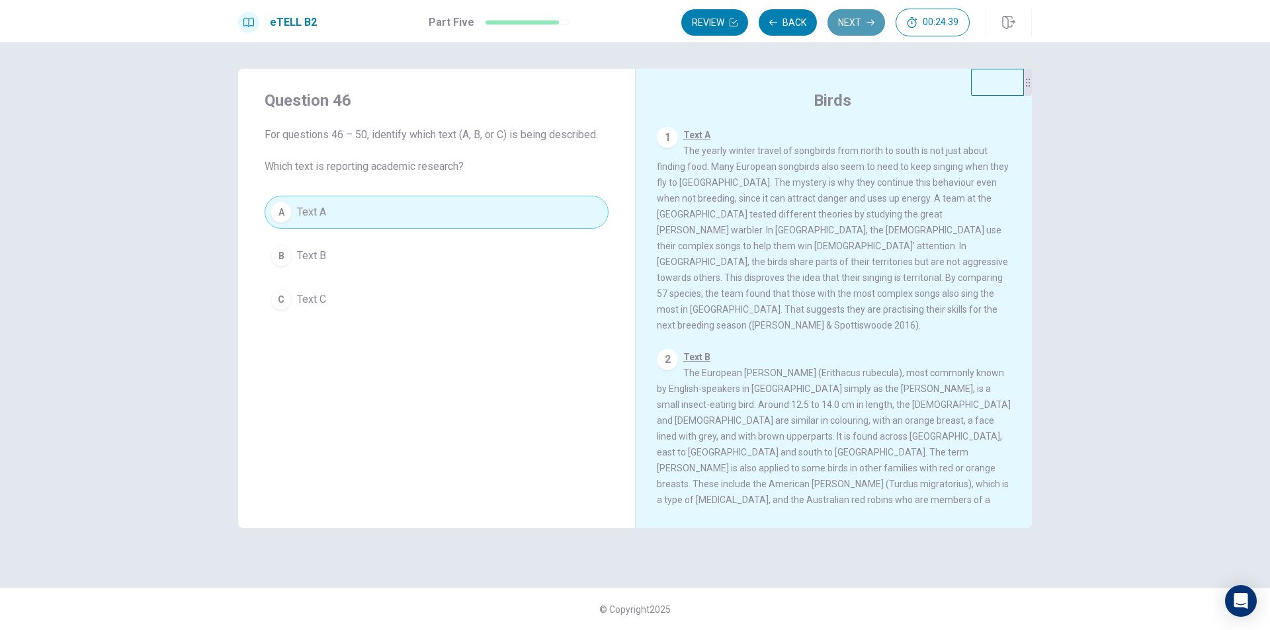
click at [851, 20] on button "Next" at bounding box center [856, 22] width 58 height 26
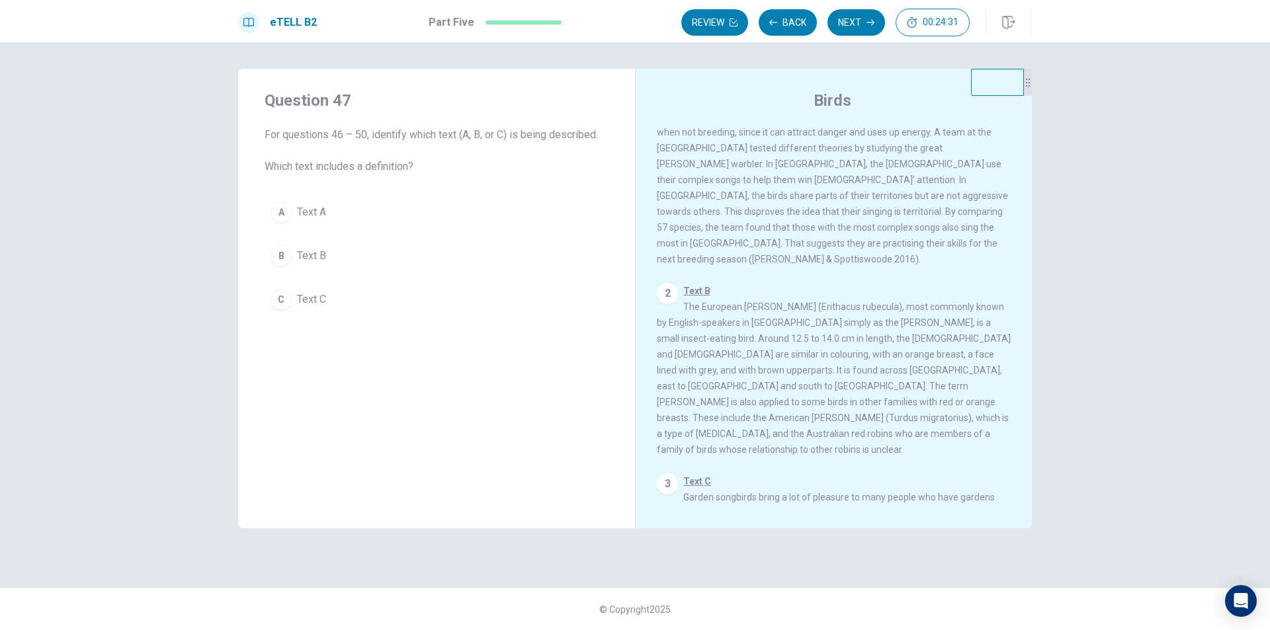
scroll to position [132, 0]
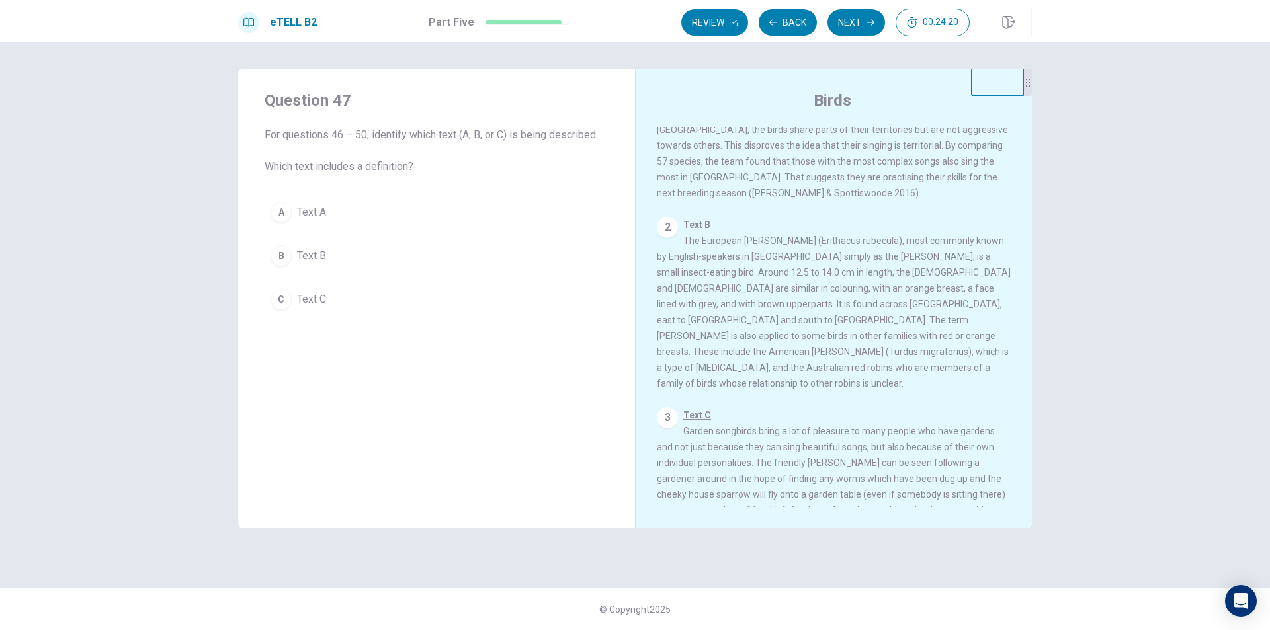
click at [291, 264] on button "B Text B" at bounding box center [437, 255] width 344 height 33
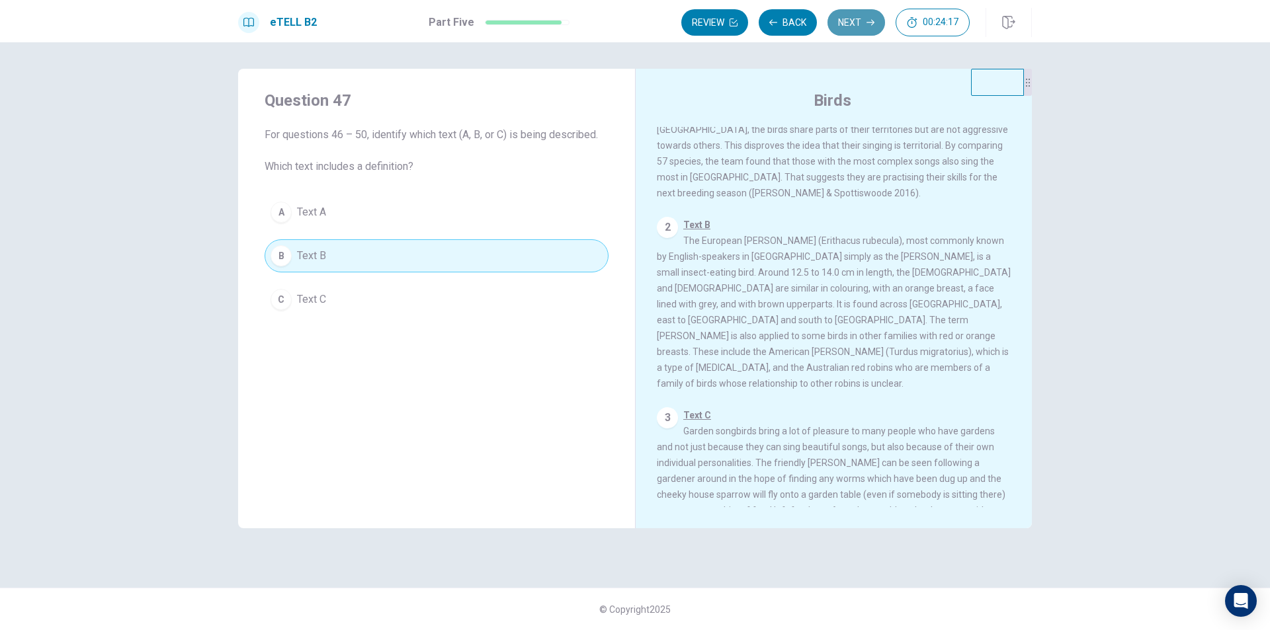
click at [853, 25] on button "Next" at bounding box center [856, 22] width 58 height 26
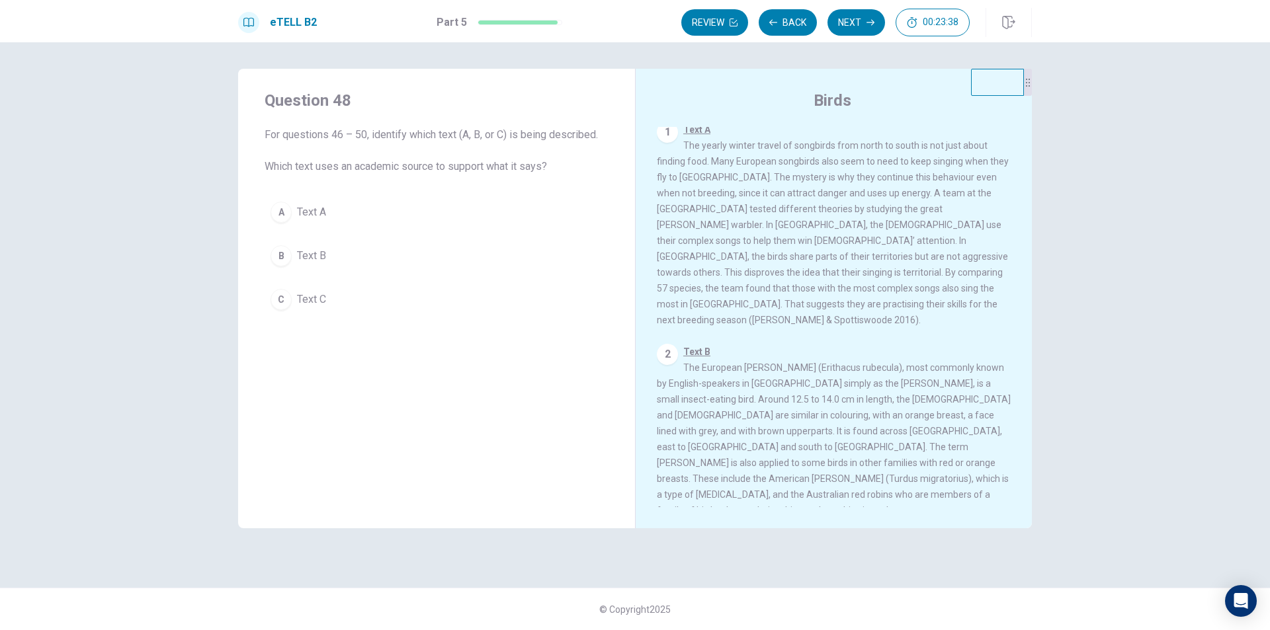
scroll to position [0, 0]
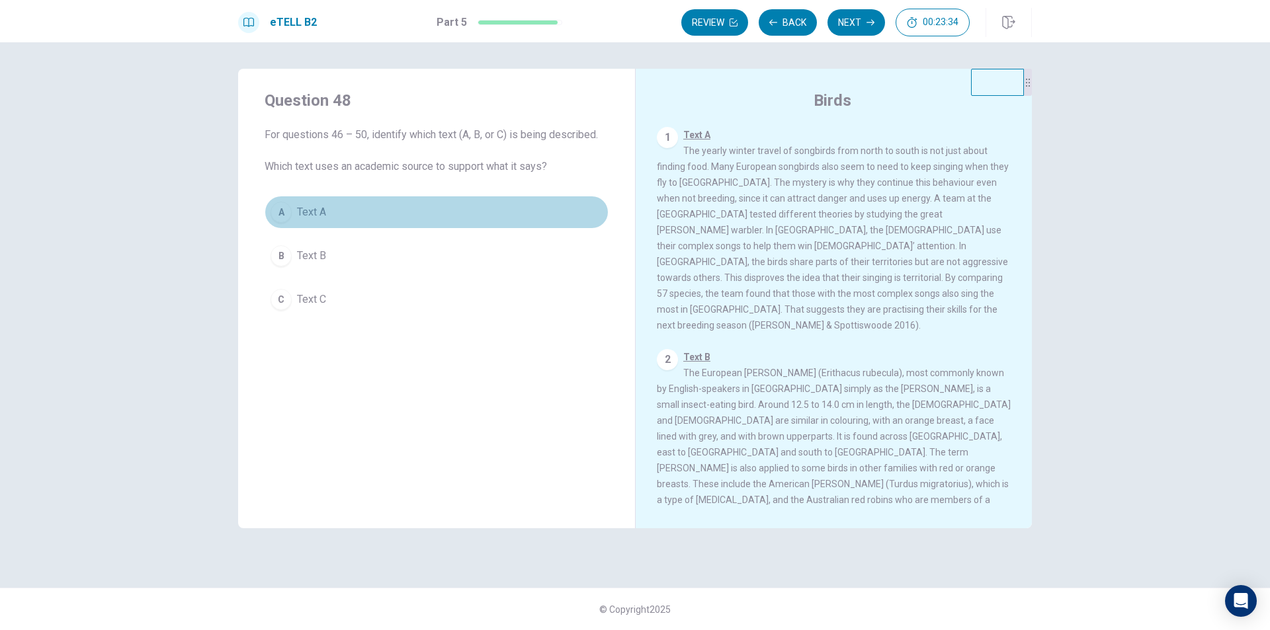
click at [310, 214] on span "Text A" at bounding box center [311, 212] width 29 height 16
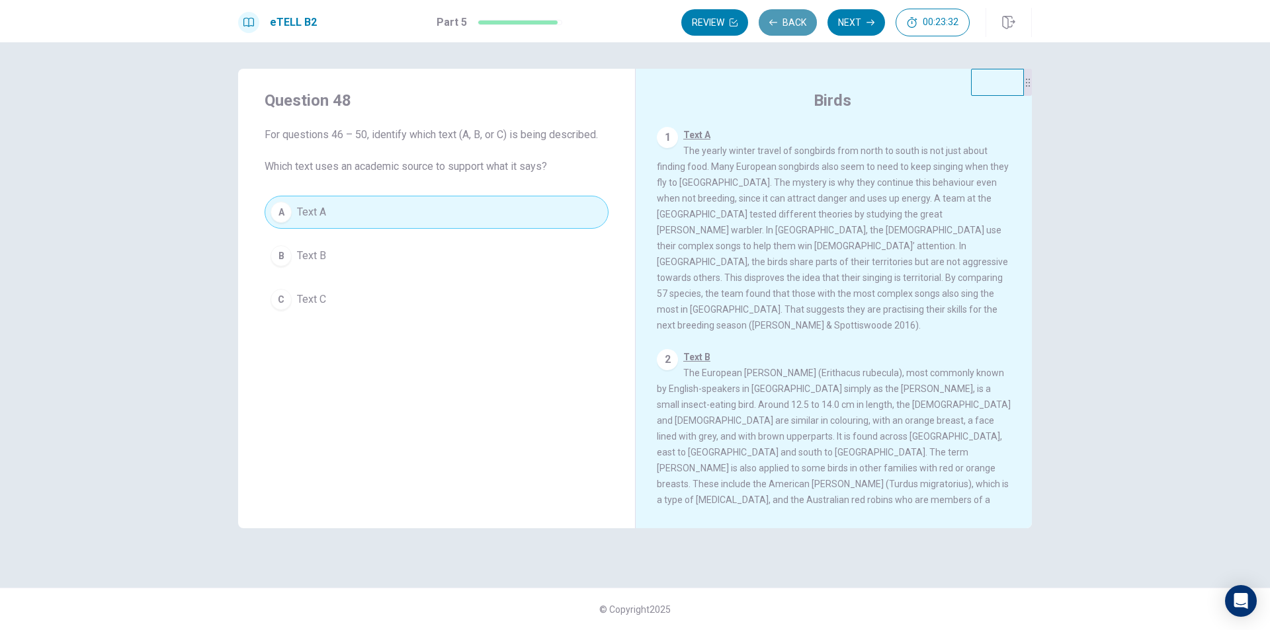
click at [788, 19] on button "Back" at bounding box center [788, 22] width 58 height 26
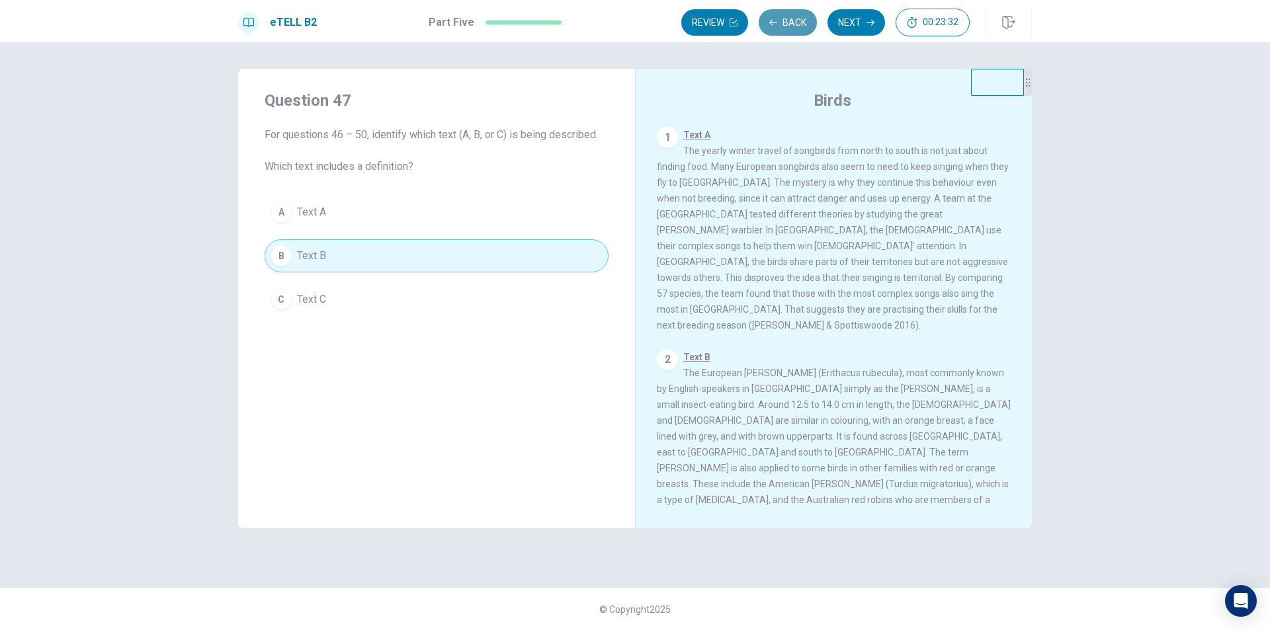
click at [788, 19] on button "Back" at bounding box center [788, 22] width 58 height 26
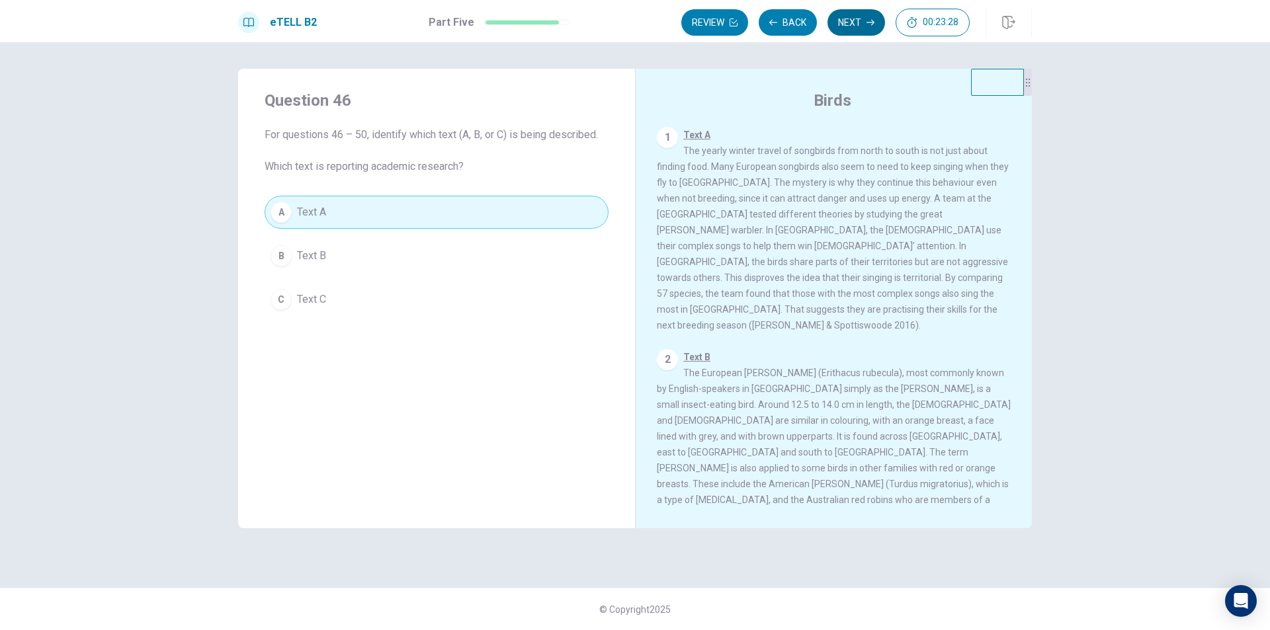
click at [874, 21] on button "Next" at bounding box center [856, 22] width 58 height 26
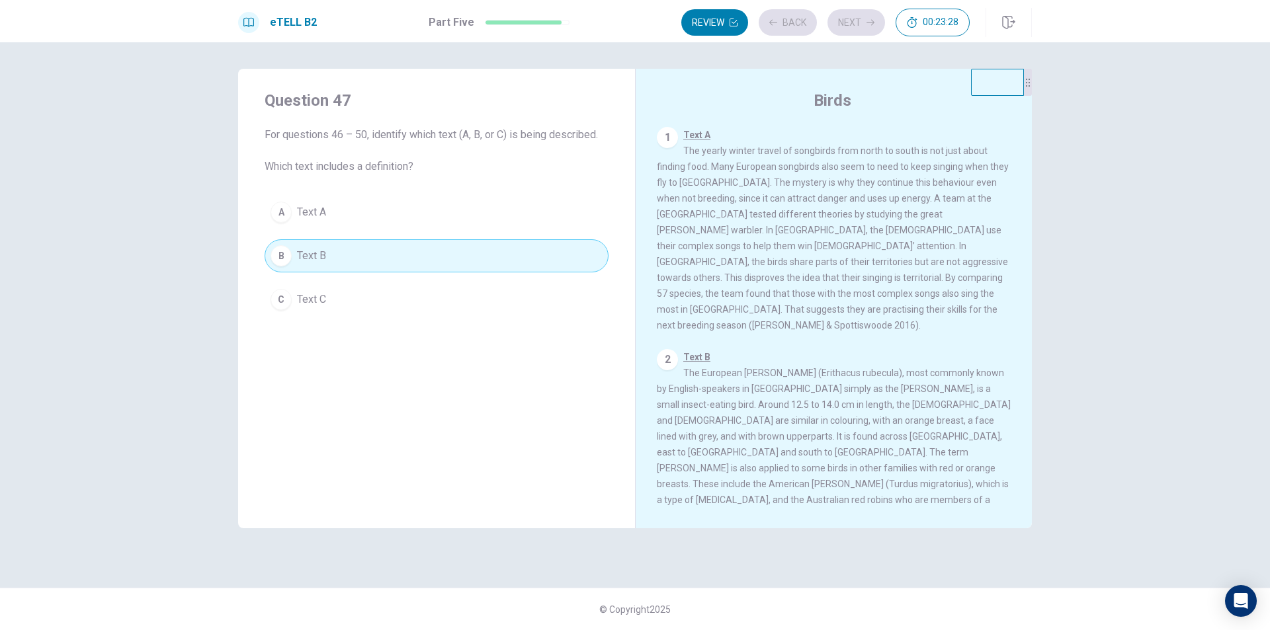
click at [873, 21] on div "Review Back Next 00:23:28" at bounding box center [825, 23] width 288 height 28
click at [866, 30] on button "Next" at bounding box center [856, 22] width 58 height 26
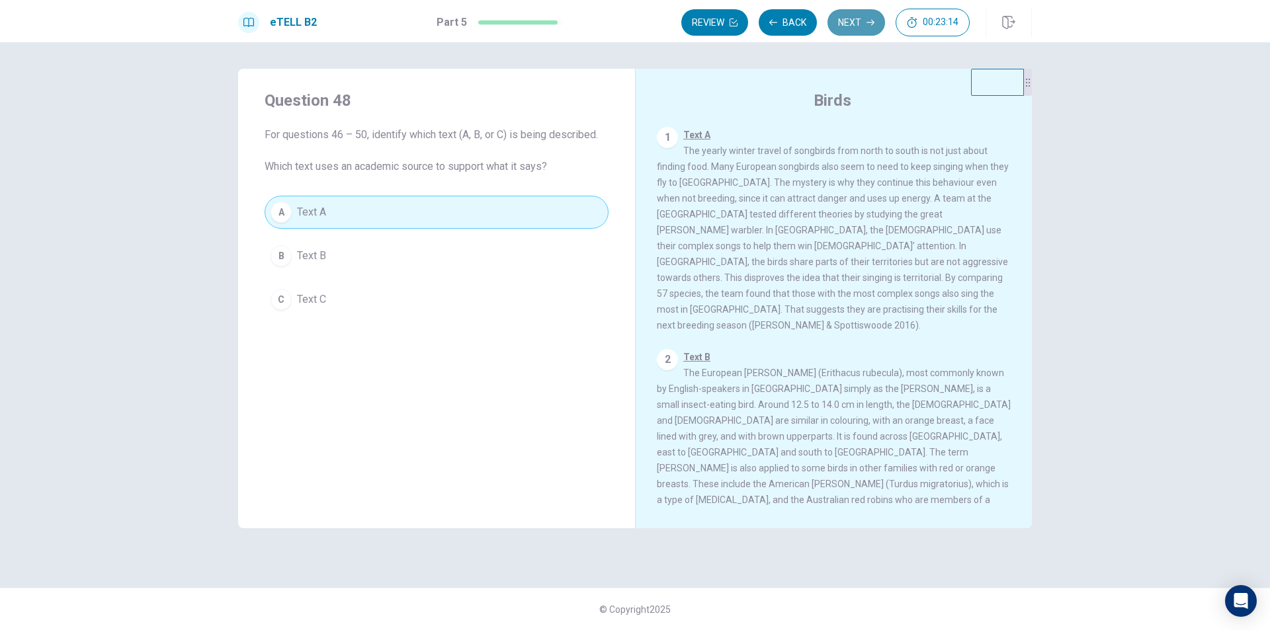
click at [869, 22] on icon "button" at bounding box center [870, 23] width 8 height 8
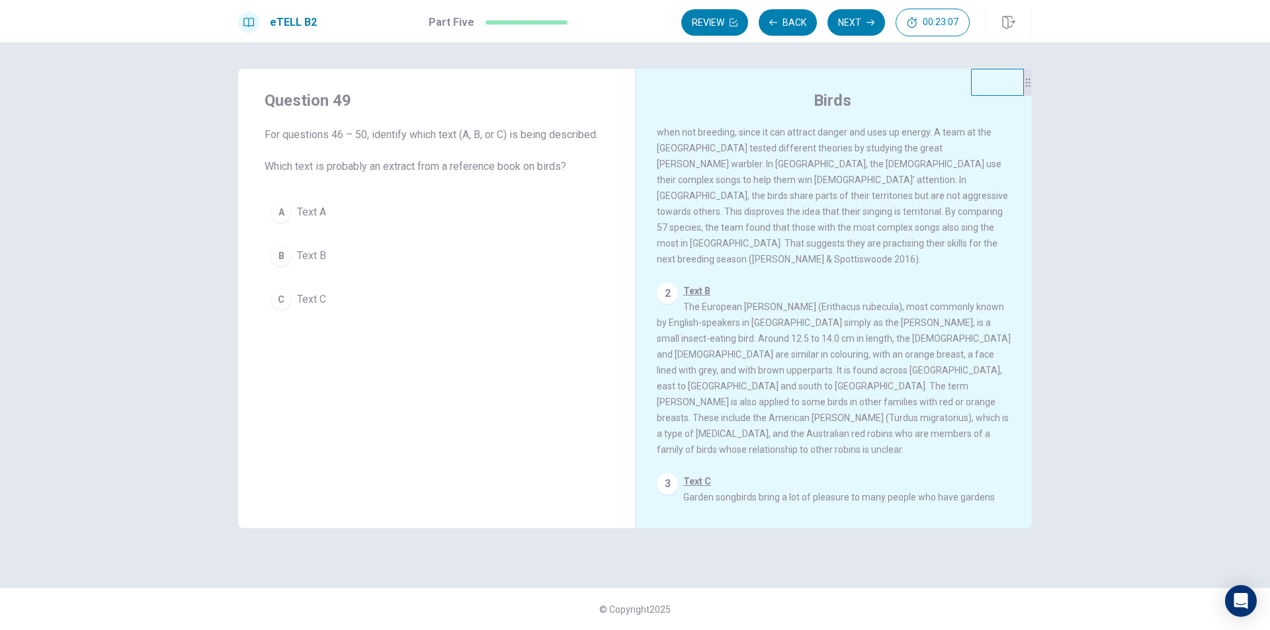
scroll to position [132, 0]
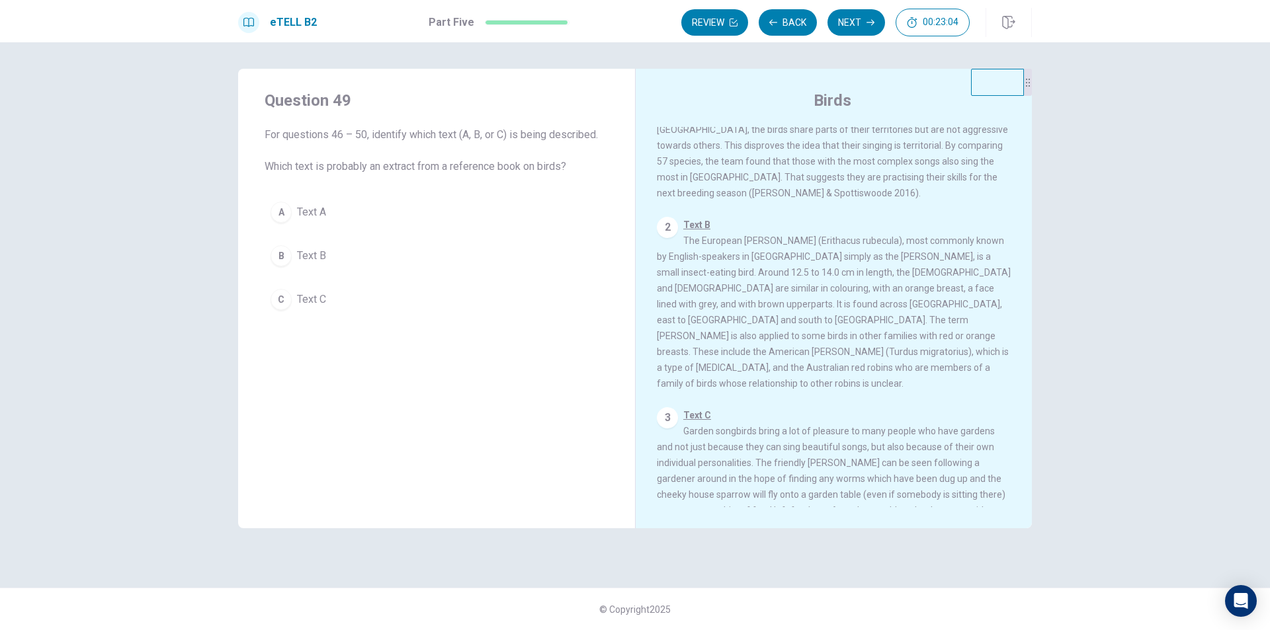
click at [668, 224] on div "2" at bounding box center [667, 227] width 21 height 21
click at [669, 217] on div "2" at bounding box center [667, 227] width 21 height 21
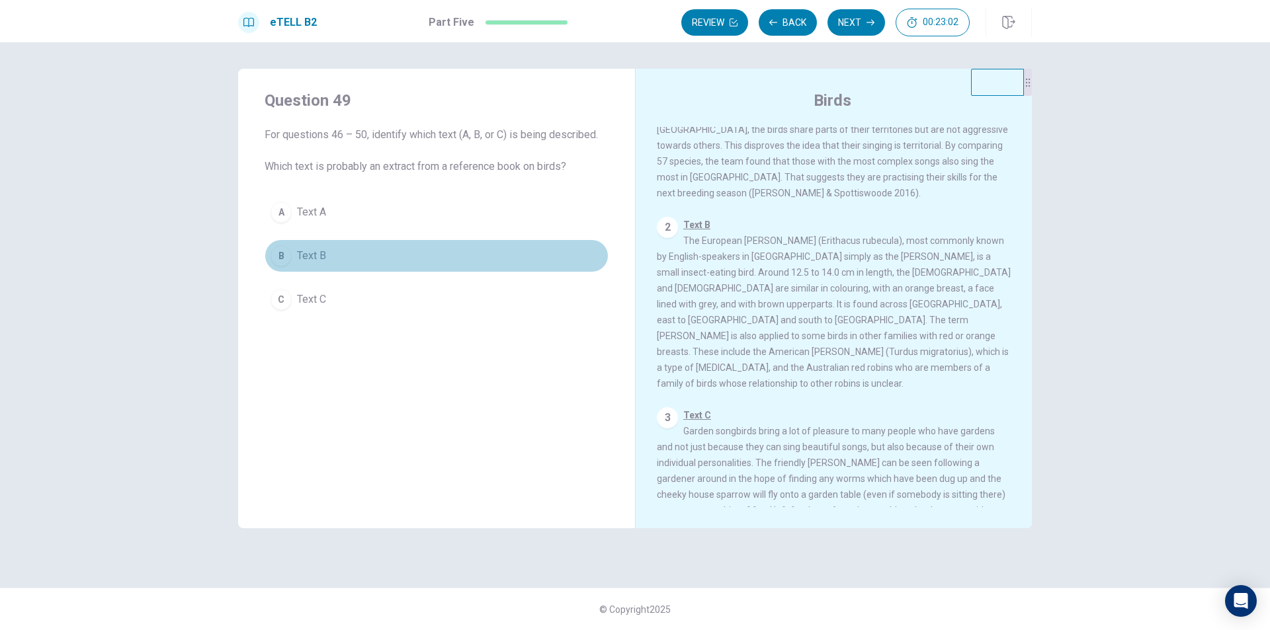
click at [318, 262] on span "Text B" at bounding box center [311, 256] width 29 height 16
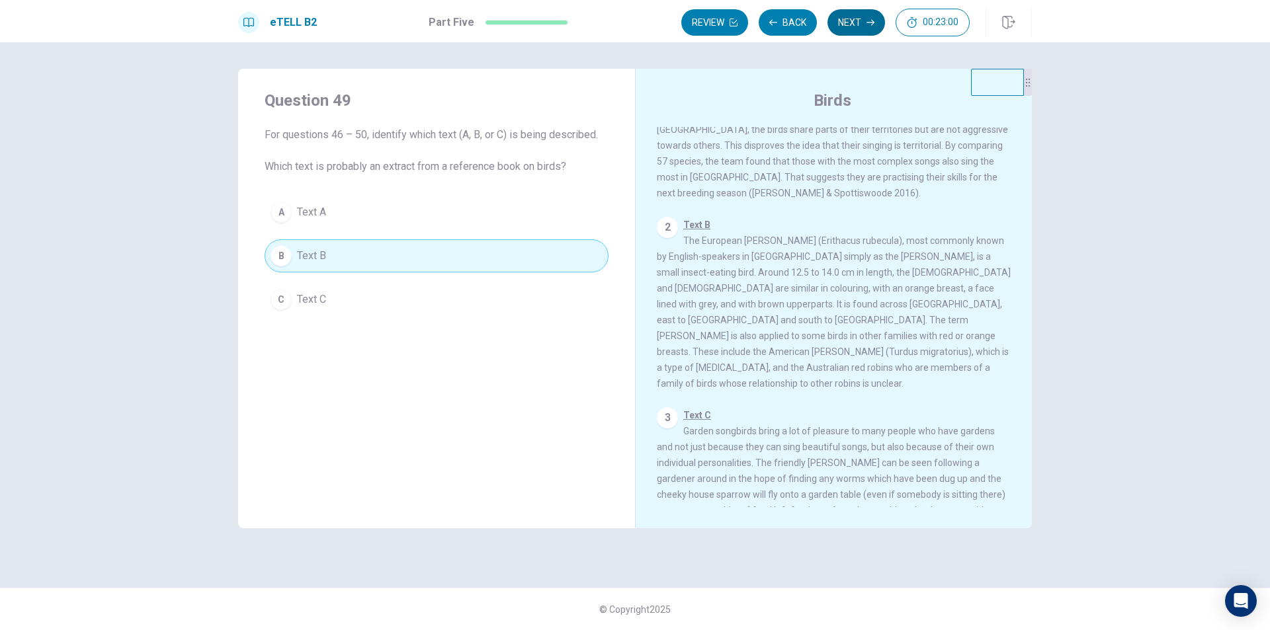
click at [841, 19] on button "Next" at bounding box center [856, 22] width 58 height 26
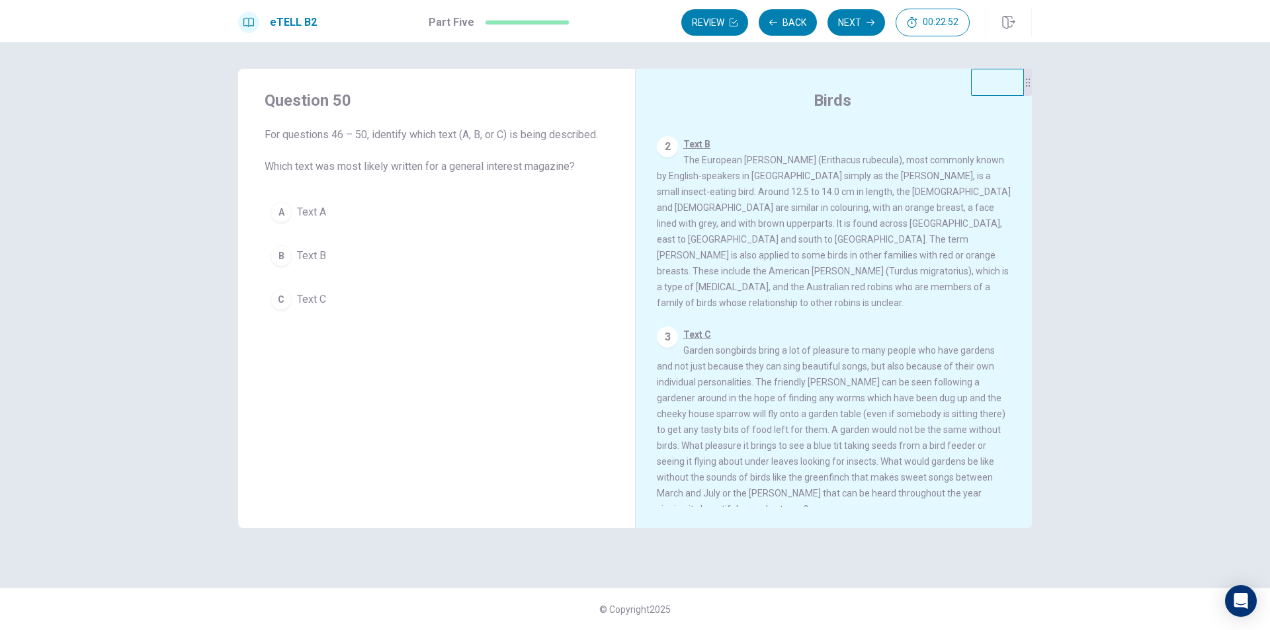
scroll to position [147, 0]
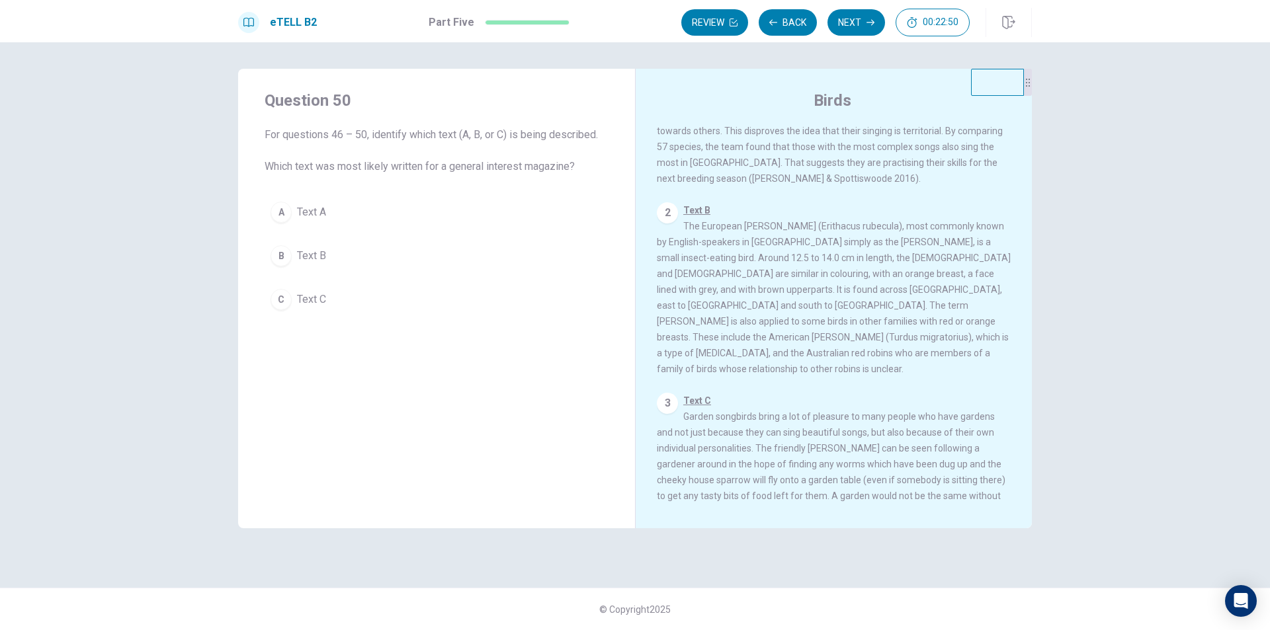
click at [273, 312] on button "C Text C" at bounding box center [437, 299] width 344 height 33
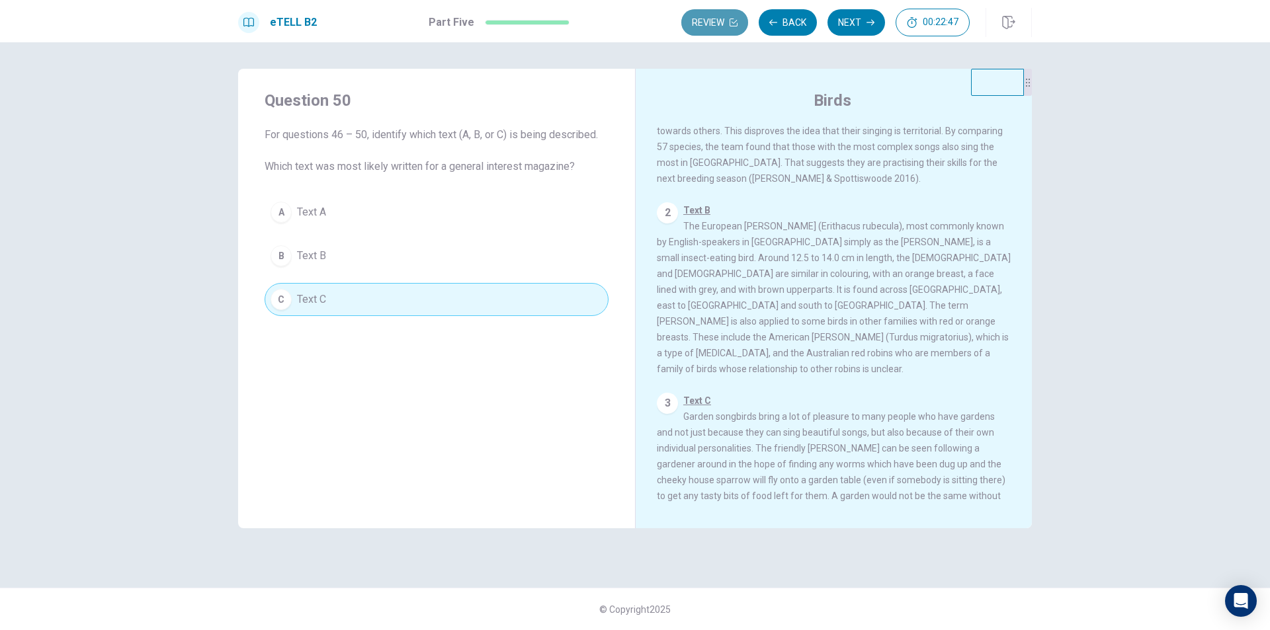
click at [729, 17] on button "Review" at bounding box center [714, 22] width 67 height 26
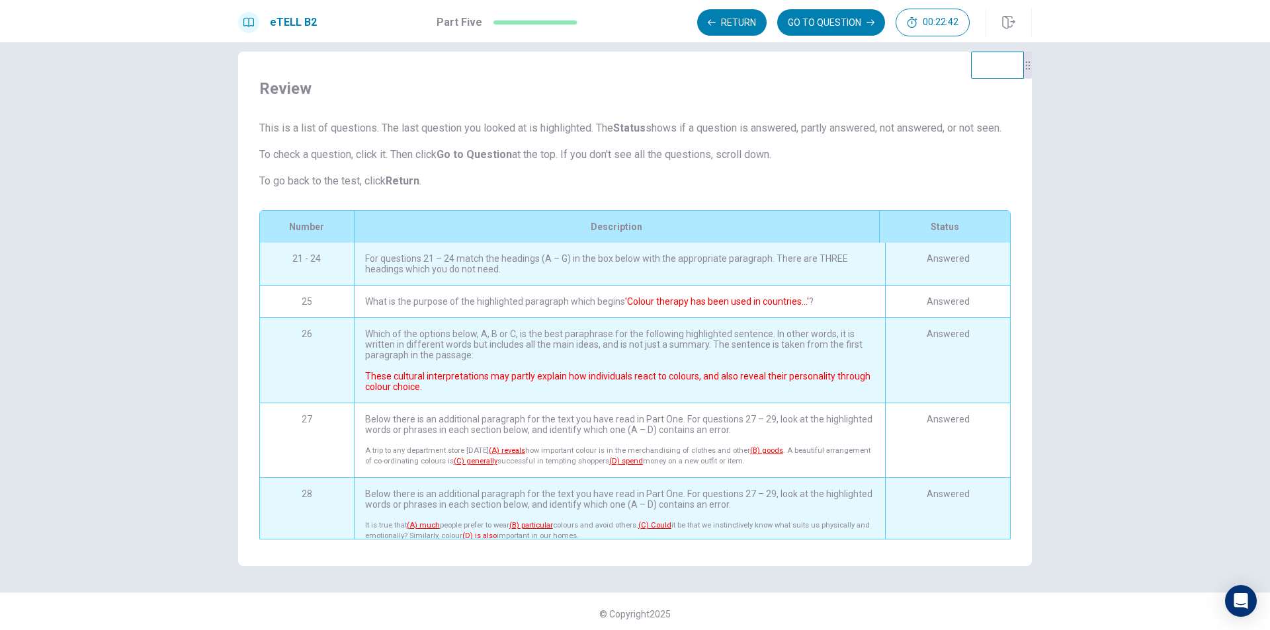
scroll to position [0, 0]
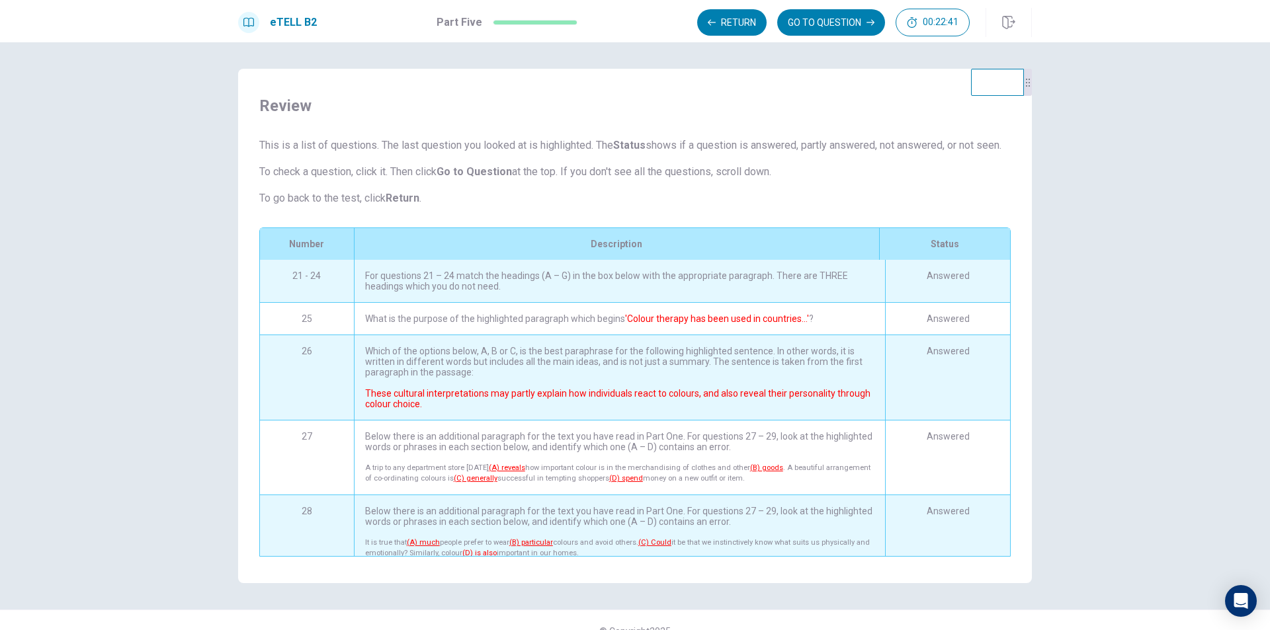
click at [647, 260] on div "Description" at bounding box center [616, 244] width 525 height 32
click at [621, 301] on div "For questions 21 – 24 match the headings (A – G) in the box below with the appr…" at bounding box center [619, 281] width 531 height 42
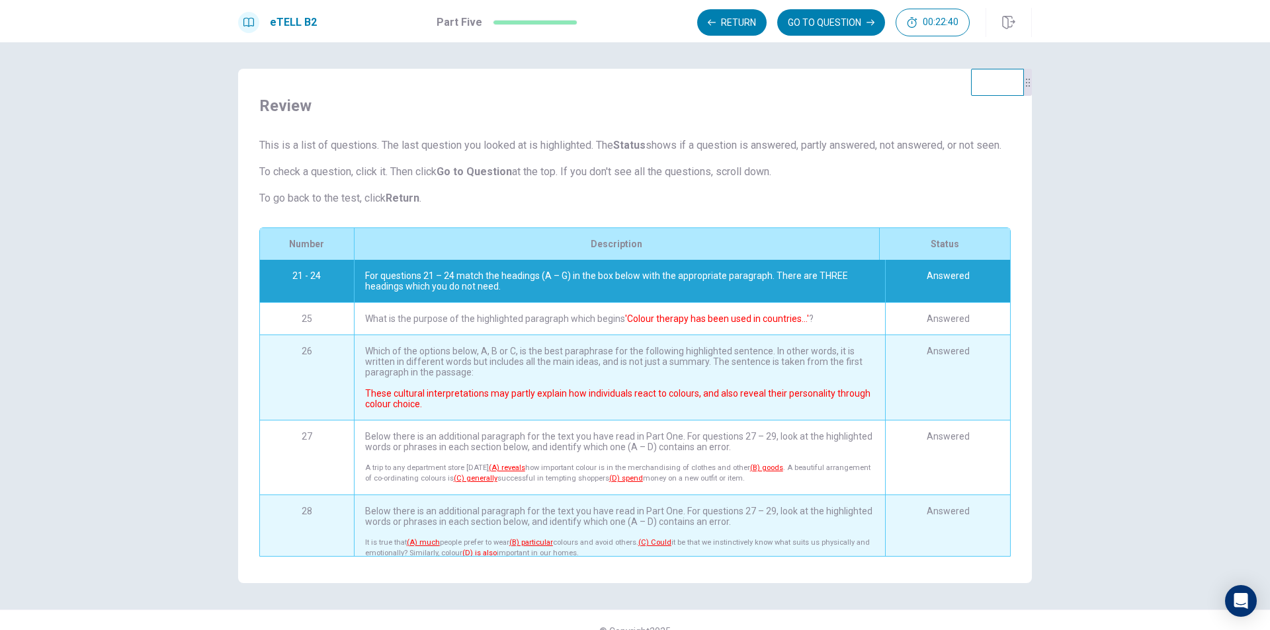
click at [621, 301] on div "For questions 21 – 24 match the headings (A – G) in the box below with the appr…" at bounding box center [619, 281] width 531 height 42
click at [700, 324] on font "'Colour therapy has been used in countries…'" at bounding box center [717, 318] width 184 height 11
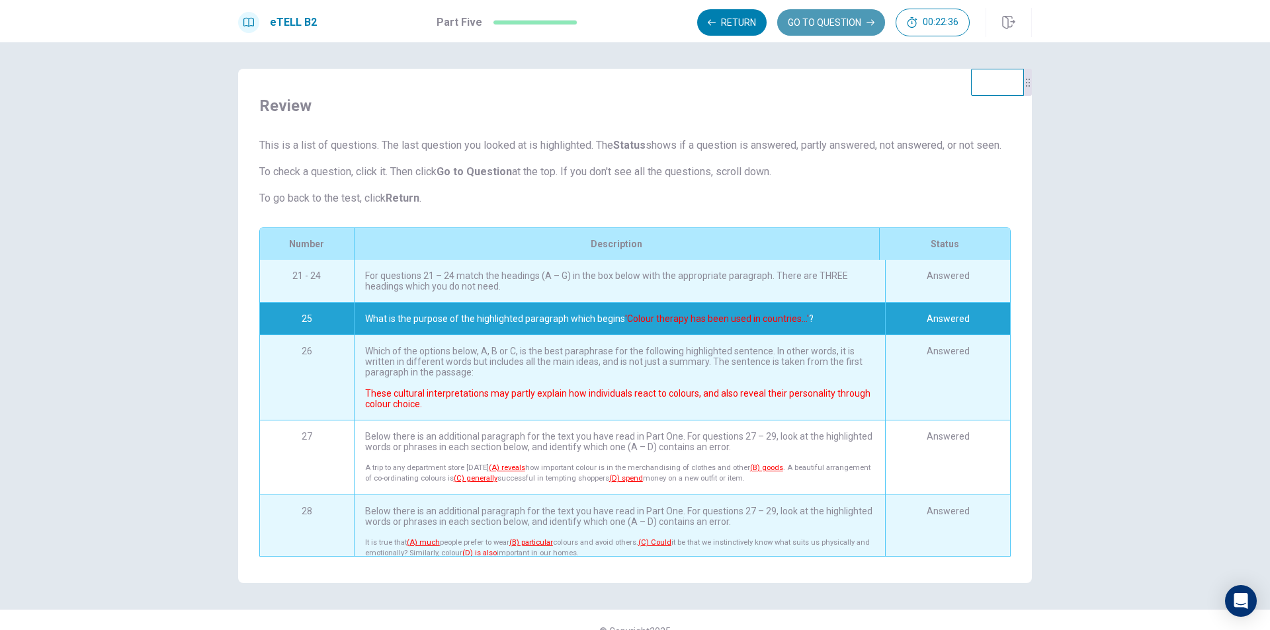
click at [834, 17] on button "GO TO QUESTION" at bounding box center [831, 22] width 108 height 26
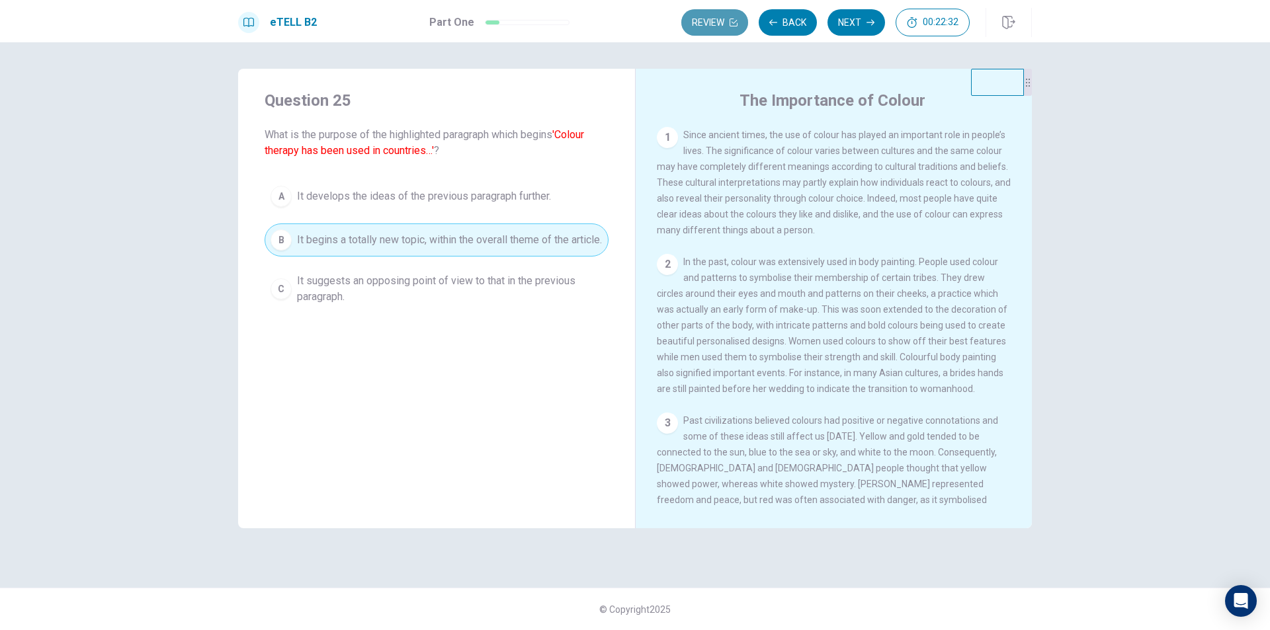
click at [708, 20] on button "Review" at bounding box center [714, 22] width 67 height 26
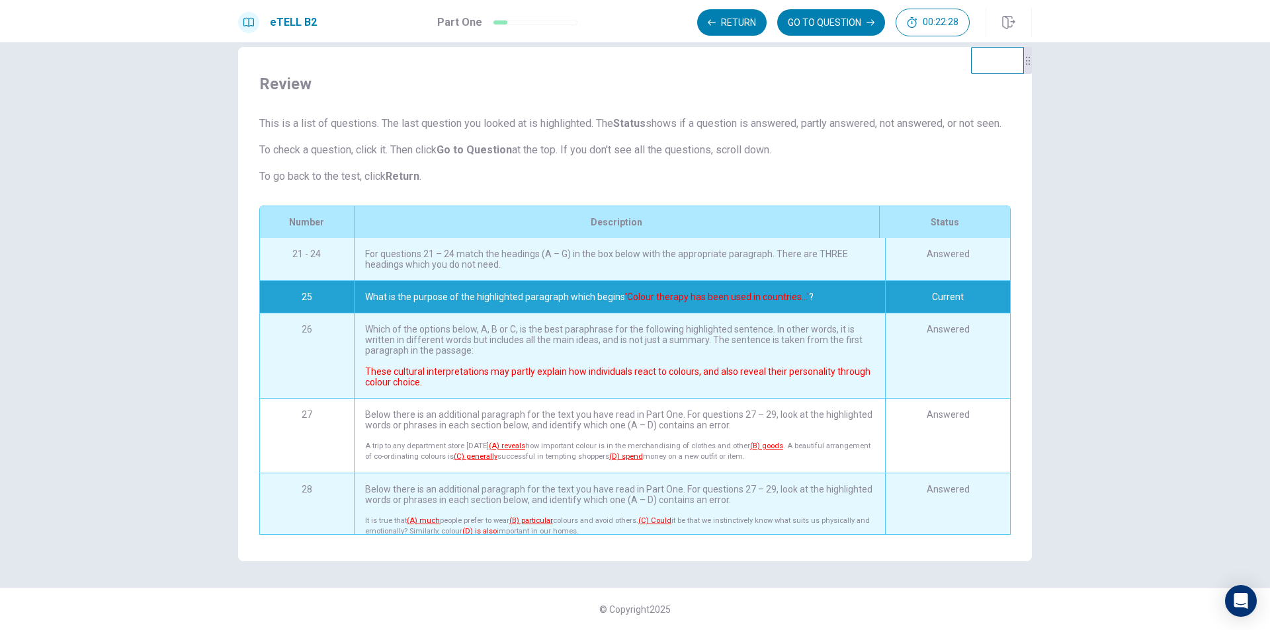
click at [680, 268] on div "For questions 21 – 24 match the headings (A – G) in the box below with the appr…" at bounding box center [619, 259] width 531 height 42
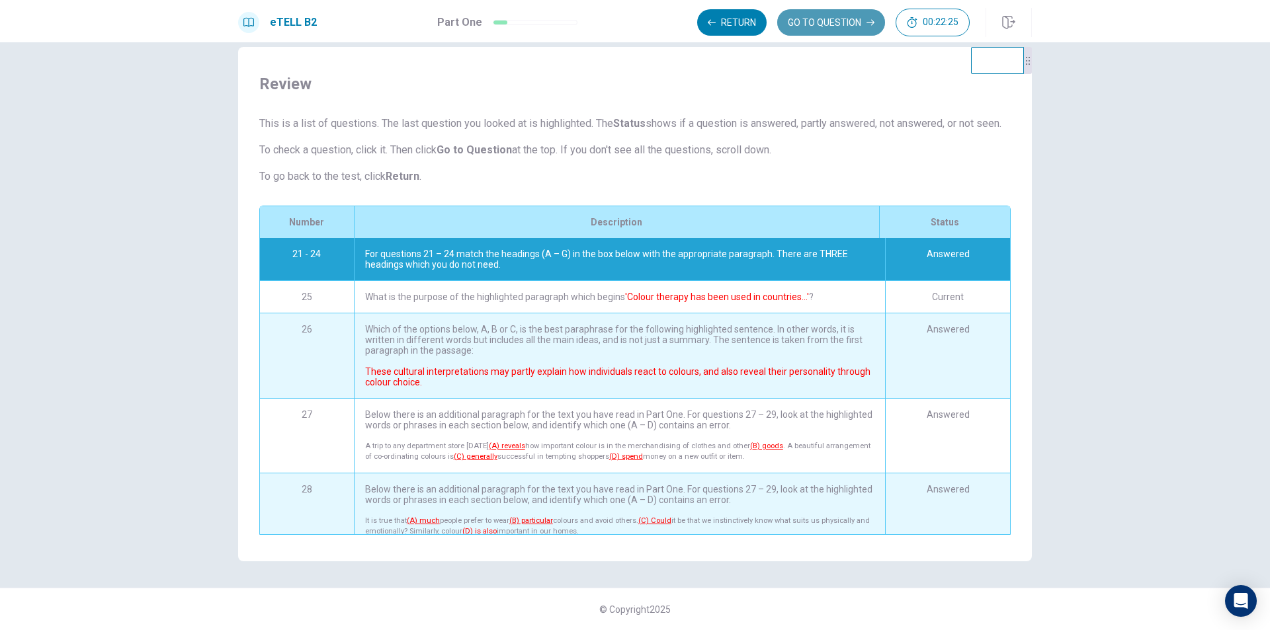
click at [841, 24] on button "GO TO QUESTION" at bounding box center [831, 22] width 108 height 26
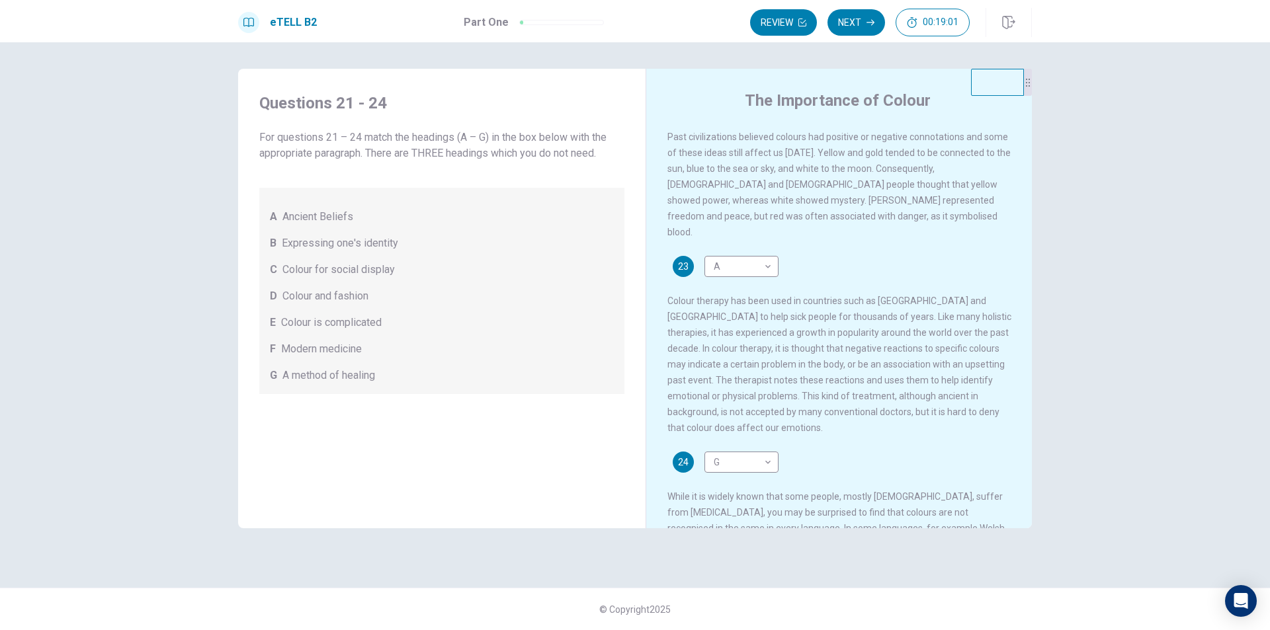
scroll to position [374, 0]
click at [768, 26] on button "Review" at bounding box center [783, 22] width 67 height 26
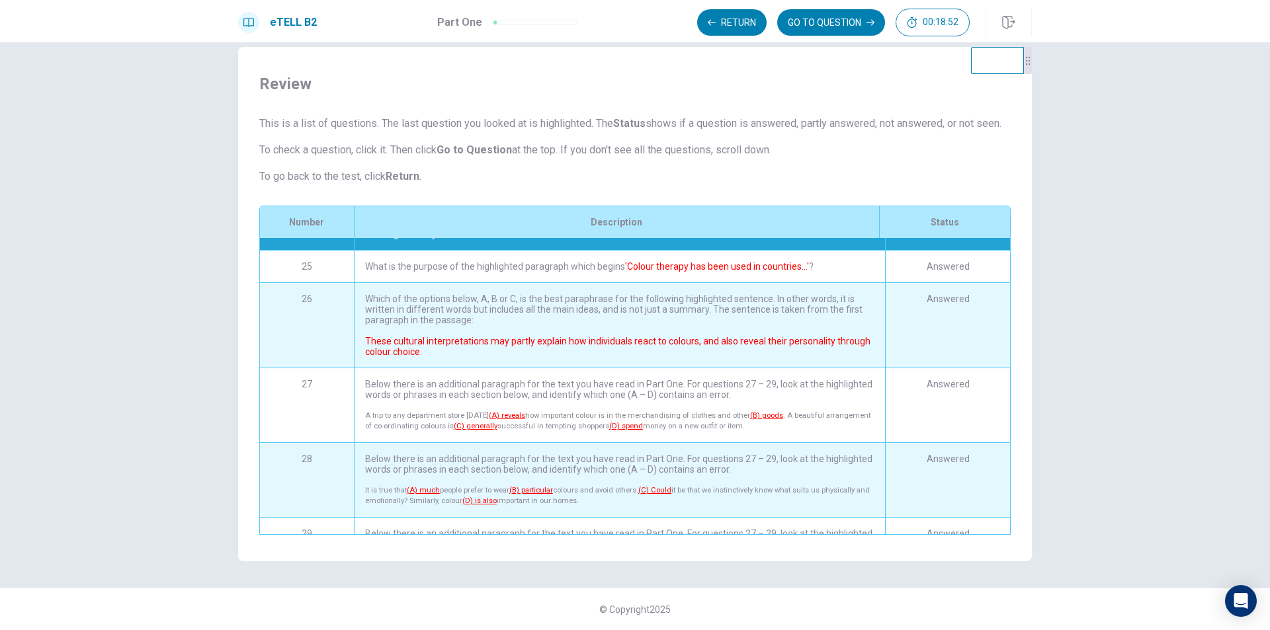
scroll to position [0, 0]
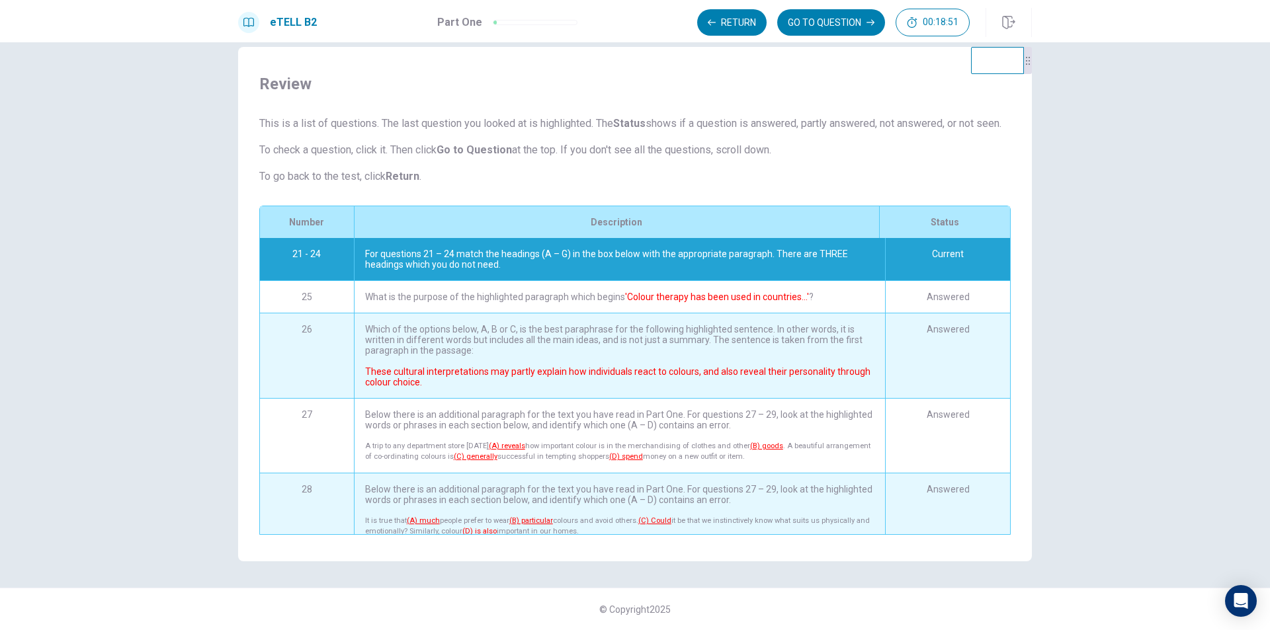
click at [515, 294] on div "What is the purpose of the highlighted paragraph which begins 'Colour therapy h…" at bounding box center [619, 297] width 531 height 32
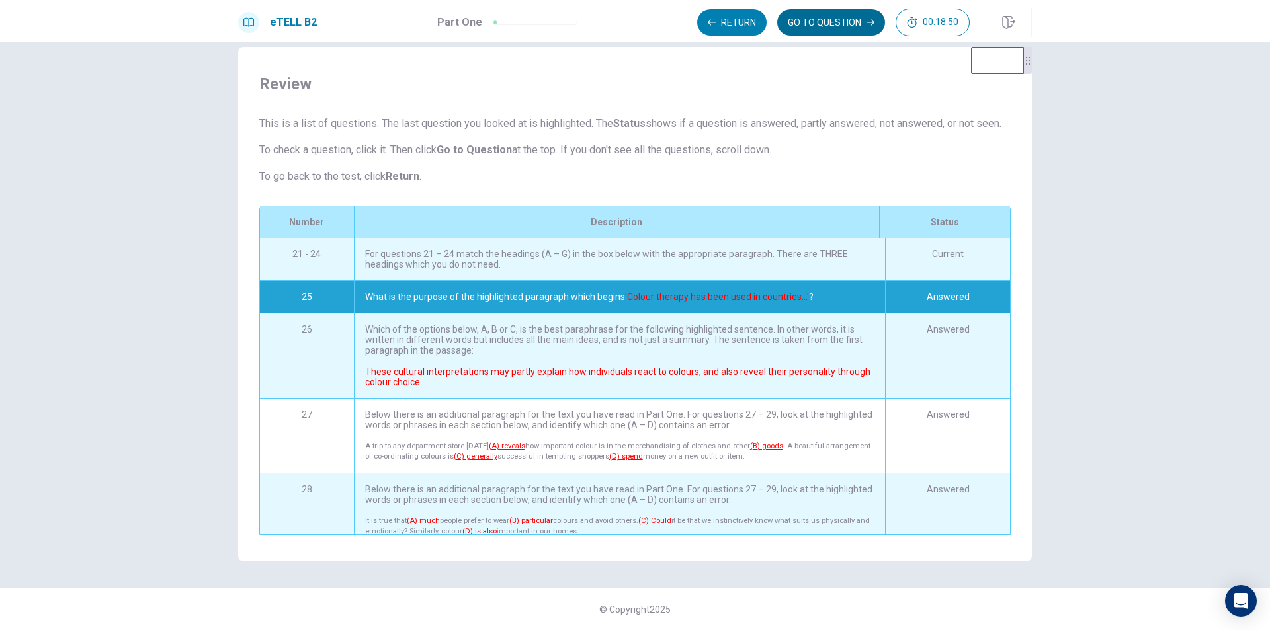
click at [786, 15] on button "GO TO QUESTION" at bounding box center [831, 22] width 108 height 26
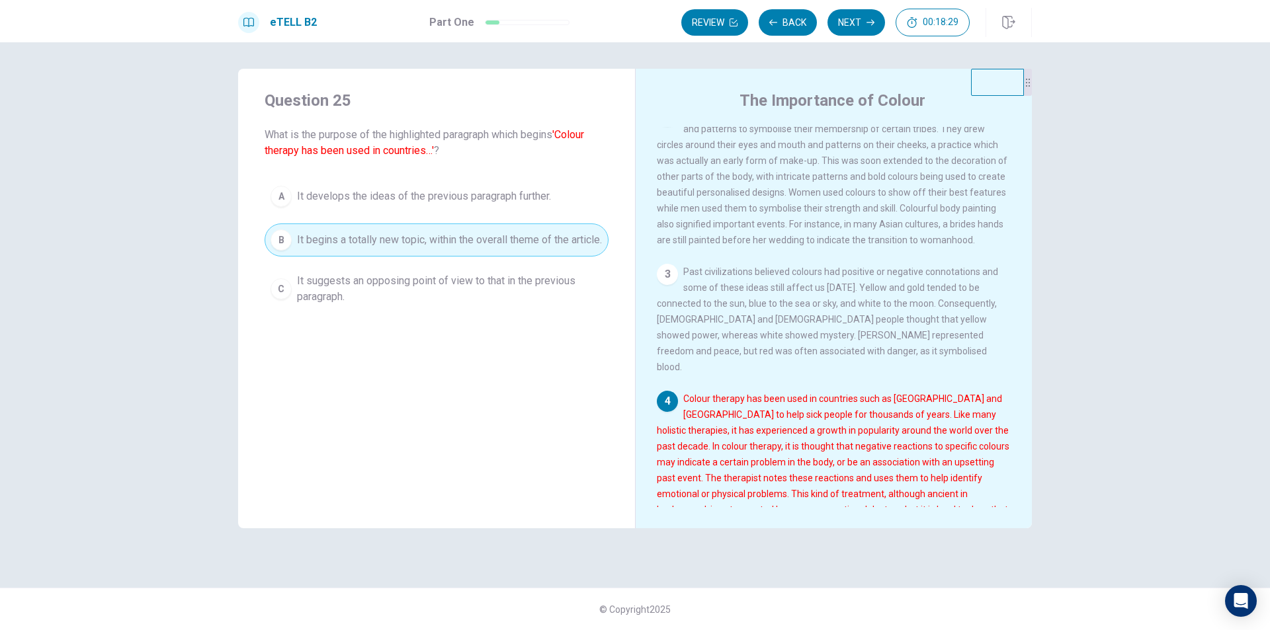
scroll to position [311, 0]
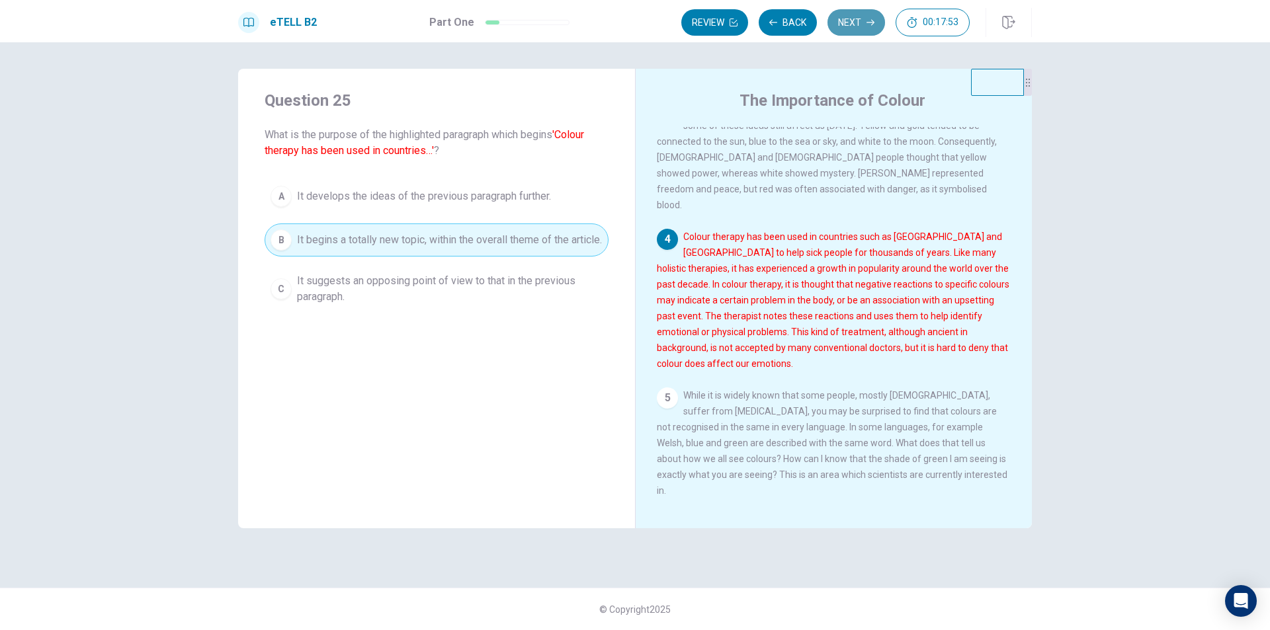
click at [837, 30] on button "Next" at bounding box center [856, 22] width 58 height 26
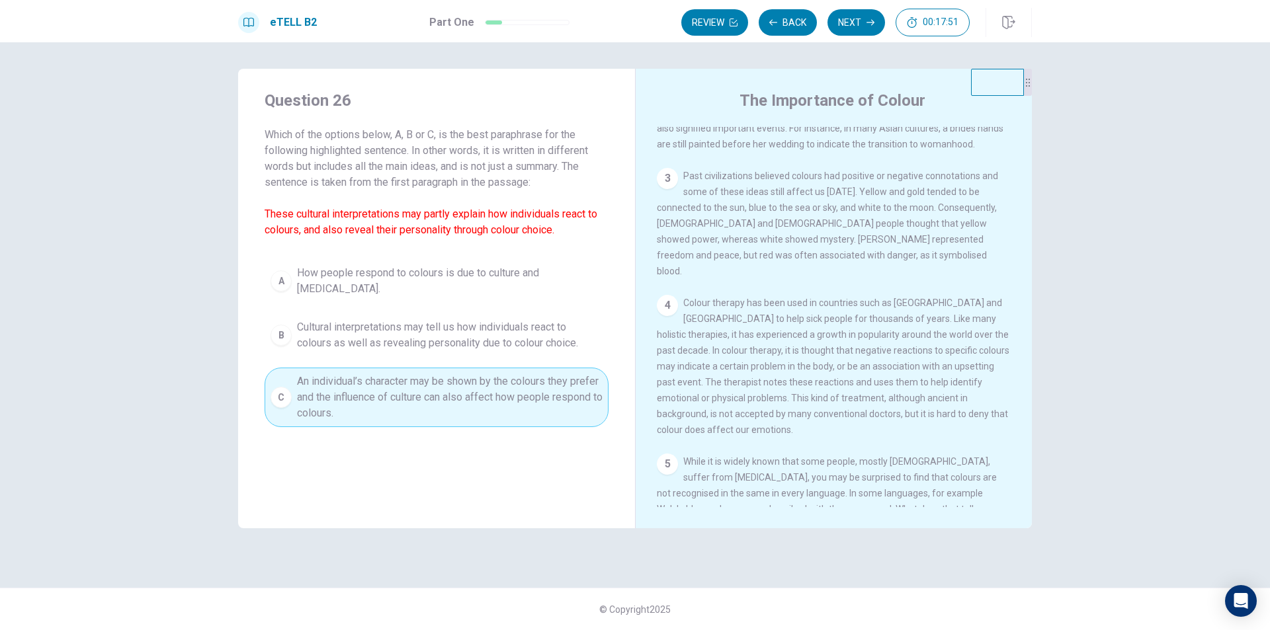
scroll to position [0, 0]
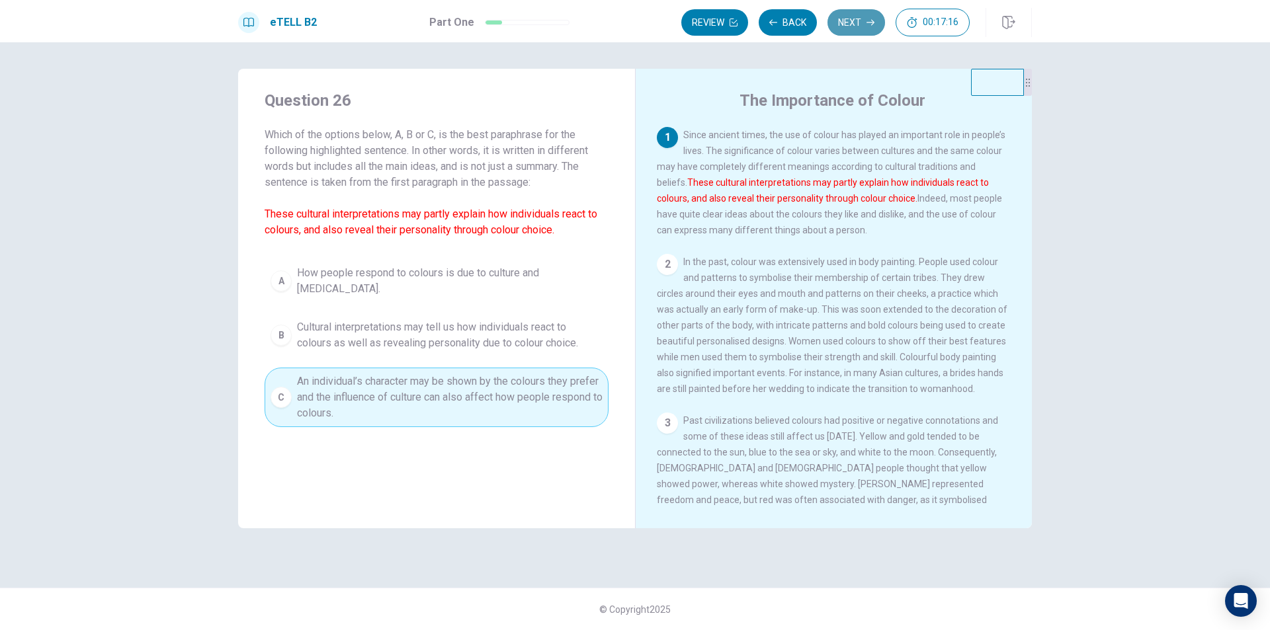
click at [860, 24] on button "Next" at bounding box center [856, 22] width 58 height 26
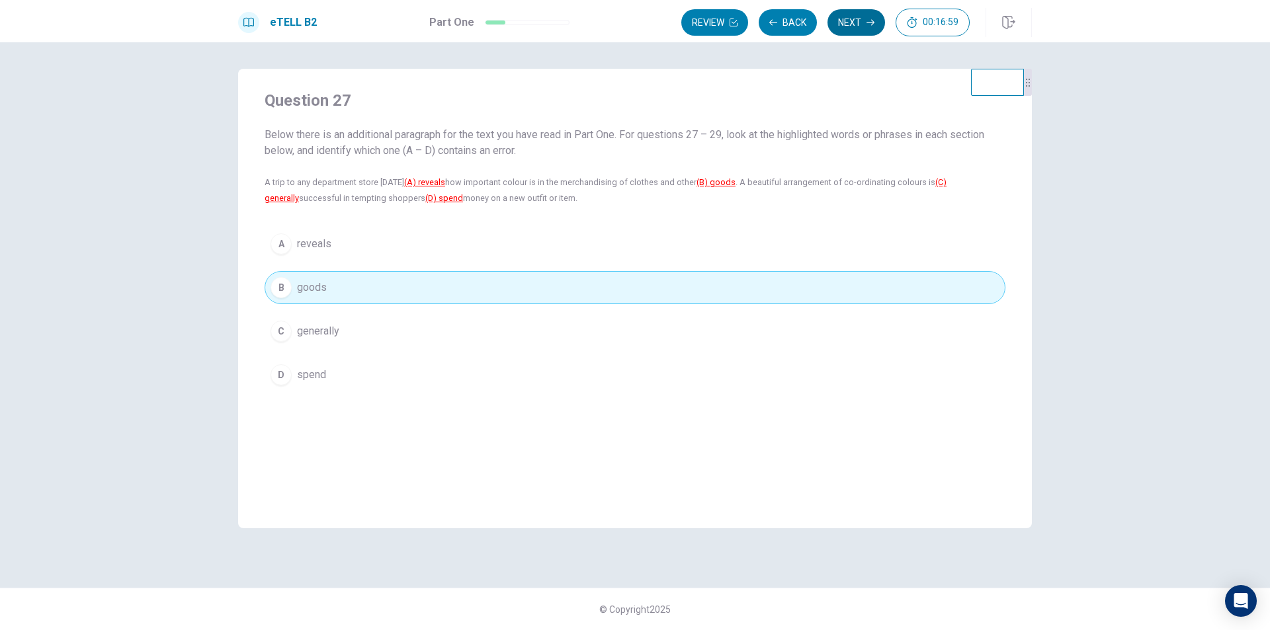
click at [843, 21] on button "Next" at bounding box center [856, 22] width 58 height 26
click at [845, 26] on button "Next" at bounding box center [856, 22] width 58 height 26
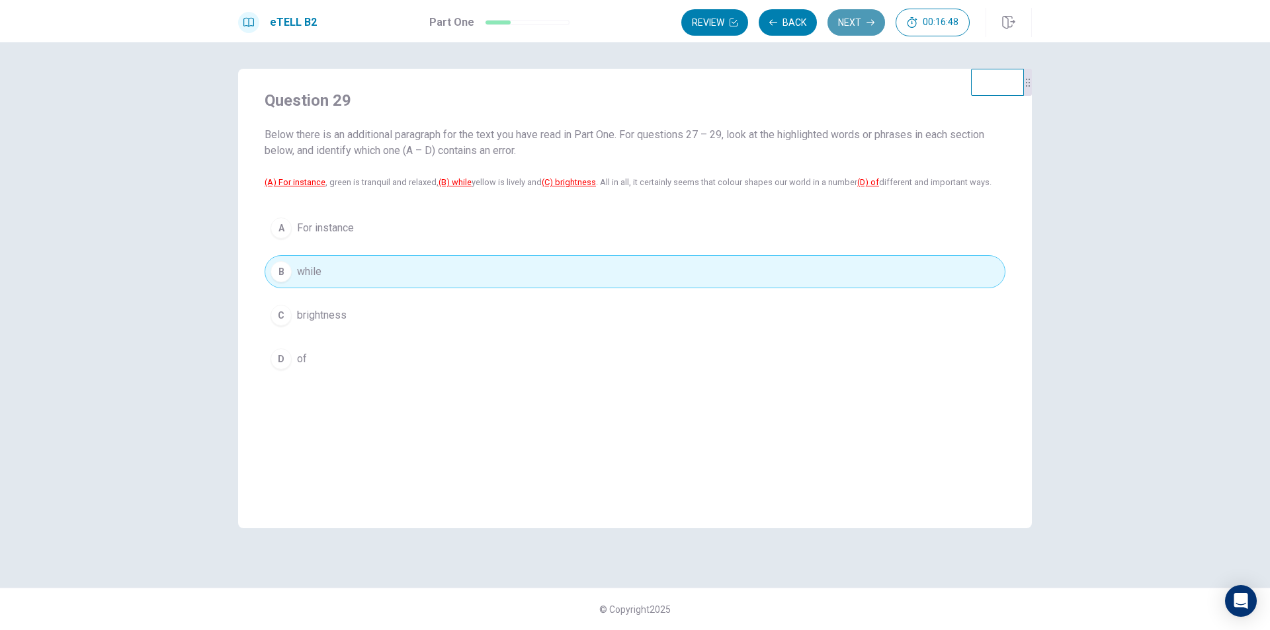
click at [859, 26] on button "Next" at bounding box center [856, 22] width 58 height 26
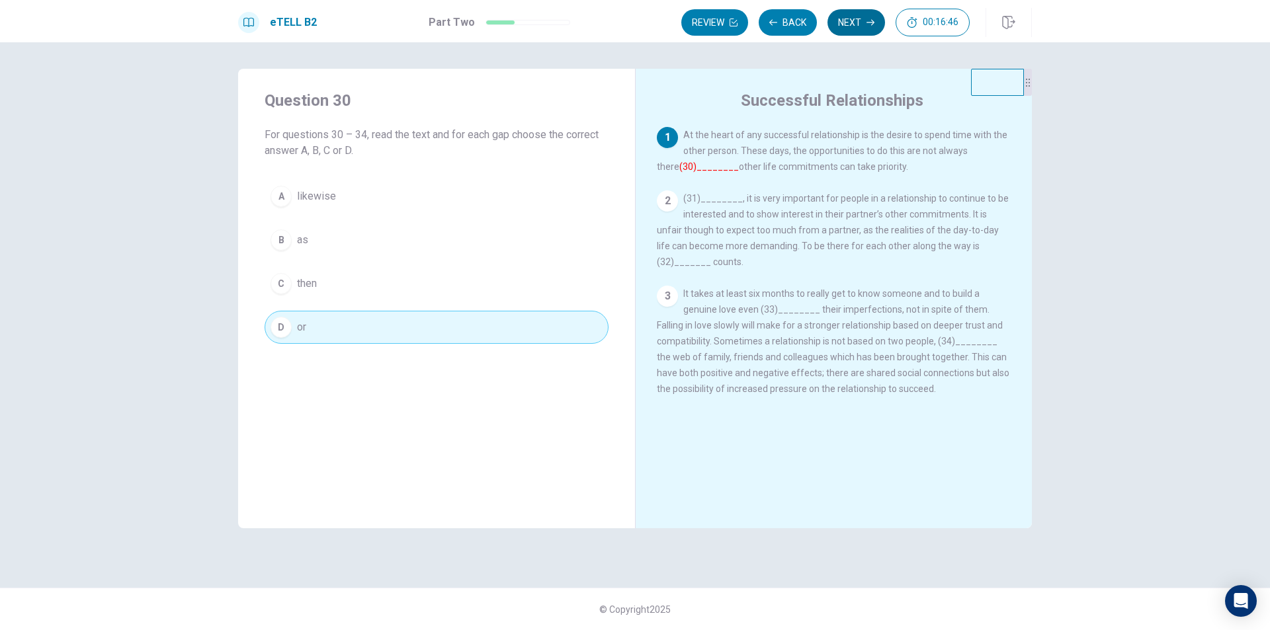
click at [859, 26] on button "Next" at bounding box center [856, 22] width 58 height 26
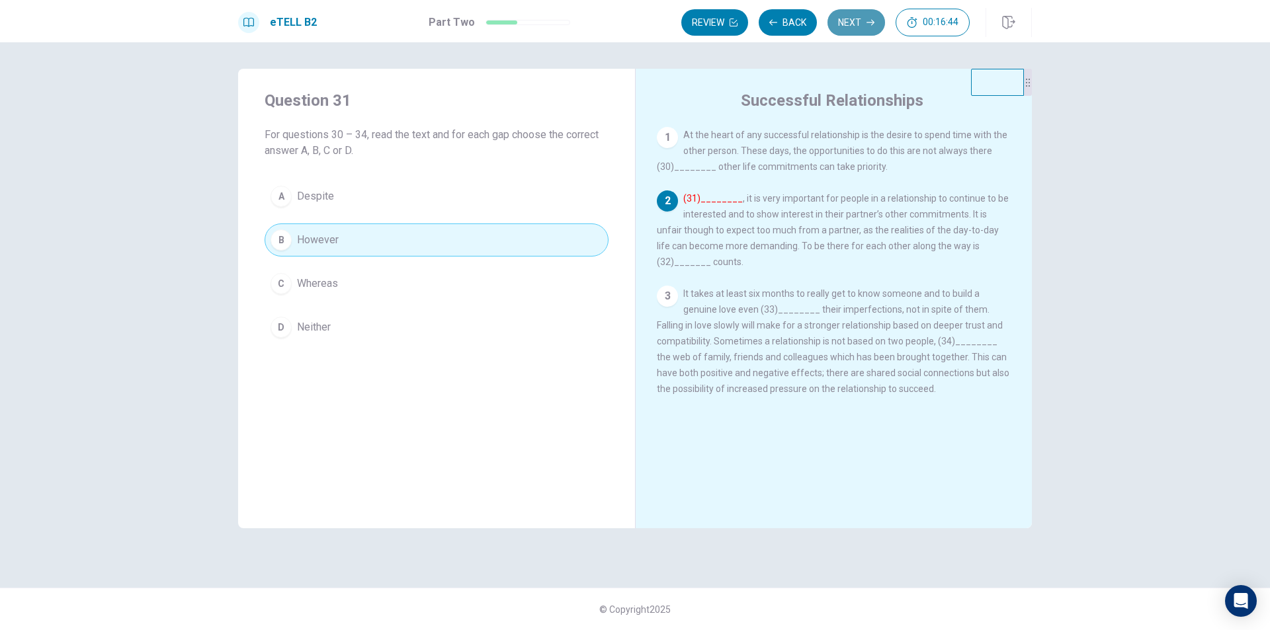
click at [859, 26] on button "Next" at bounding box center [856, 22] width 58 height 26
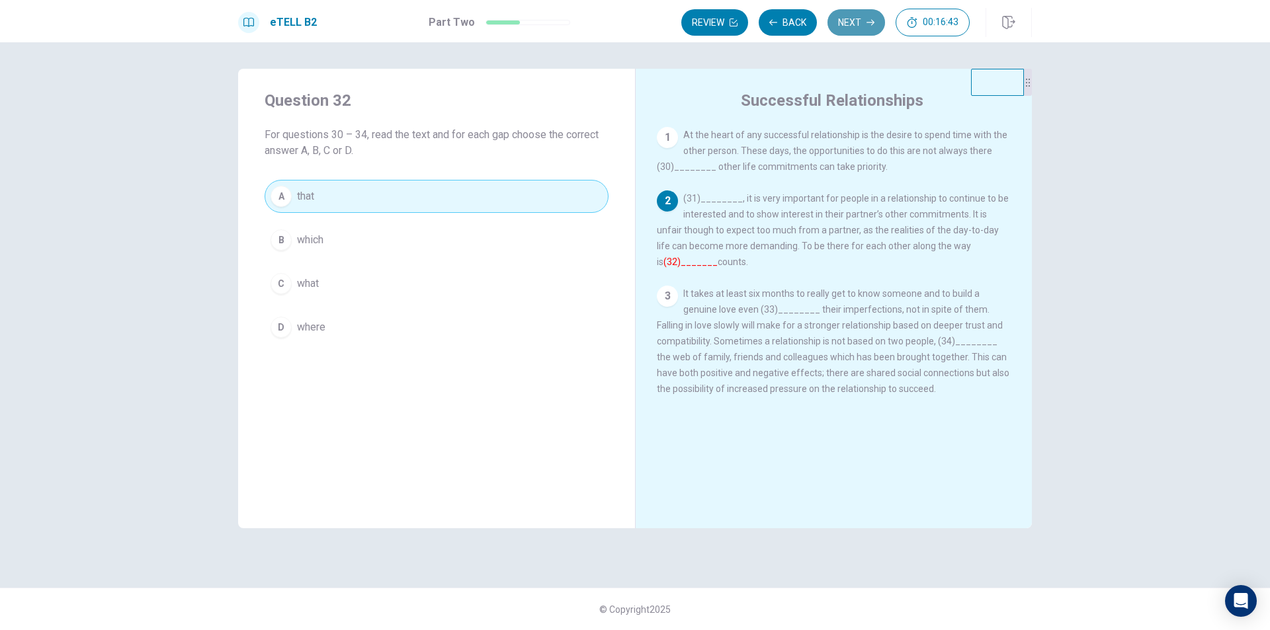
click at [859, 26] on button "Next" at bounding box center [856, 22] width 58 height 26
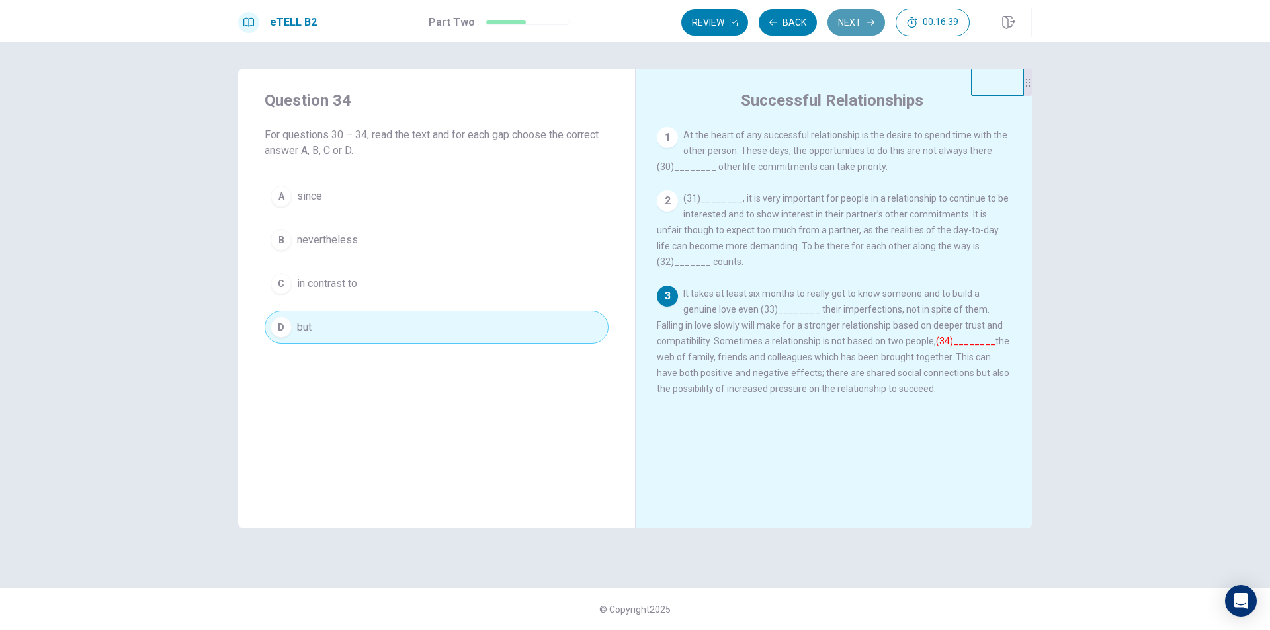
click at [859, 26] on button "Next" at bounding box center [856, 22] width 58 height 26
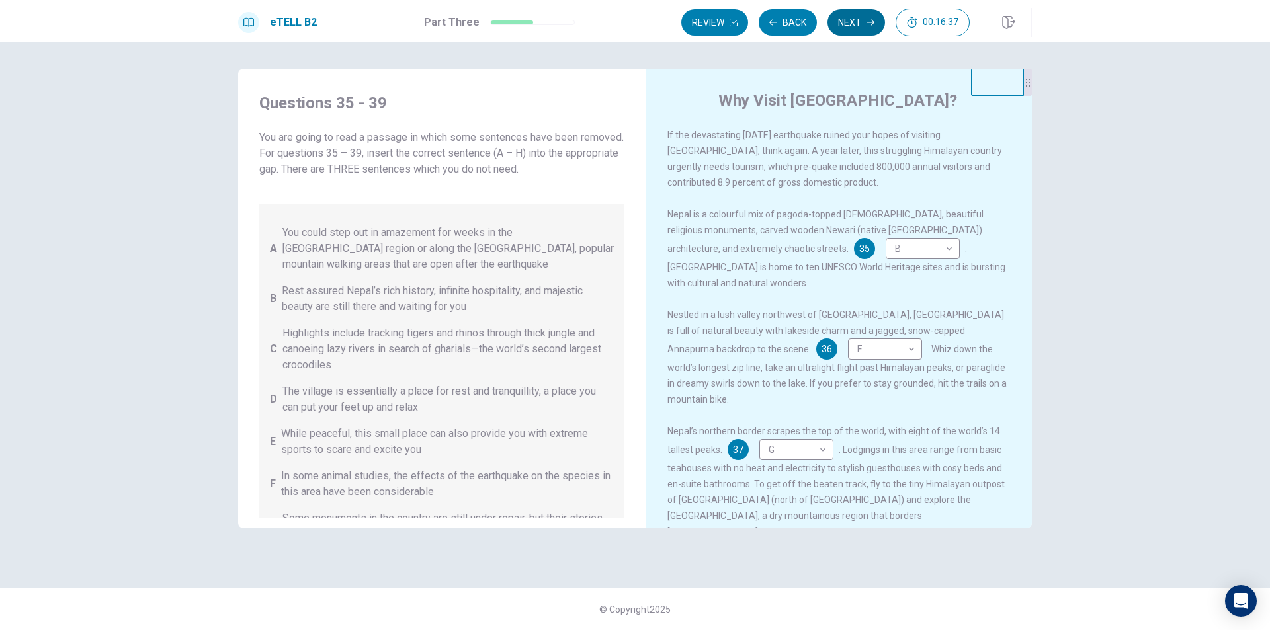
click at [859, 26] on button "Next" at bounding box center [856, 22] width 58 height 26
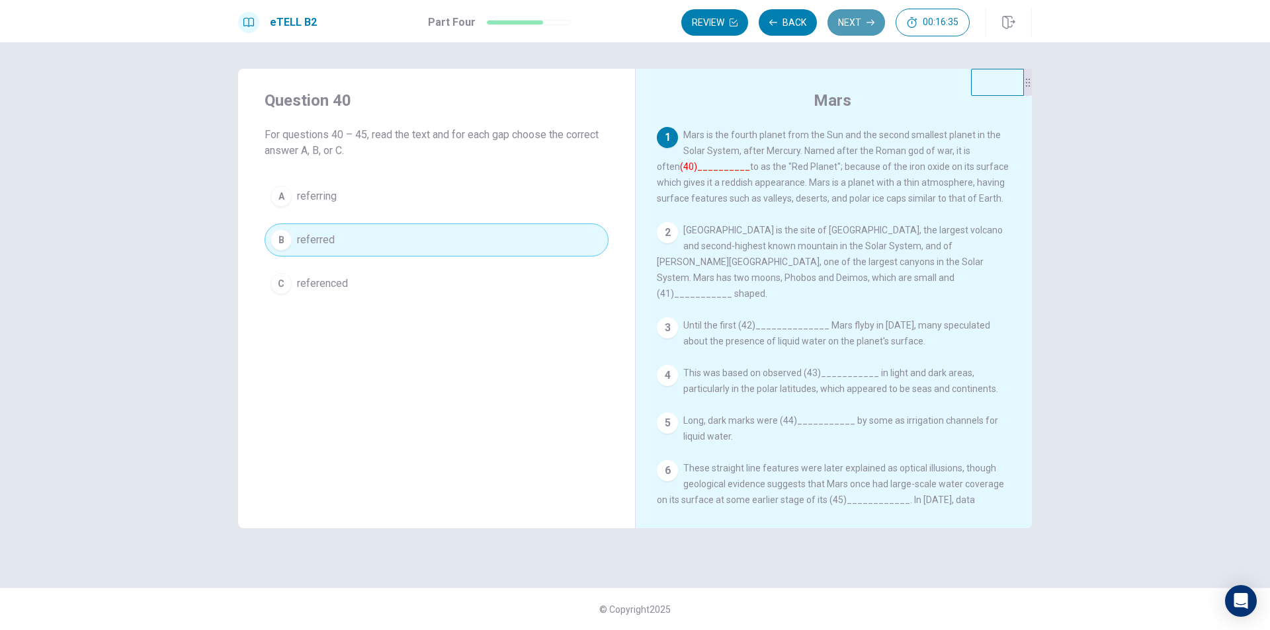
click at [859, 26] on button "Next" at bounding box center [856, 22] width 58 height 26
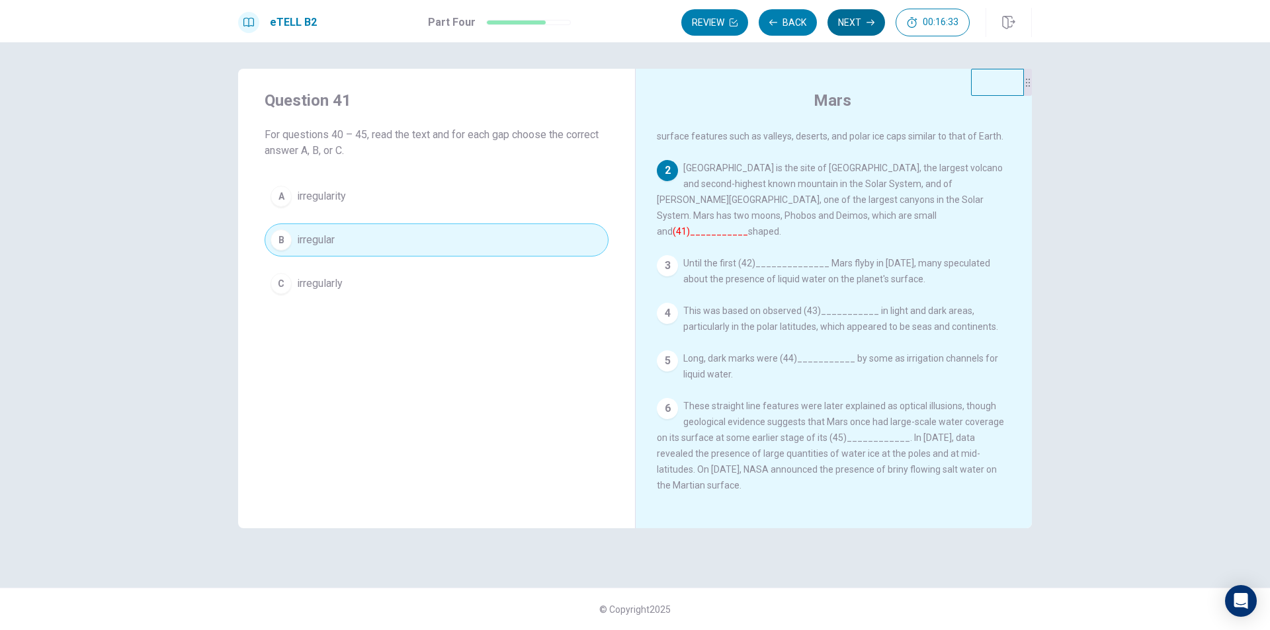
click at [859, 26] on button "Next" at bounding box center [856, 22] width 58 height 26
click at [861, 25] on button "Next" at bounding box center [856, 22] width 58 height 26
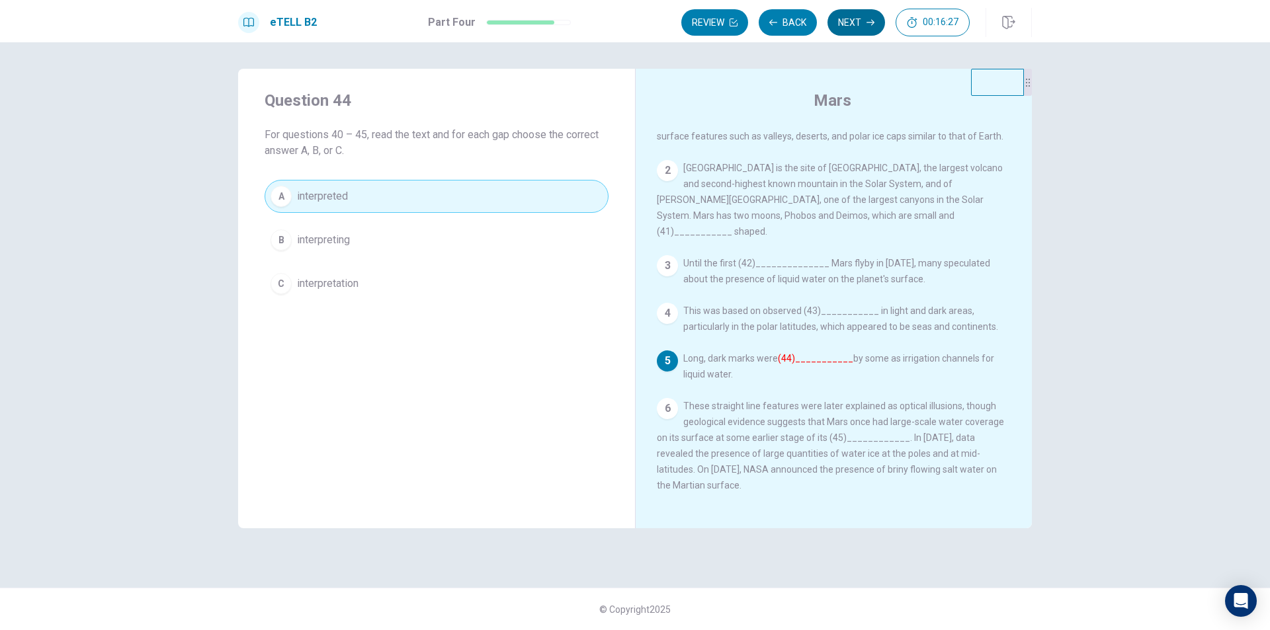
click at [861, 25] on button "Next" at bounding box center [856, 22] width 58 height 26
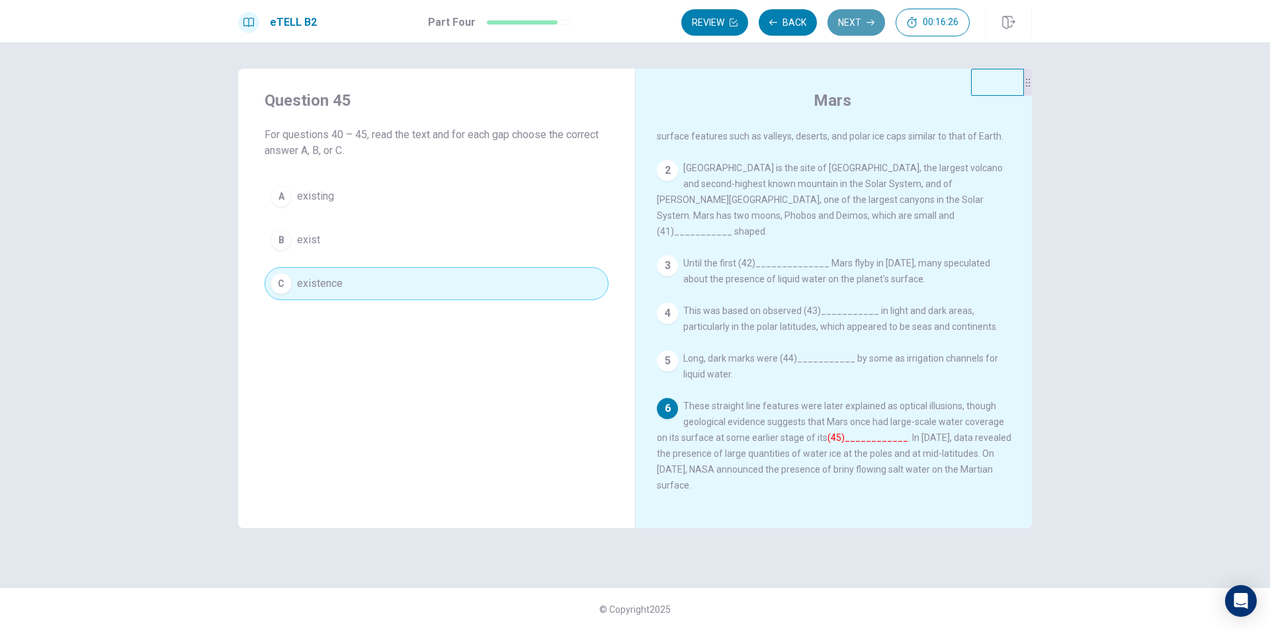
click at [861, 25] on button "Next" at bounding box center [856, 22] width 58 height 26
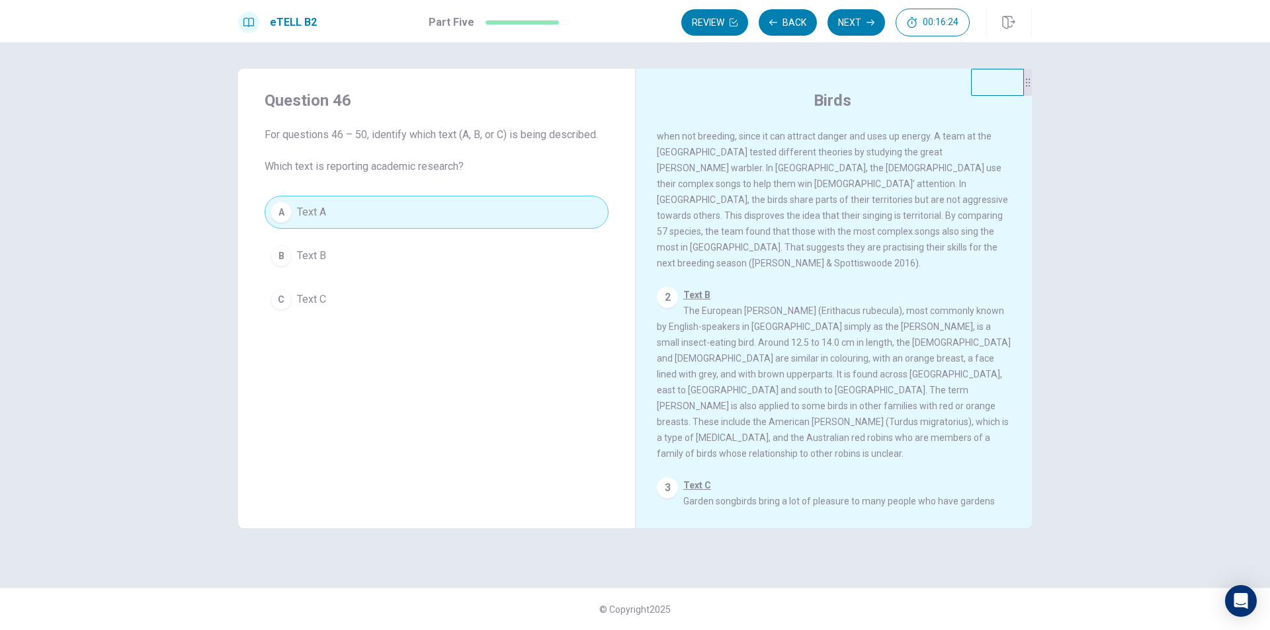
drag, startPoint x: 861, startPoint y: 25, endPoint x: 860, endPoint y: 75, distance: 49.6
click at [860, 75] on div "eTELL B2 Part Five Review Back Next 00:16:24 Question 26 of 30 00:16:24 Review …" at bounding box center [635, 315] width 1270 height 630
click at [849, 24] on button "Next" at bounding box center [856, 22] width 58 height 26
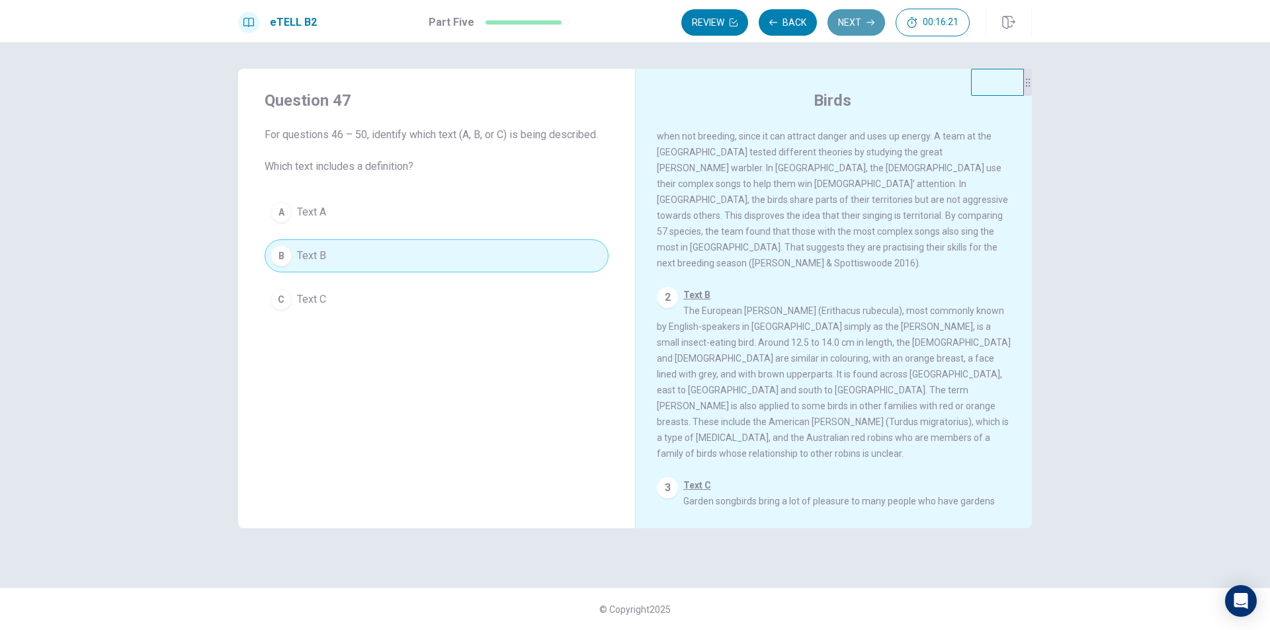
click at [849, 24] on button "Next" at bounding box center [856, 22] width 58 height 26
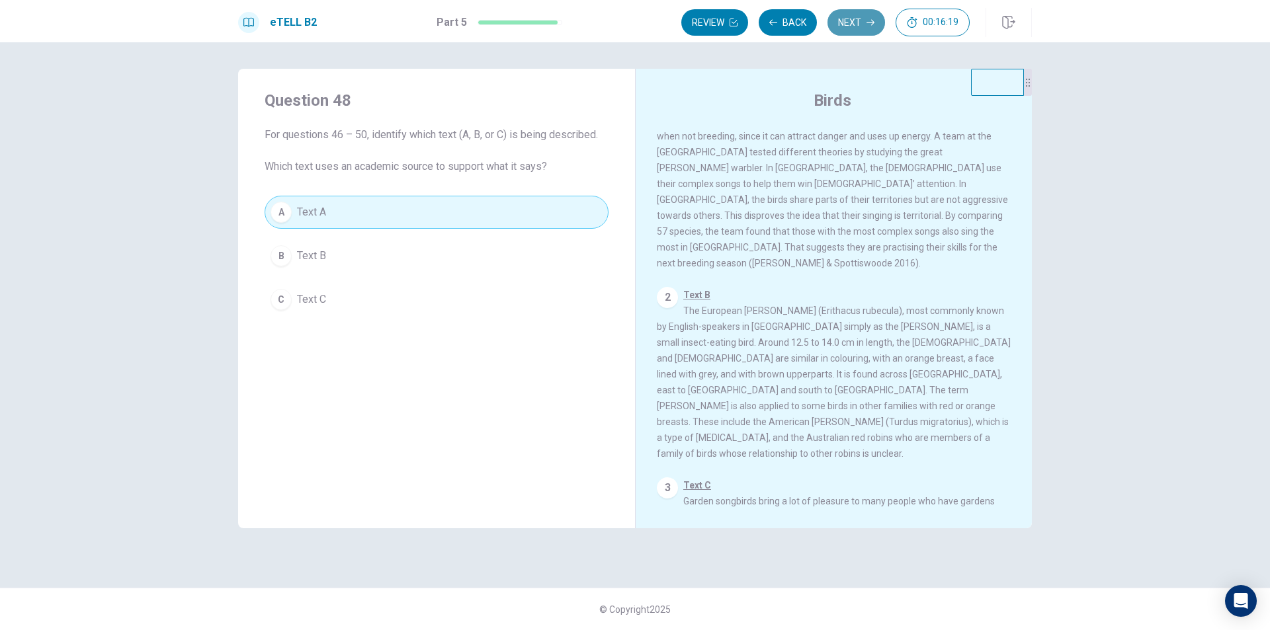
click at [849, 24] on button "Next" at bounding box center [856, 22] width 58 height 26
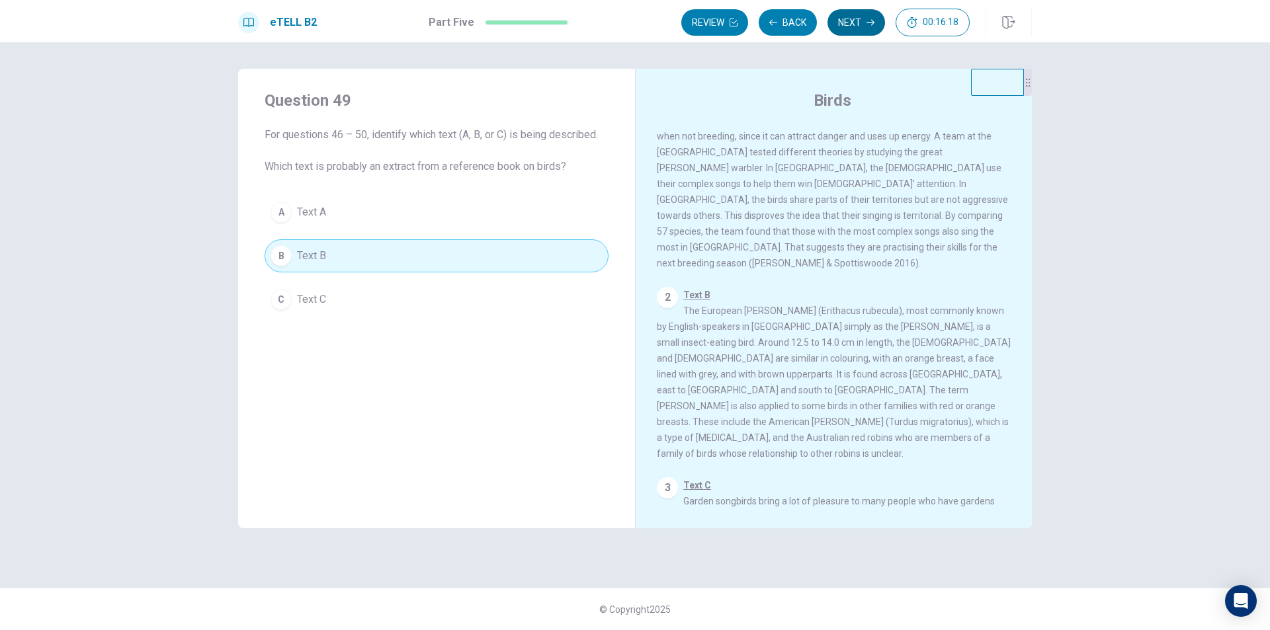
click at [849, 24] on button "Next" at bounding box center [856, 22] width 58 height 26
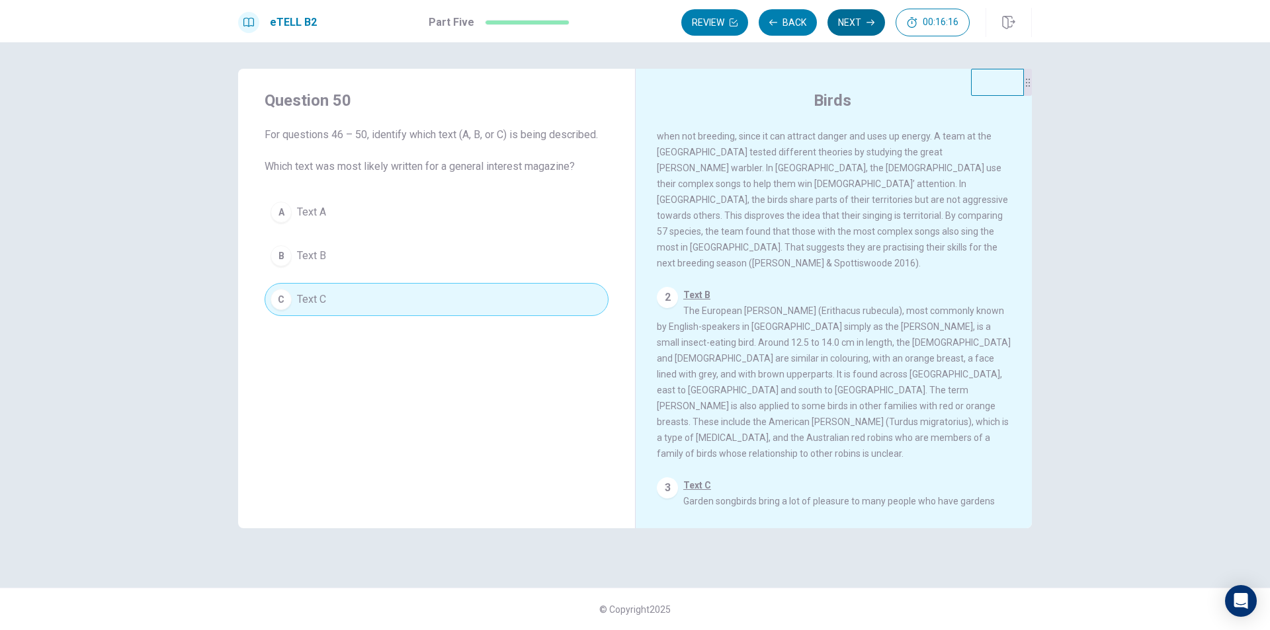
click at [849, 24] on button "Next" at bounding box center [856, 22] width 58 height 26
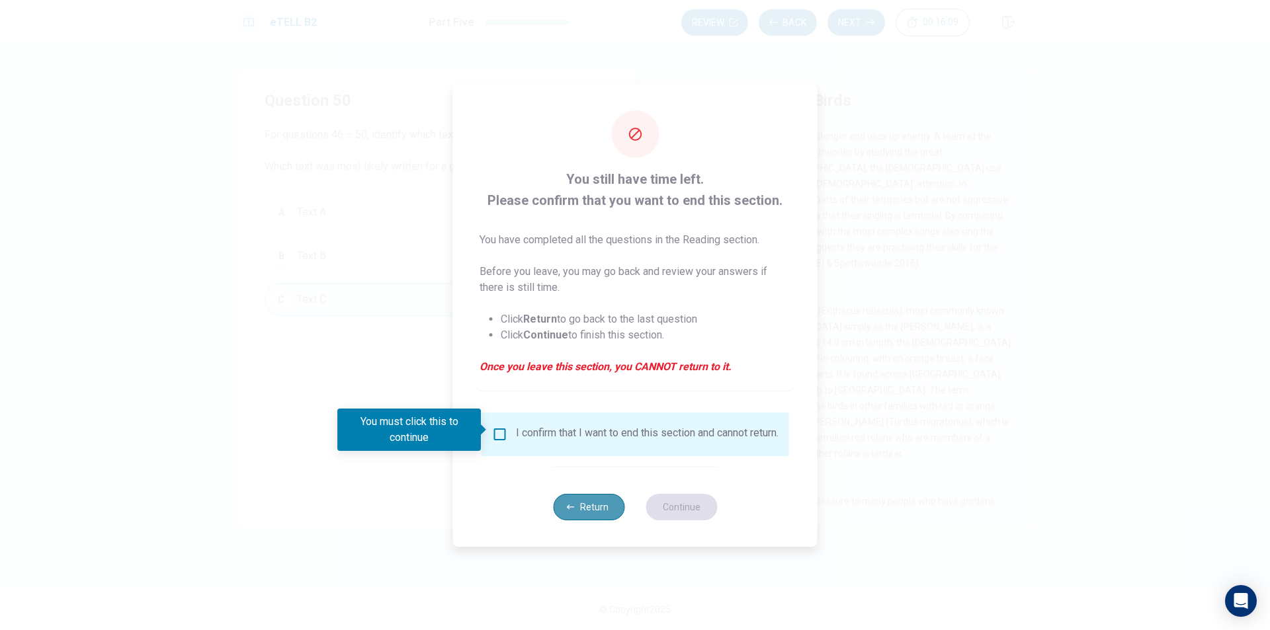
click at [579, 510] on button "Return" at bounding box center [588, 507] width 71 height 26
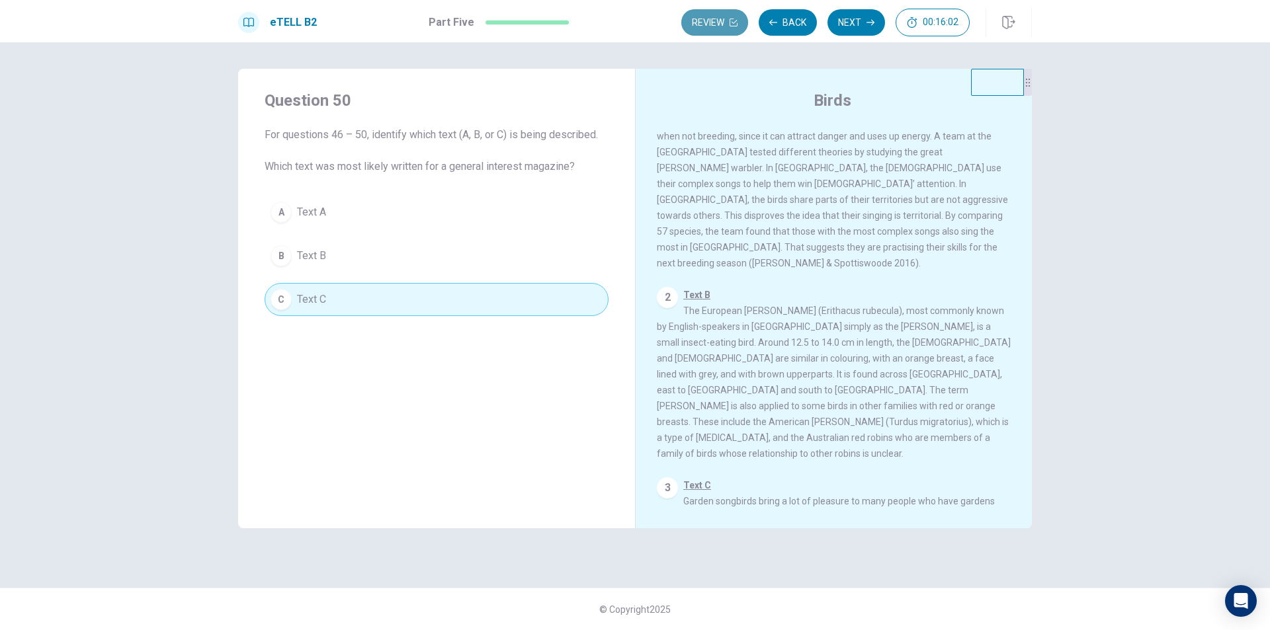
click at [712, 21] on button "Review" at bounding box center [714, 22] width 67 height 26
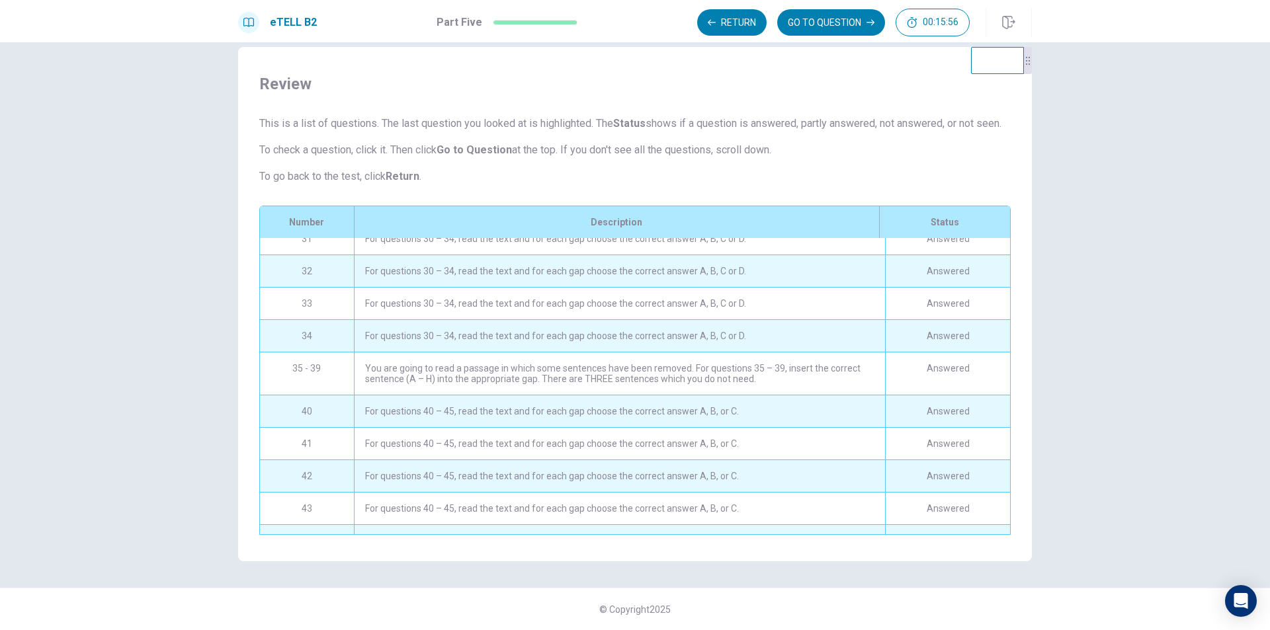
scroll to position [431, 0]
click at [524, 414] on div "For questions 40 – 45, read the text and for each gap choose the correct answer…" at bounding box center [619, 413] width 531 height 32
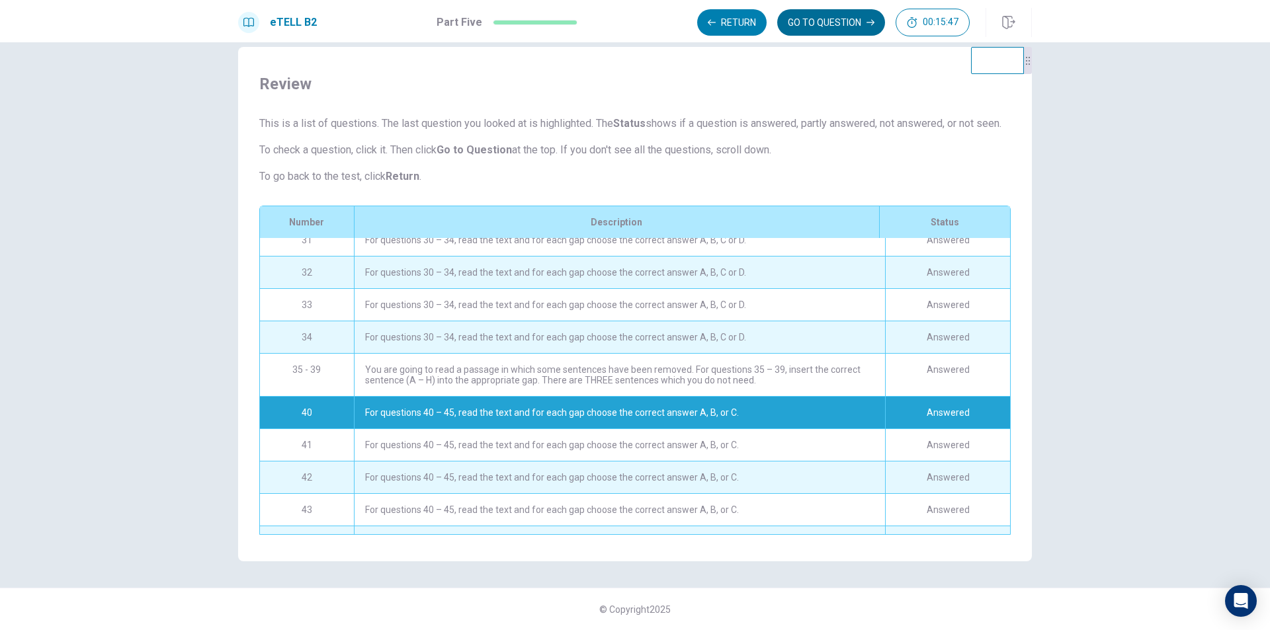
click at [829, 17] on button "GO TO QUESTION" at bounding box center [831, 22] width 108 height 26
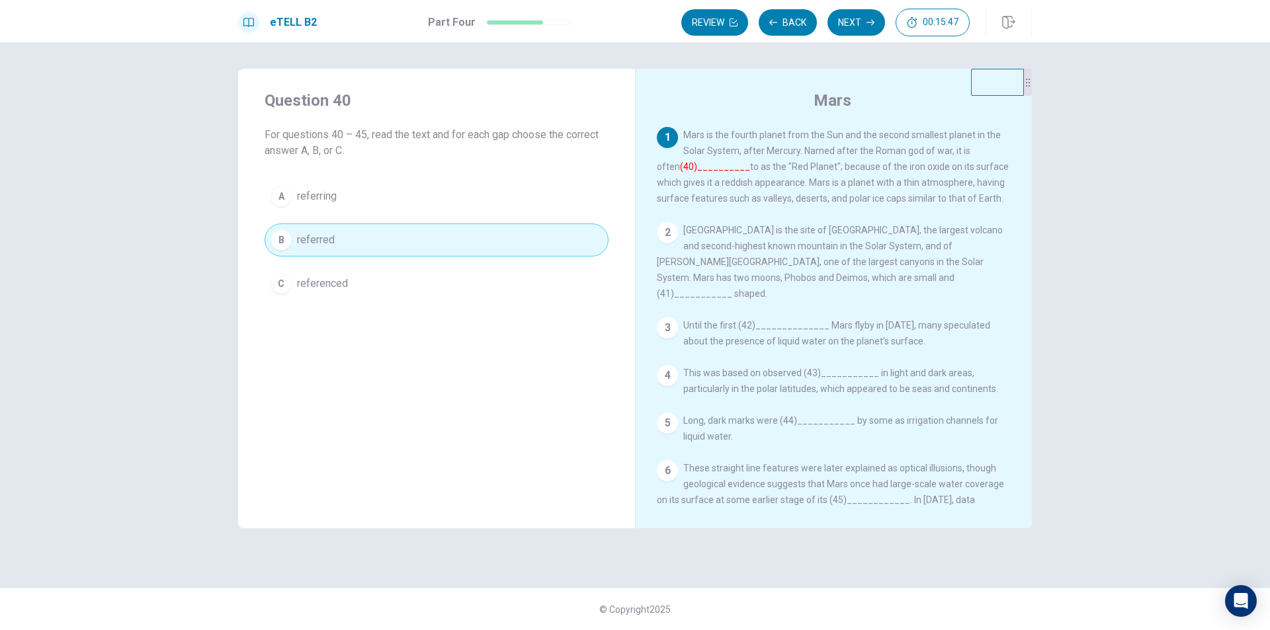
scroll to position [0, 0]
click at [790, 24] on button "Back" at bounding box center [788, 22] width 58 height 26
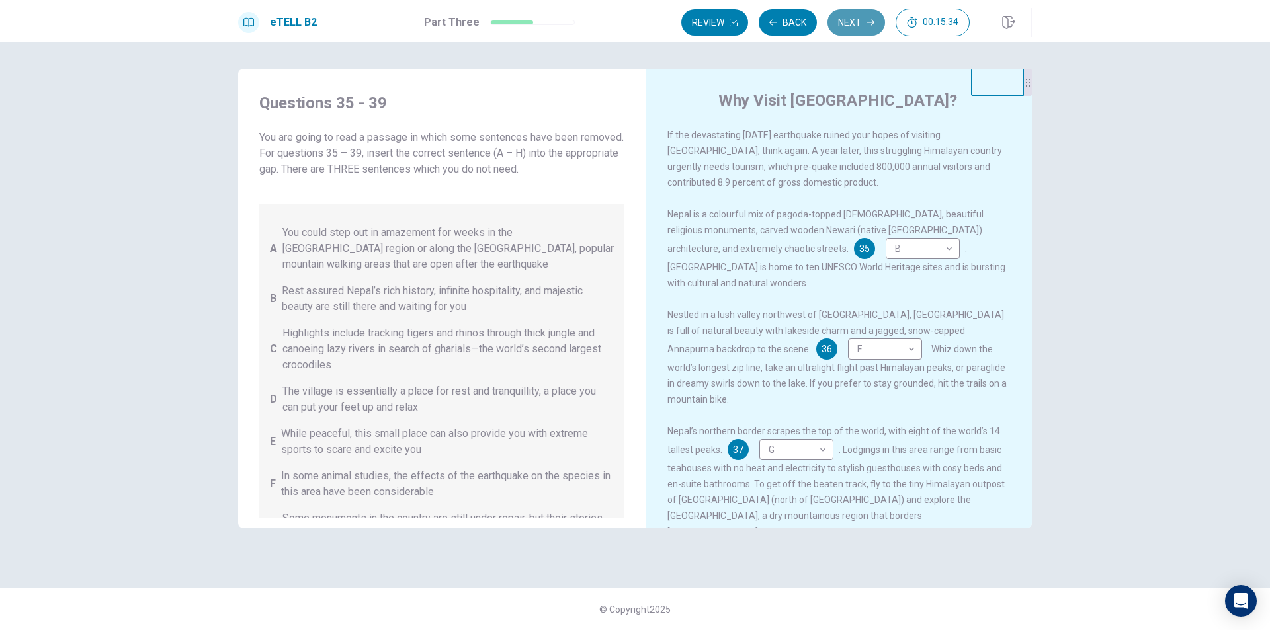
click at [841, 26] on button "Next" at bounding box center [856, 22] width 58 height 26
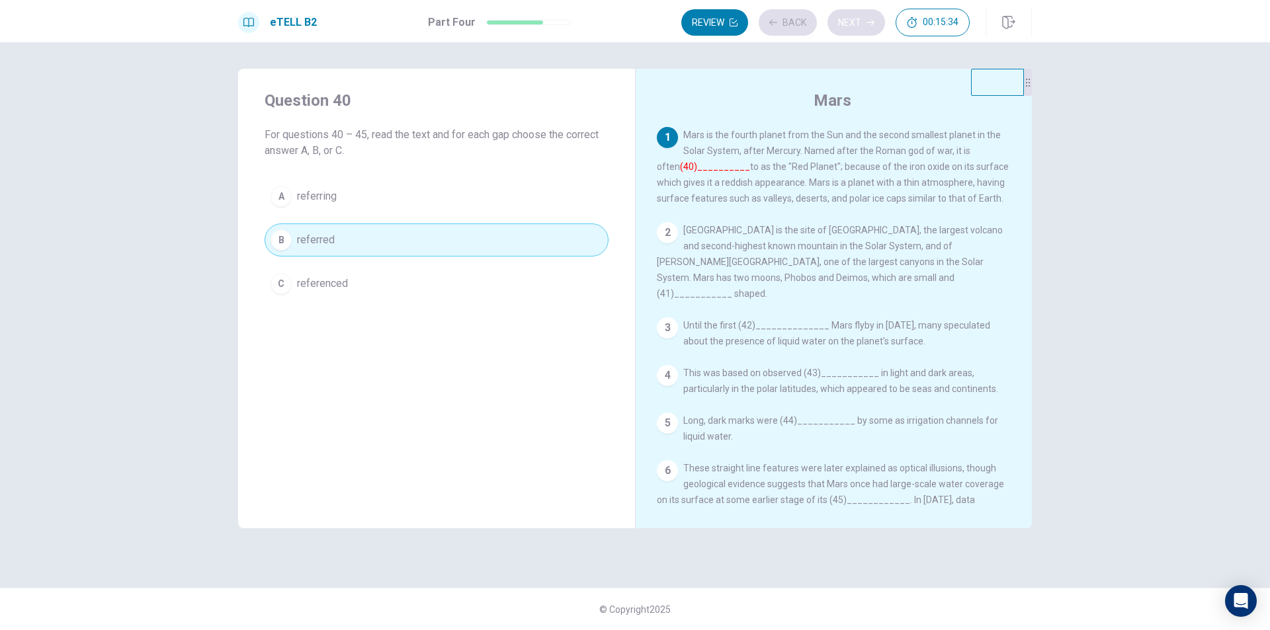
click at [841, 26] on div "Review Back Next 00:15:34" at bounding box center [825, 23] width 288 height 28
click at [868, 26] on icon "button" at bounding box center [870, 23] width 8 height 8
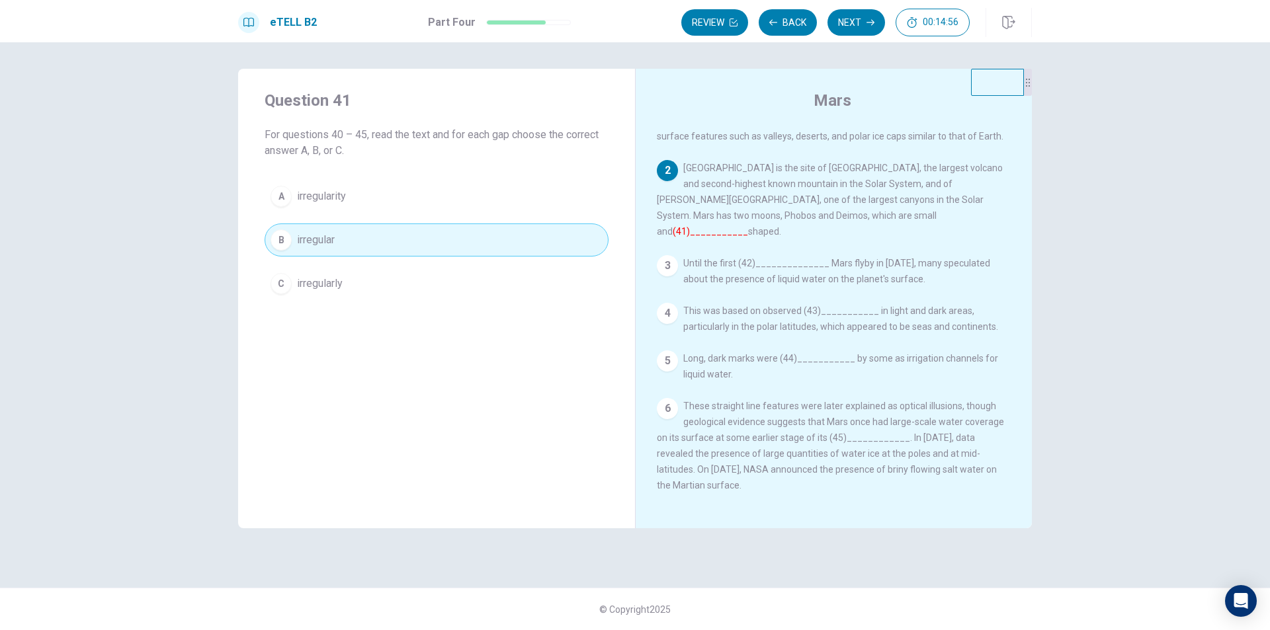
click at [280, 283] on div "C" at bounding box center [280, 283] width 21 height 21
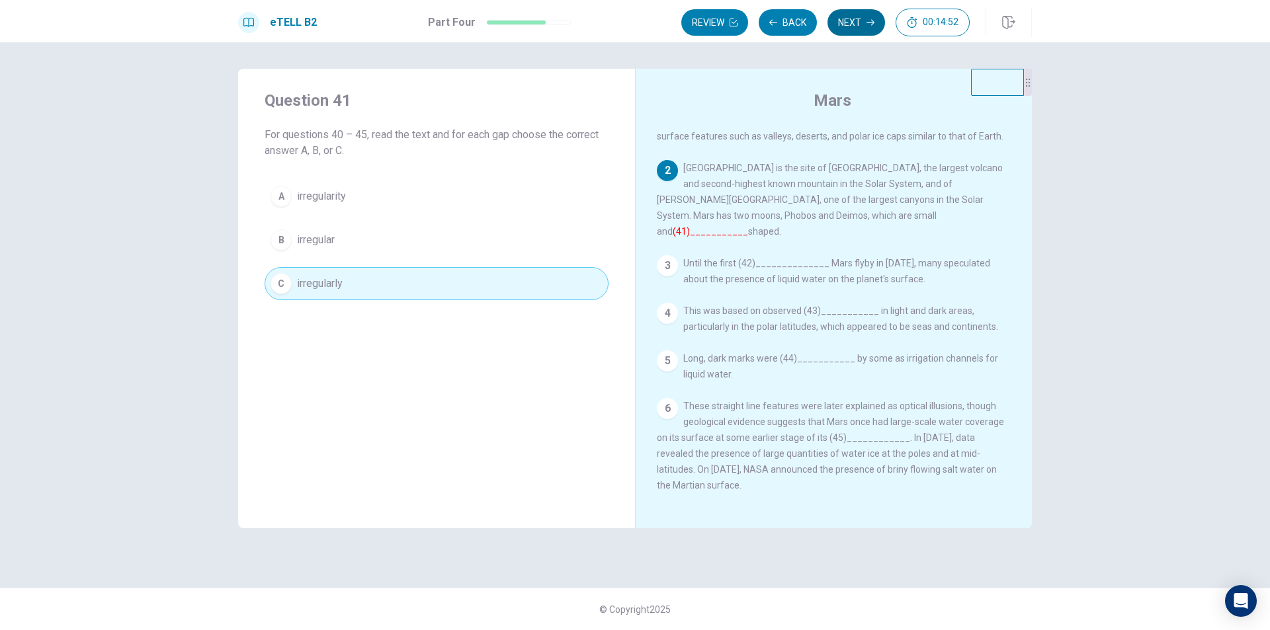
click at [847, 27] on button "Next" at bounding box center [856, 22] width 58 height 26
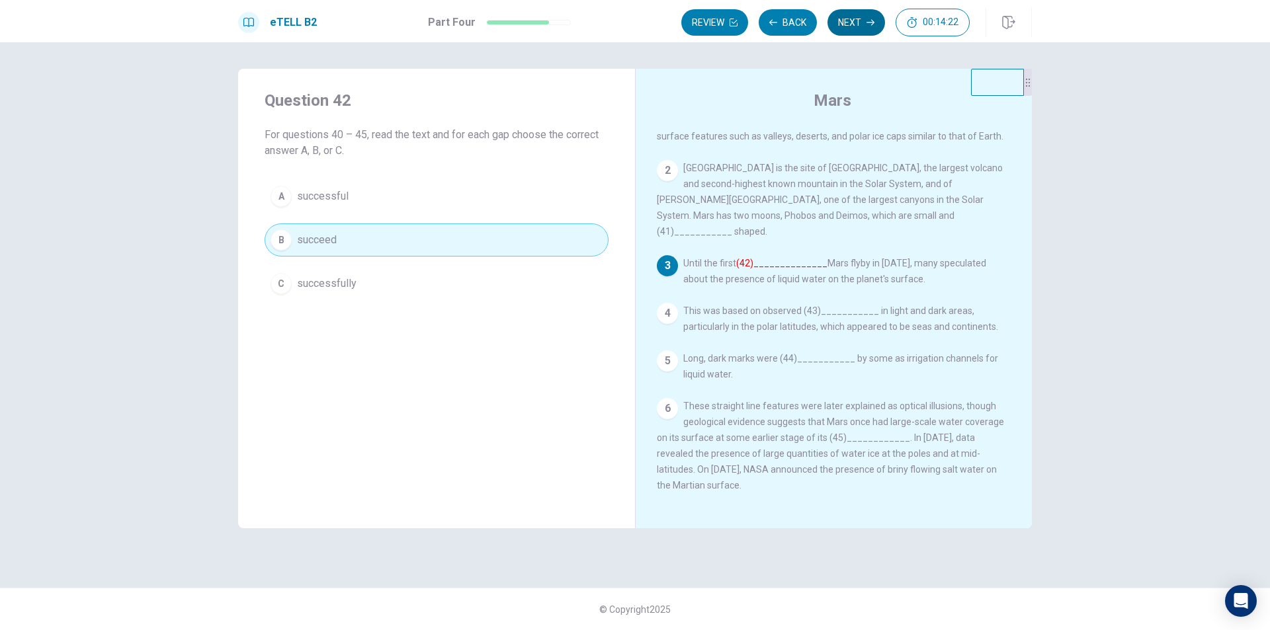
click at [860, 20] on button "Next" at bounding box center [856, 22] width 58 height 26
click at [849, 29] on button "Next" at bounding box center [856, 22] width 58 height 26
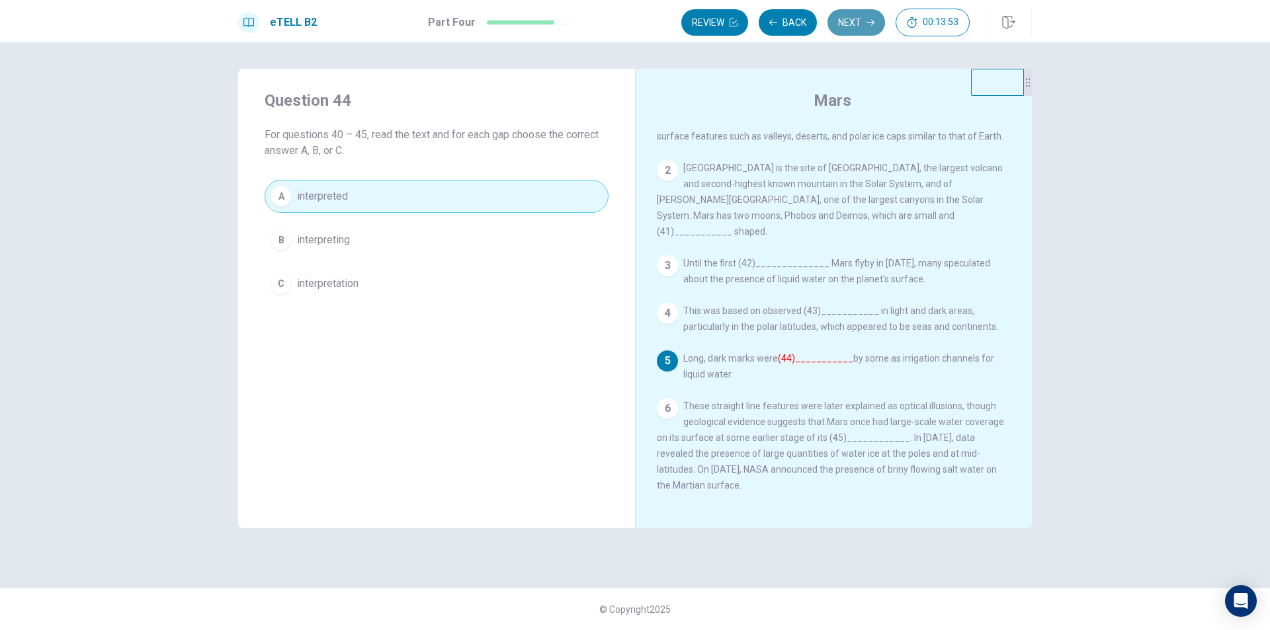
click at [851, 26] on button "Next" at bounding box center [856, 22] width 58 height 26
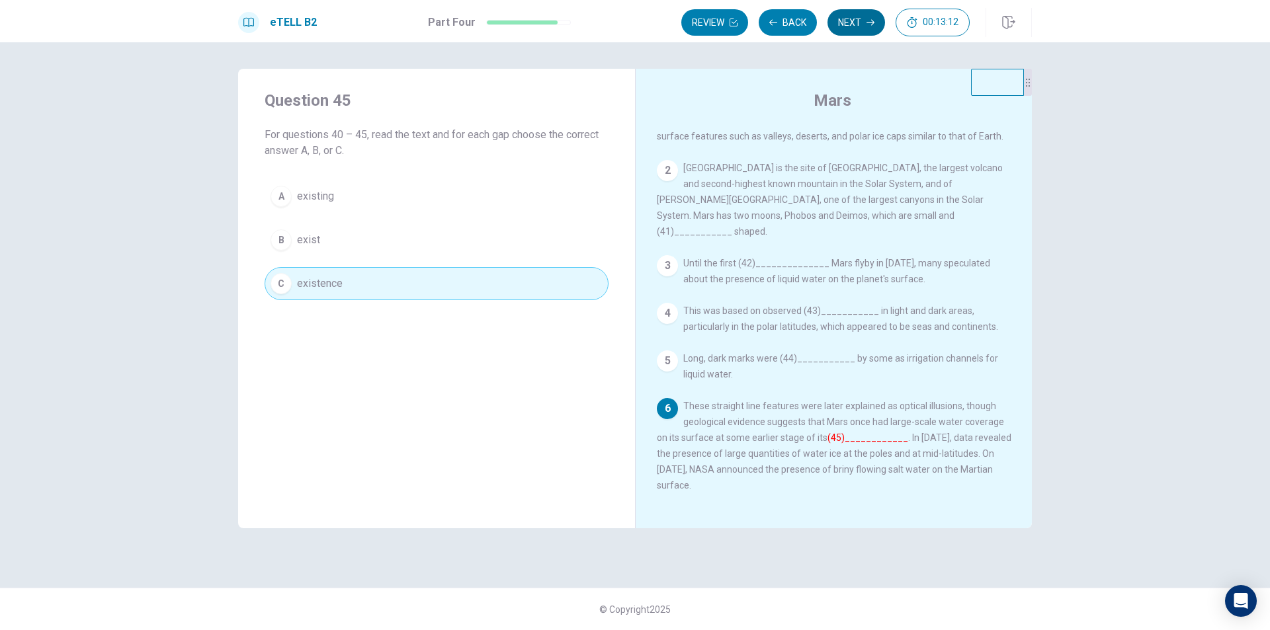
click at [854, 28] on button "Next" at bounding box center [856, 22] width 58 height 26
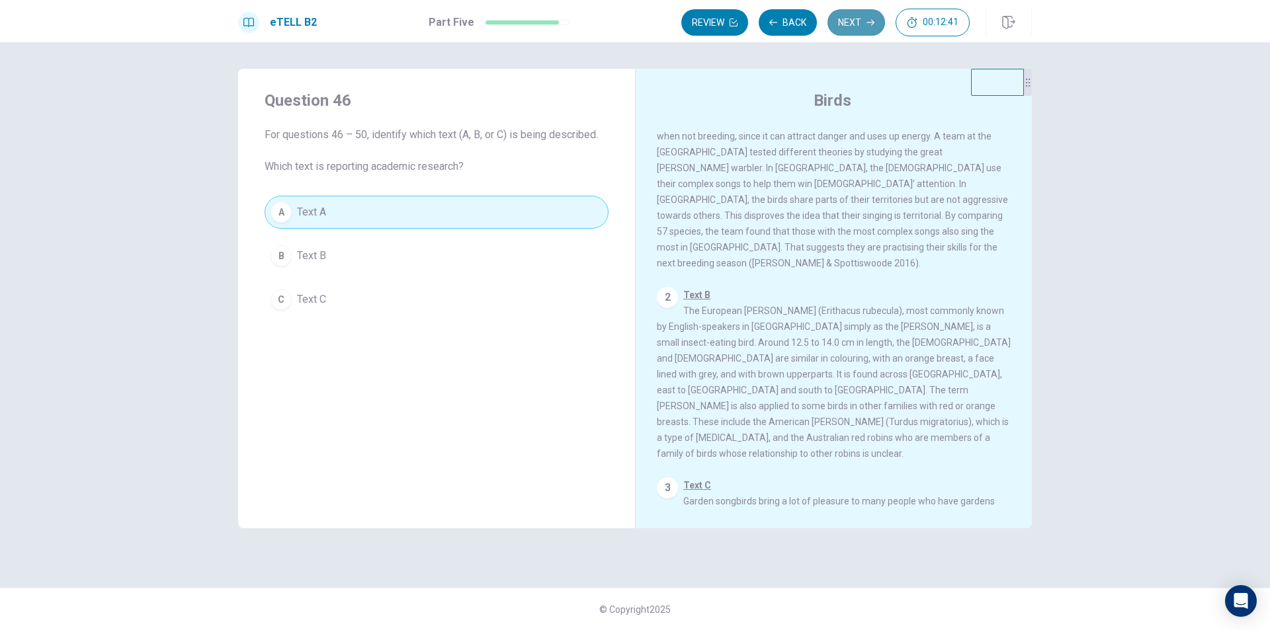
click at [854, 28] on button "Next" at bounding box center [856, 22] width 58 height 26
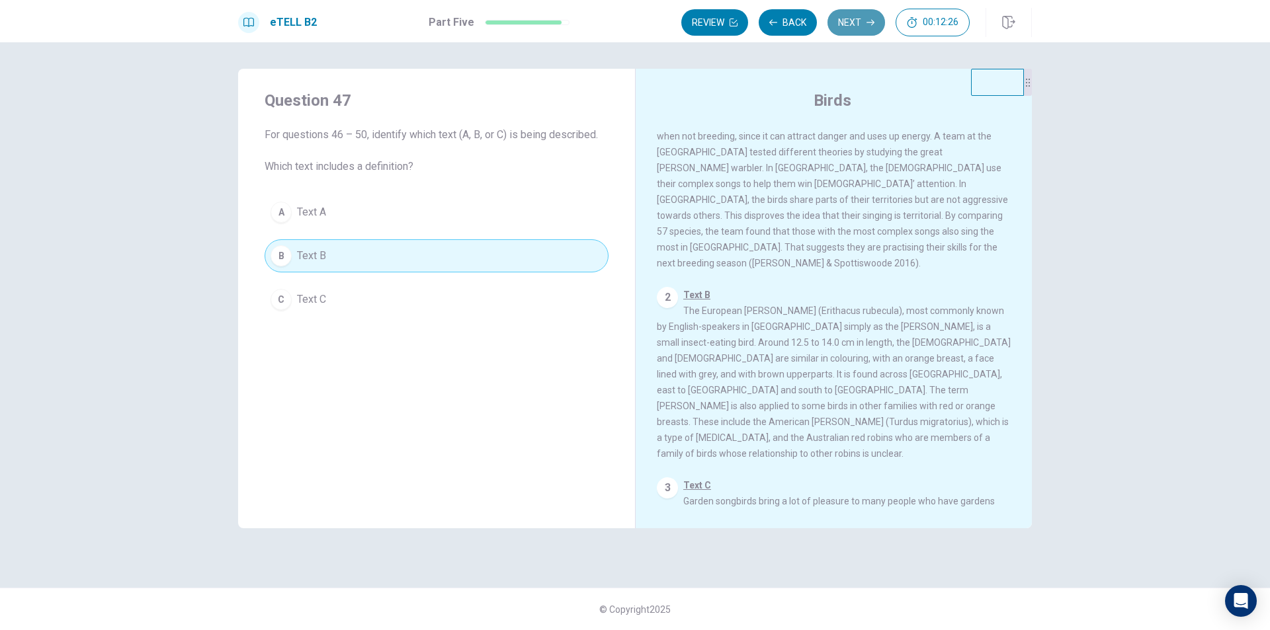
click at [863, 18] on button "Next" at bounding box center [856, 22] width 58 height 26
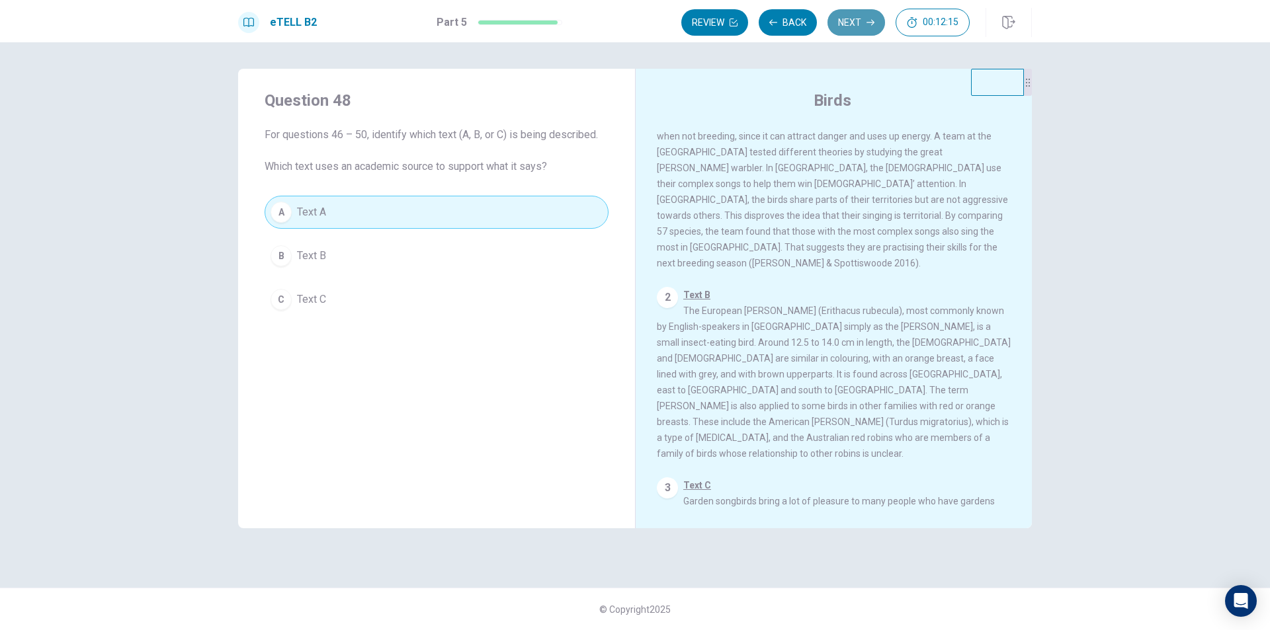
click at [863, 18] on button "Next" at bounding box center [856, 22] width 58 height 26
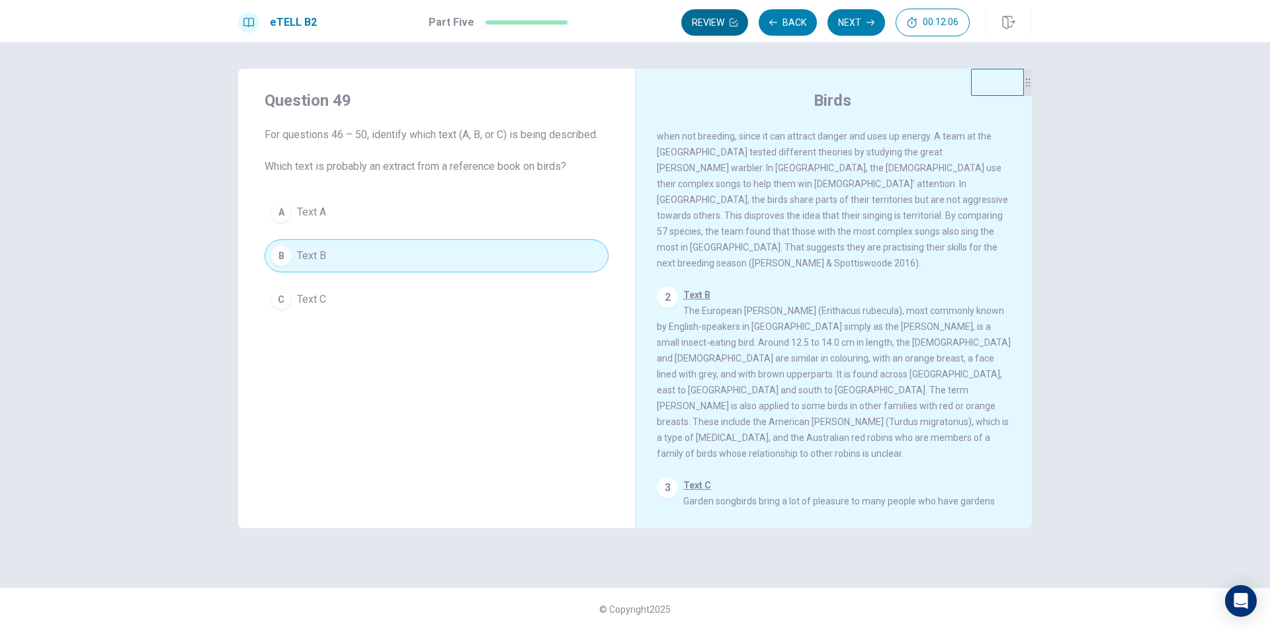
click at [718, 31] on button "Review" at bounding box center [714, 22] width 67 height 26
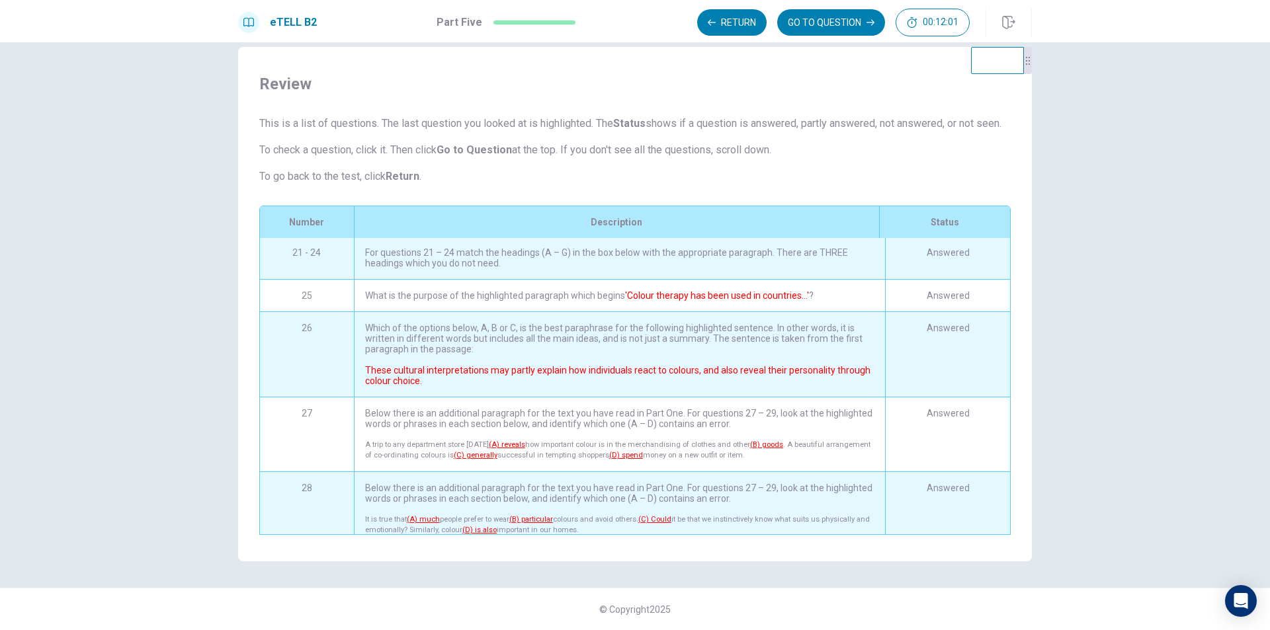
scroll to position [0, 0]
click at [719, 264] on div "For questions 21 – 24 match the headings (A – G) in the box below with the appr…" at bounding box center [619, 259] width 531 height 42
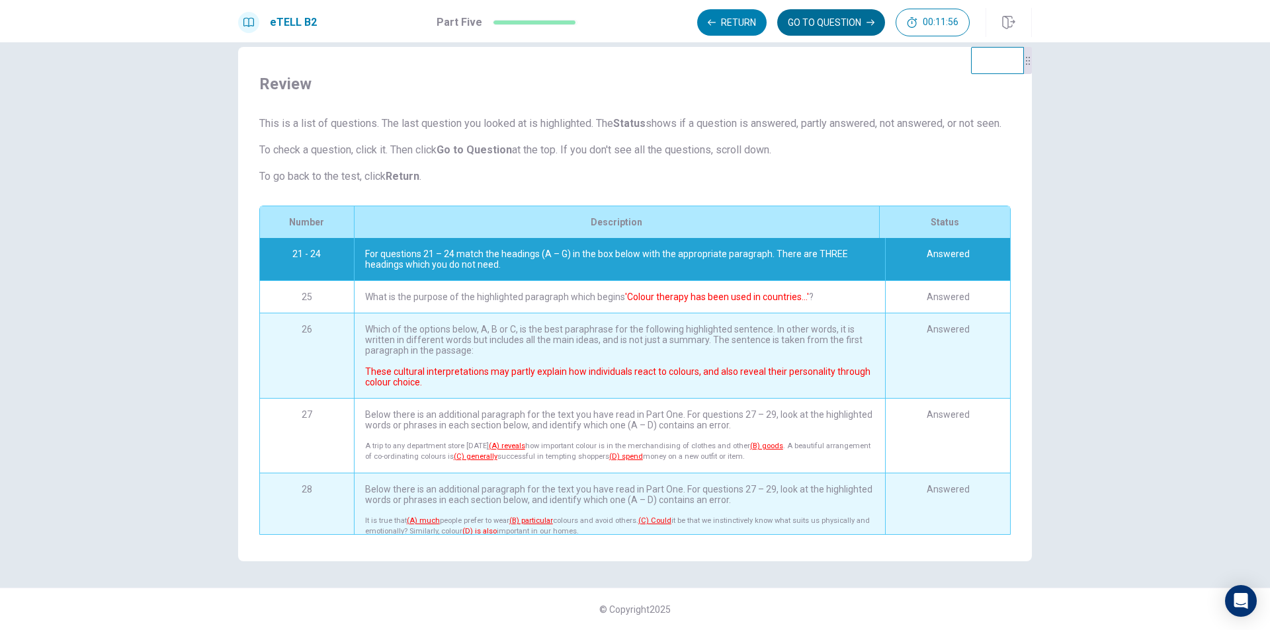
click at [817, 24] on button "GO TO QUESTION" at bounding box center [831, 22] width 108 height 26
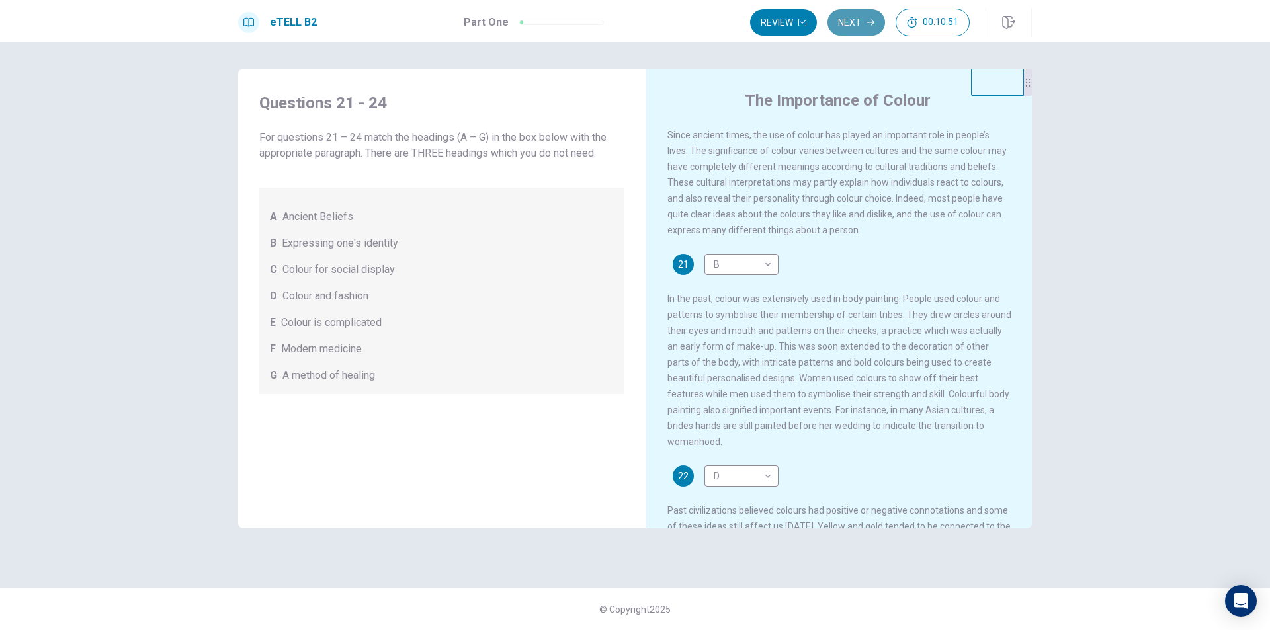
click at [860, 30] on button "Next" at bounding box center [856, 22] width 58 height 26
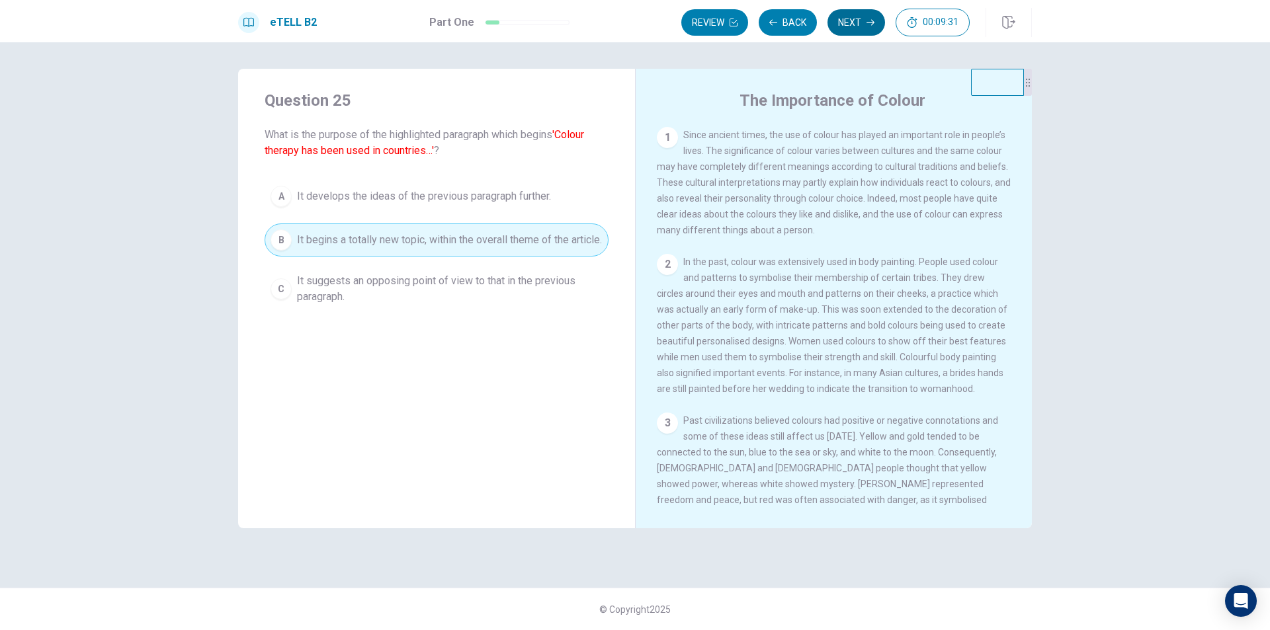
click at [848, 26] on button "Next" at bounding box center [856, 22] width 58 height 26
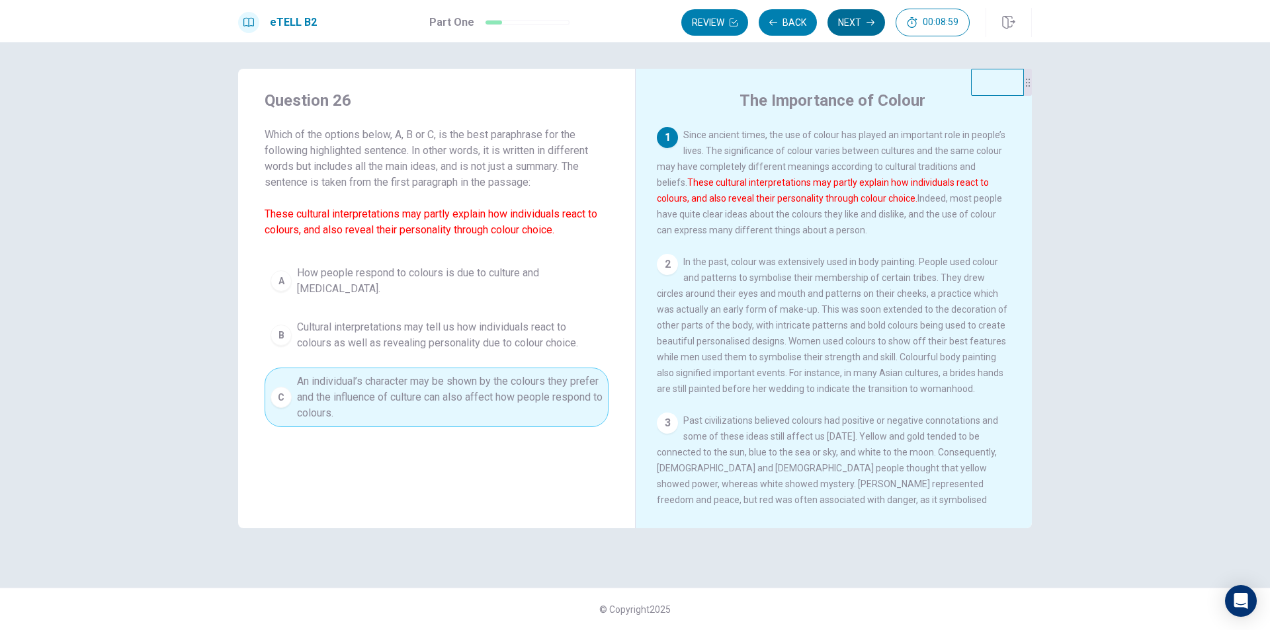
click at [848, 26] on button "Next" at bounding box center [856, 22] width 58 height 26
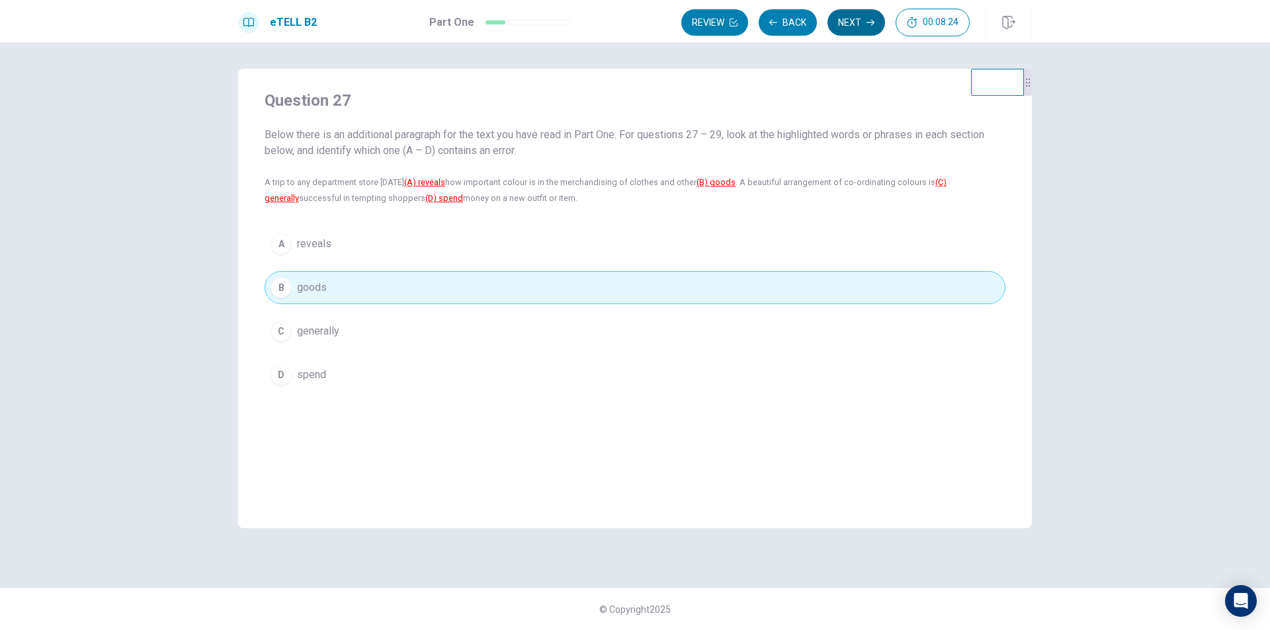
click at [848, 26] on button "Next" at bounding box center [856, 22] width 58 height 26
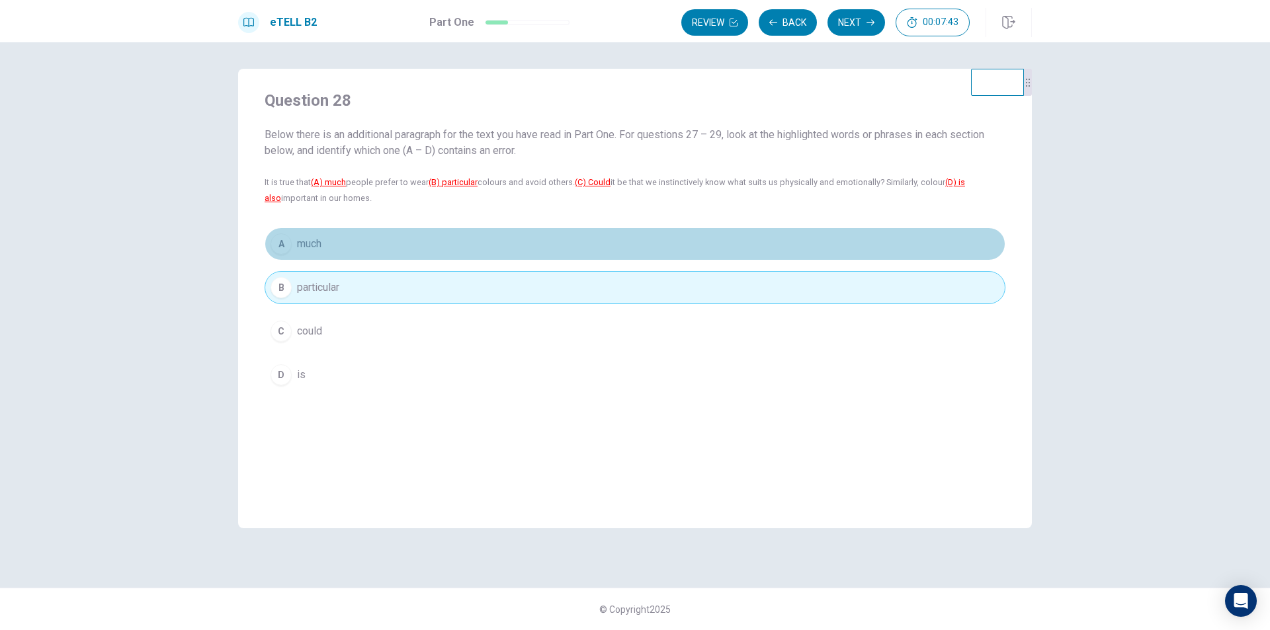
click at [295, 251] on button "A much" at bounding box center [635, 244] width 741 height 33
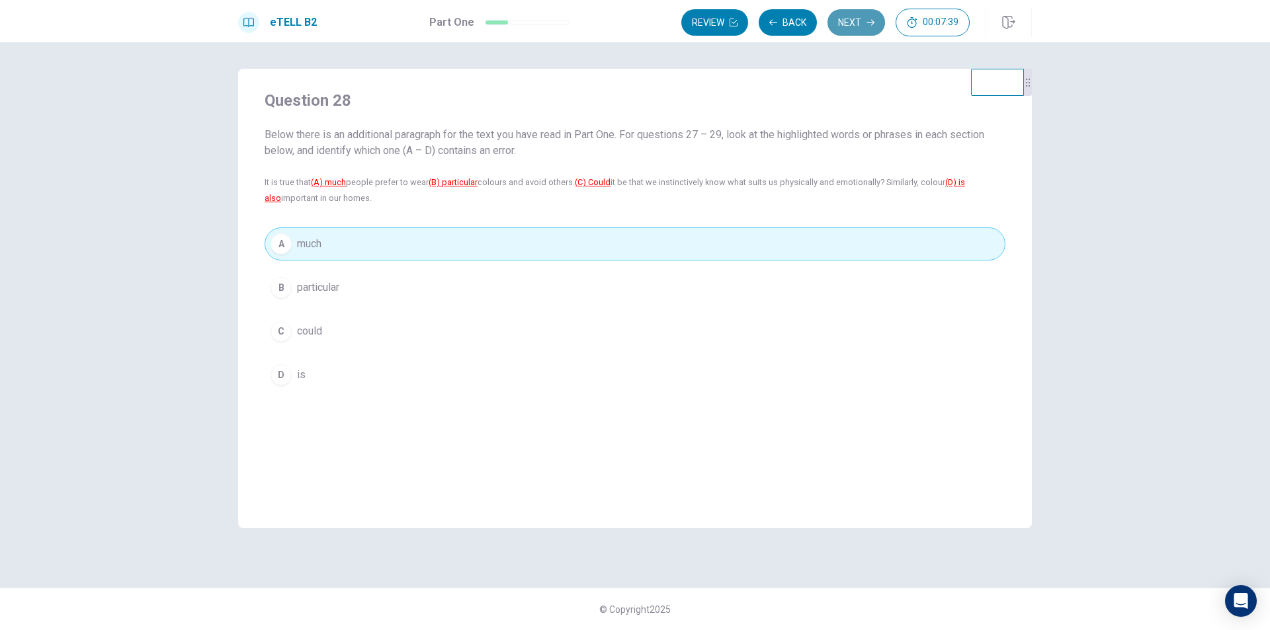
click at [856, 19] on button "Next" at bounding box center [856, 22] width 58 height 26
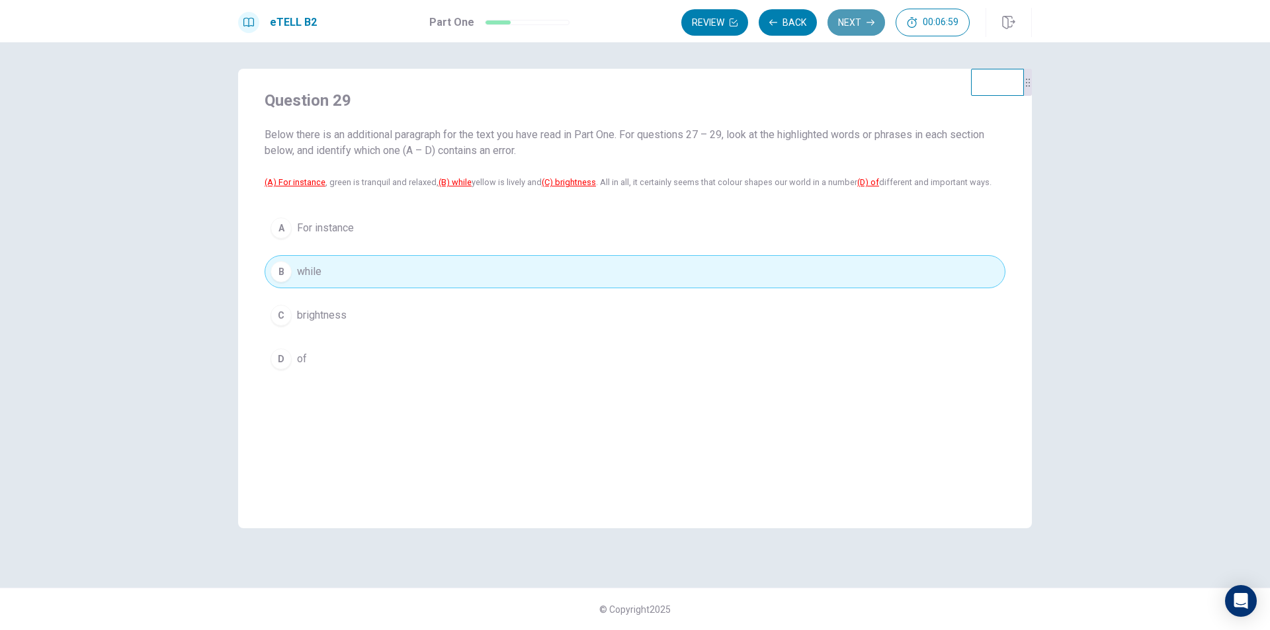
click at [856, 19] on button "Next" at bounding box center [856, 22] width 58 height 26
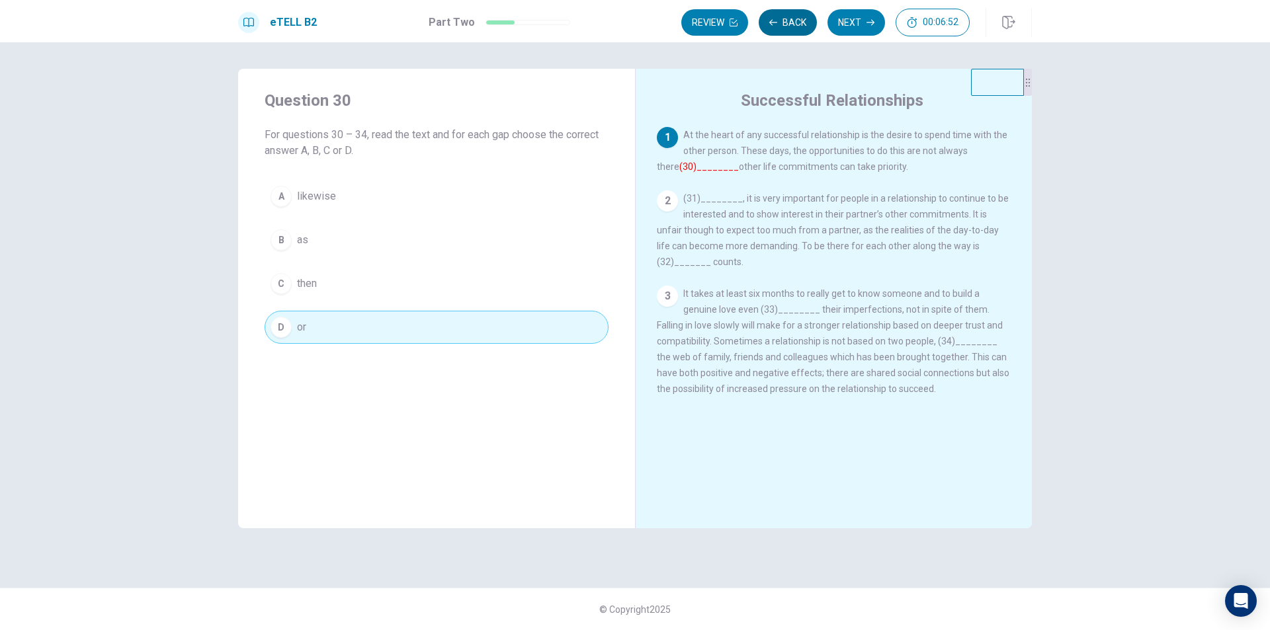
click at [773, 26] on button "Back" at bounding box center [788, 22] width 58 height 26
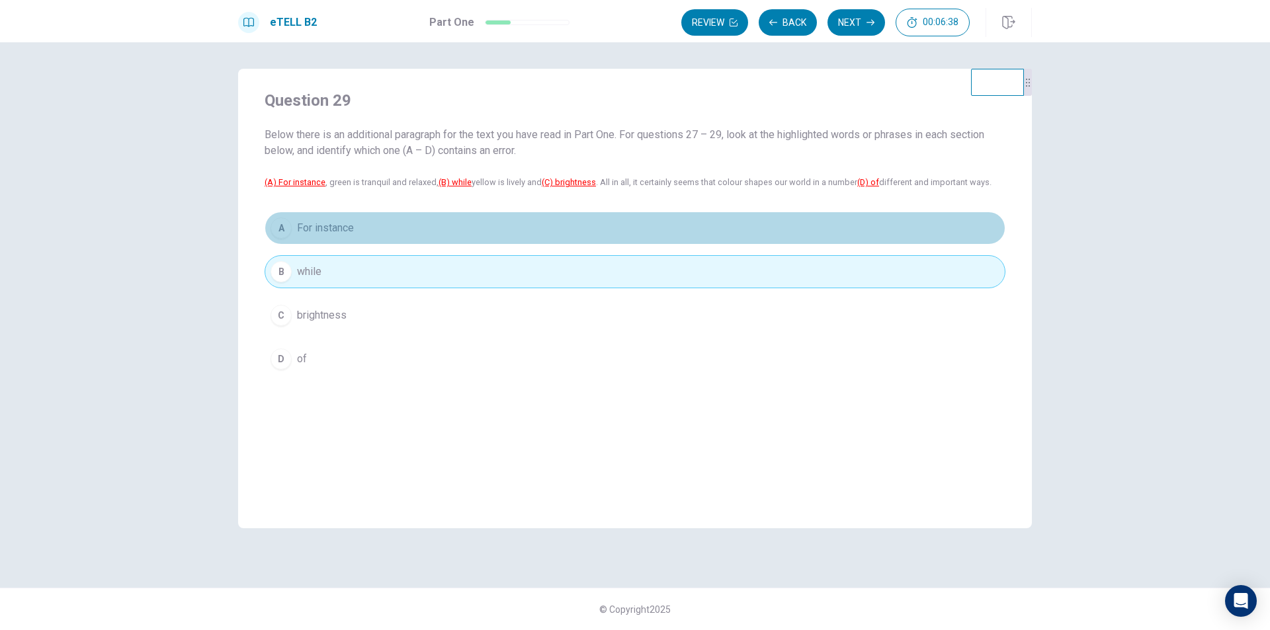
click at [276, 237] on div "A" at bounding box center [280, 228] width 21 height 21
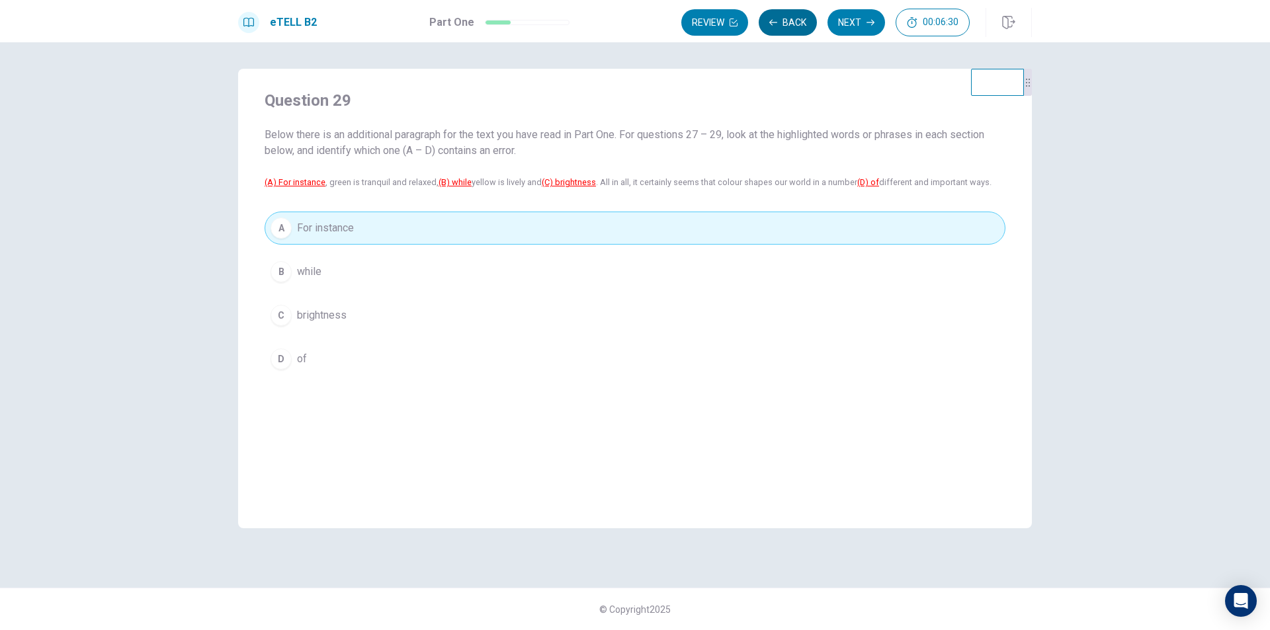
click at [794, 22] on button "Back" at bounding box center [788, 22] width 58 height 26
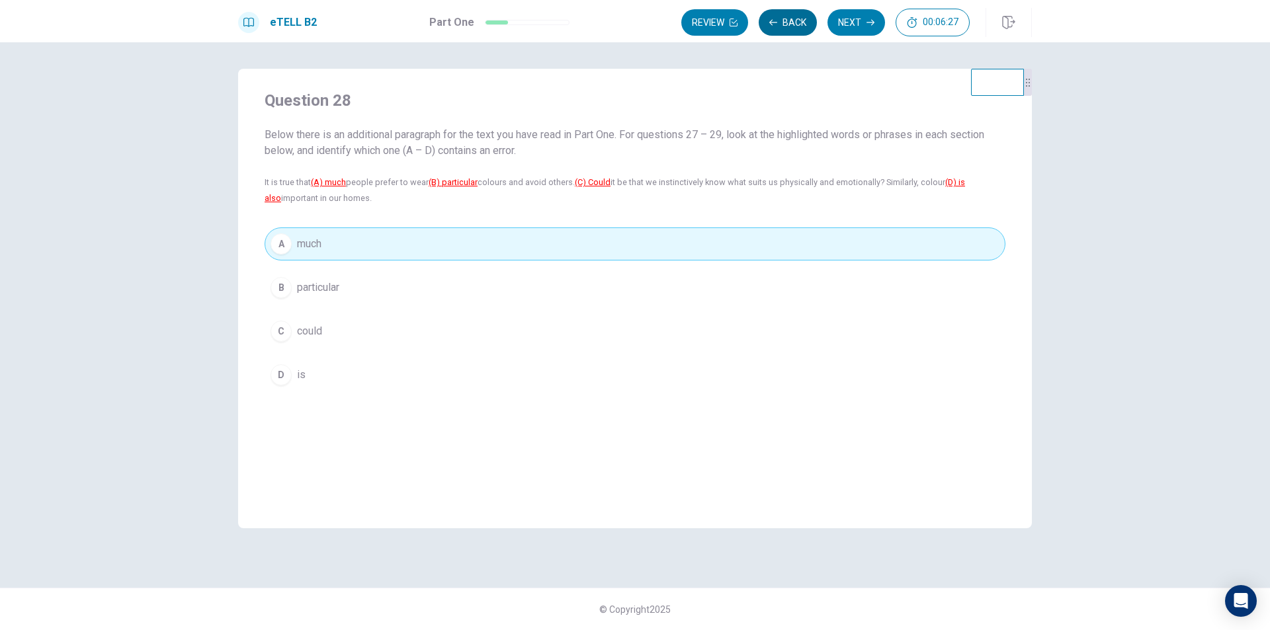
click at [794, 22] on button "Back" at bounding box center [788, 22] width 58 height 26
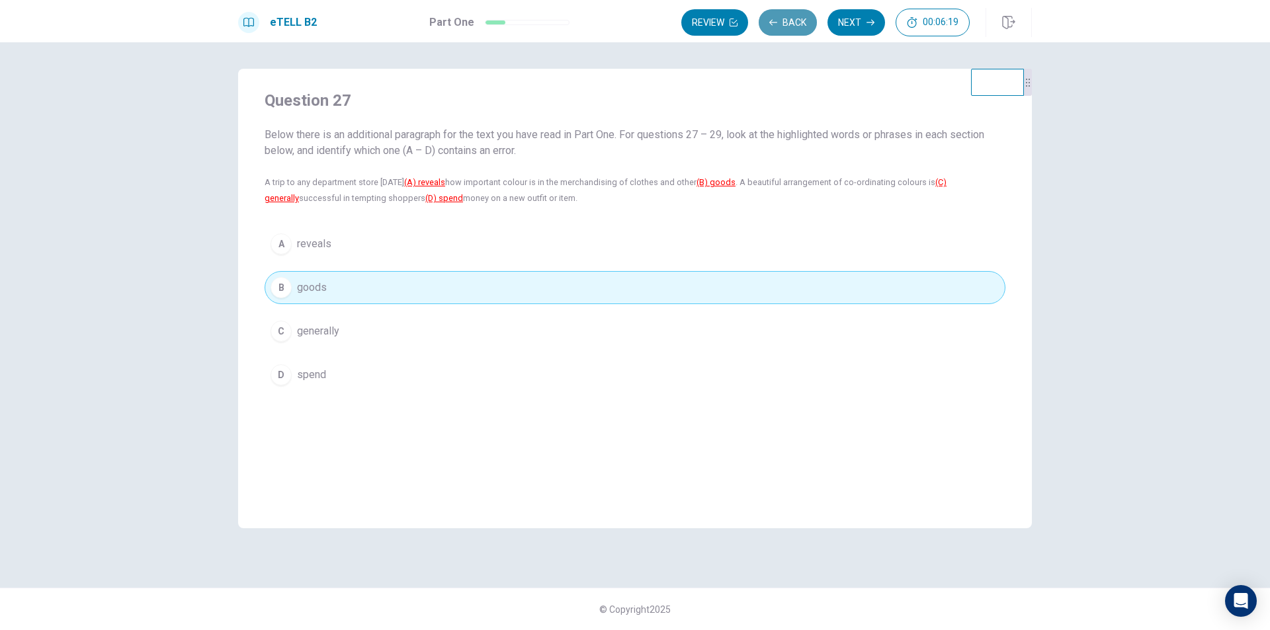
click at [802, 29] on button "Back" at bounding box center [788, 22] width 58 height 26
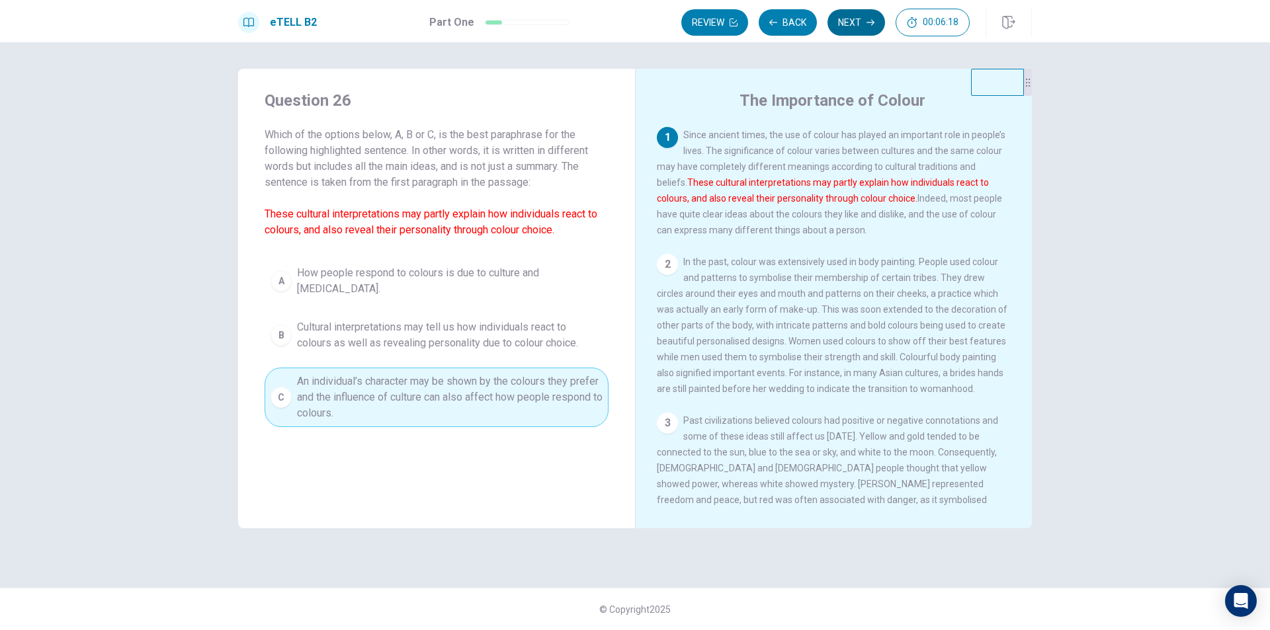
click at [832, 22] on button "Next" at bounding box center [856, 22] width 58 height 26
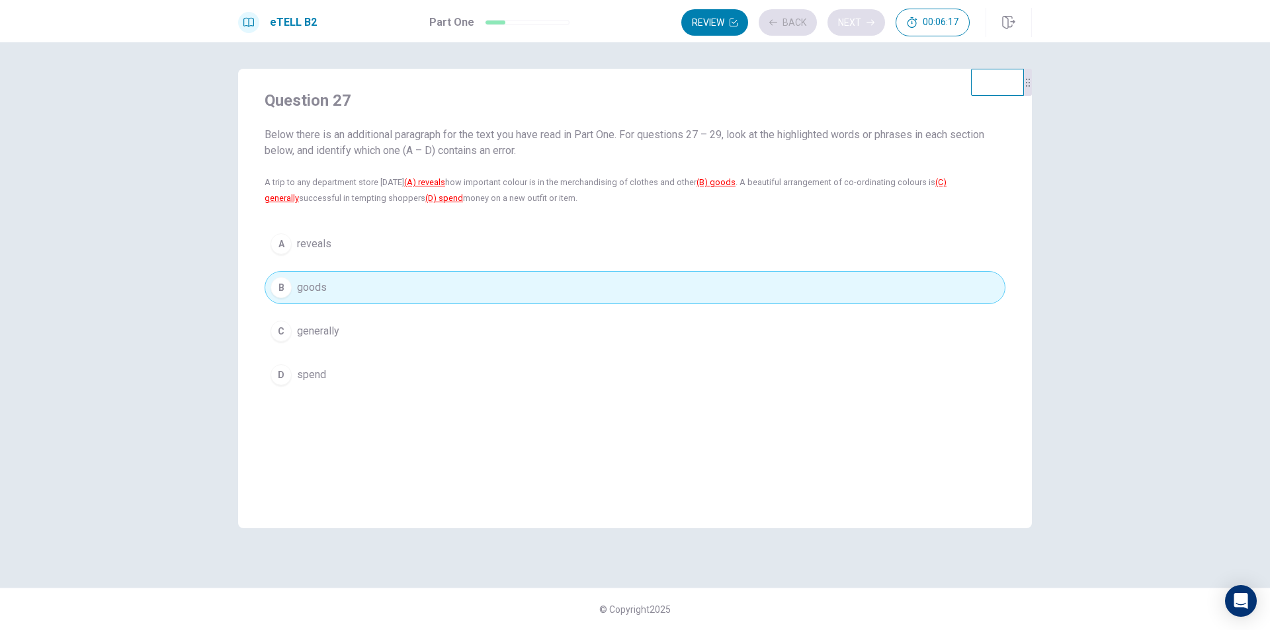
click at [832, 22] on div "Review Back Next 00:06:17" at bounding box center [825, 23] width 288 height 28
click at [856, 20] on button "Next" at bounding box center [856, 22] width 58 height 26
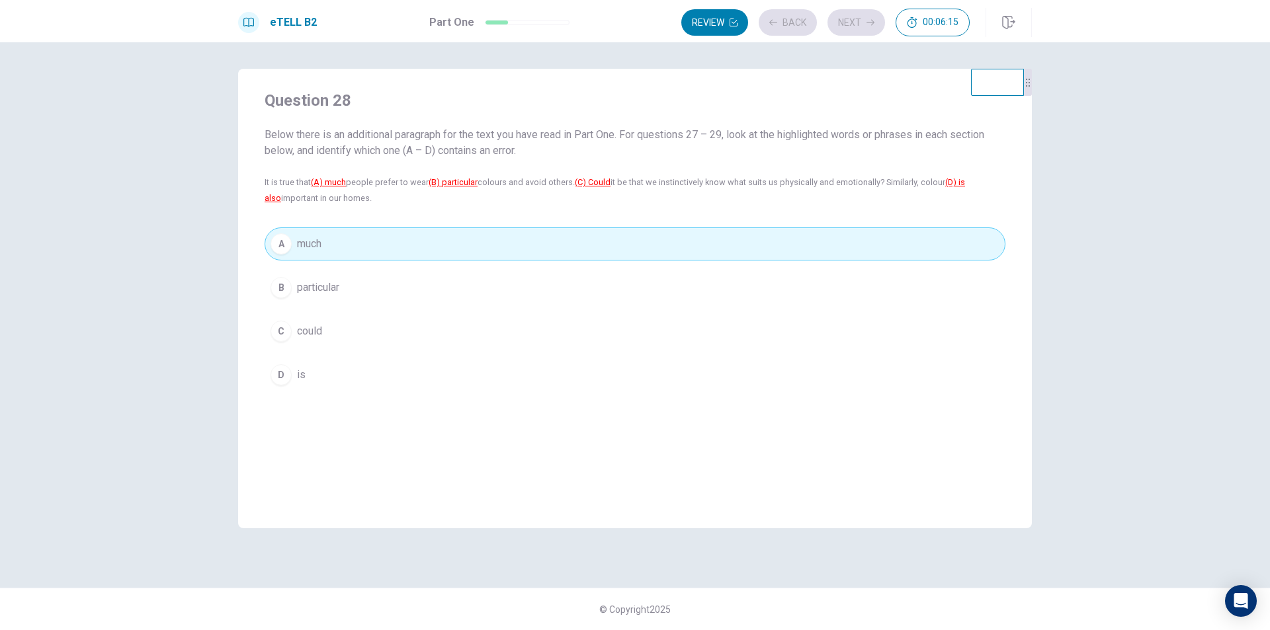
click at [855, 20] on div "Review Back Next 00:06:15" at bounding box center [825, 23] width 288 height 28
click at [851, 22] on button "Next" at bounding box center [856, 22] width 58 height 26
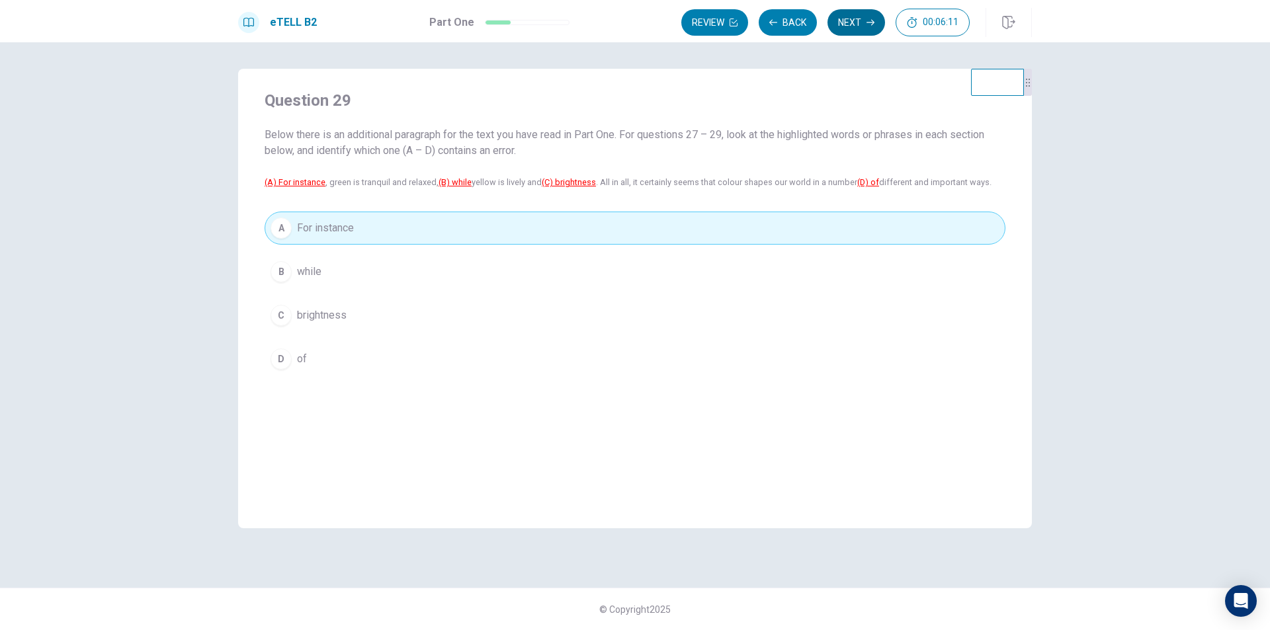
click at [844, 26] on button "Next" at bounding box center [856, 22] width 58 height 26
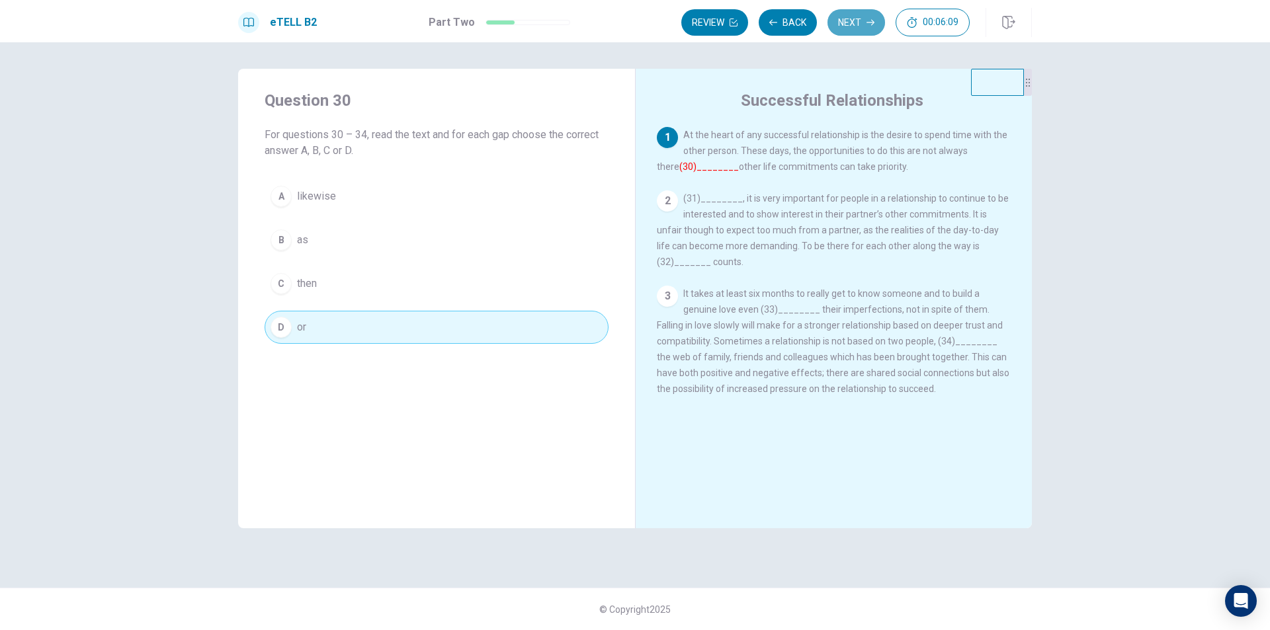
click at [856, 23] on button "Next" at bounding box center [856, 22] width 58 height 26
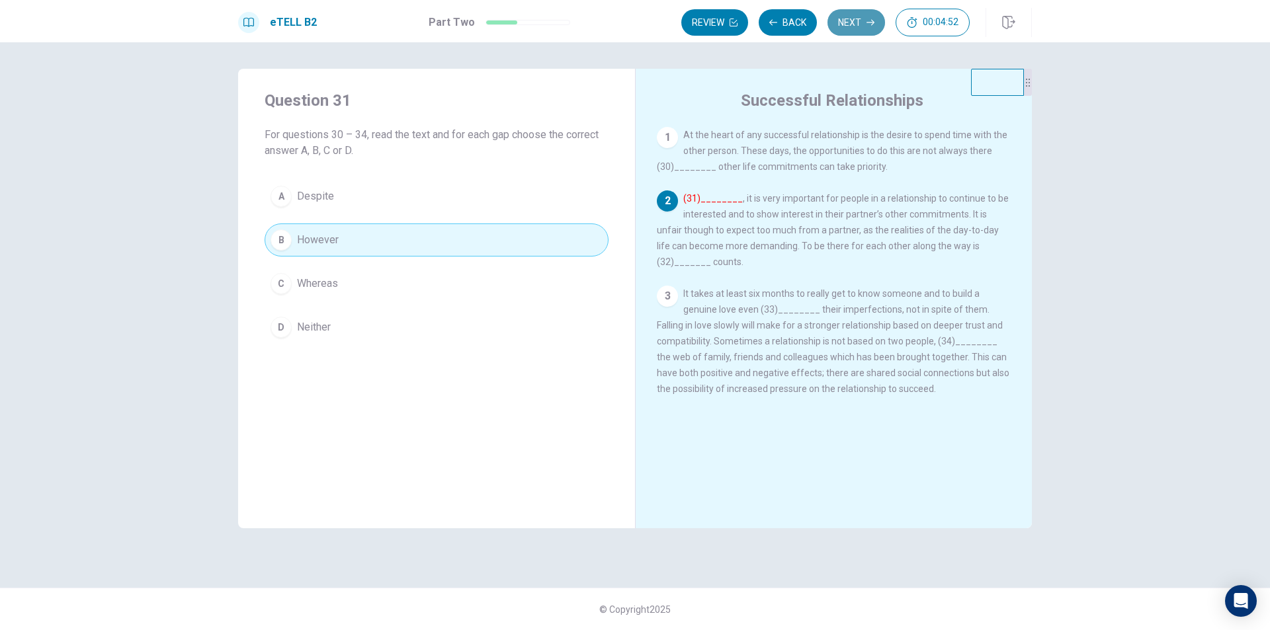
click at [861, 29] on button "Next" at bounding box center [856, 22] width 58 height 26
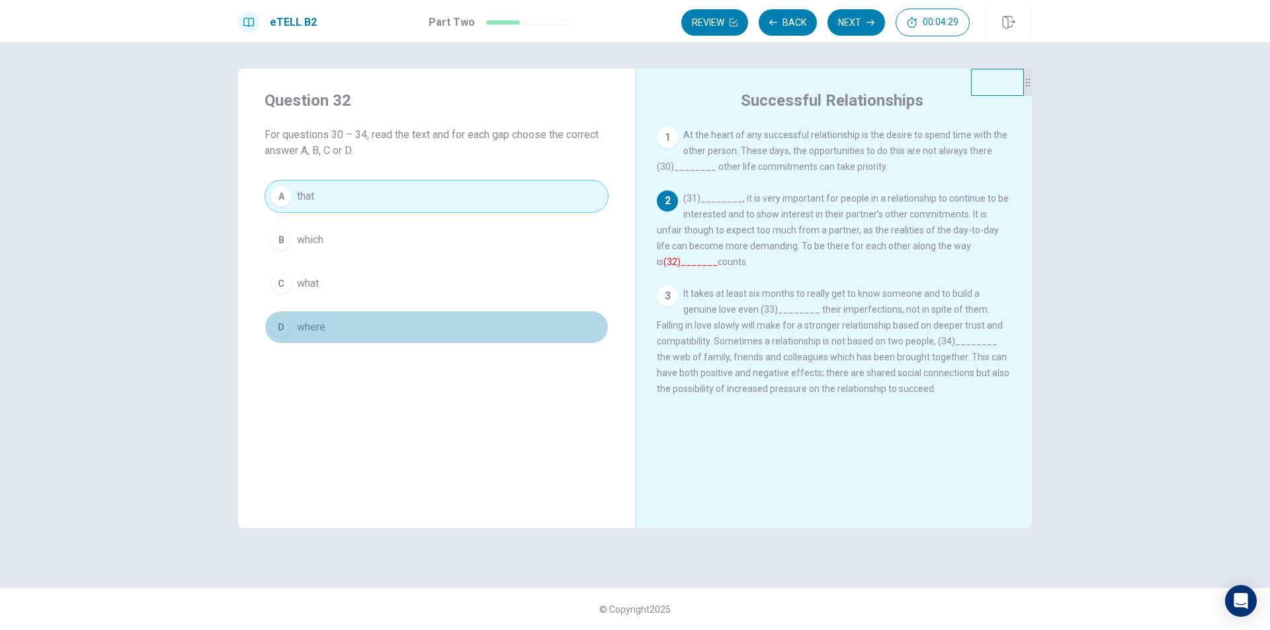
click at [351, 324] on button "D where" at bounding box center [437, 327] width 344 height 33
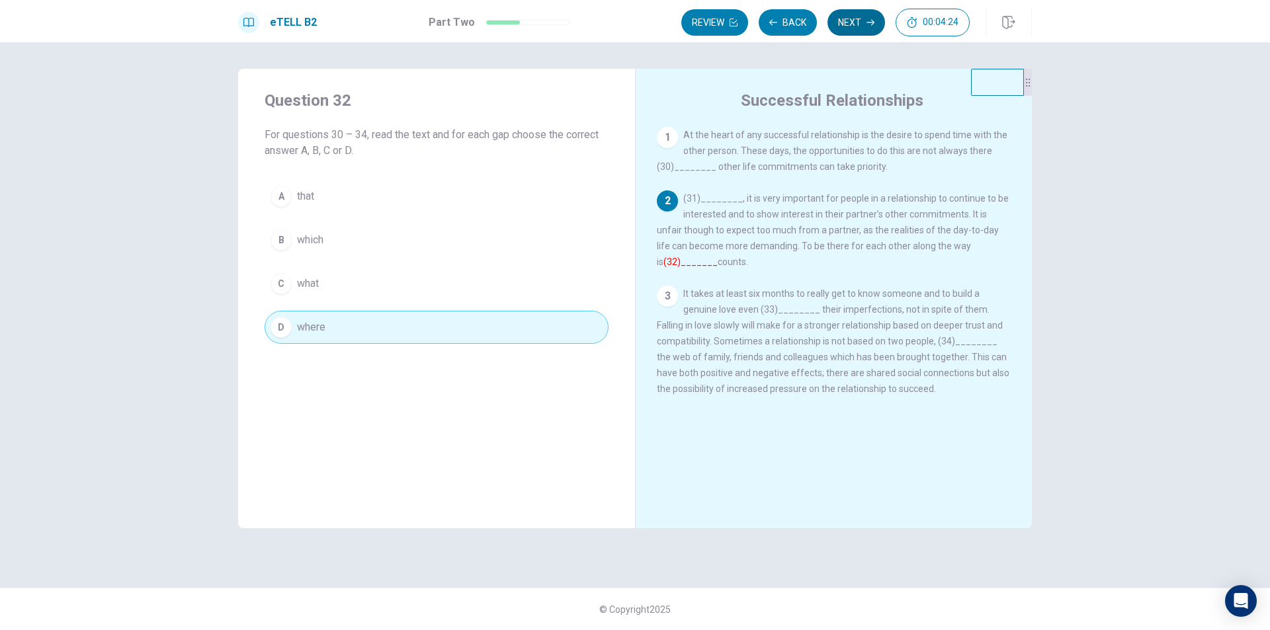
click at [847, 26] on button "Next" at bounding box center [856, 22] width 58 height 26
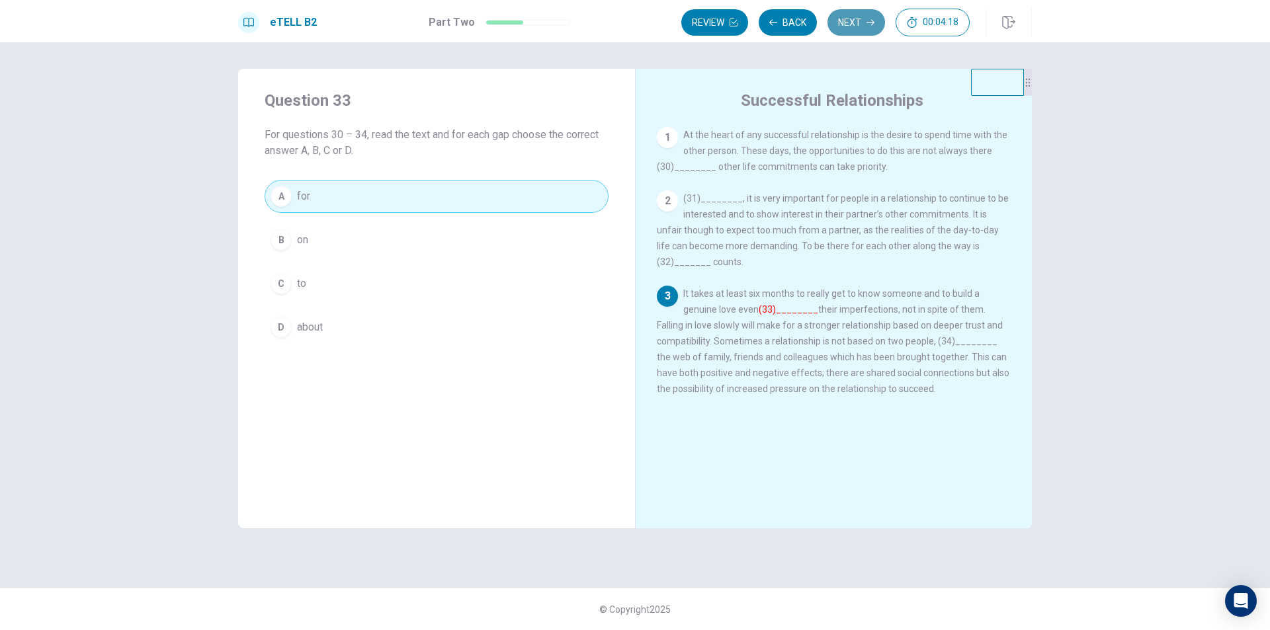
click at [836, 19] on button "Next" at bounding box center [856, 22] width 58 height 26
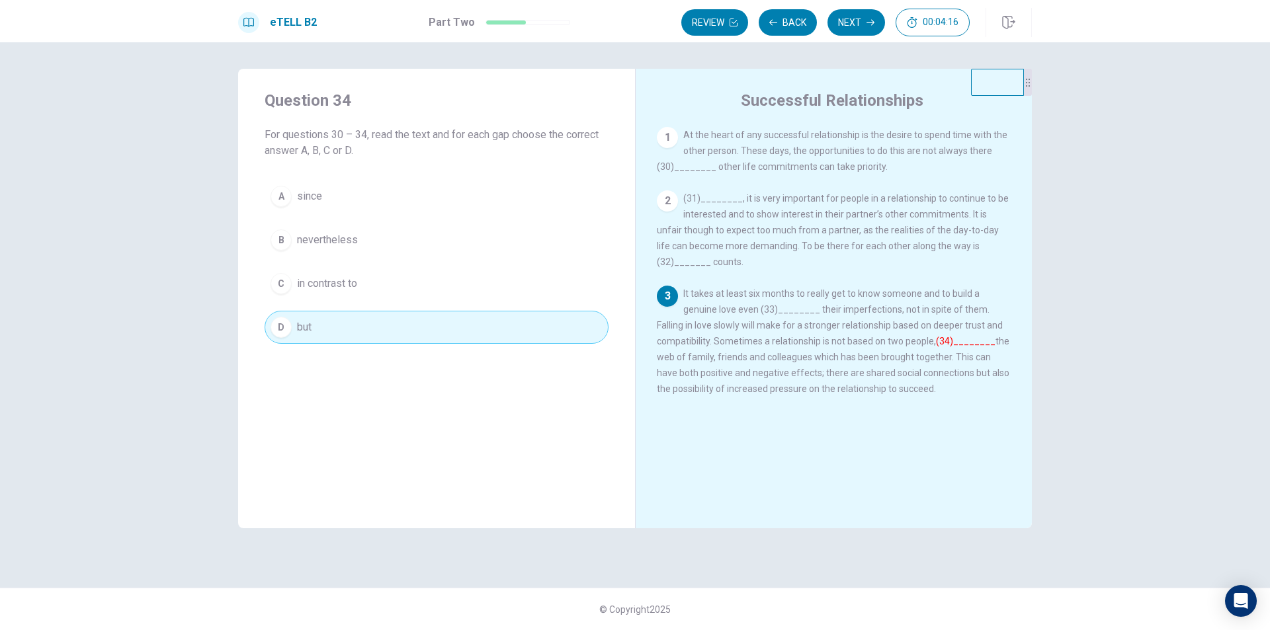
click at [851, 19] on button "Next" at bounding box center [856, 22] width 58 height 26
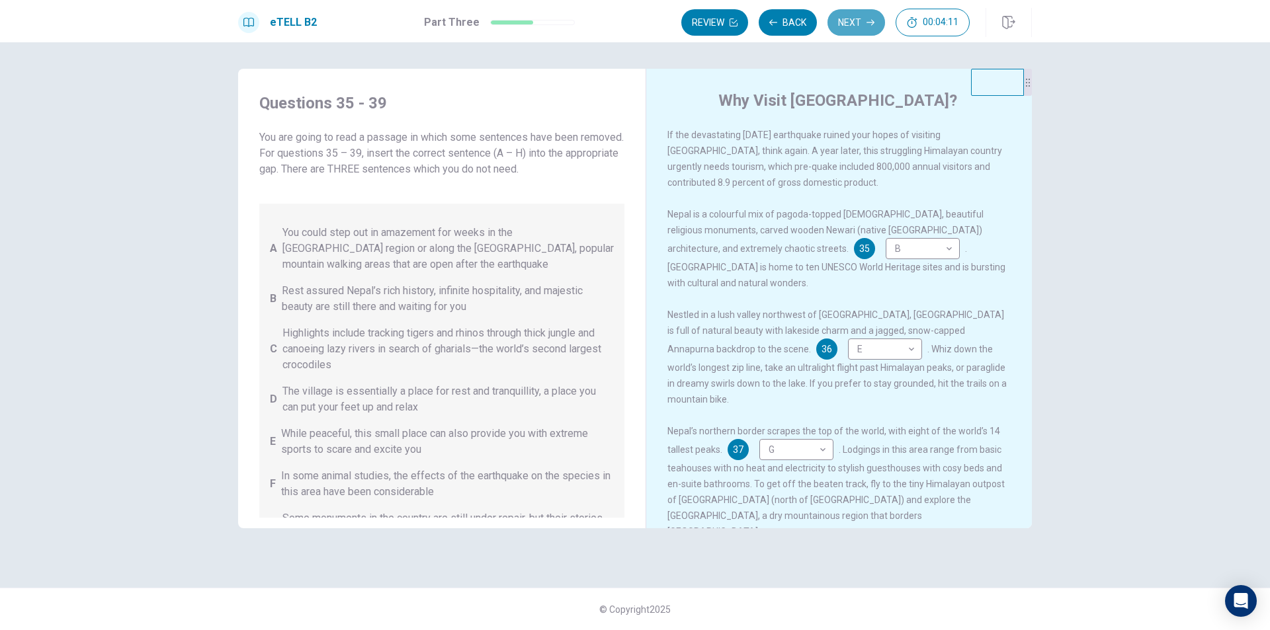
click at [851, 19] on button "Next" at bounding box center [856, 22] width 58 height 26
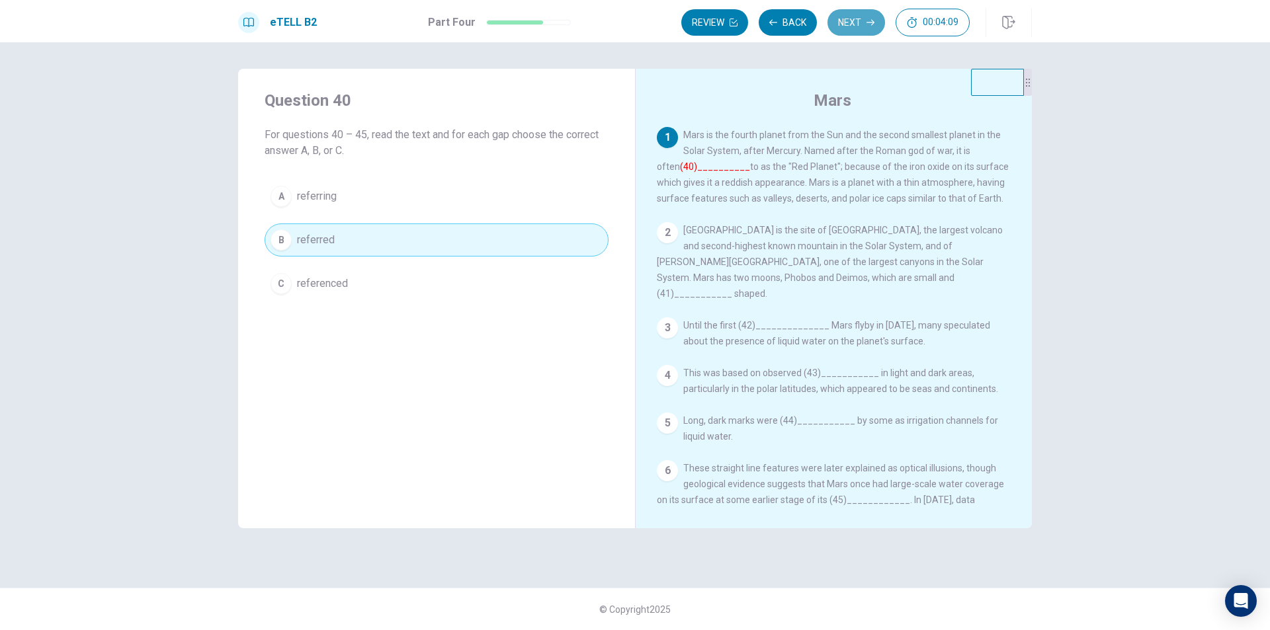
click at [851, 19] on button "Next" at bounding box center [856, 22] width 58 height 26
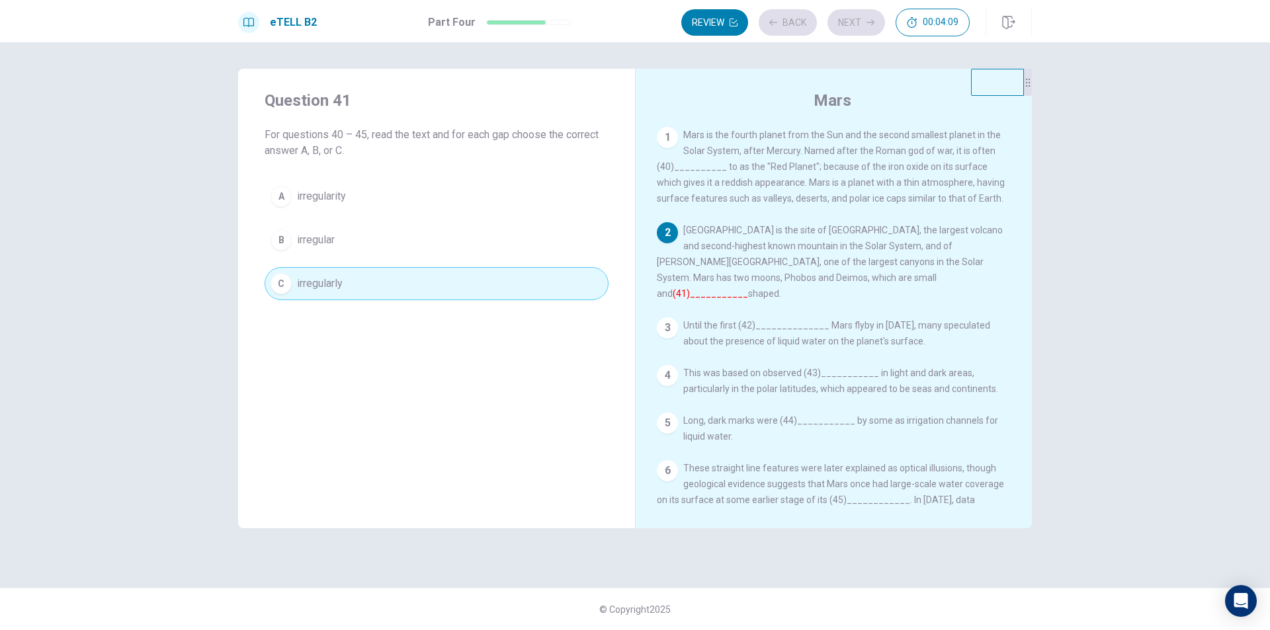
scroll to position [62, 0]
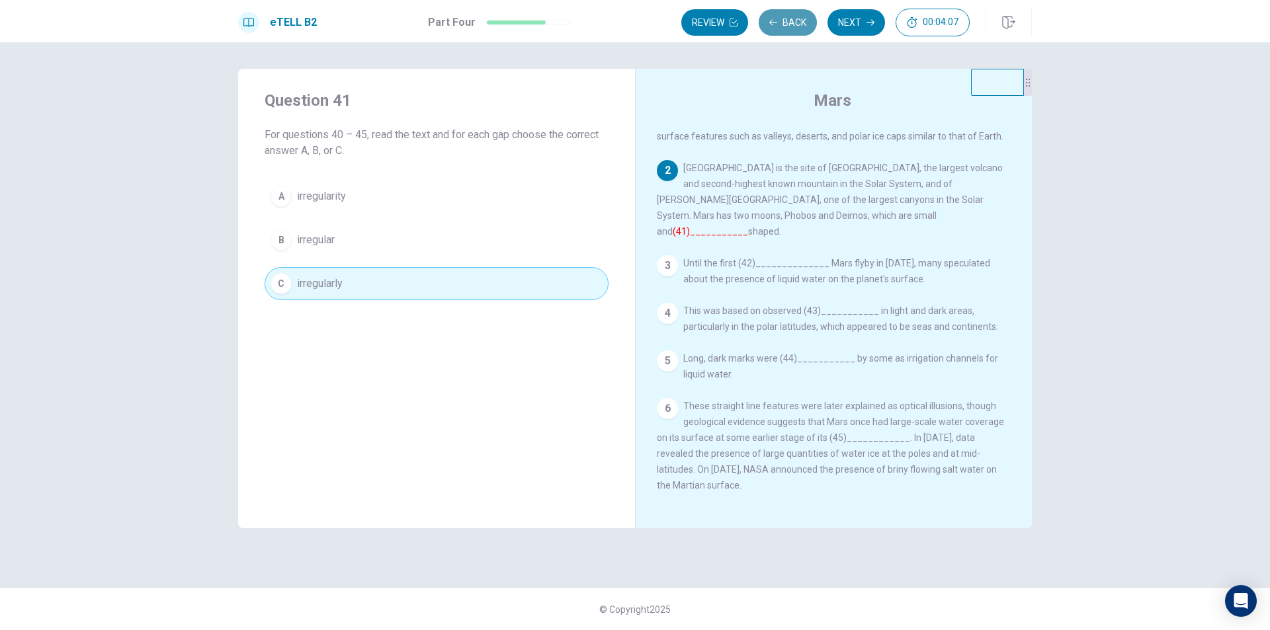
click at [792, 29] on button "Back" at bounding box center [788, 22] width 58 height 26
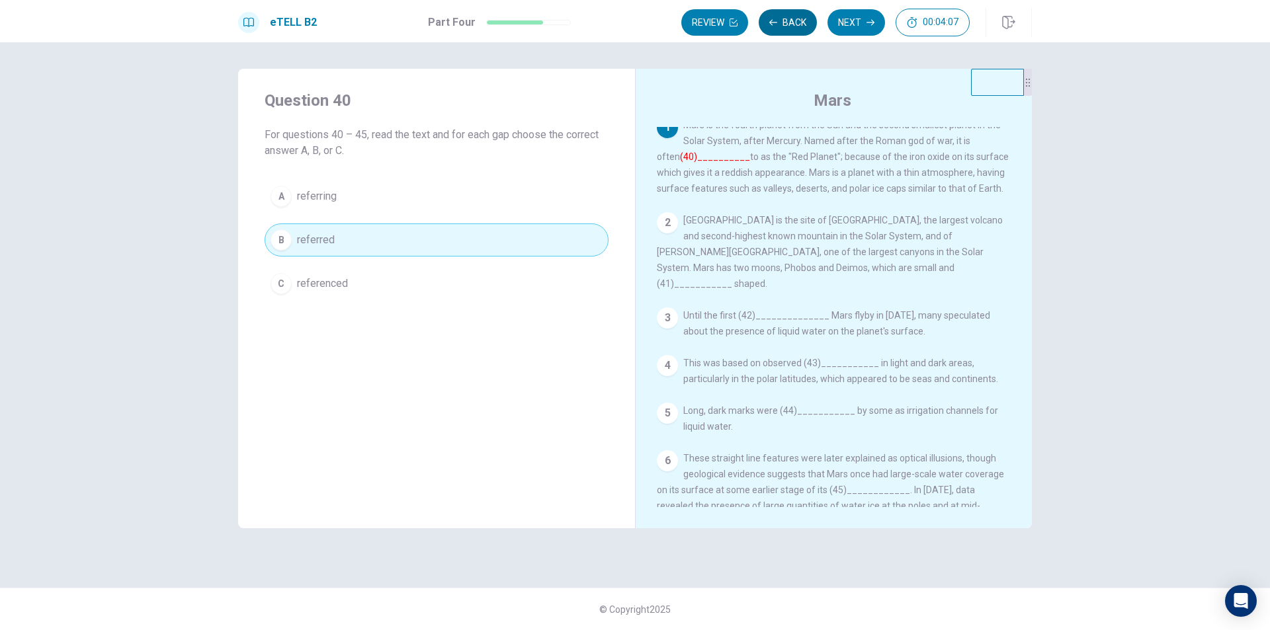
scroll to position [0, 0]
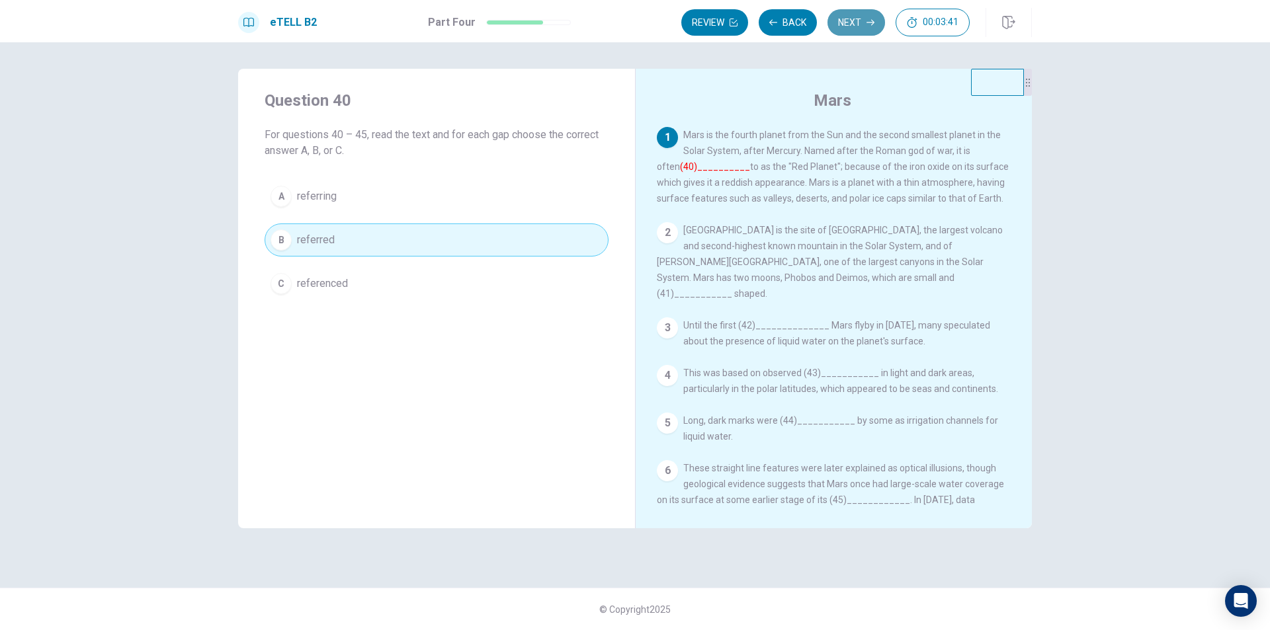
click at [858, 30] on button "Next" at bounding box center [856, 22] width 58 height 26
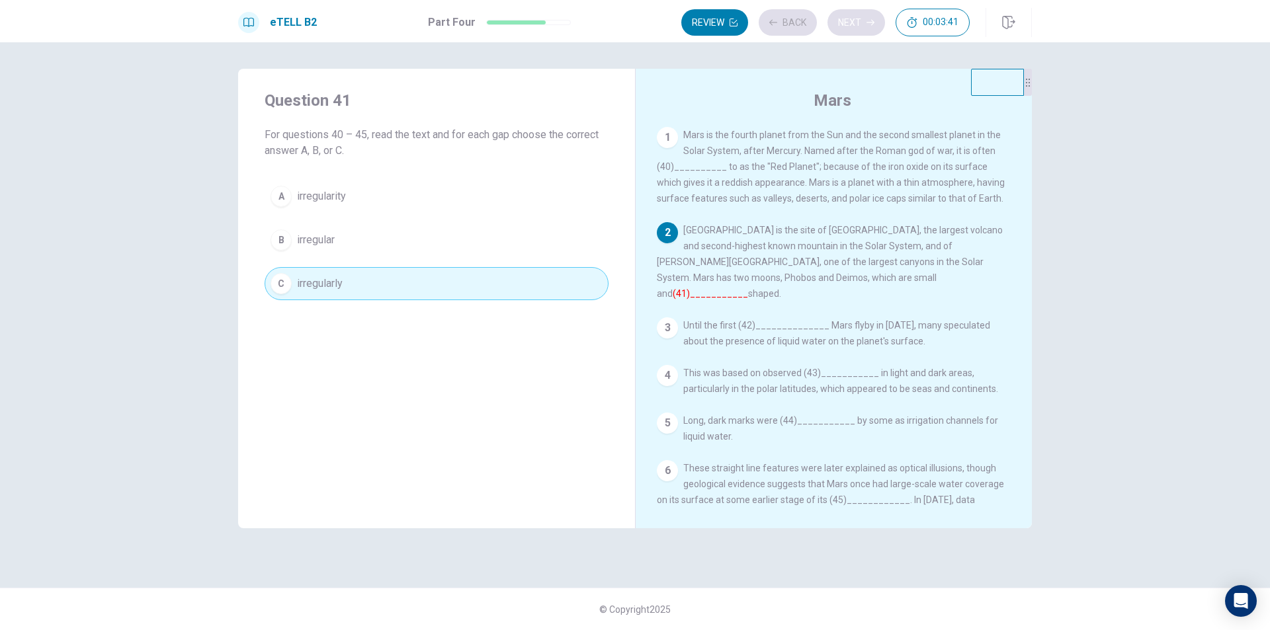
scroll to position [62, 0]
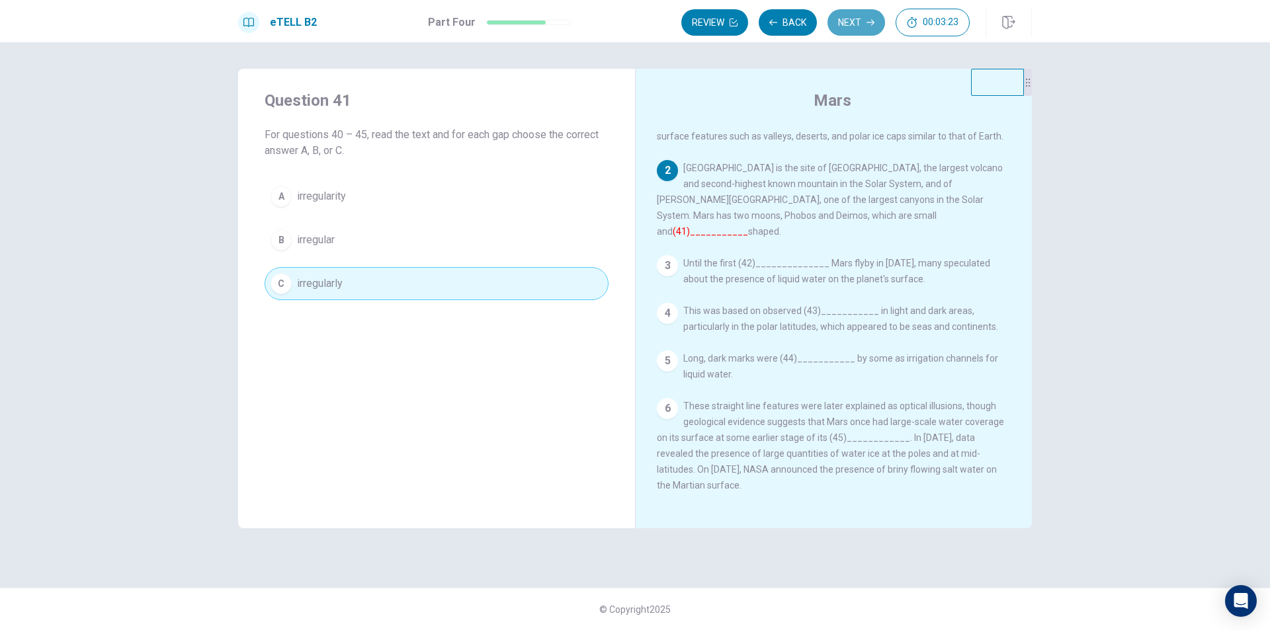
click at [858, 30] on button "Next" at bounding box center [856, 22] width 58 height 26
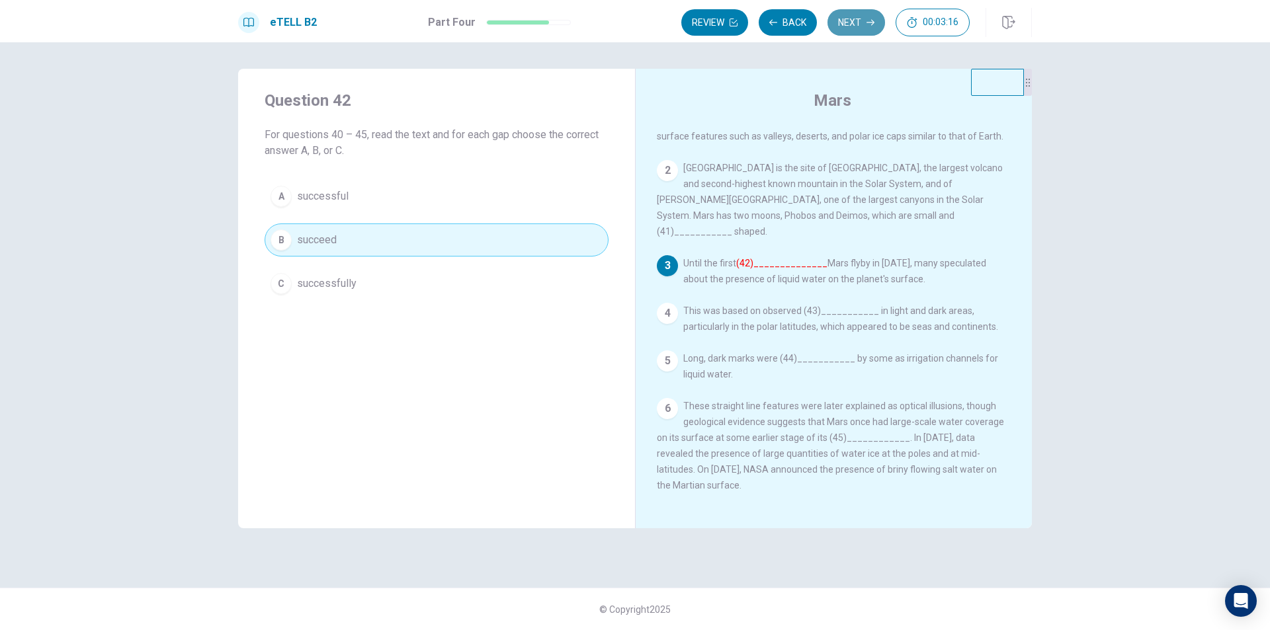
click at [878, 16] on button "Next" at bounding box center [856, 22] width 58 height 26
click at [857, 27] on button "Next" at bounding box center [856, 22] width 58 height 26
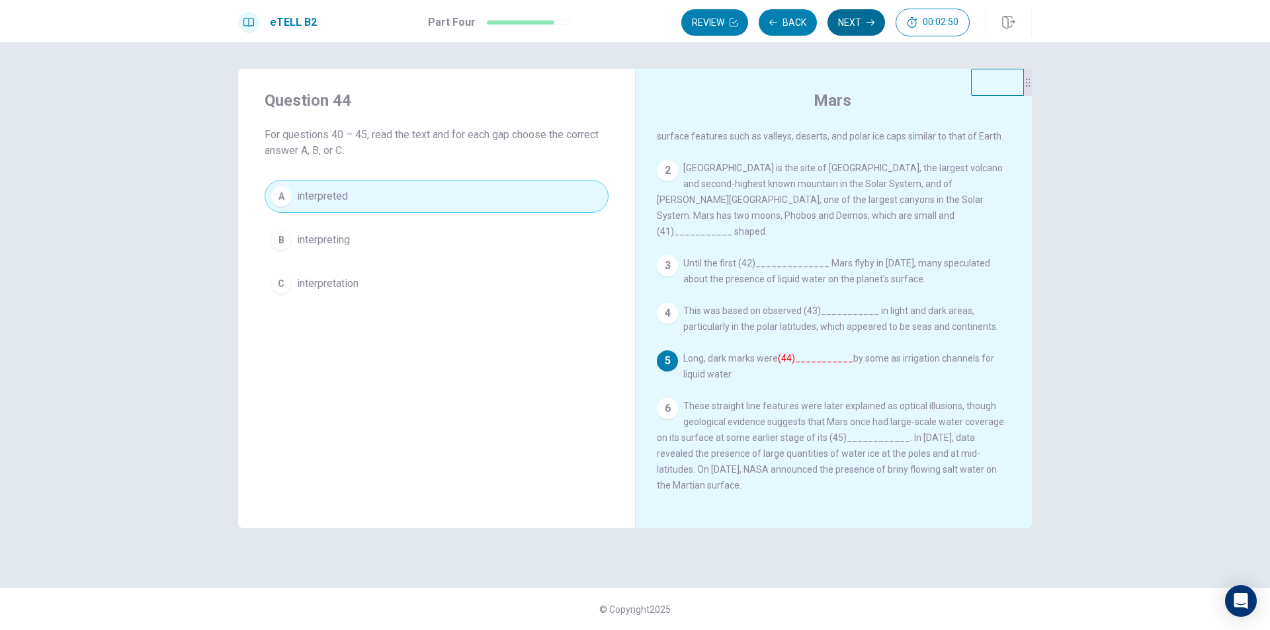
click at [857, 27] on button "Next" at bounding box center [856, 22] width 58 height 26
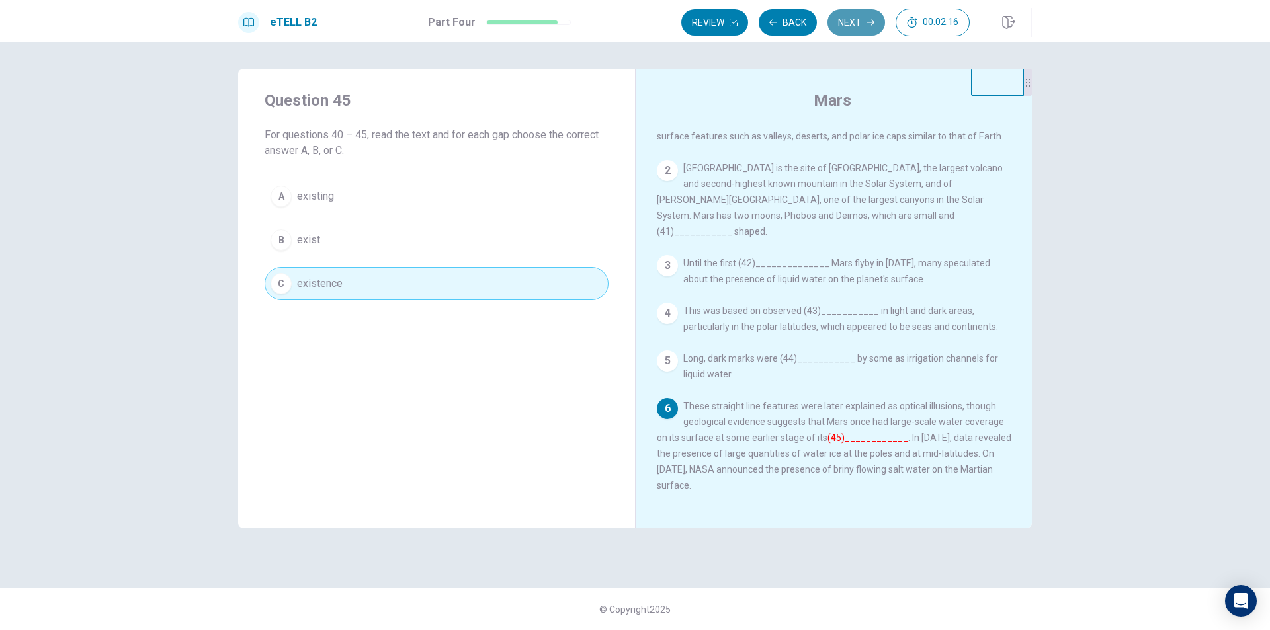
click at [850, 28] on button "Next" at bounding box center [856, 22] width 58 height 26
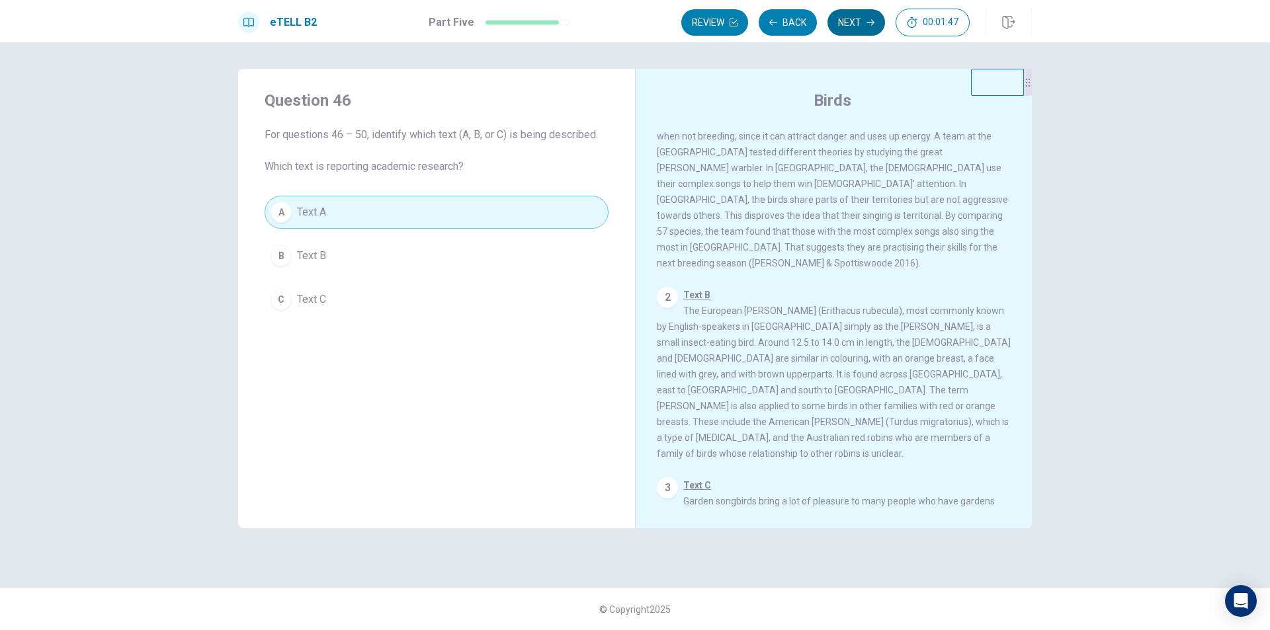
click at [869, 19] on icon "button" at bounding box center [870, 23] width 8 height 8
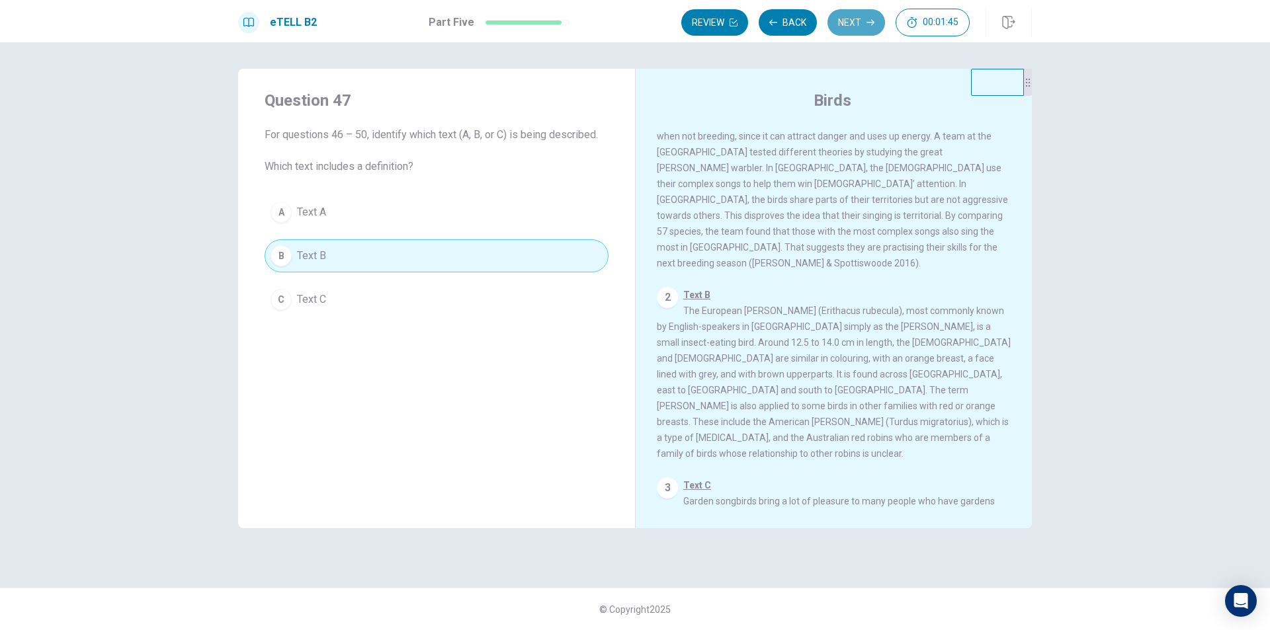
click at [856, 25] on button "Next" at bounding box center [856, 22] width 58 height 26
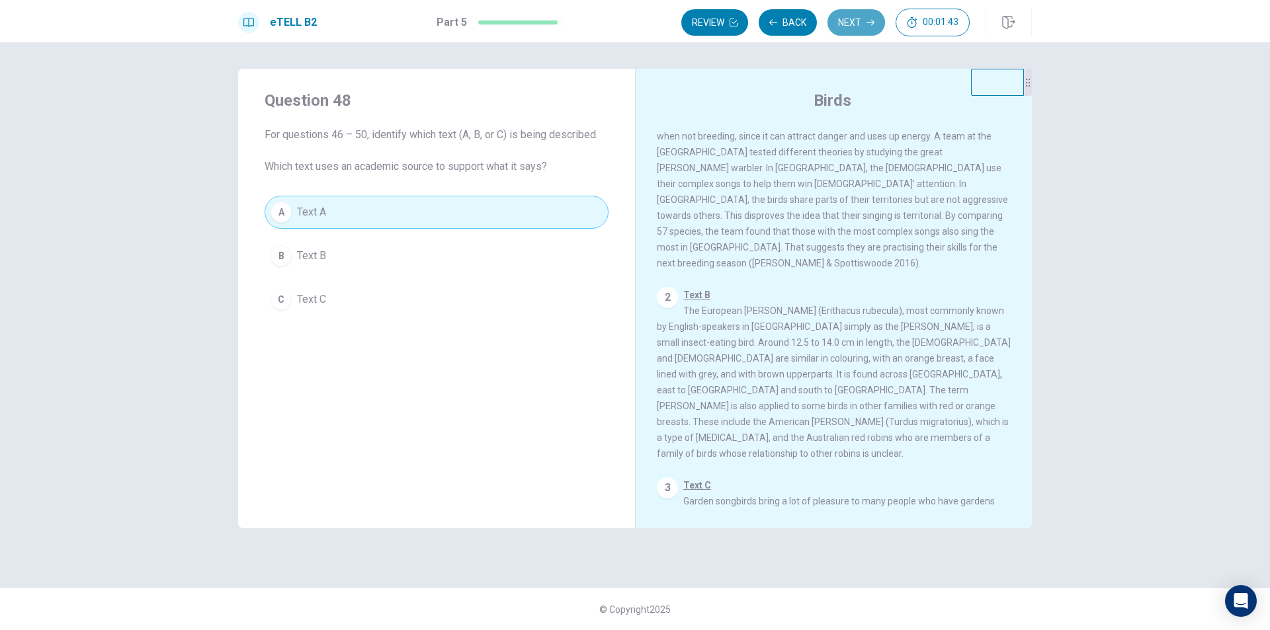
click at [860, 25] on button "Next" at bounding box center [856, 22] width 58 height 26
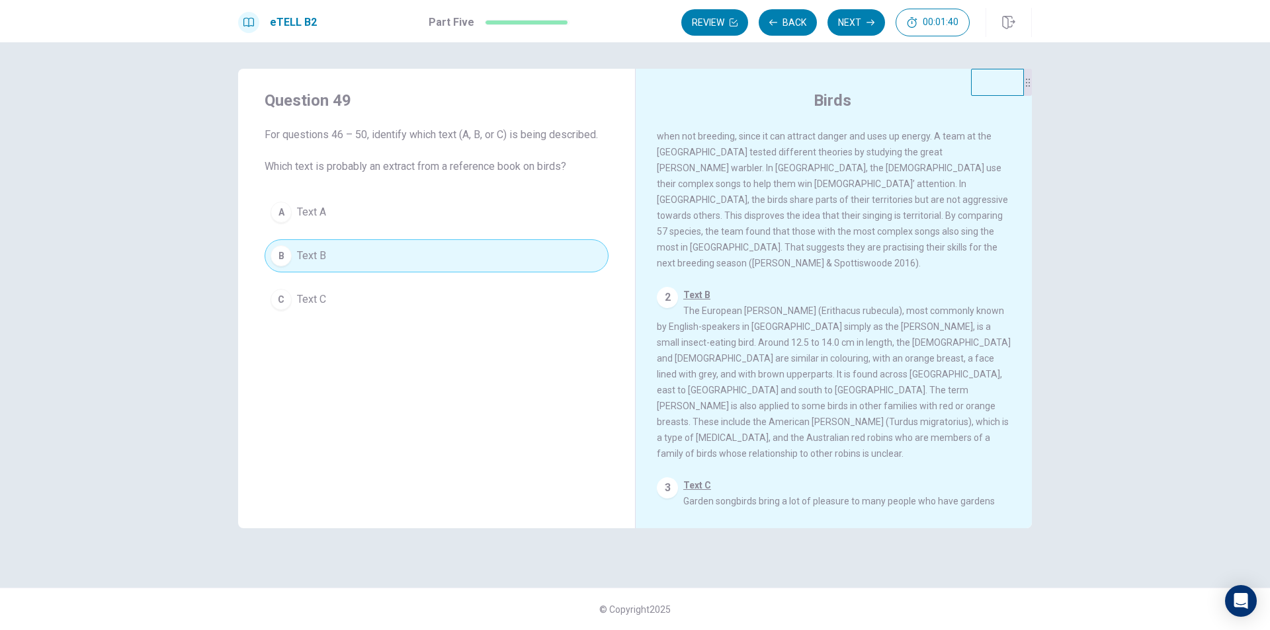
drag, startPoint x: 860, startPoint y: 24, endPoint x: 882, endPoint y: 18, distance: 23.4
click at [860, 24] on button "Next" at bounding box center [856, 22] width 58 height 26
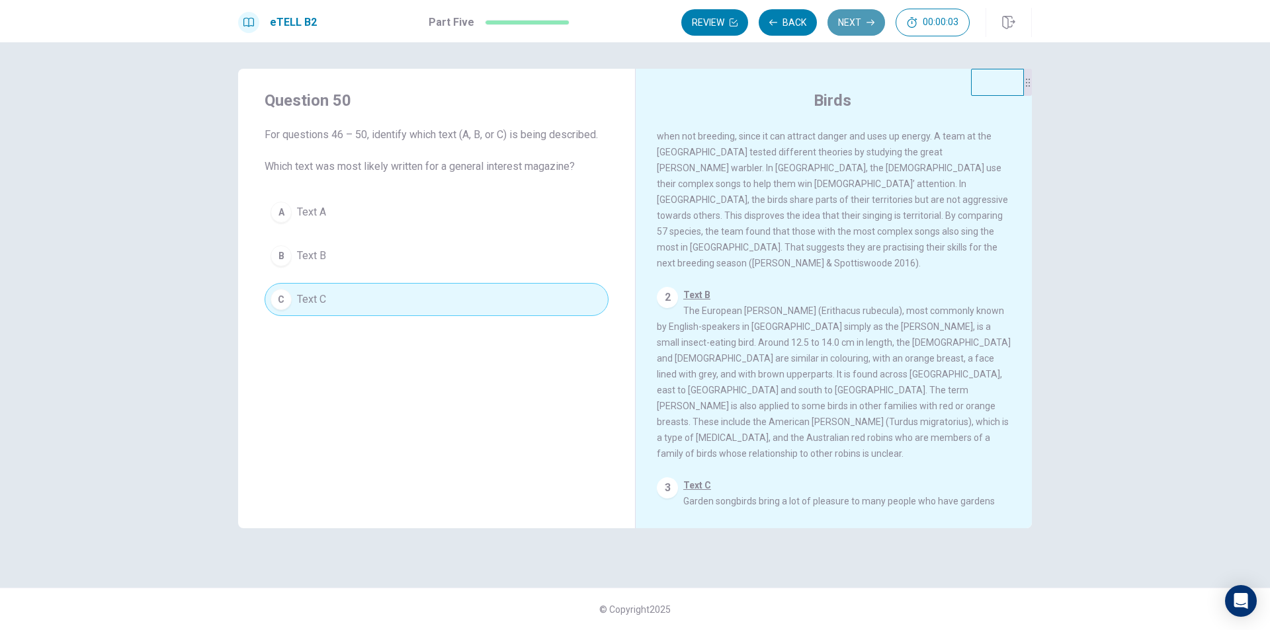
click at [850, 31] on button "Next" at bounding box center [856, 22] width 58 height 26
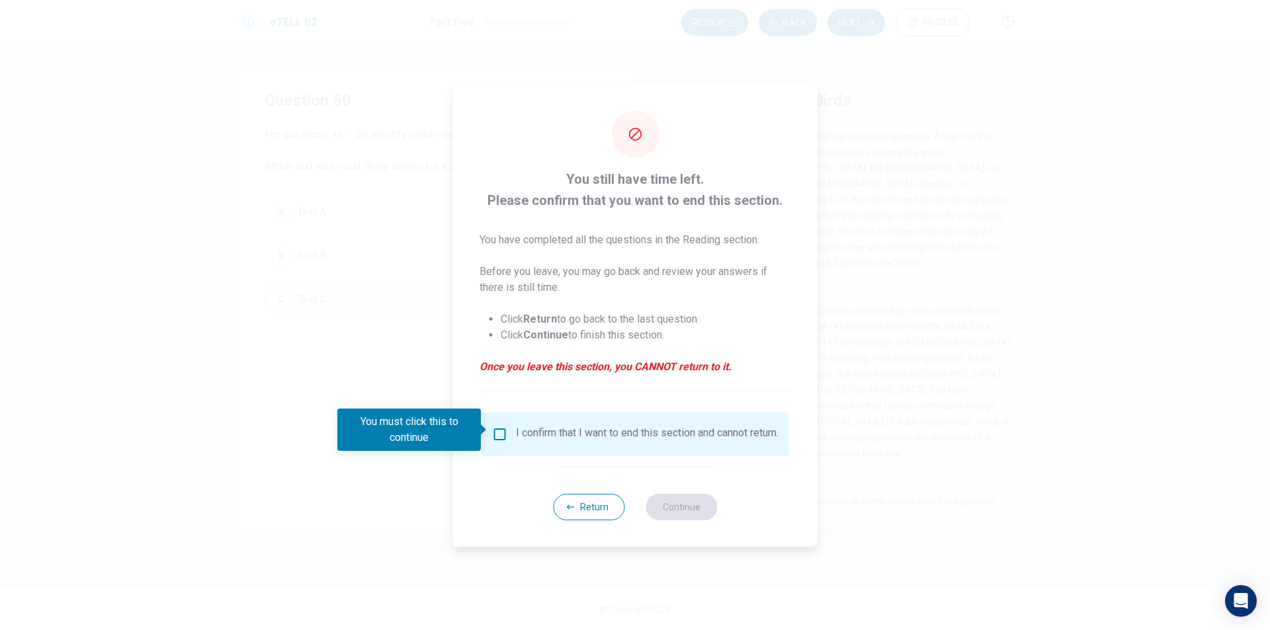
click at [523, 437] on div "I confirm that I want to end this section and cannot return." at bounding box center [647, 435] width 263 height 16
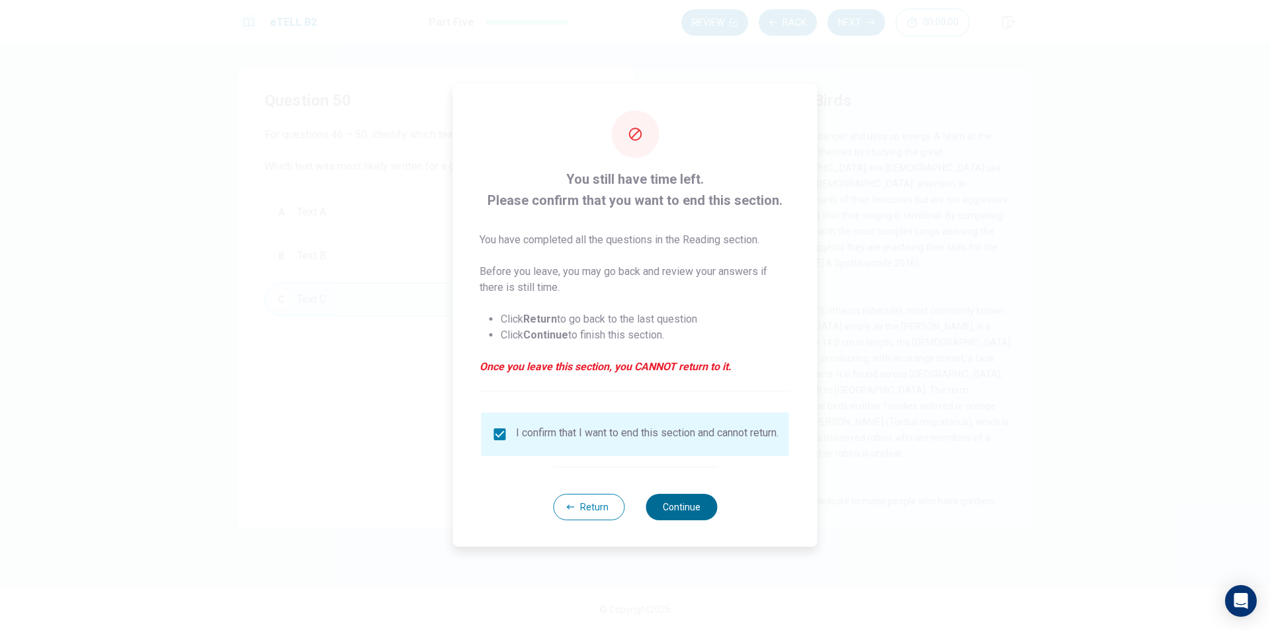
click at [681, 519] on button "Continue" at bounding box center [680, 507] width 71 height 26
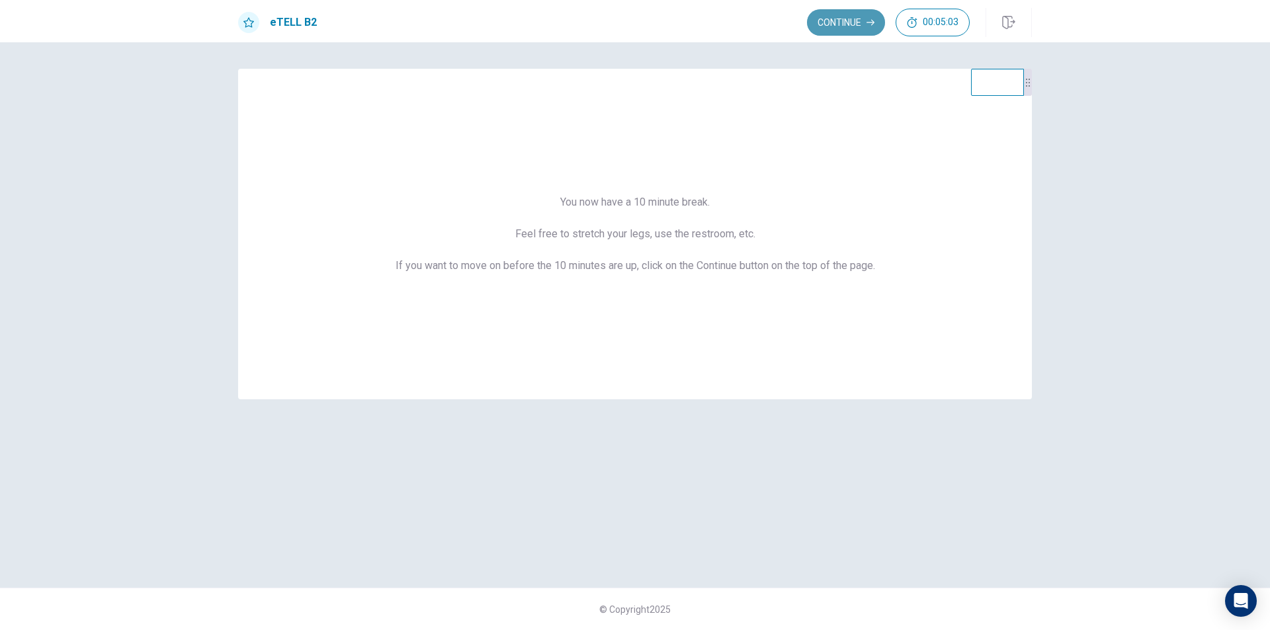
click at [848, 26] on button "Continue" at bounding box center [846, 22] width 78 height 26
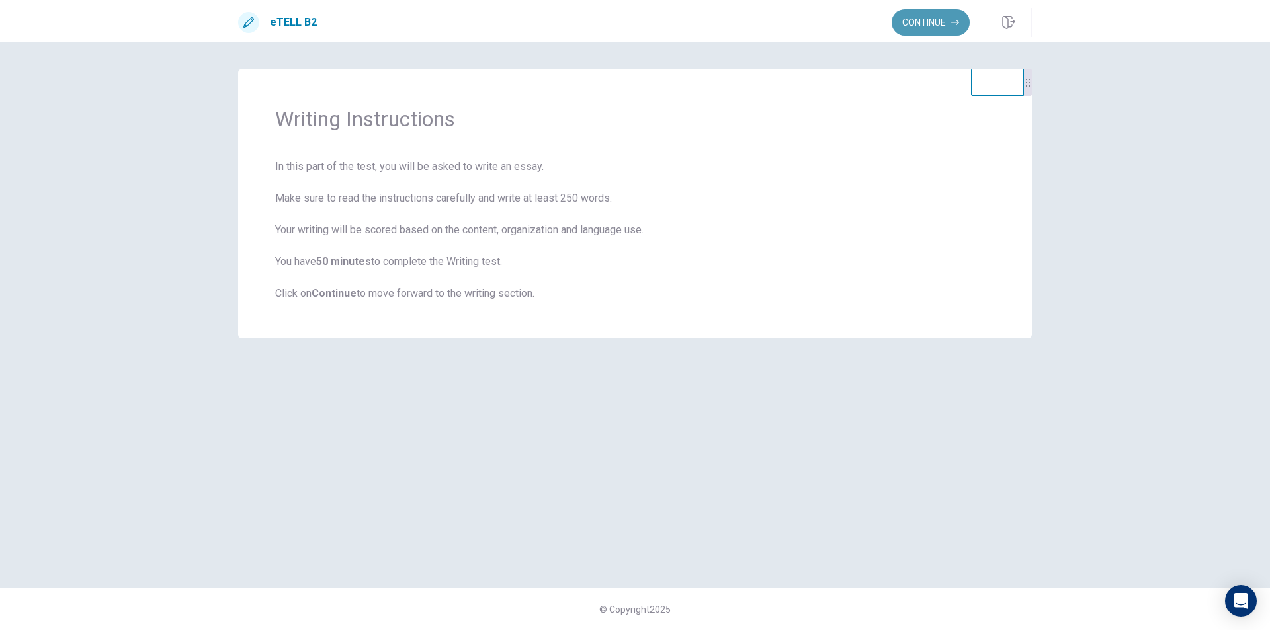
click at [931, 20] on button "Continue" at bounding box center [930, 22] width 78 height 26
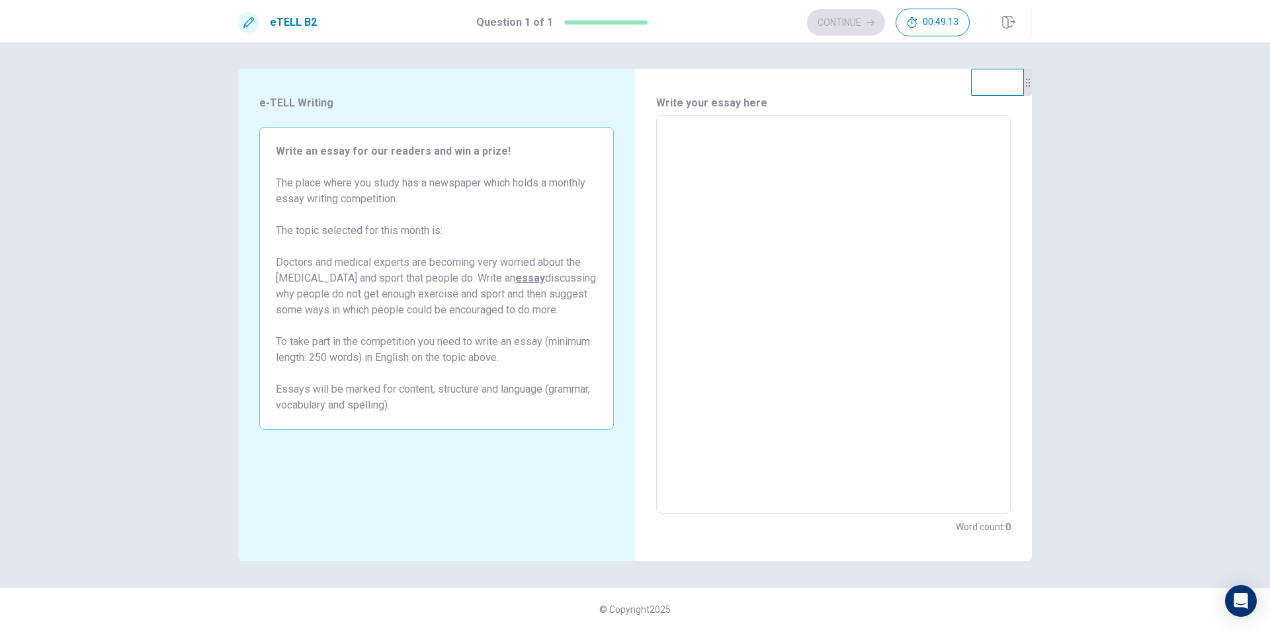
click at [698, 138] on textarea at bounding box center [833, 314] width 336 height 377
type textarea "*"
type textarea "**"
type textarea "*"
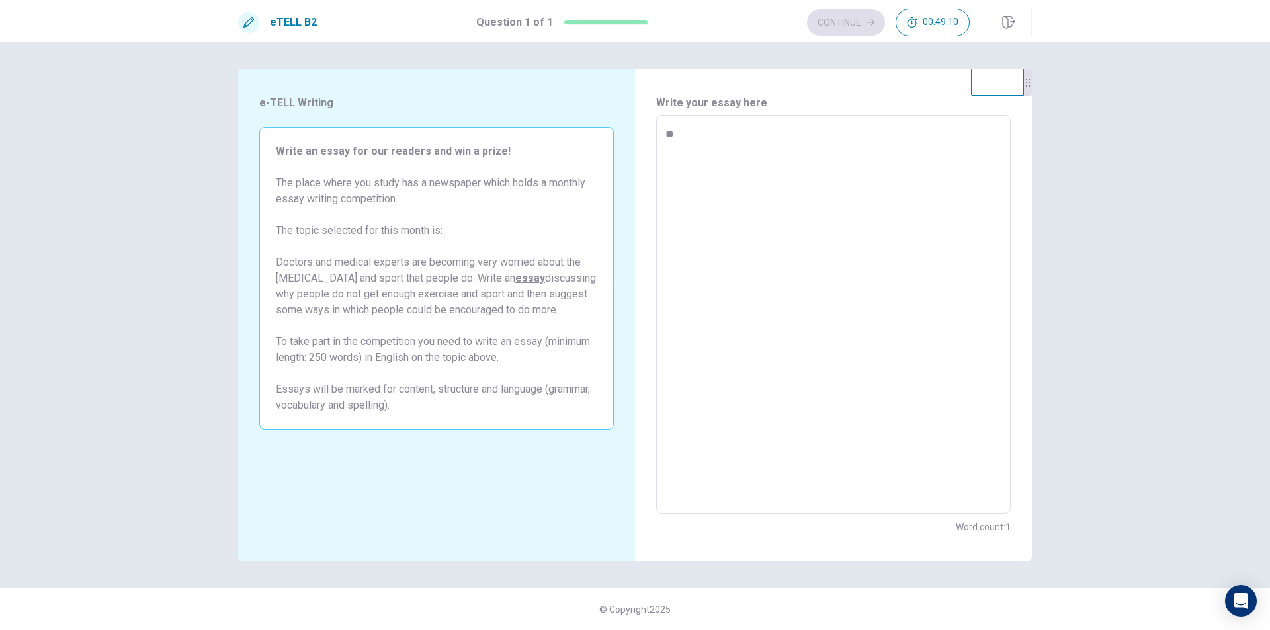
type textarea "***"
type textarea "*"
type textarea "****"
type textarea "*"
type textarea "****"
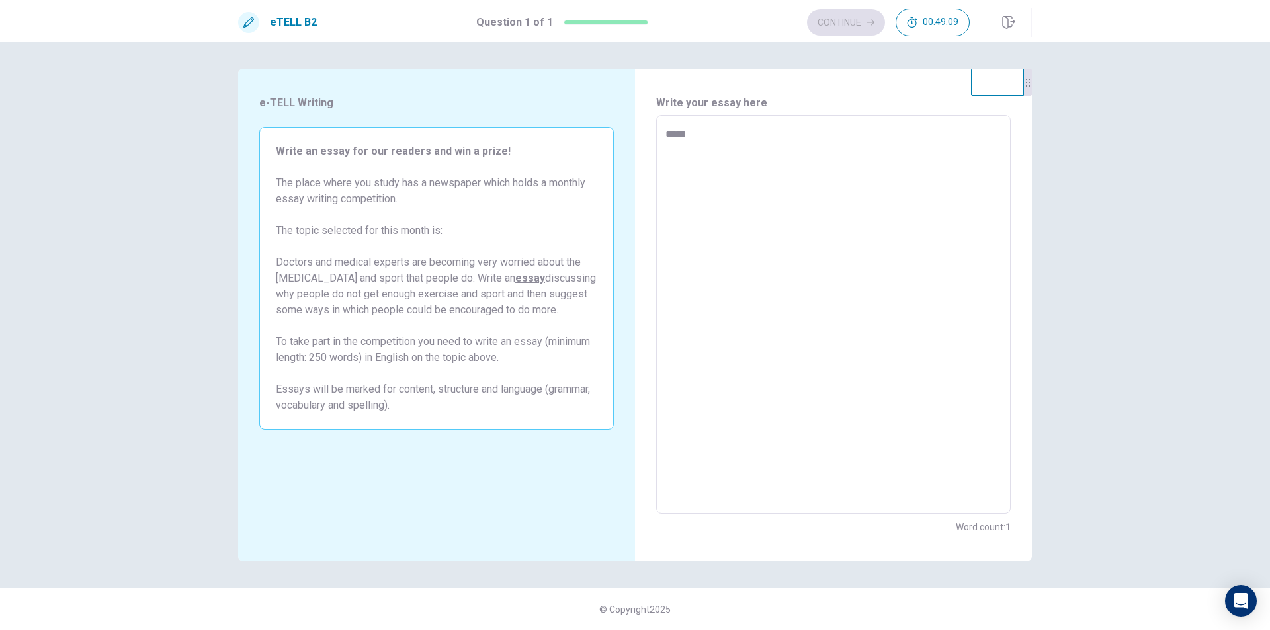
type textarea "*"
type textarea "******"
type textarea "*"
type textarea "*******"
type textarea "*"
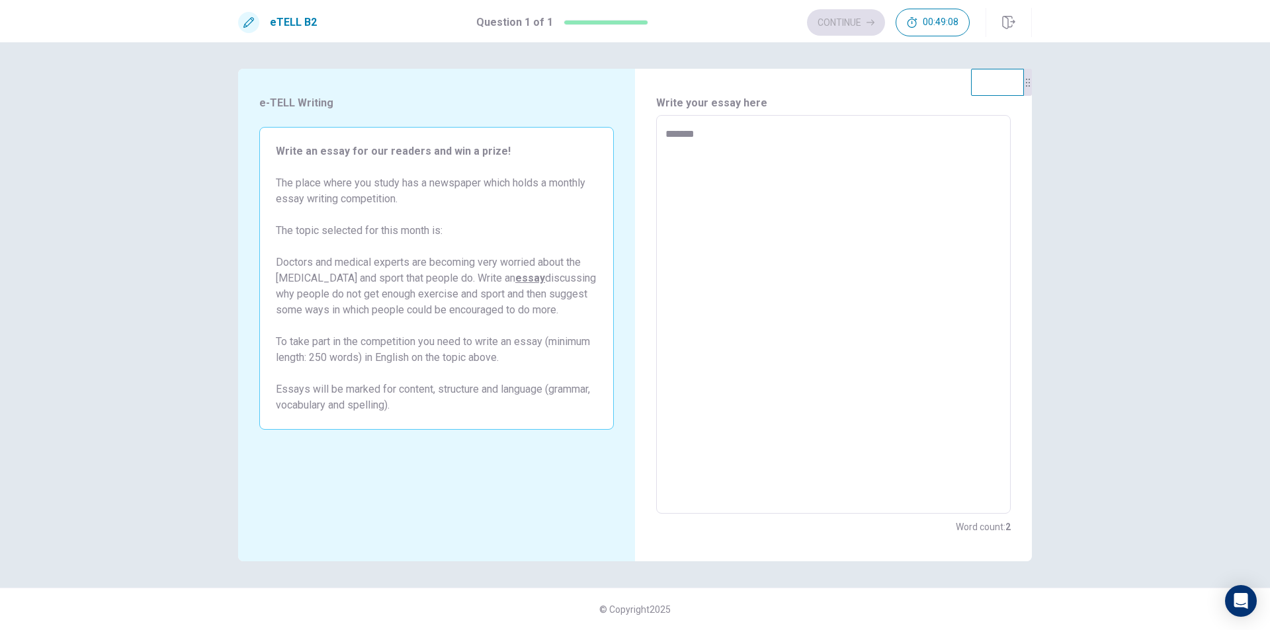
type textarea "*******"
type textarea "*"
type textarea "*********"
type textarea "*"
type textarea "**********"
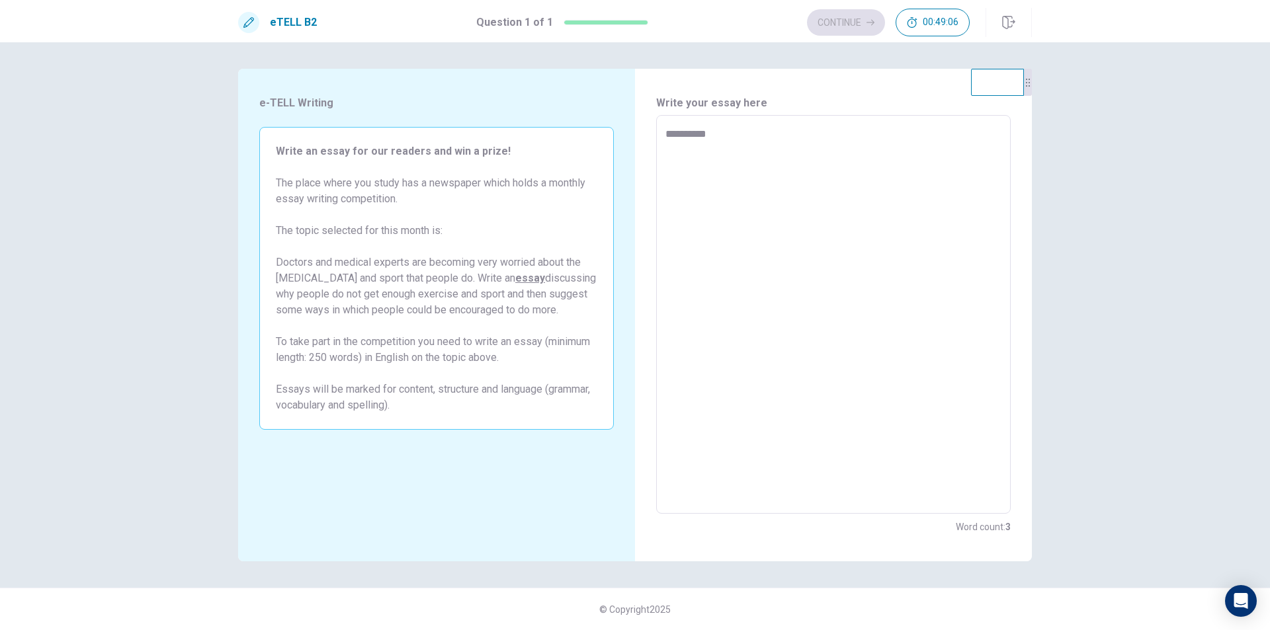
type textarea "*"
type textarea "**********"
type textarea "*"
type textarea "**********"
type textarea "*"
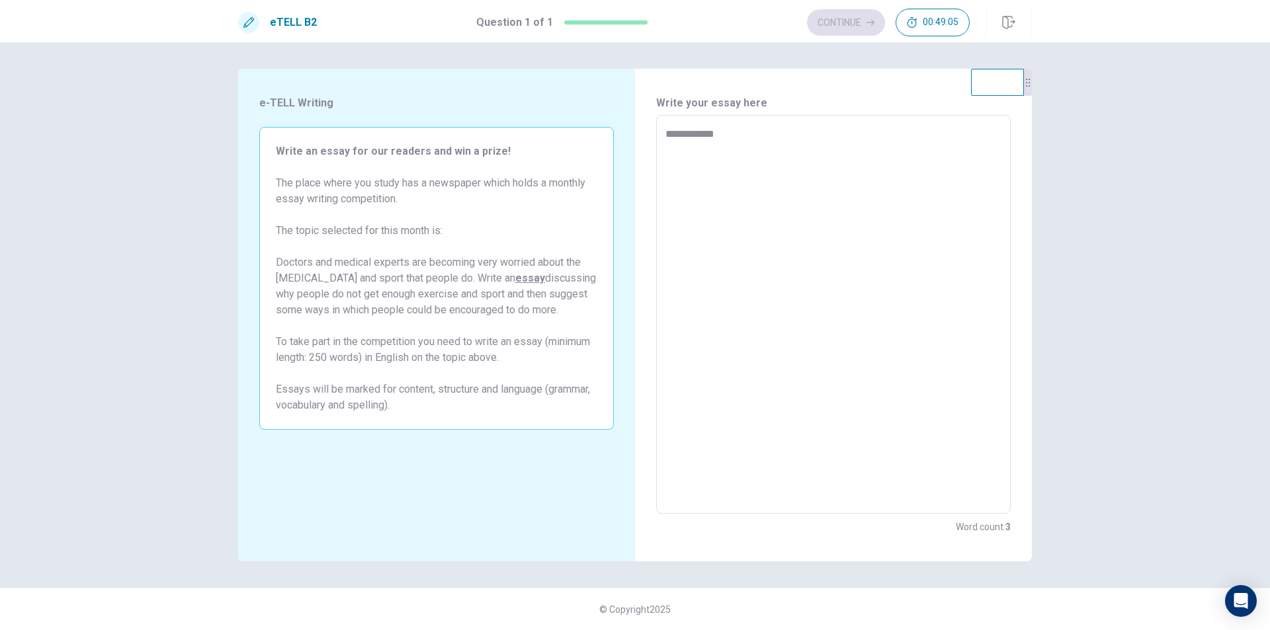
type textarea "**********"
type textarea "*"
type textarea "**********"
type textarea "*"
type textarea "**********"
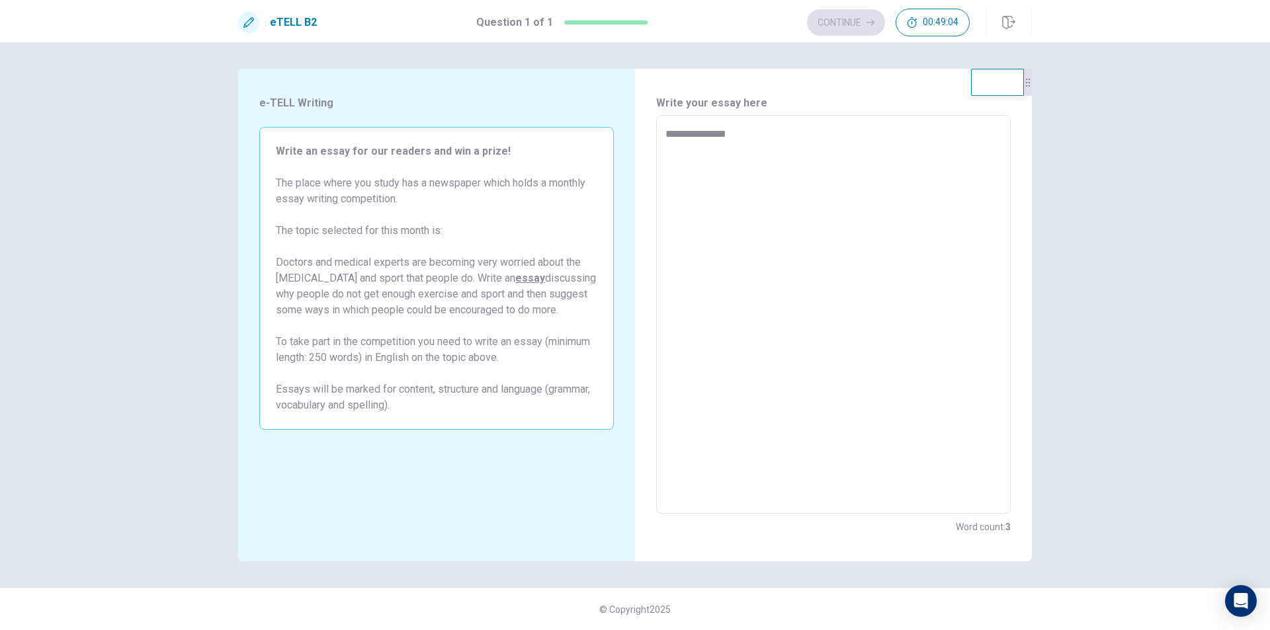
type textarea "*"
type textarea "**********"
type textarea "*"
type textarea "**********"
type textarea "*"
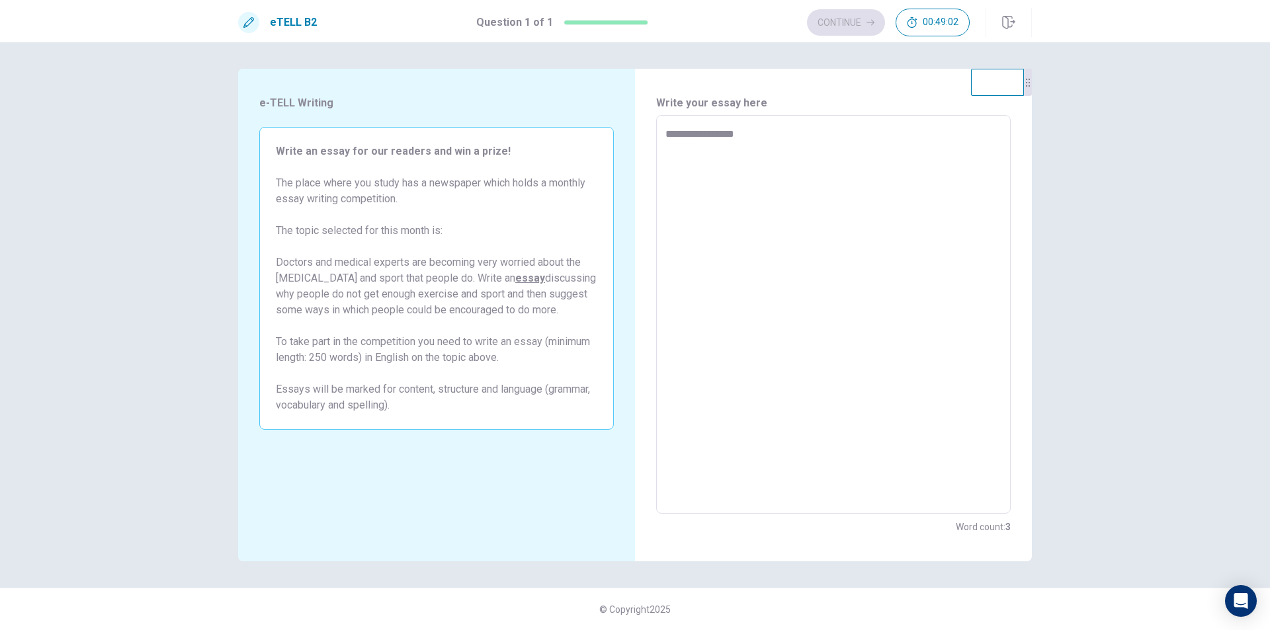
type textarea "**********"
type textarea "*"
type textarea "**********"
type textarea "*"
type textarea "**********"
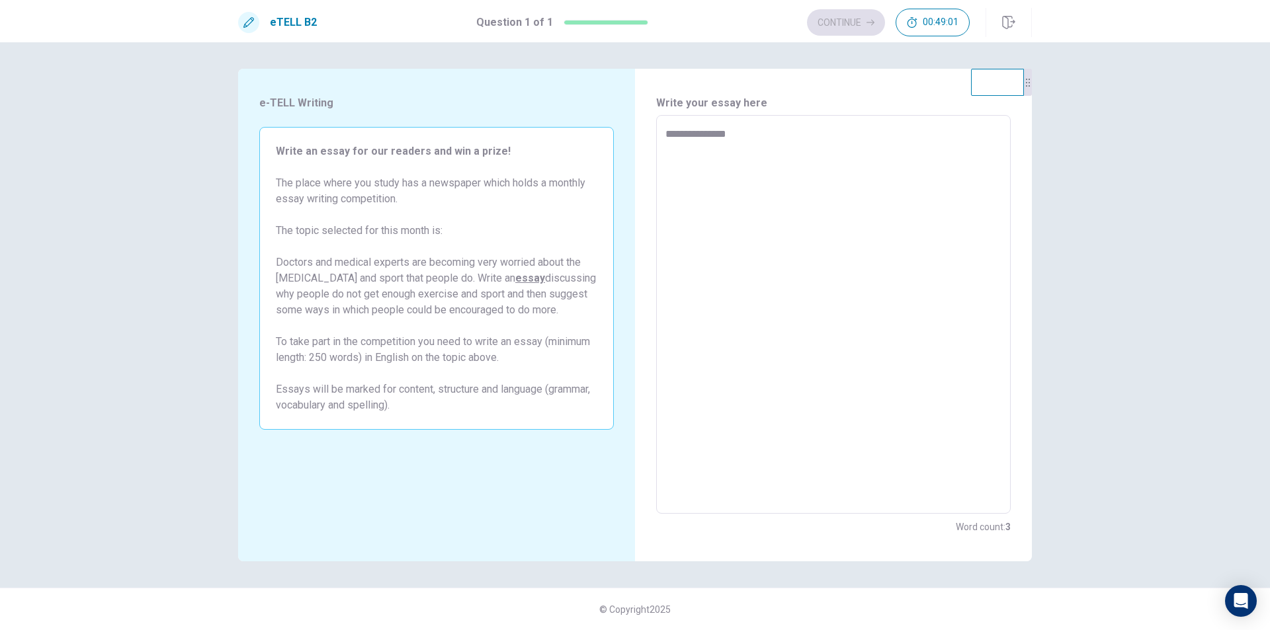
type textarea "*"
type textarea "**********"
type textarea "*"
type textarea "**********"
type textarea "*"
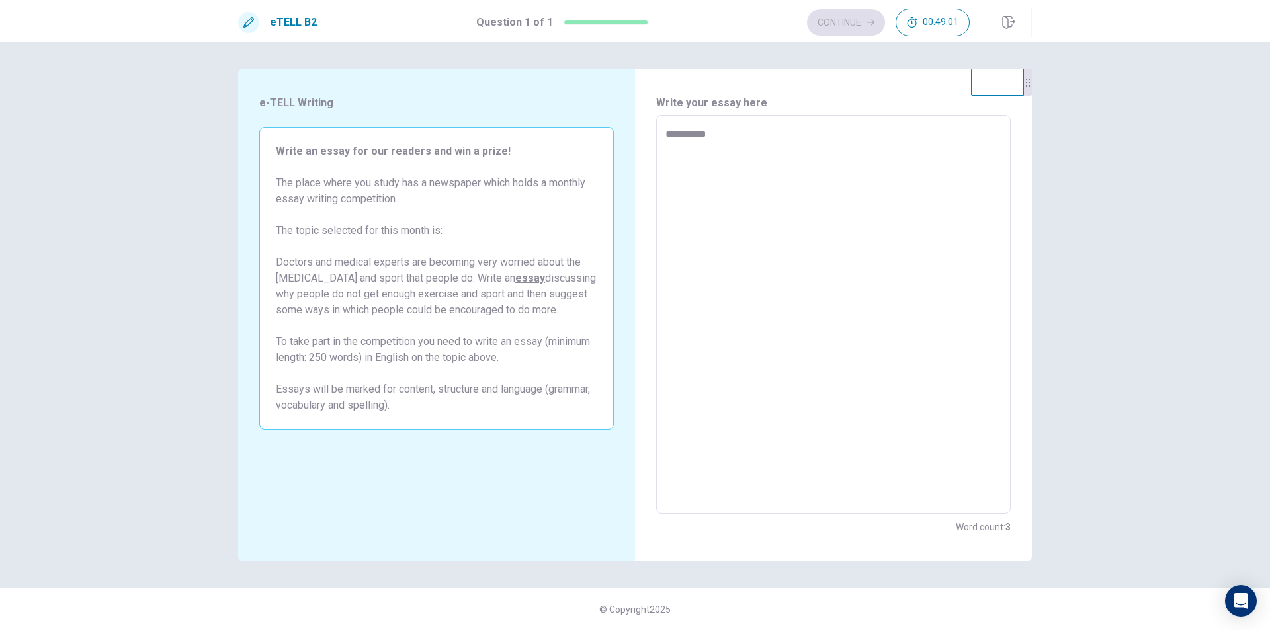
type textarea "*********"
type textarea "*"
type textarea "*******"
type textarea "*"
type textarea "*******"
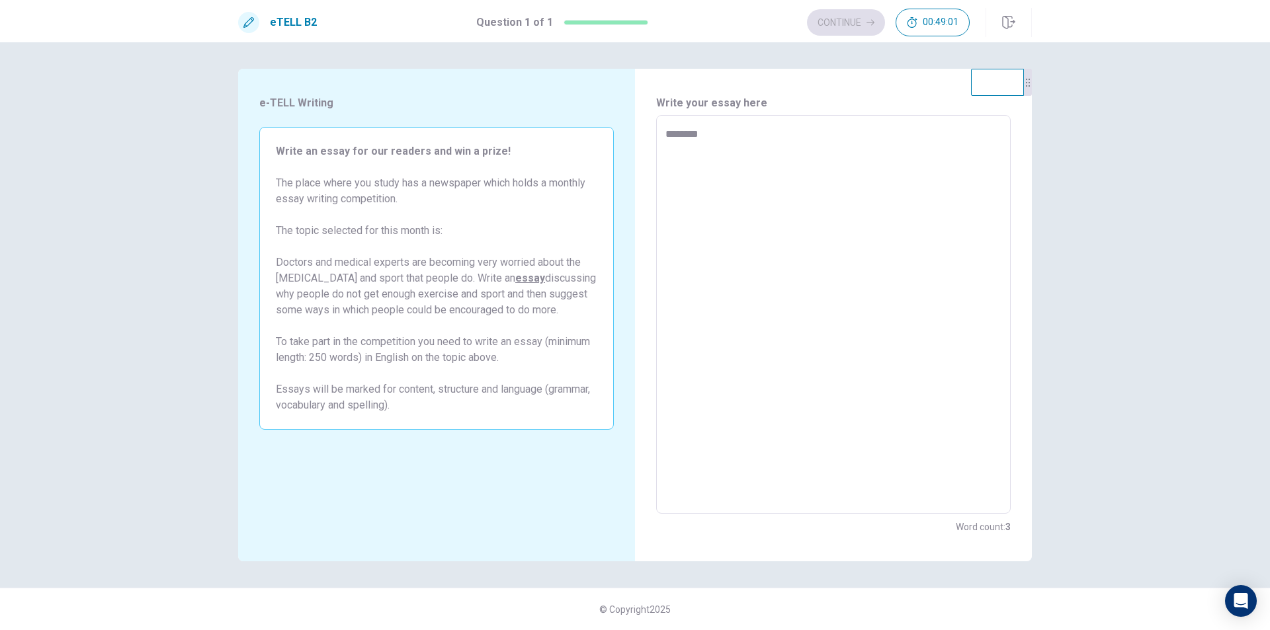
type textarea "*"
type textarea "******"
type textarea "*"
type textarea "****"
type textarea "*"
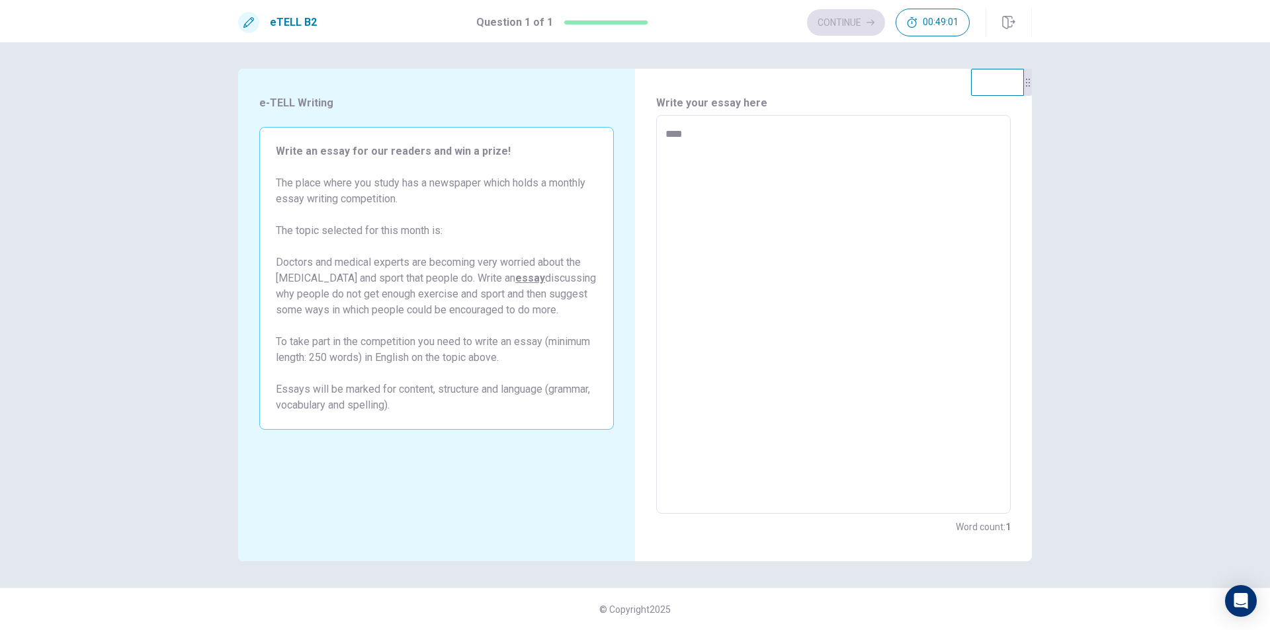
type textarea "***"
type textarea "*"
type textarea "**"
type textarea "*"
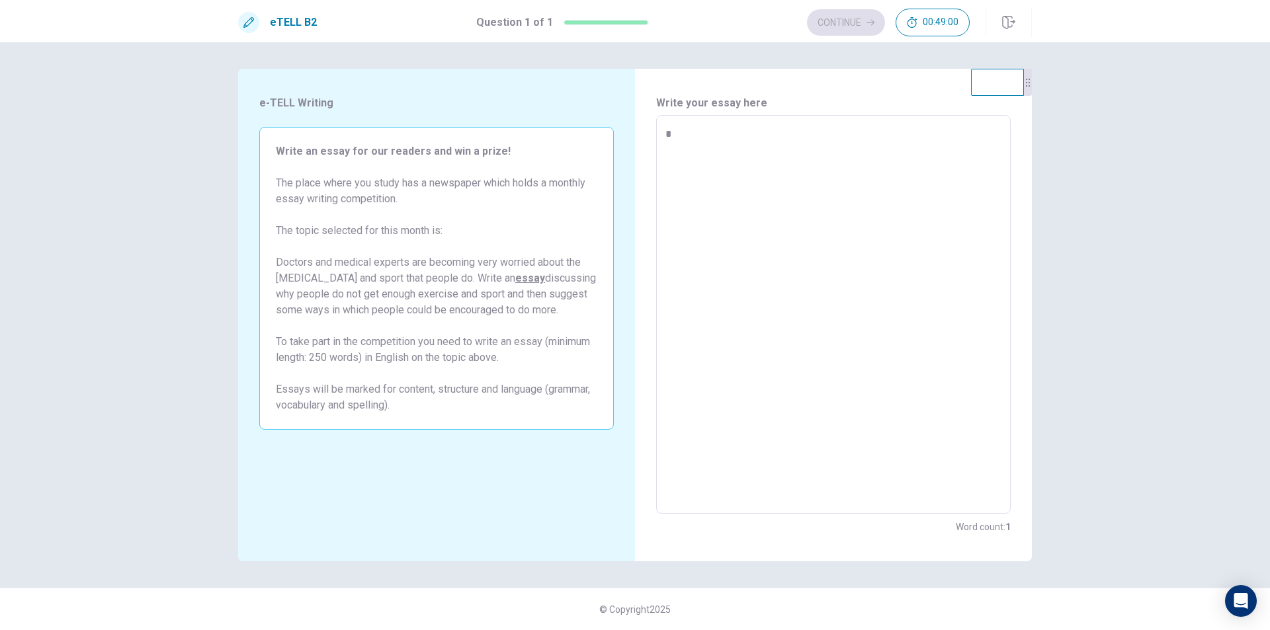
type textarea "*"
type textarea "**"
type textarea "*"
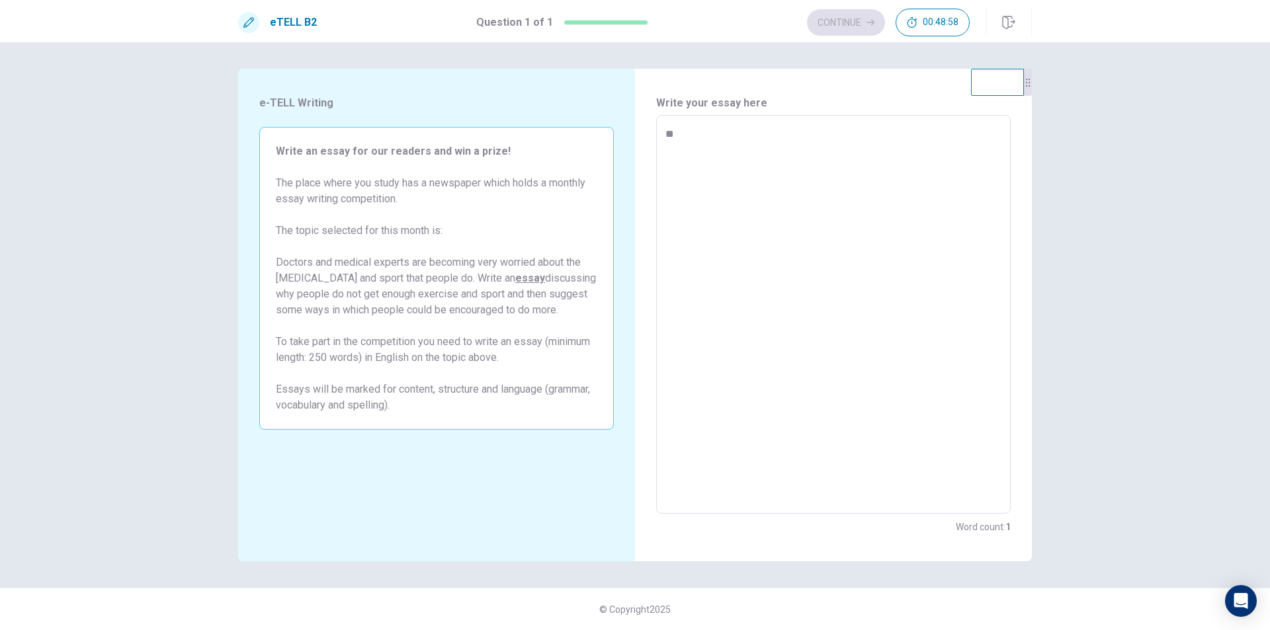
type textarea "***"
type textarea "*"
type textarea "****"
type textarea "*"
type textarea "****"
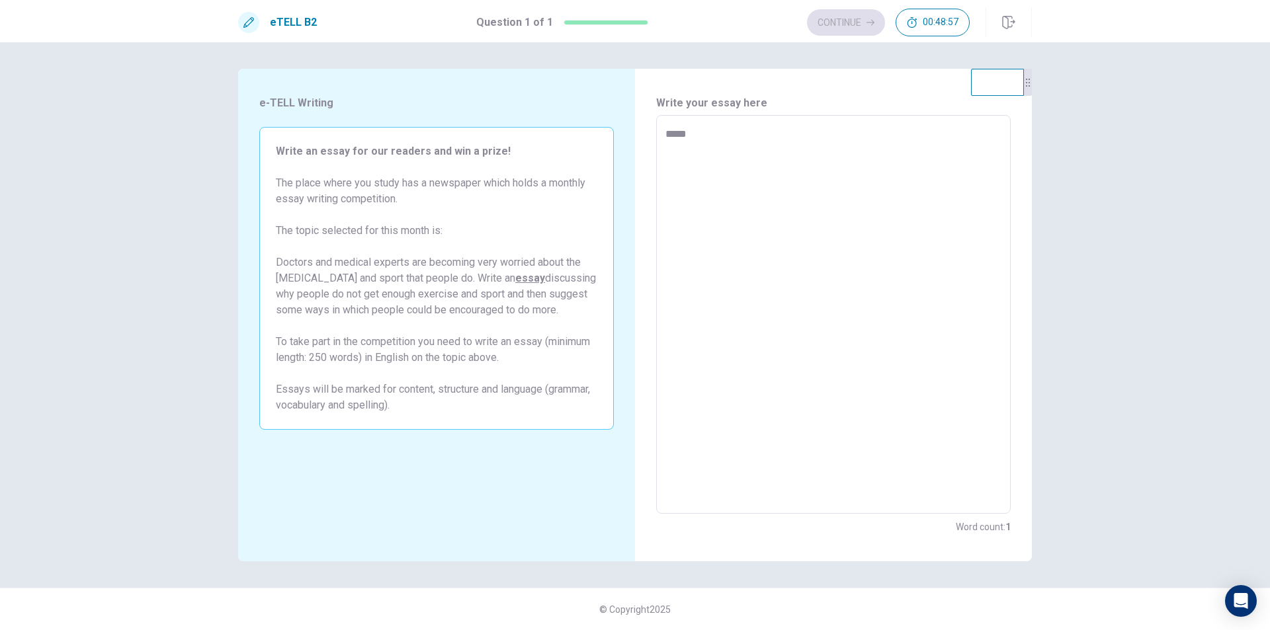
type textarea "*"
type textarea "******"
type textarea "*"
type textarea "*******"
type textarea "*"
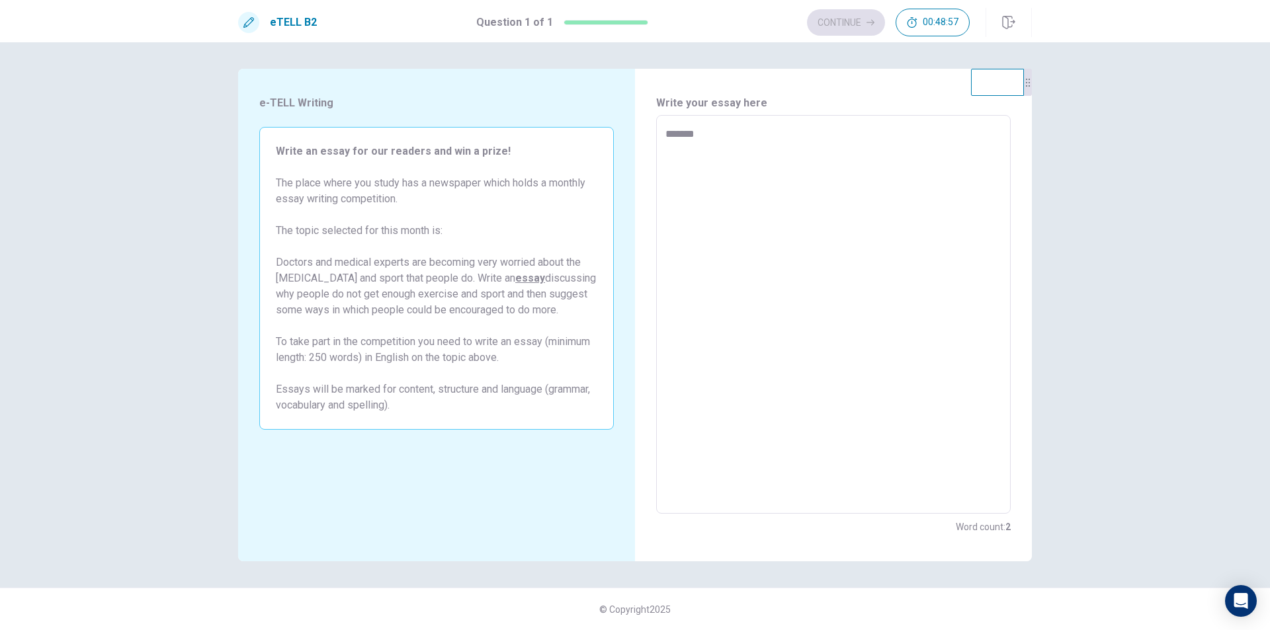
type textarea "*******"
type textarea "*"
type textarea "*********"
type textarea "*"
type textarea "**********"
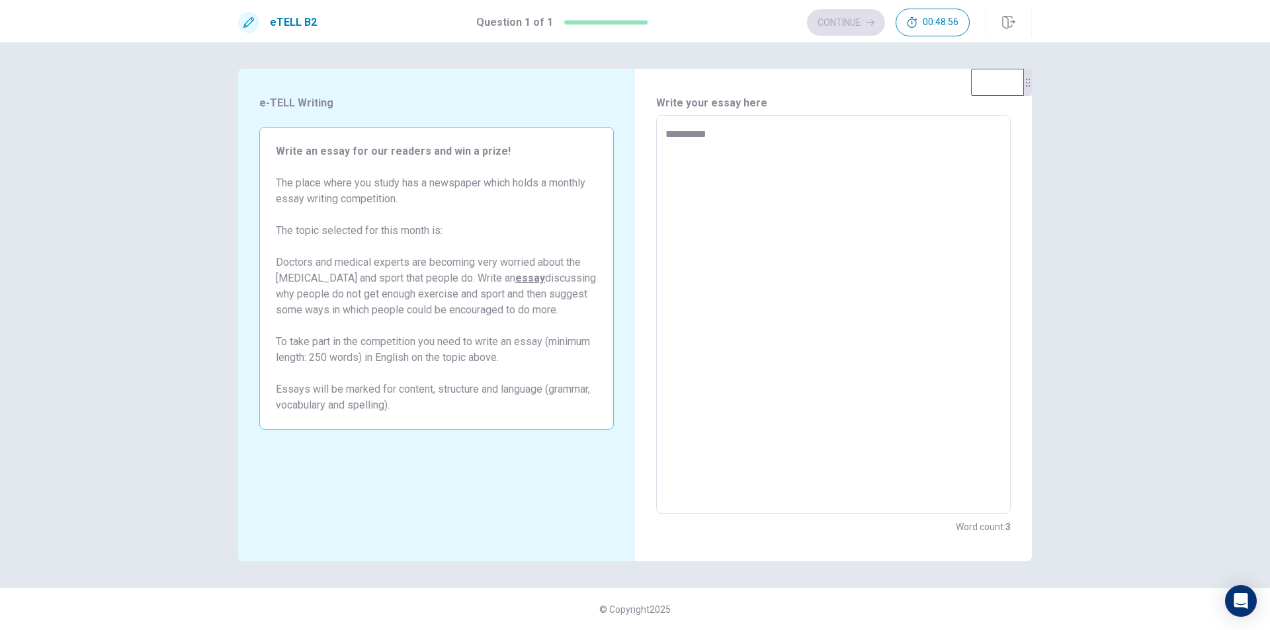
type textarea "*"
type textarea "**********"
type textarea "*"
type textarea "**********"
type textarea "*"
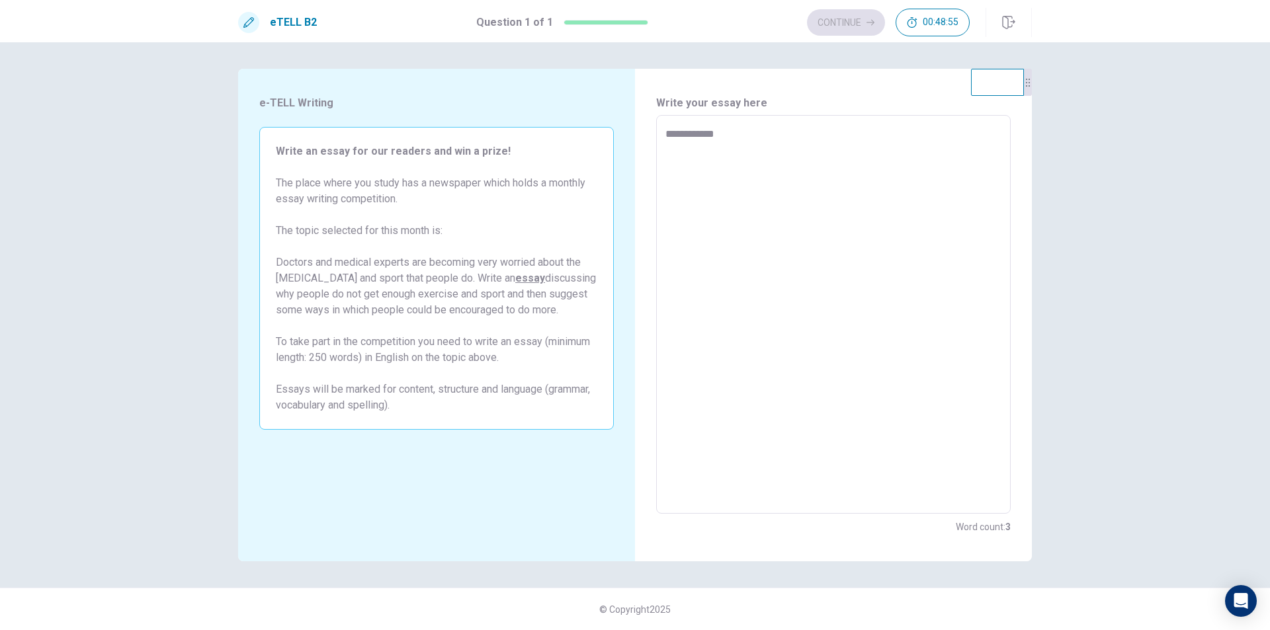
type textarea "**********"
type textarea "*"
type textarea "**********"
type textarea "*"
type textarea "**********"
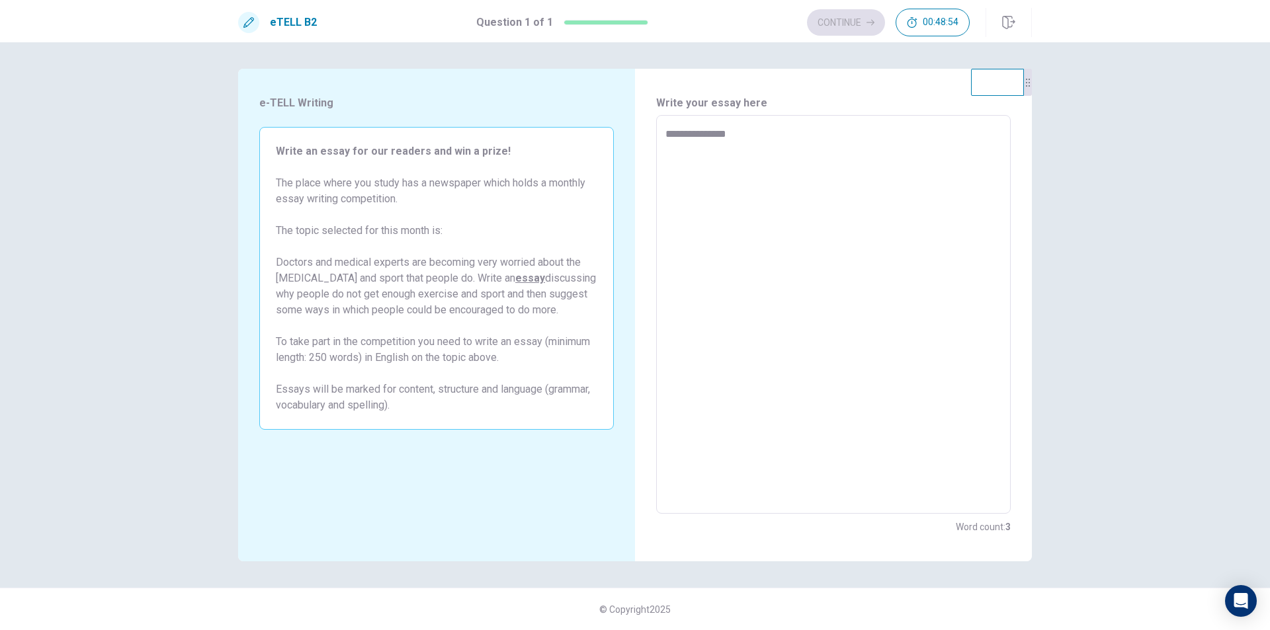
type textarea "*"
type textarea "**********"
type textarea "*"
type textarea "**********"
type textarea "*"
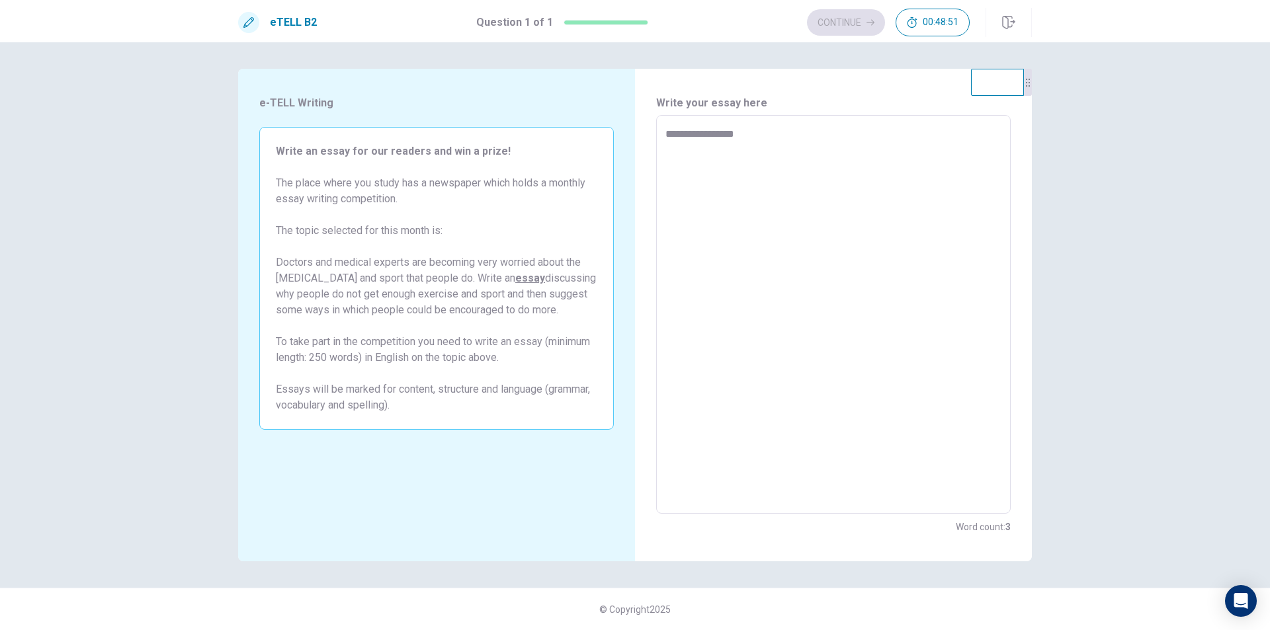
type textarea "**********"
type textarea "*"
type textarea "**********"
type textarea "*"
type textarea "**********"
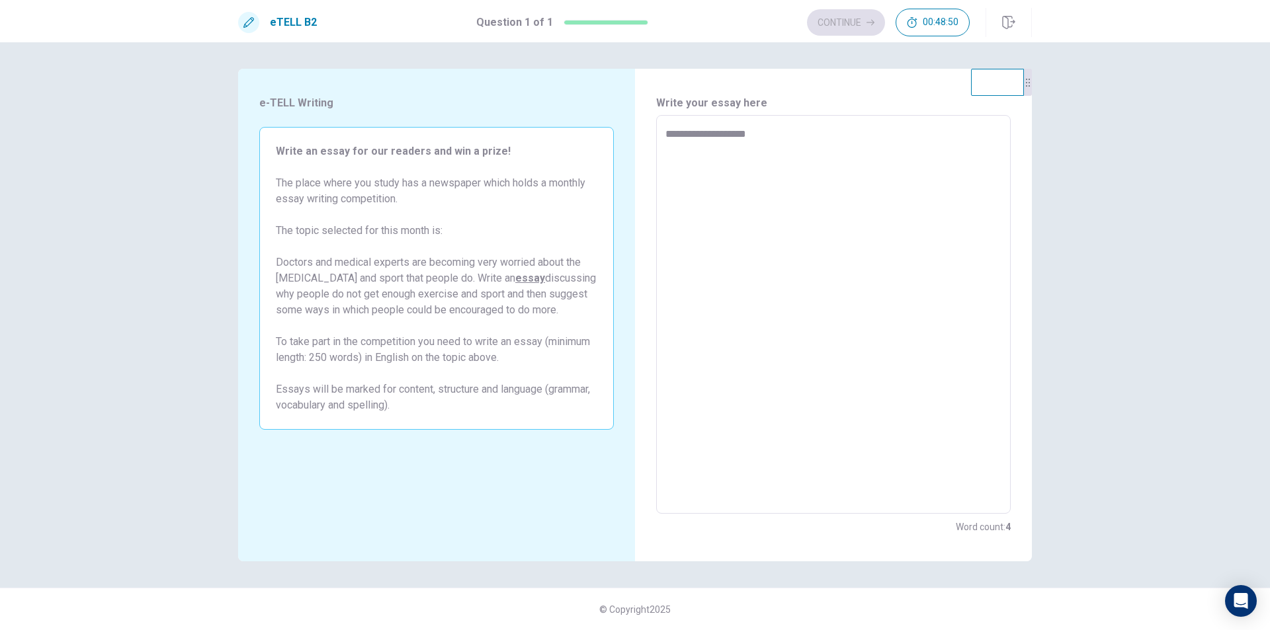
type textarea "*"
type textarea "**********"
type textarea "*"
type textarea "**********"
type textarea "*"
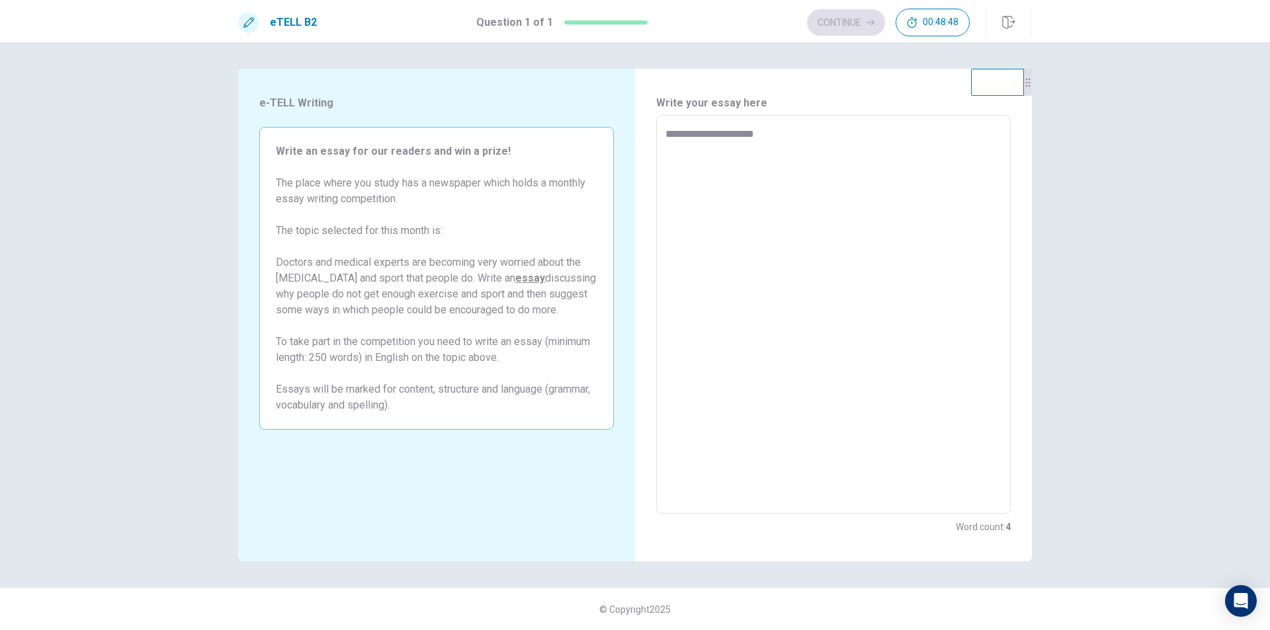
type textarea "**********"
type textarea "*"
type textarea "**********"
type textarea "*"
type textarea "**********"
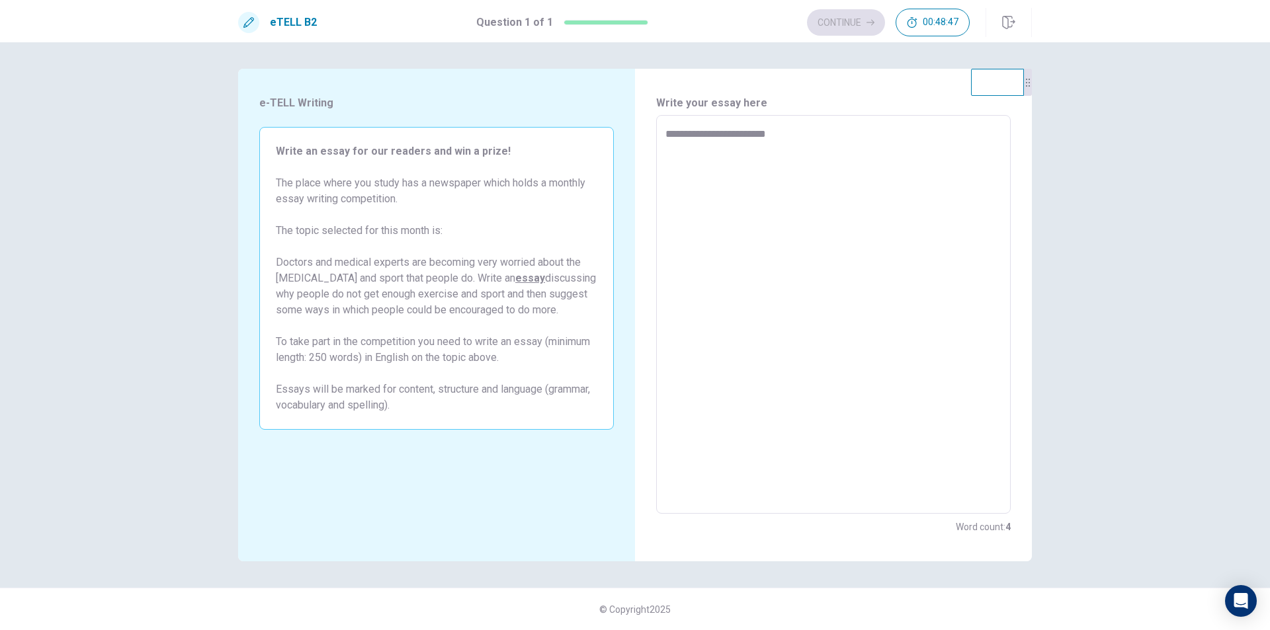
type textarea "*"
type textarea "**********"
type textarea "*"
type textarea "**********"
type textarea "*"
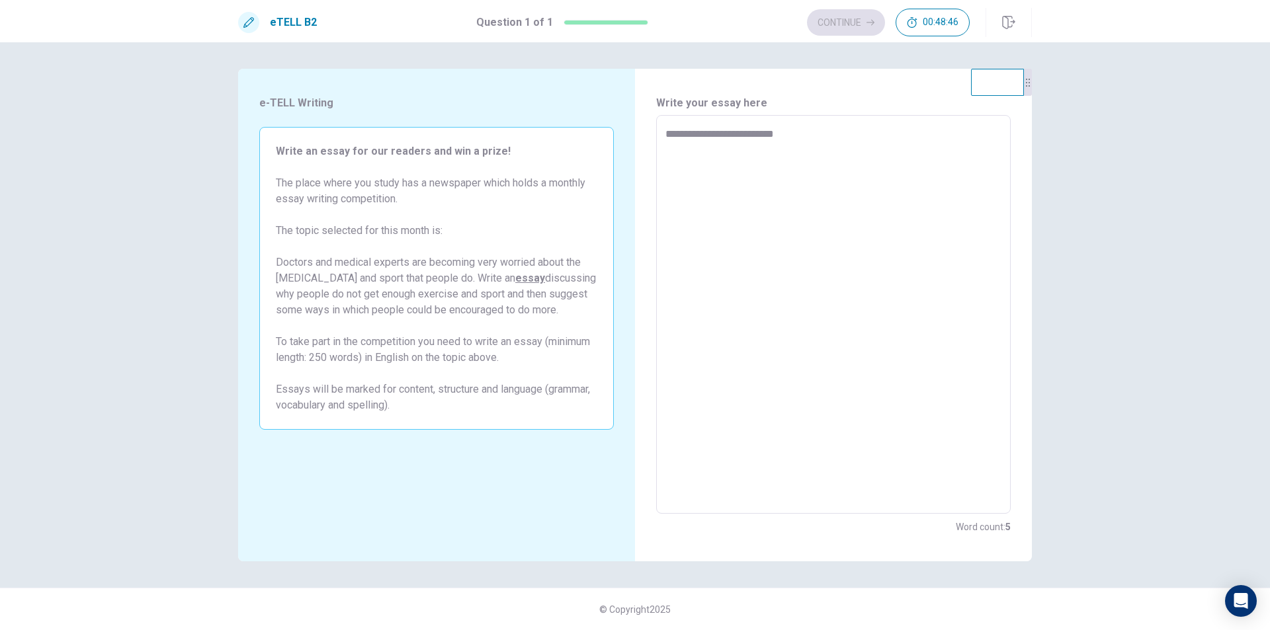
type textarea "**********"
type textarea "*"
type textarea "**********"
type textarea "*"
type textarea "**********"
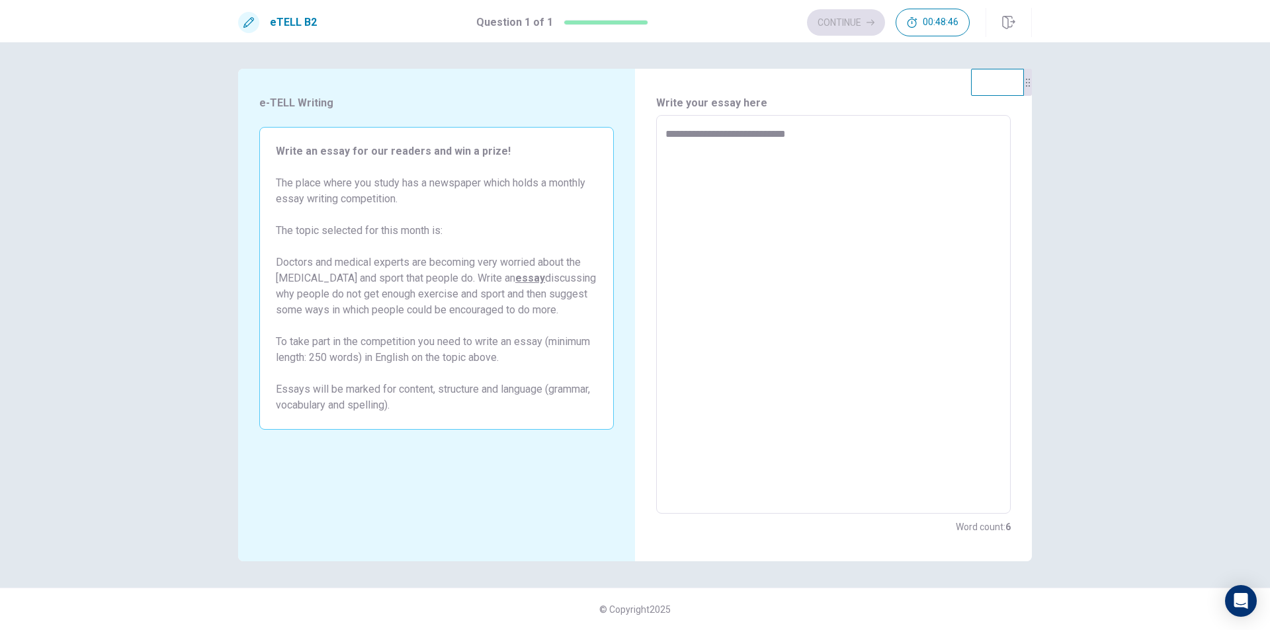
type textarea "*"
type textarea "**********"
type textarea "*"
type textarea "**********"
type textarea "*"
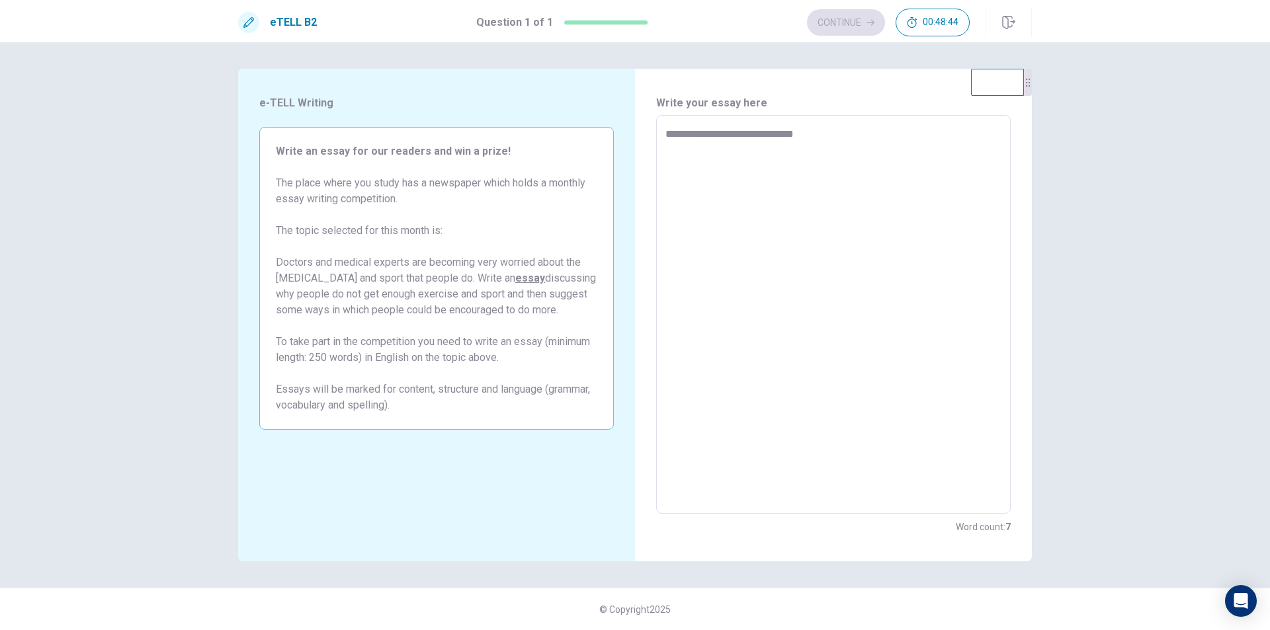
type textarea "**********"
type textarea "*"
type textarea "**********"
type textarea "*"
type textarea "**********"
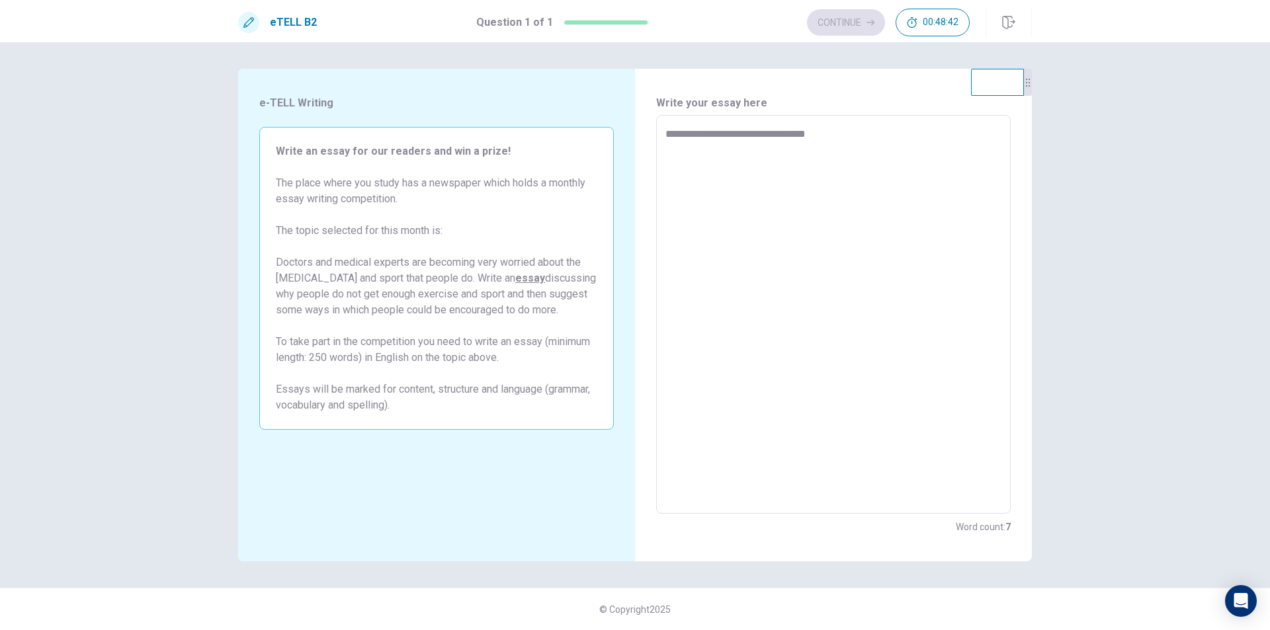
type textarea "*"
type textarea "**********"
type textarea "*"
type textarea "**********"
type textarea "*"
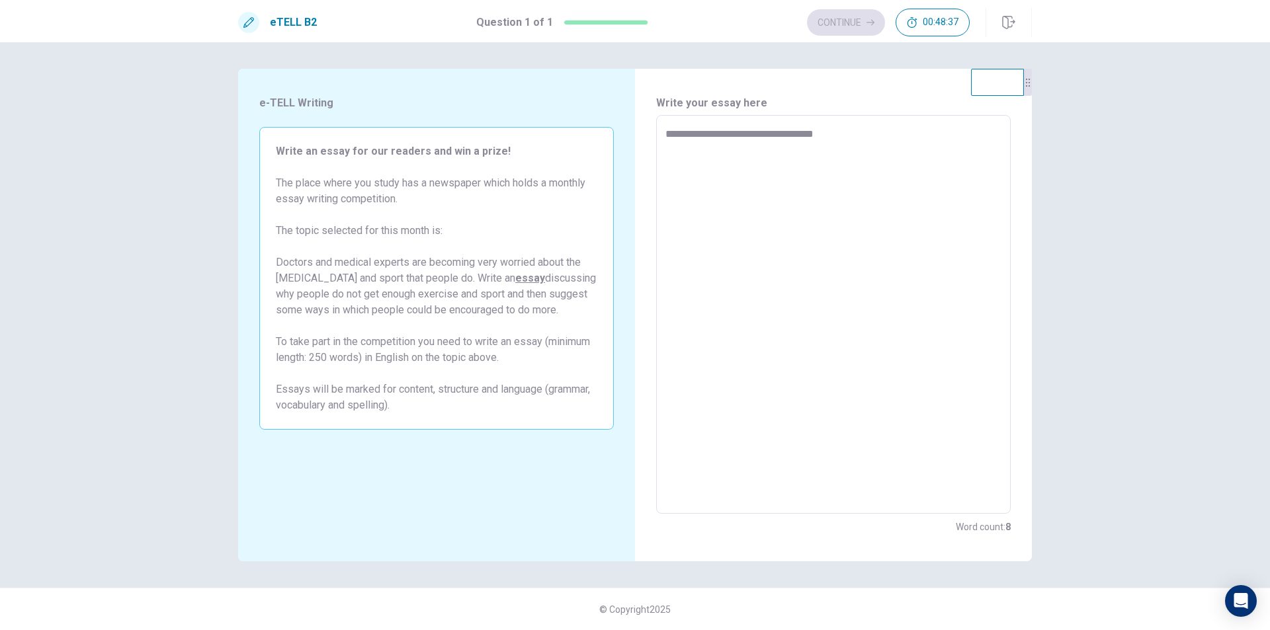
type textarea "**********"
type textarea "*"
type textarea "**********"
type textarea "*"
type textarea "**********"
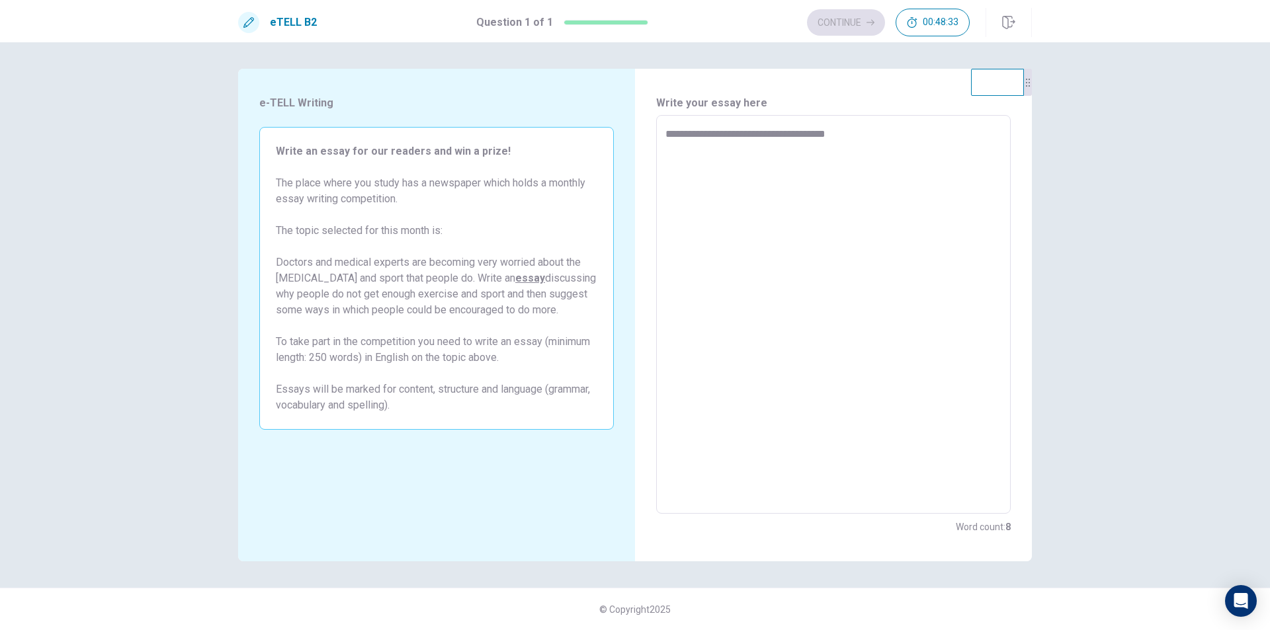
type textarea "*"
type textarea "**********"
type textarea "*"
type textarea "**********"
type textarea "*"
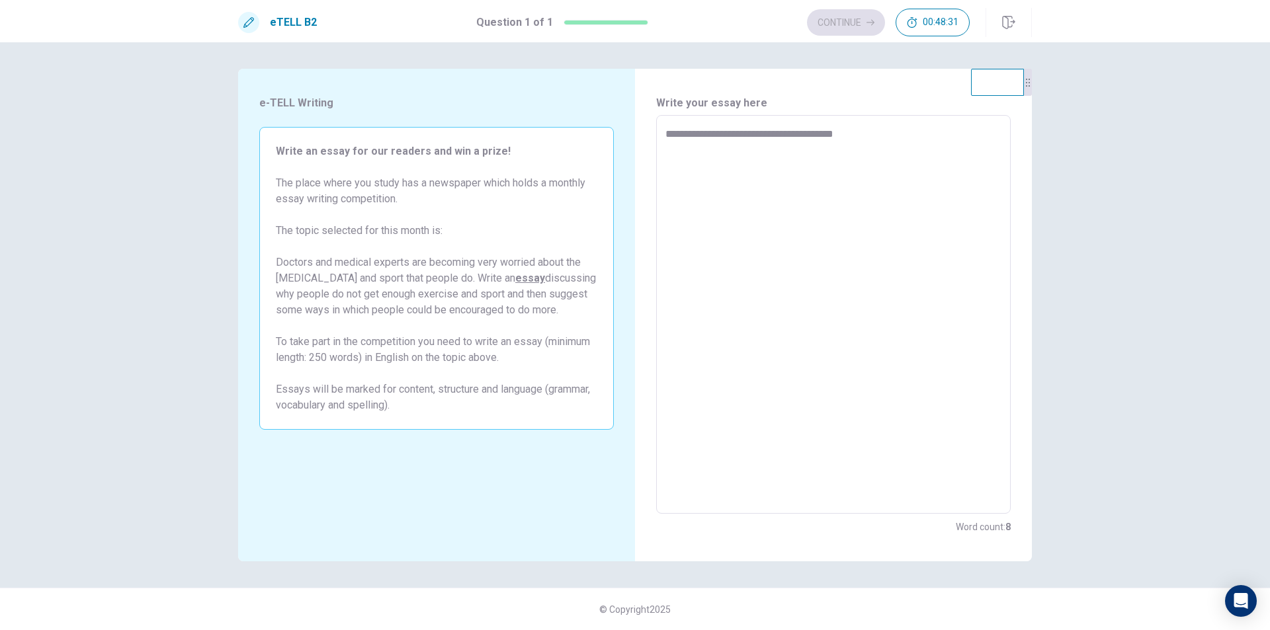
type textarea "**********"
type textarea "*"
type textarea "**********"
type textarea "*"
type textarea "**********"
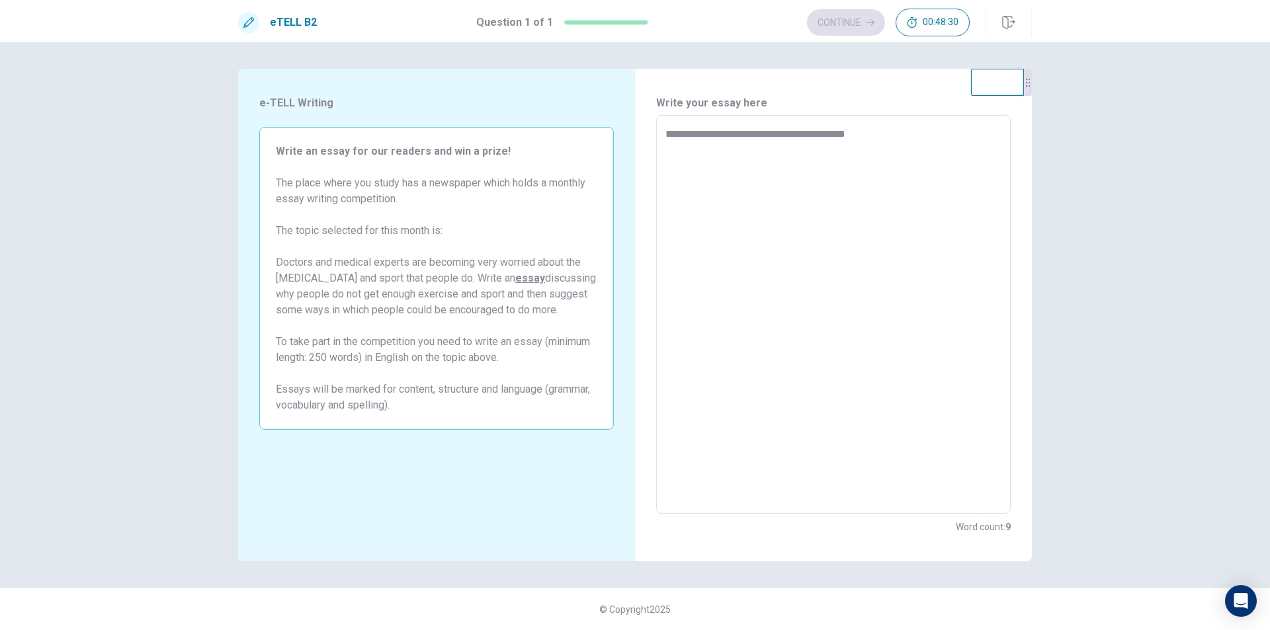
type textarea "*"
type textarea "**********"
type textarea "*"
type textarea "**********"
type textarea "*"
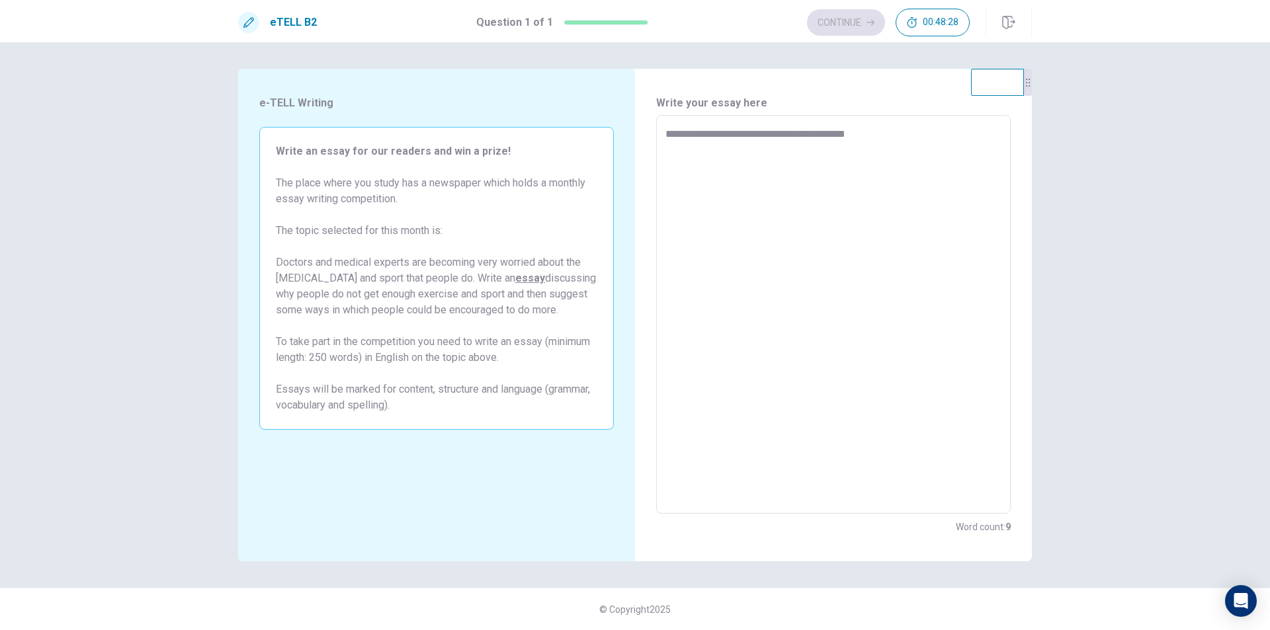
type textarea "**********"
type textarea "*"
type textarea "**********"
type textarea "*"
type textarea "**********"
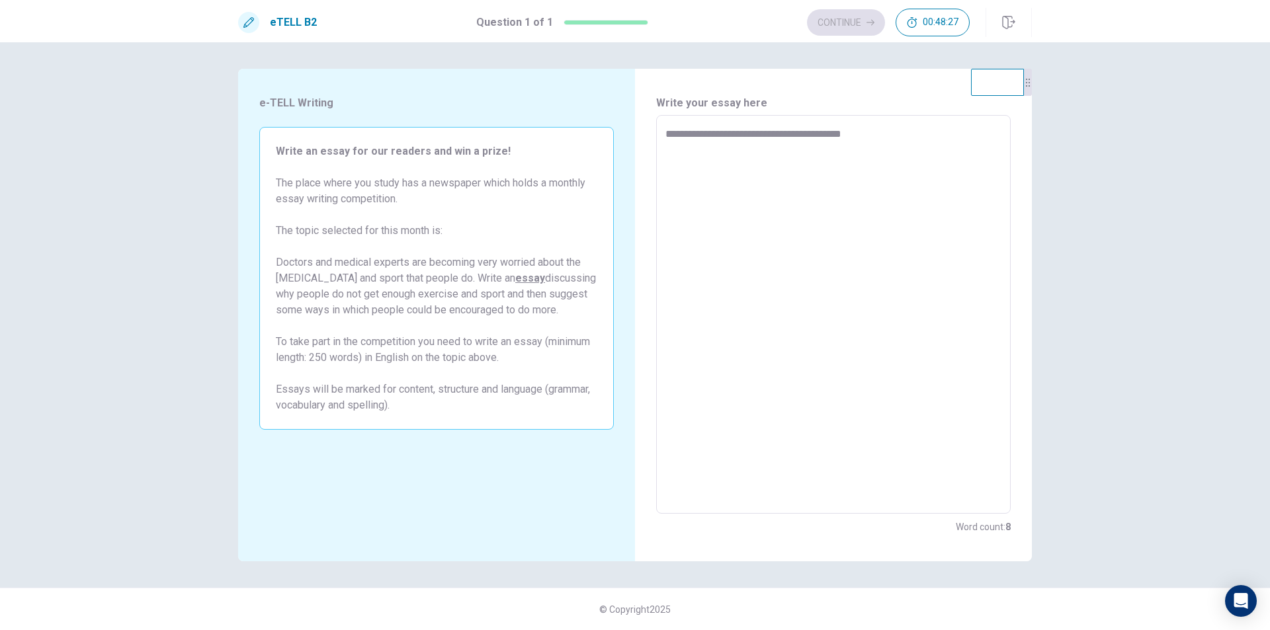
type textarea "*"
type textarea "**********"
type textarea "*"
type textarea "**********"
type textarea "*"
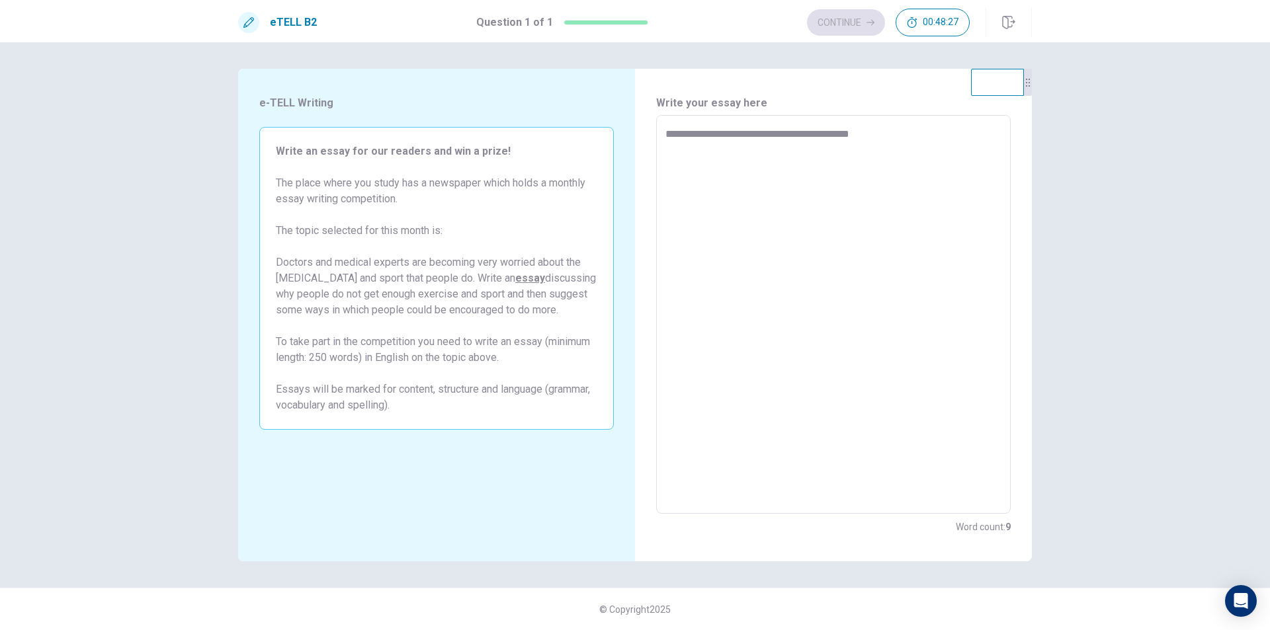
type textarea "**********"
type textarea "*"
type textarea "**********"
type textarea "*"
type textarea "**********"
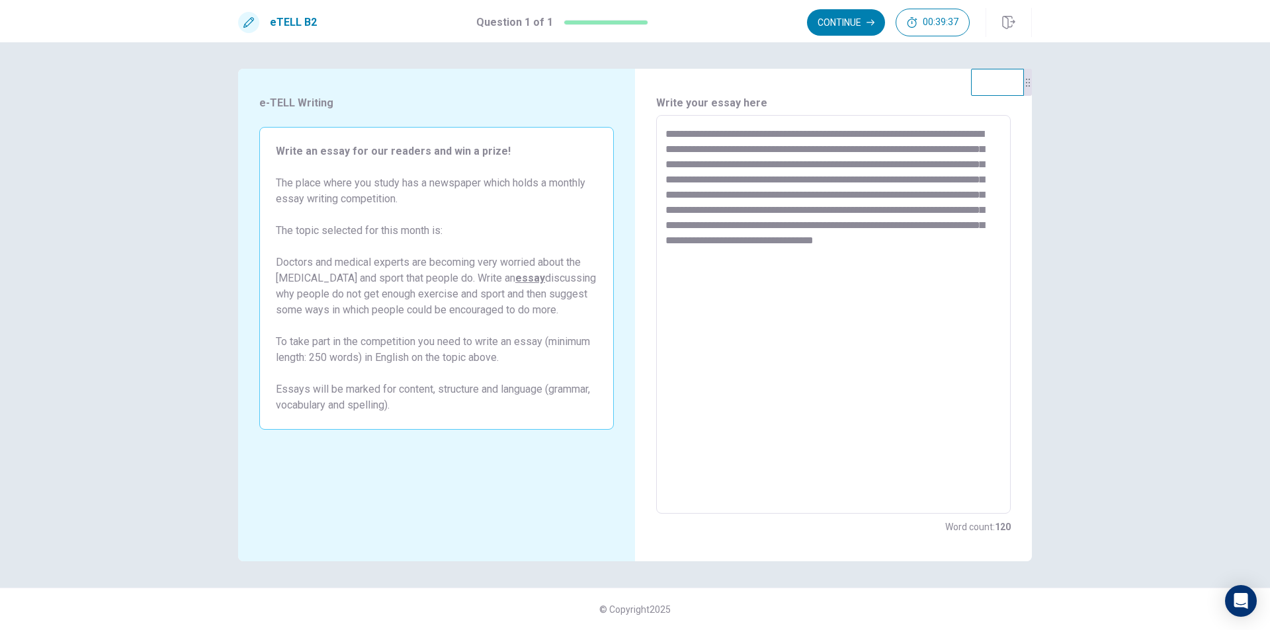
click at [727, 134] on textarea "**********" at bounding box center [833, 314] width 336 height 377
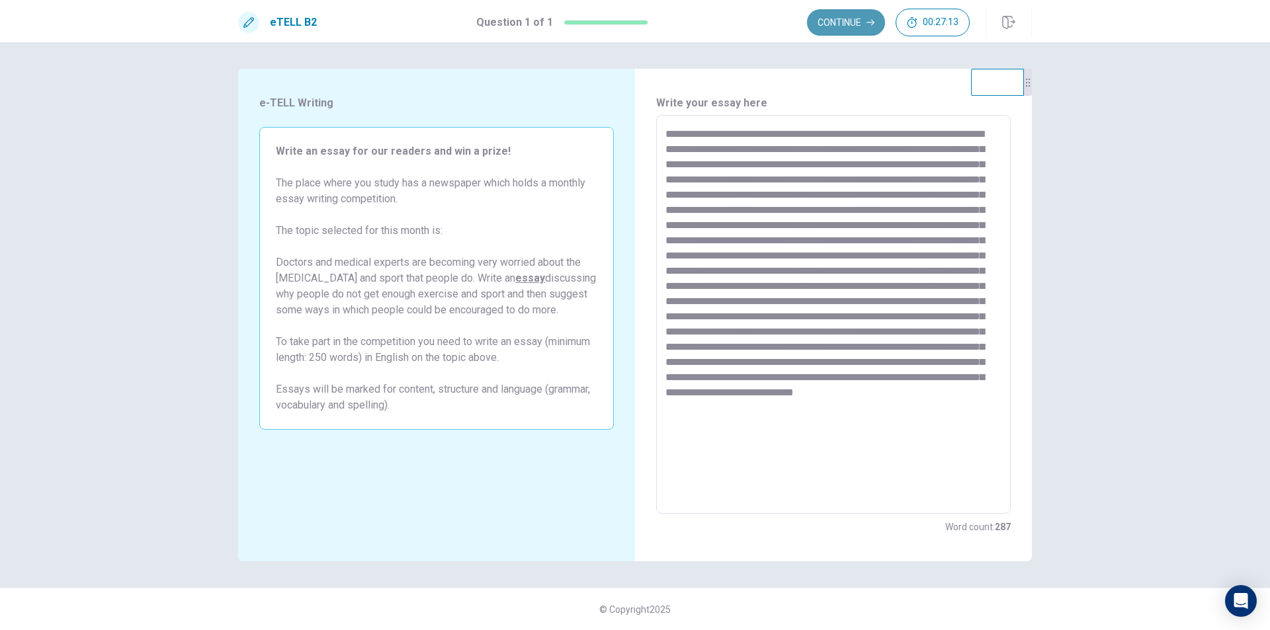
click at [852, 19] on button "Continue" at bounding box center [846, 22] width 78 height 26
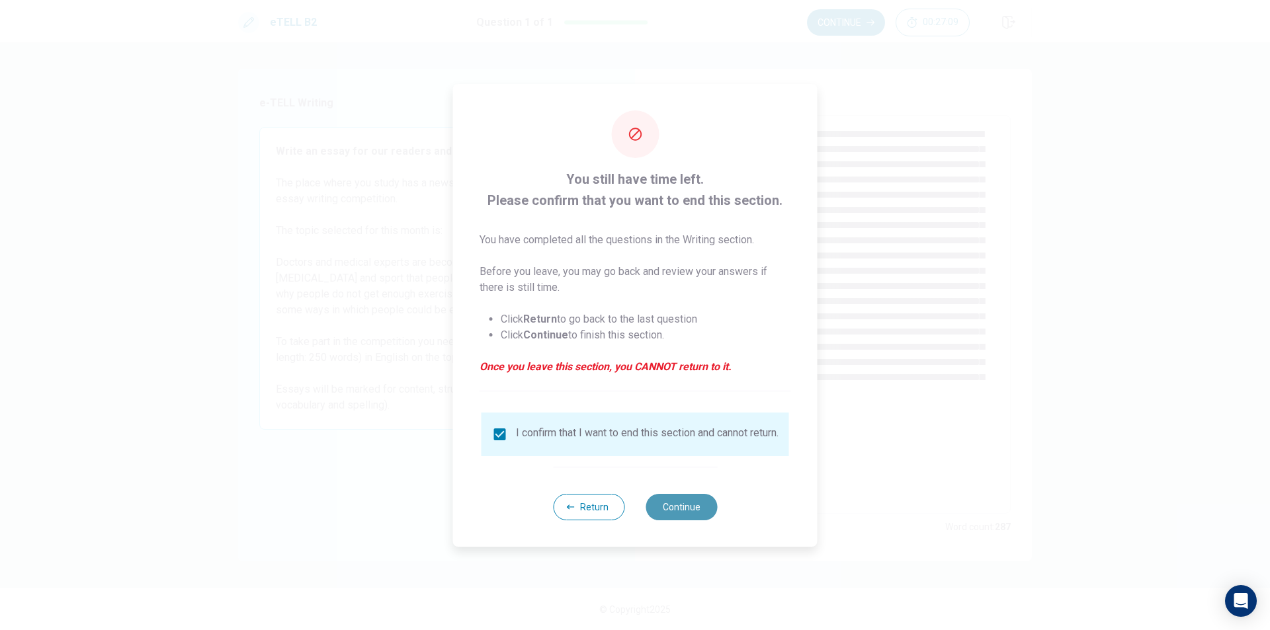
click at [694, 519] on button "Continue" at bounding box center [680, 507] width 71 height 26
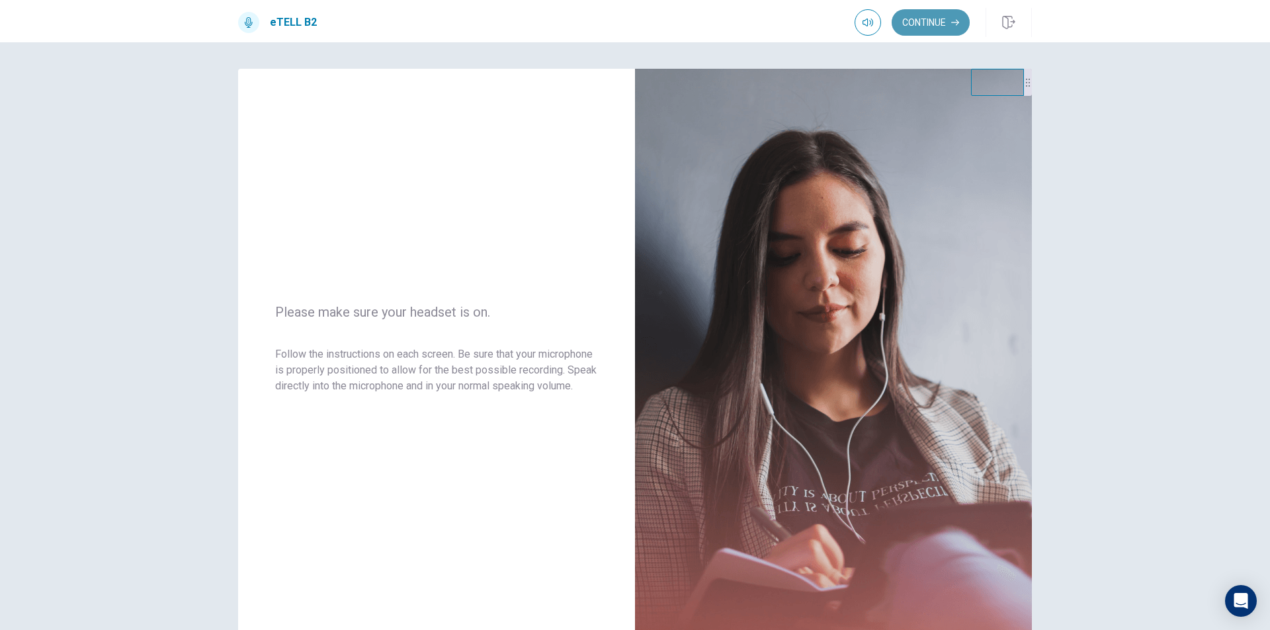
click at [944, 23] on button "Continue" at bounding box center [930, 22] width 78 height 26
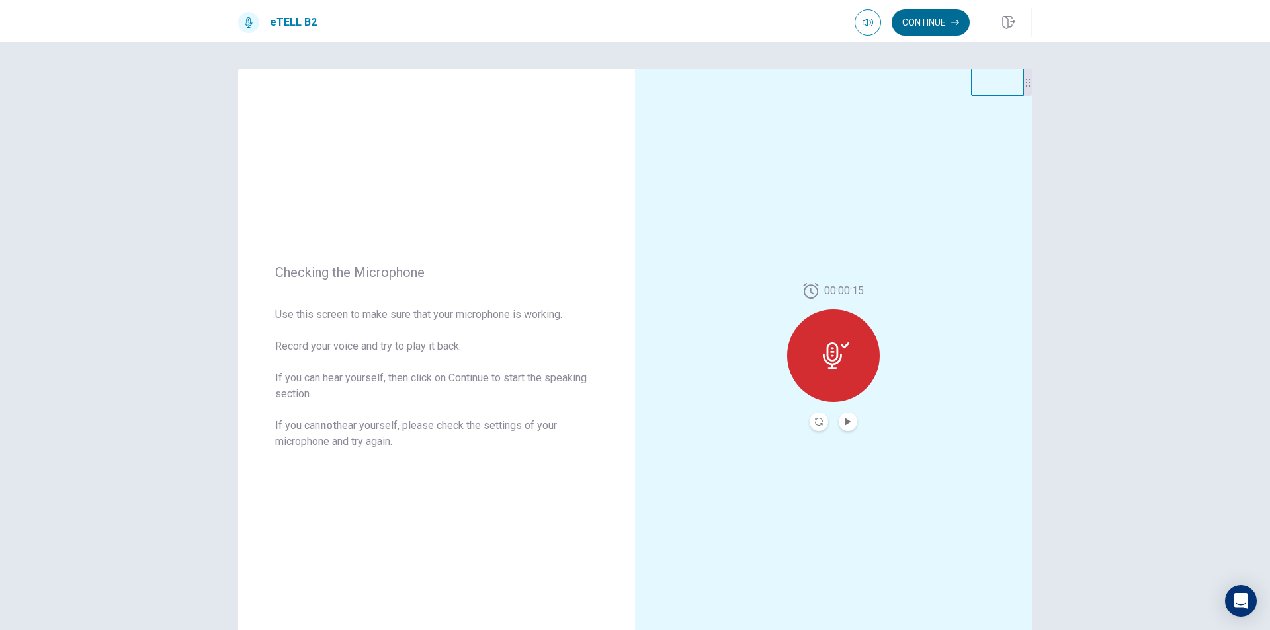
click at [945, 14] on button "Continue" at bounding box center [930, 22] width 78 height 26
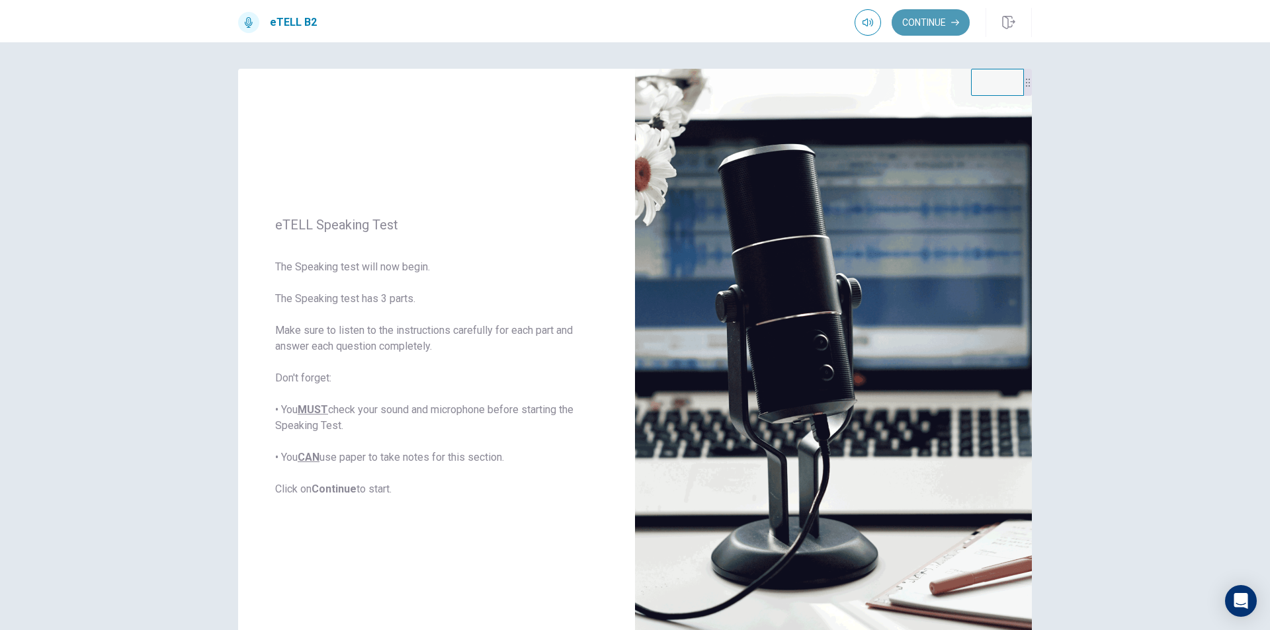
click at [929, 28] on button "Continue" at bounding box center [930, 22] width 78 height 26
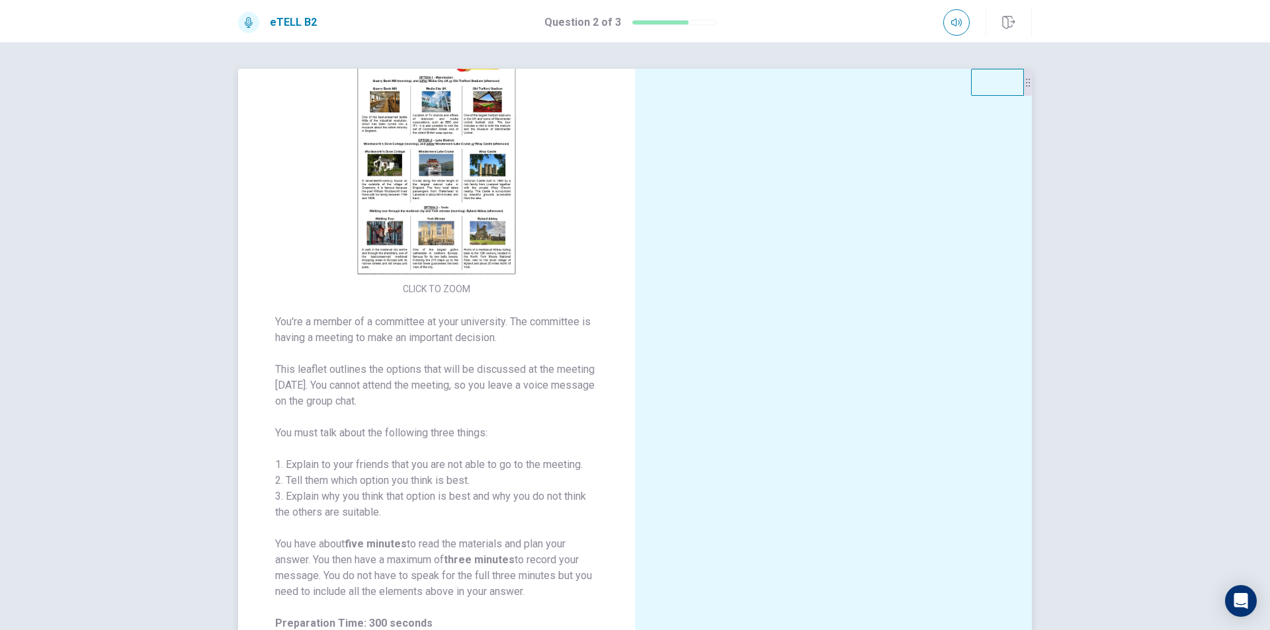
scroll to position [39, 0]
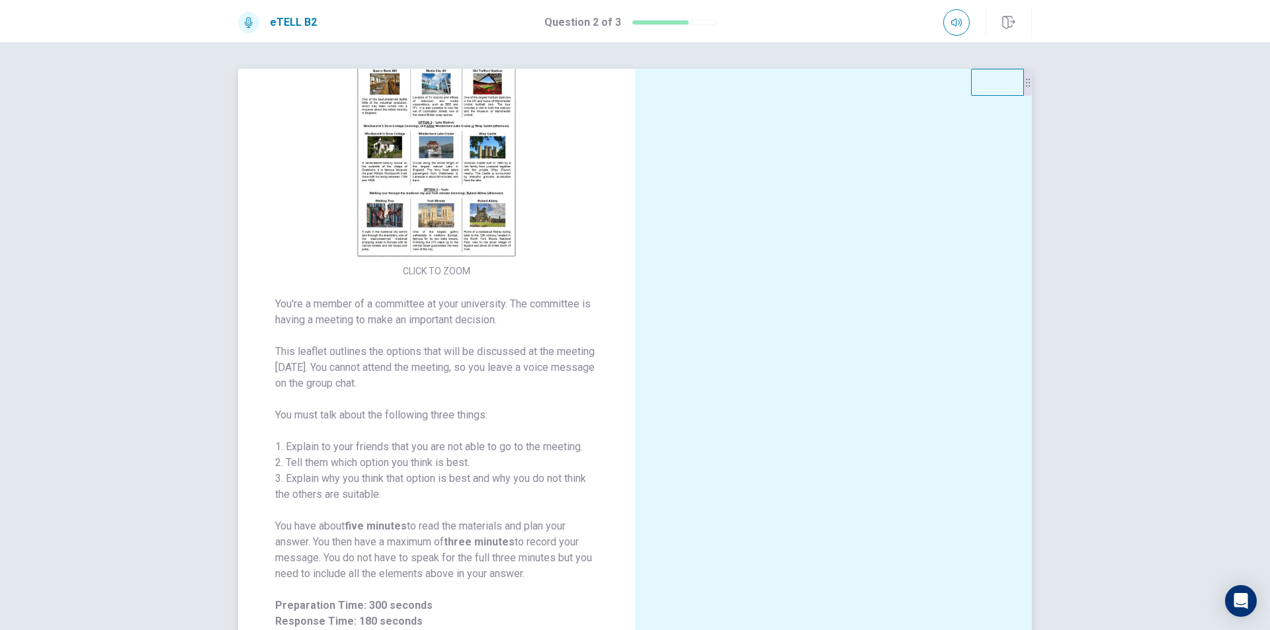
drag, startPoint x: 435, startPoint y: 226, endPoint x: 424, endPoint y: 231, distance: 12.4
click at [424, 231] on img at bounding box center [437, 143] width 254 height 231
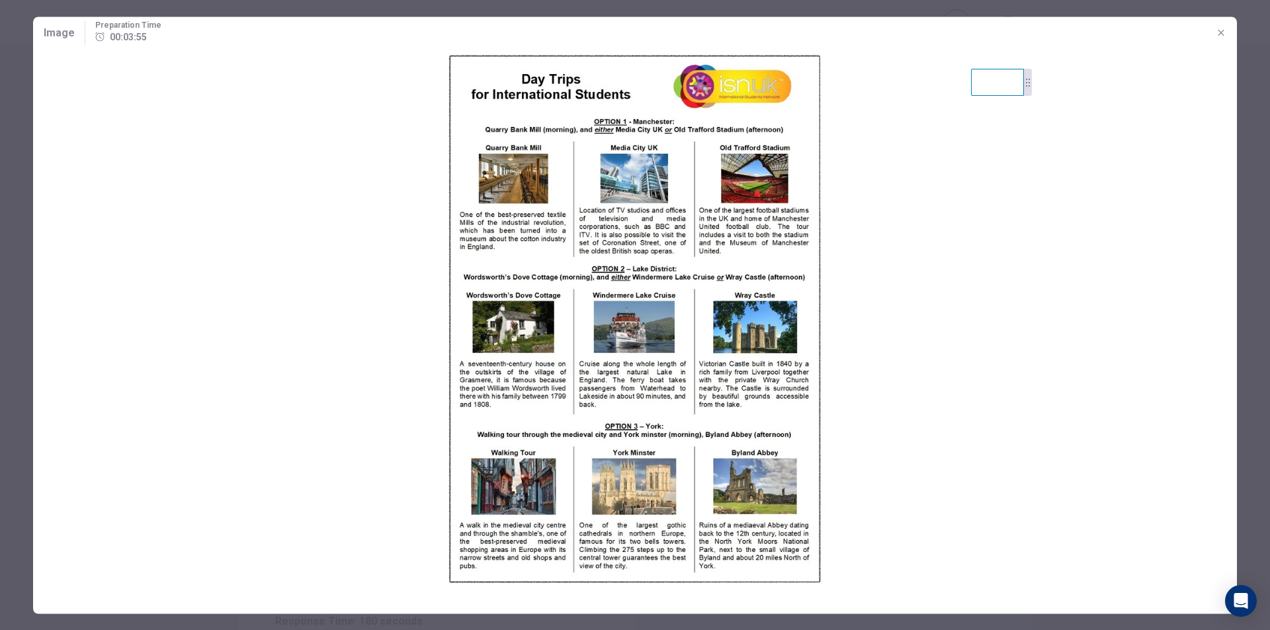
click at [586, 270] on img at bounding box center [635, 318] width 1204 height 541
click at [1227, 31] on button "button" at bounding box center [1220, 32] width 21 height 21
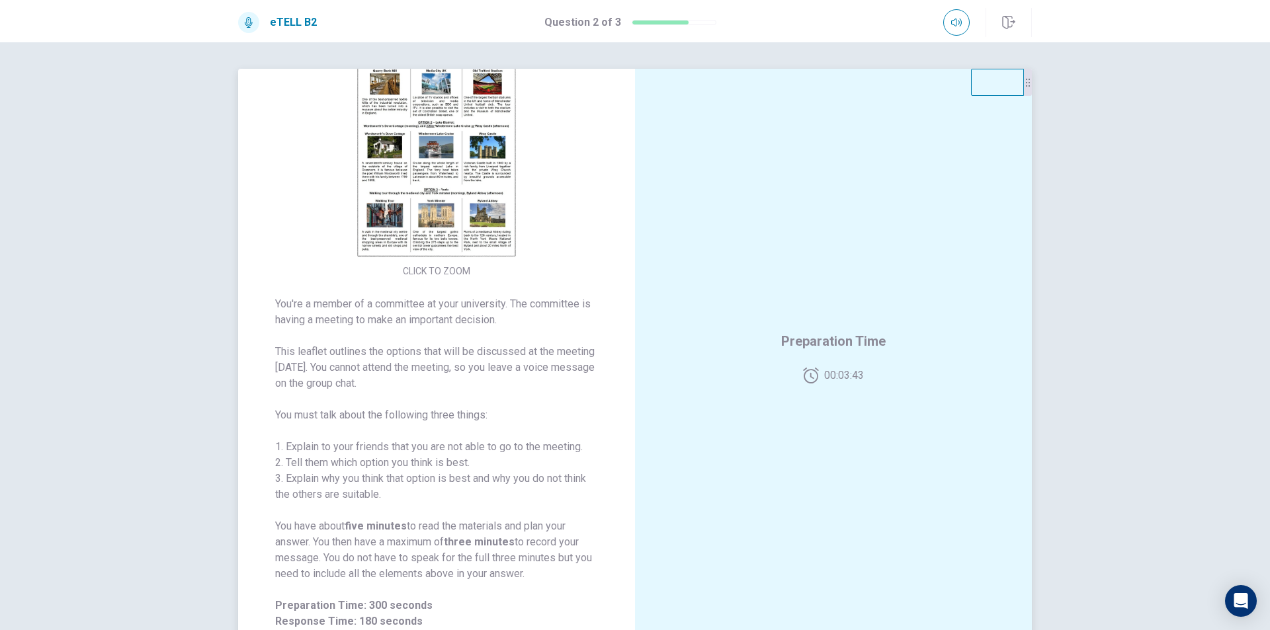
click at [474, 185] on img at bounding box center [437, 143] width 254 height 231
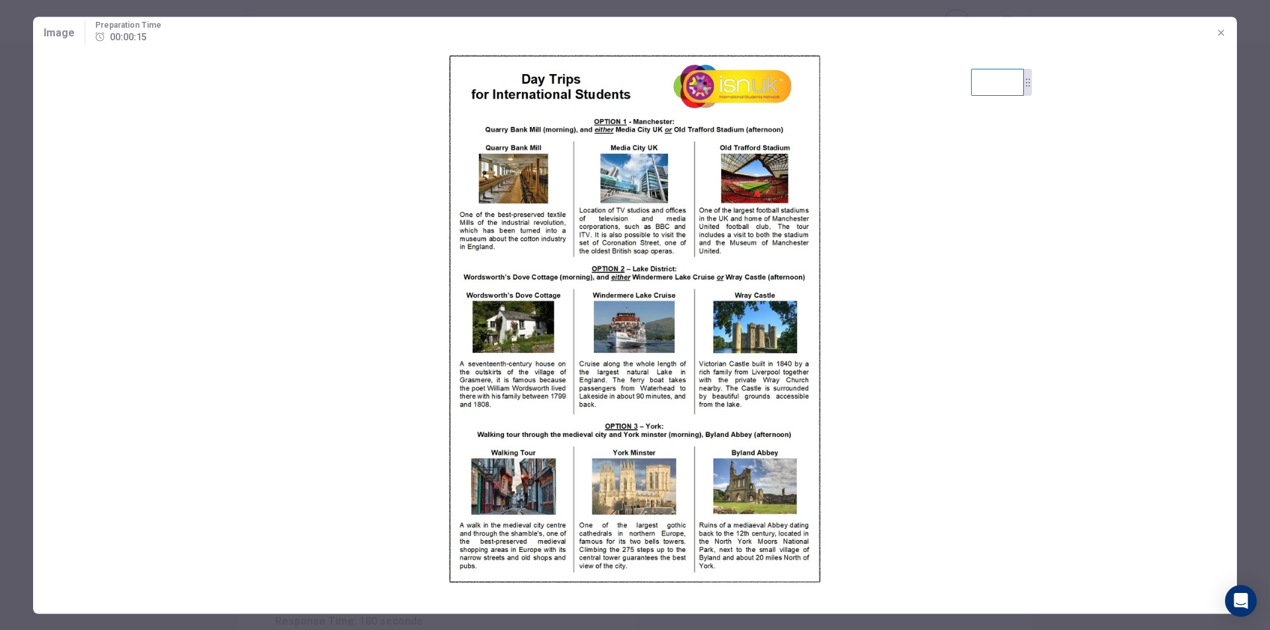
click at [1212, 28] on button "button" at bounding box center [1220, 32] width 21 height 21
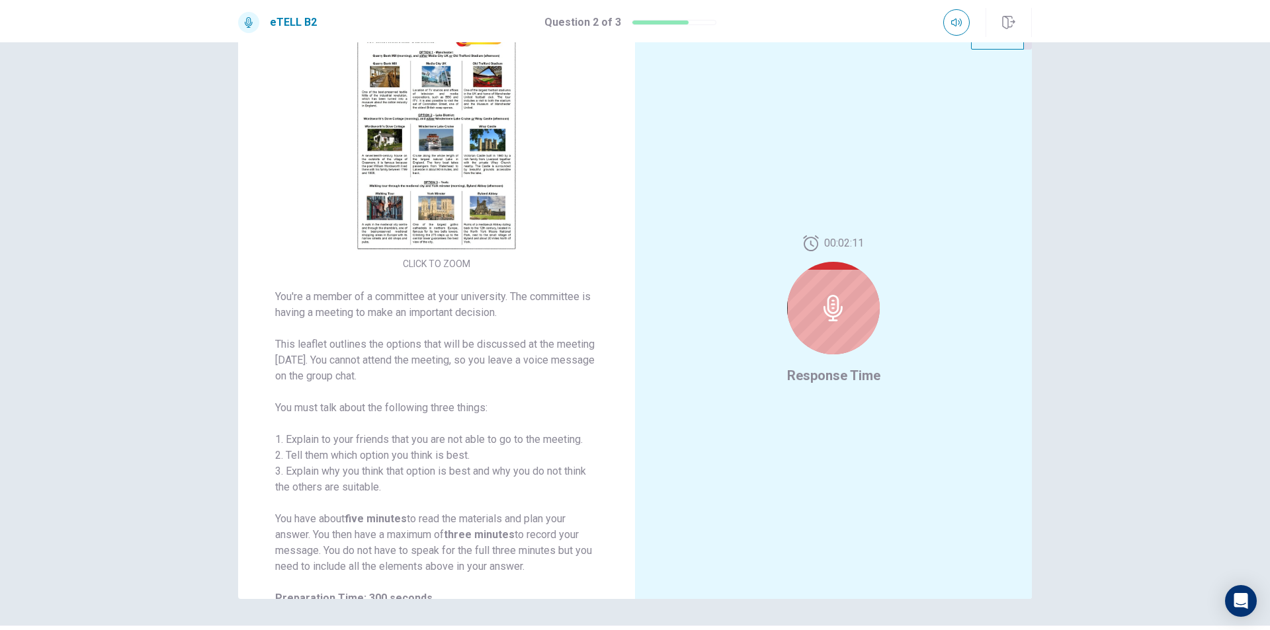
scroll to position [18, 0]
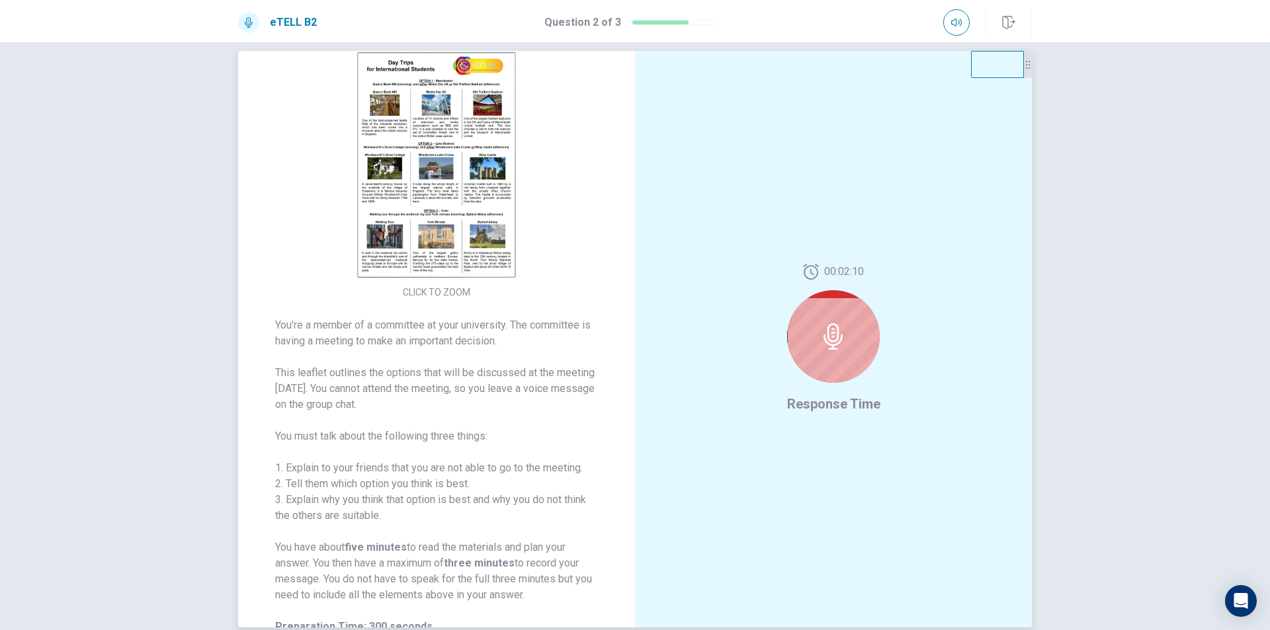
click at [489, 237] on img at bounding box center [437, 165] width 254 height 231
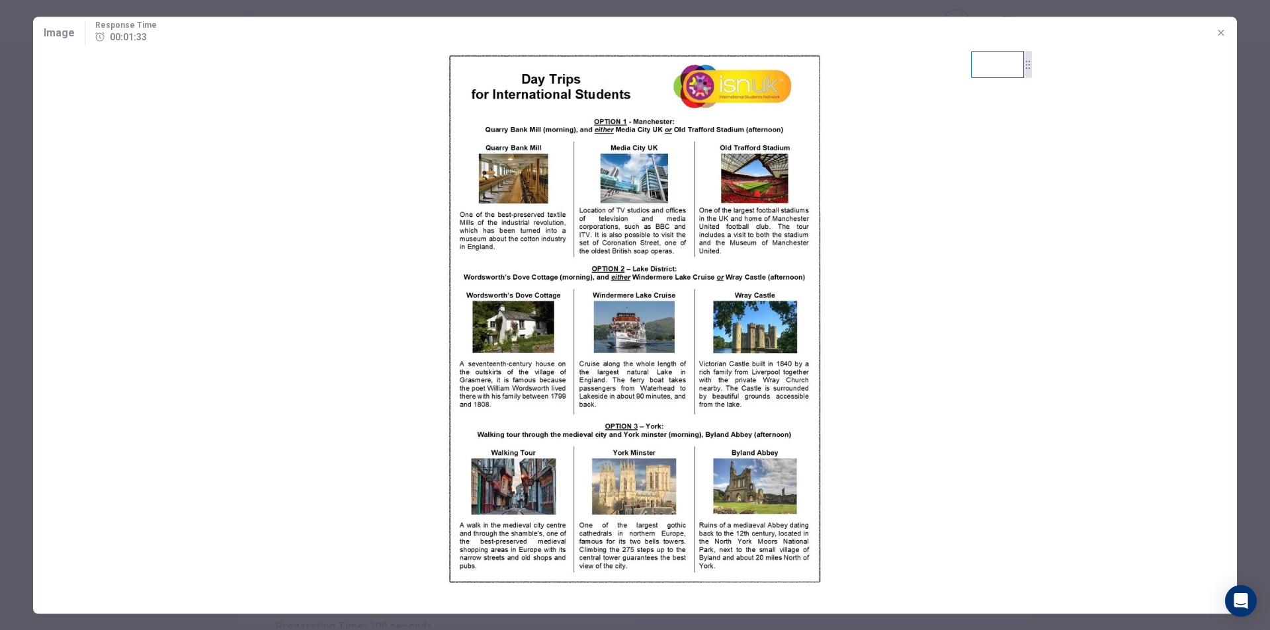
click at [508, 265] on img at bounding box center [635, 318] width 1204 height 541
click at [1223, 37] on icon "button" at bounding box center [1221, 32] width 11 height 11
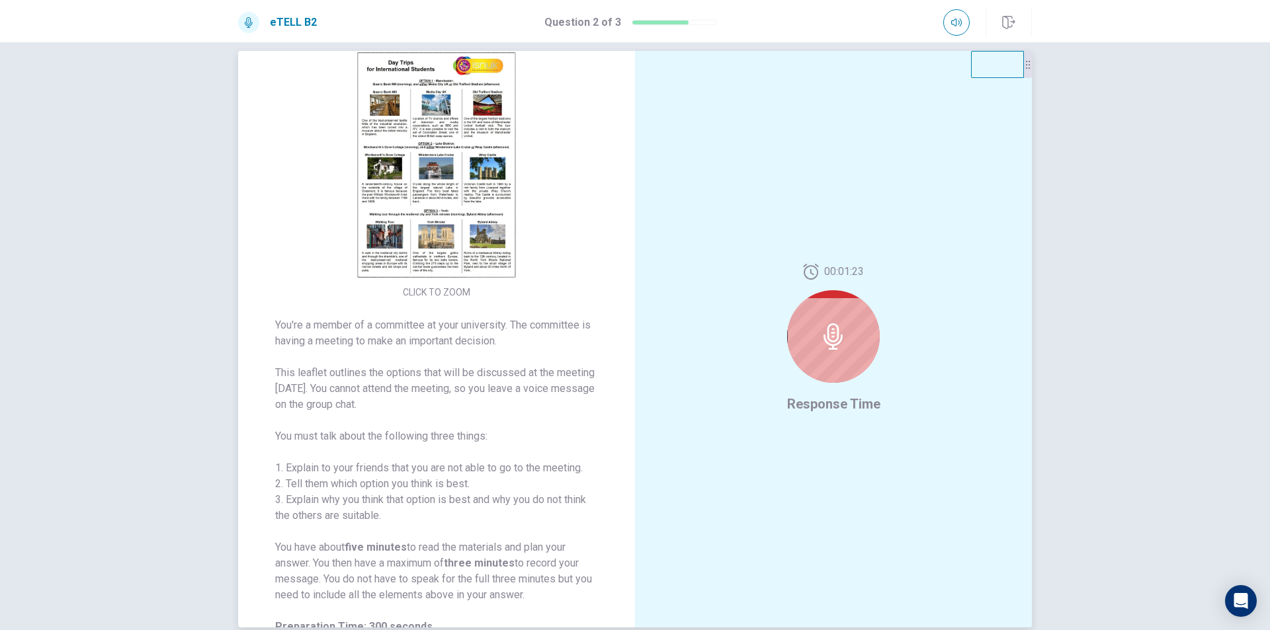
click at [804, 325] on div at bounding box center [833, 336] width 93 height 93
click at [825, 333] on icon at bounding box center [832, 336] width 19 height 26
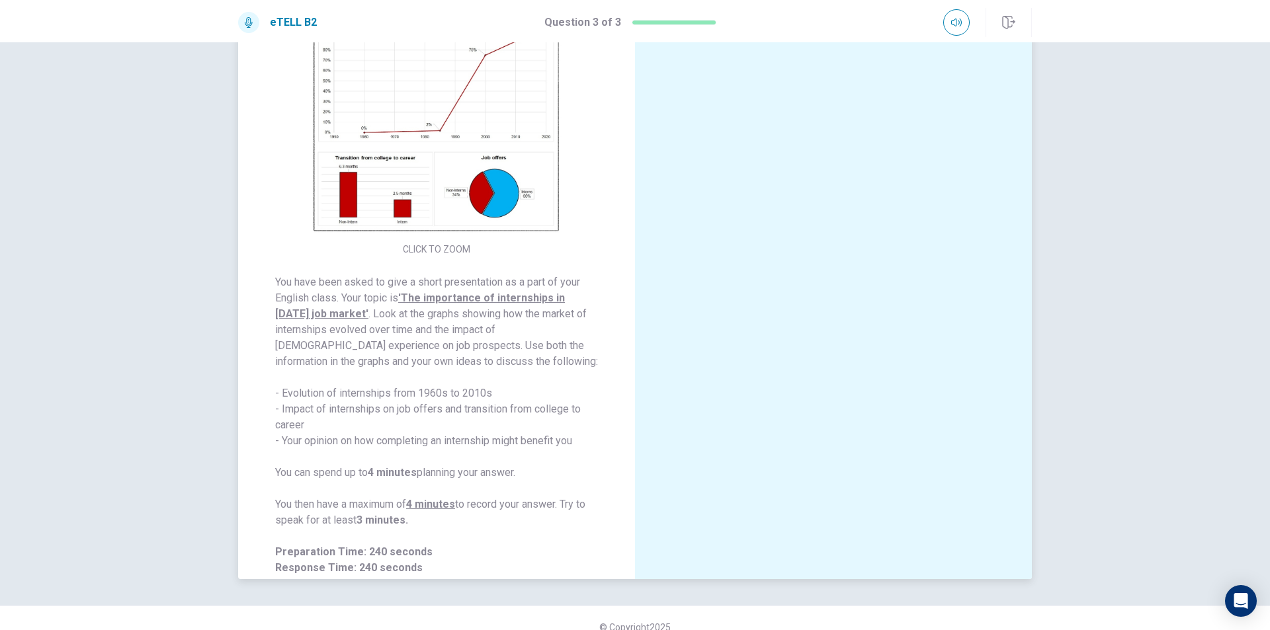
scroll to position [0, 0]
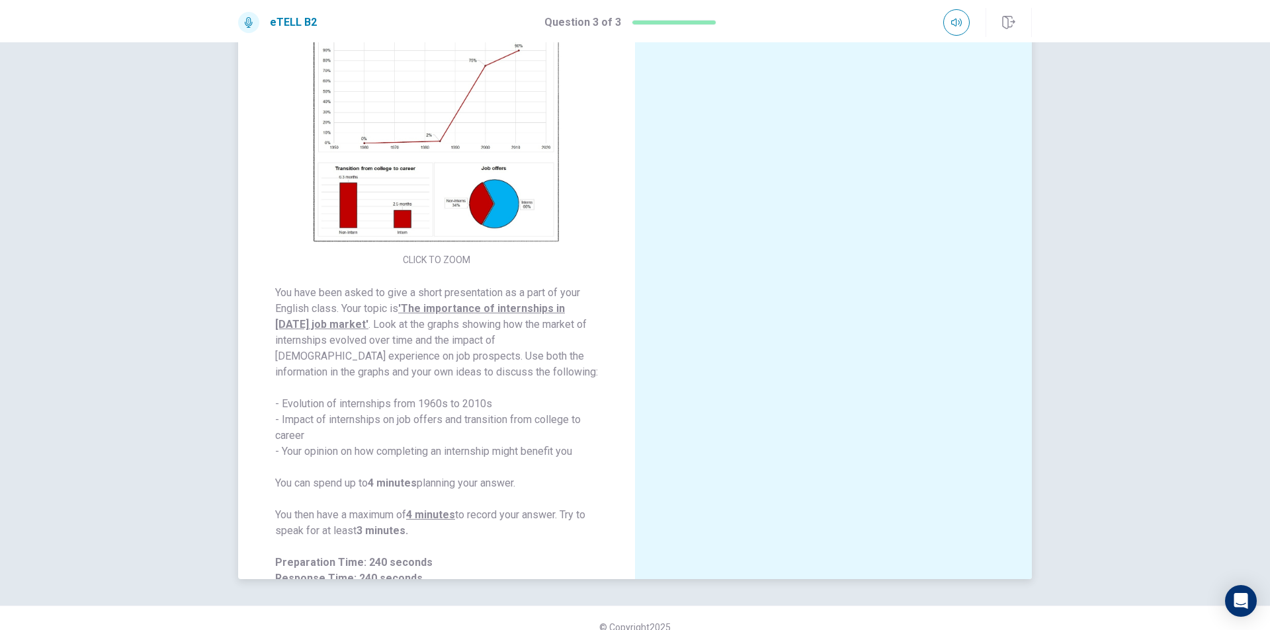
click at [419, 163] on img at bounding box center [437, 132] width 254 height 231
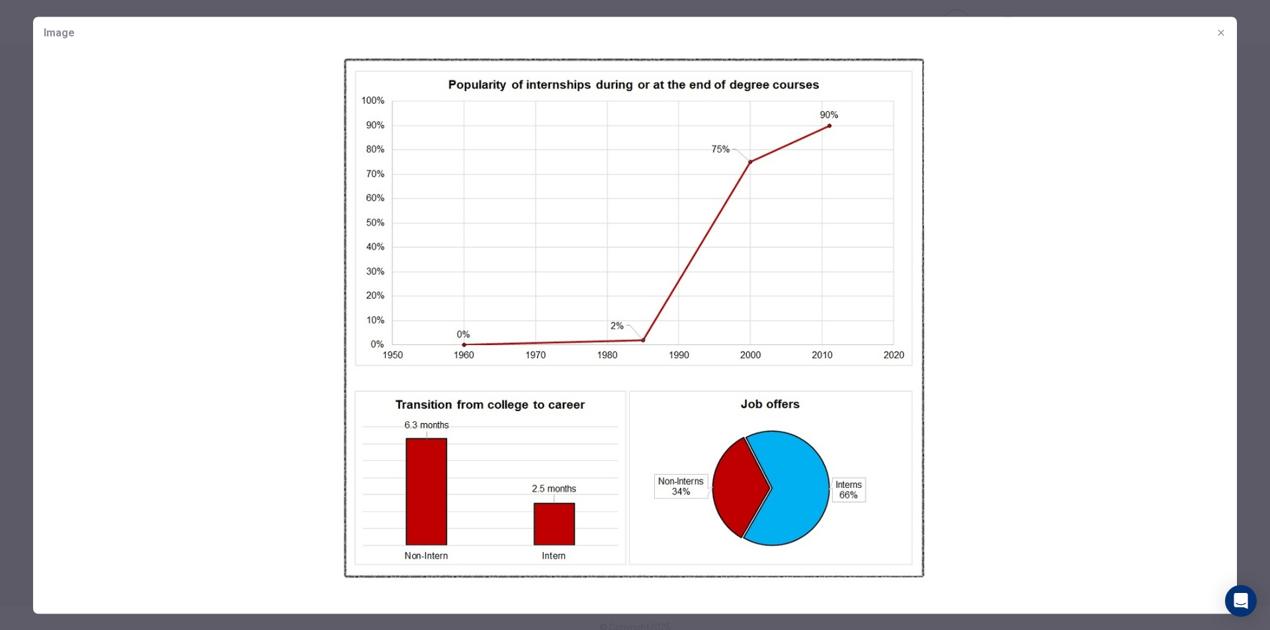
drag, startPoint x: 651, startPoint y: 85, endPoint x: 658, endPoint y: 103, distance: 19.0
click at [658, 103] on img at bounding box center [635, 318] width 1204 height 541
click at [1220, 33] on button "button" at bounding box center [1220, 32] width 21 height 21
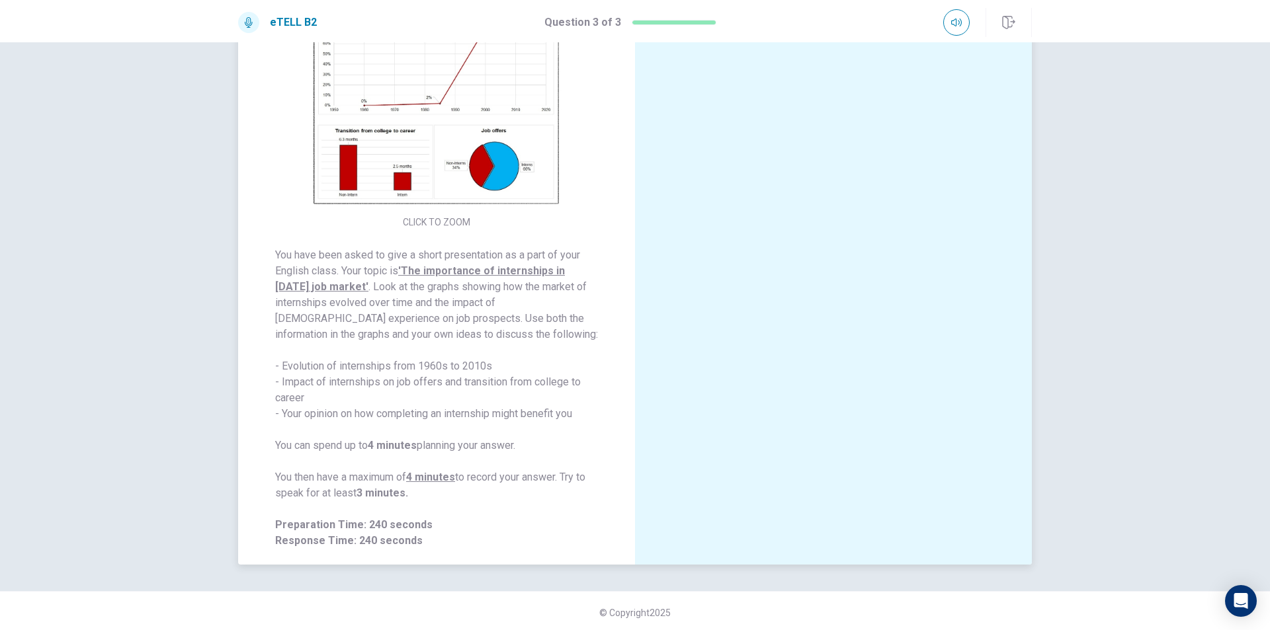
scroll to position [84, 0]
drag, startPoint x: 414, startPoint y: 149, endPoint x: 421, endPoint y: 177, distance: 28.6
click at [421, 177] on img at bounding box center [437, 91] width 254 height 231
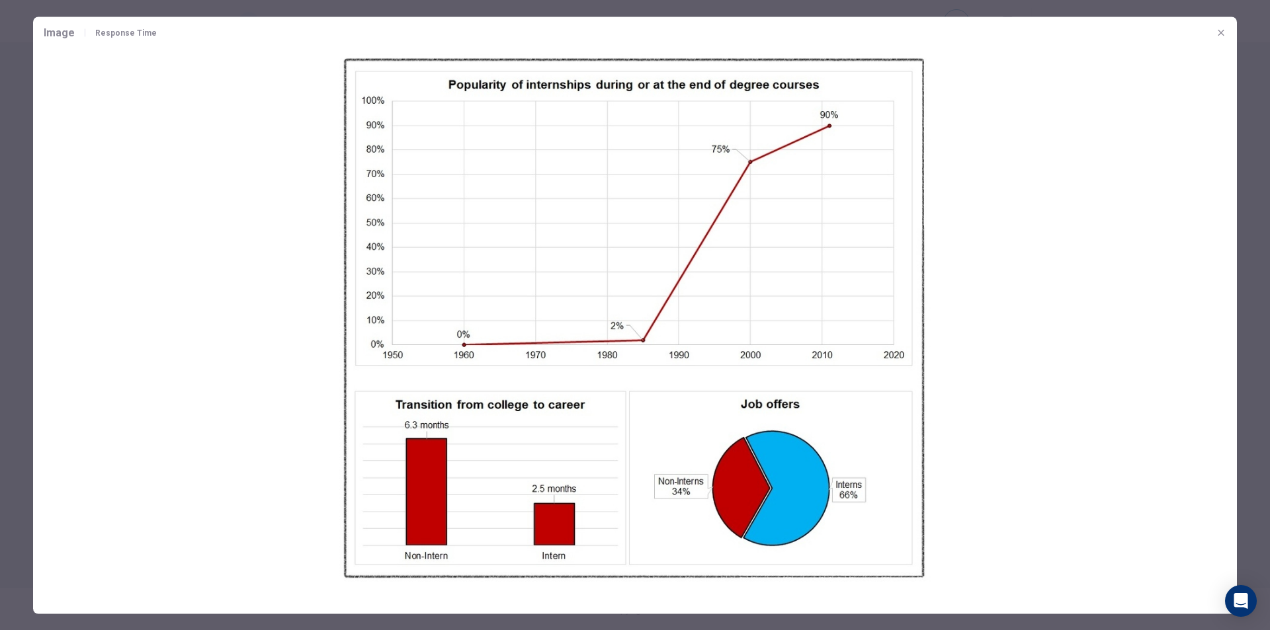
click at [1225, 36] on icon "button" at bounding box center [1221, 32] width 11 height 11
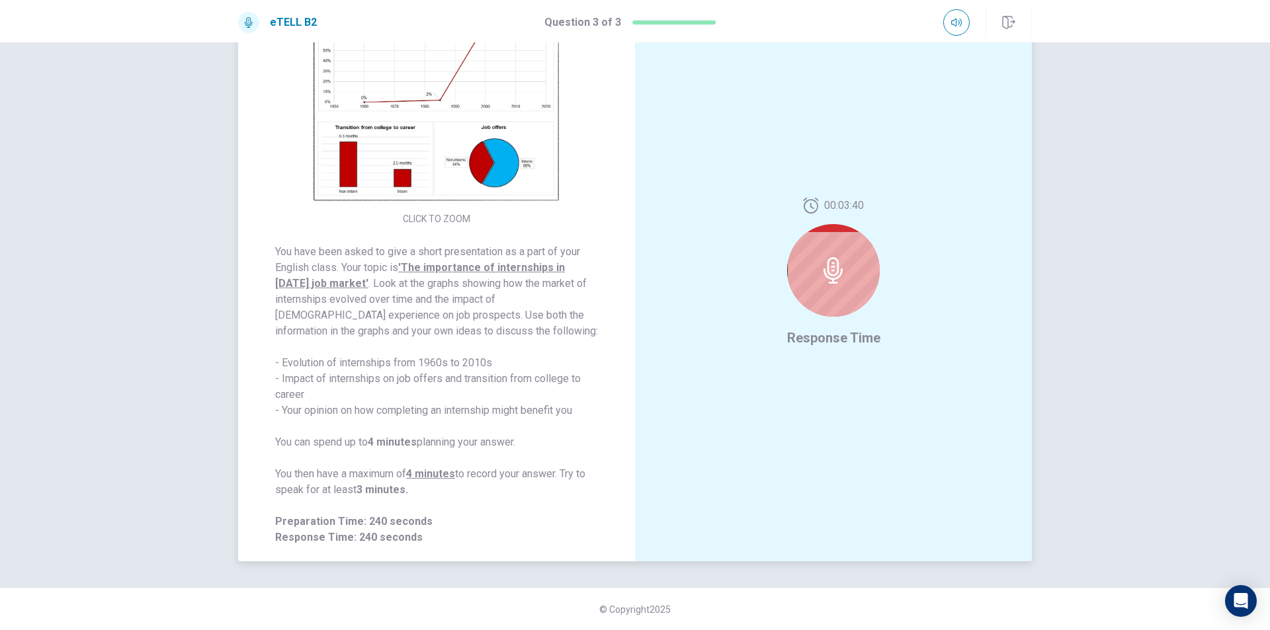
click at [362, 175] on img at bounding box center [437, 91] width 254 height 231
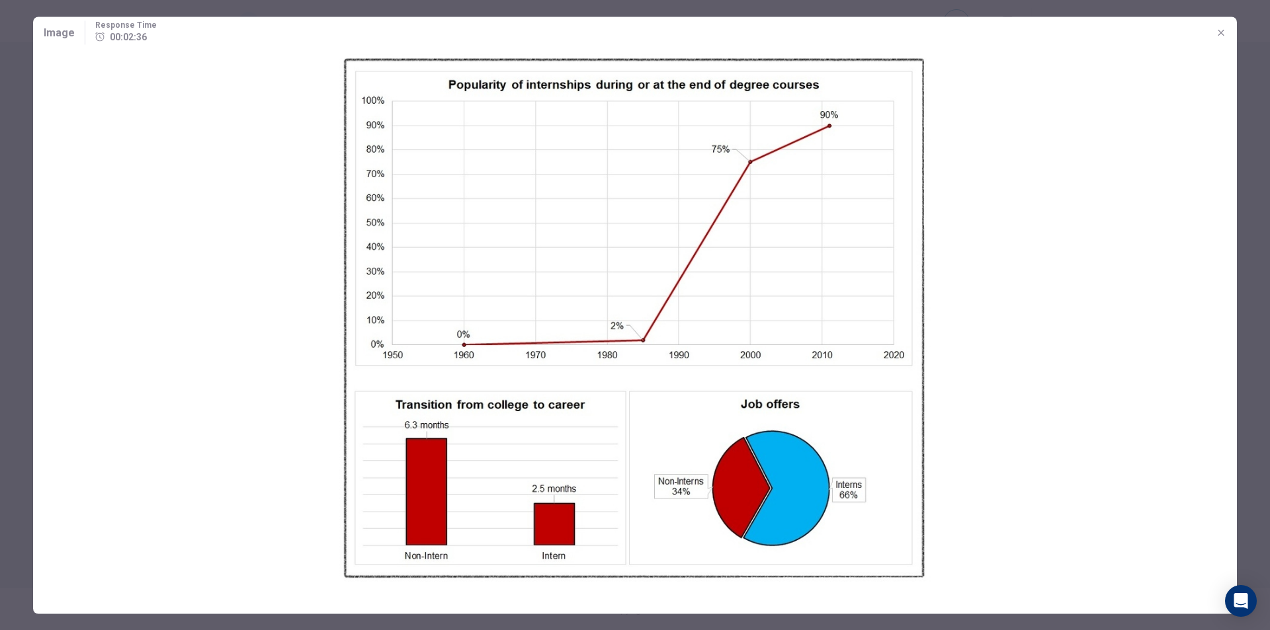
click at [1213, 34] on button "button" at bounding box center [1220, 32] width 21 height 21
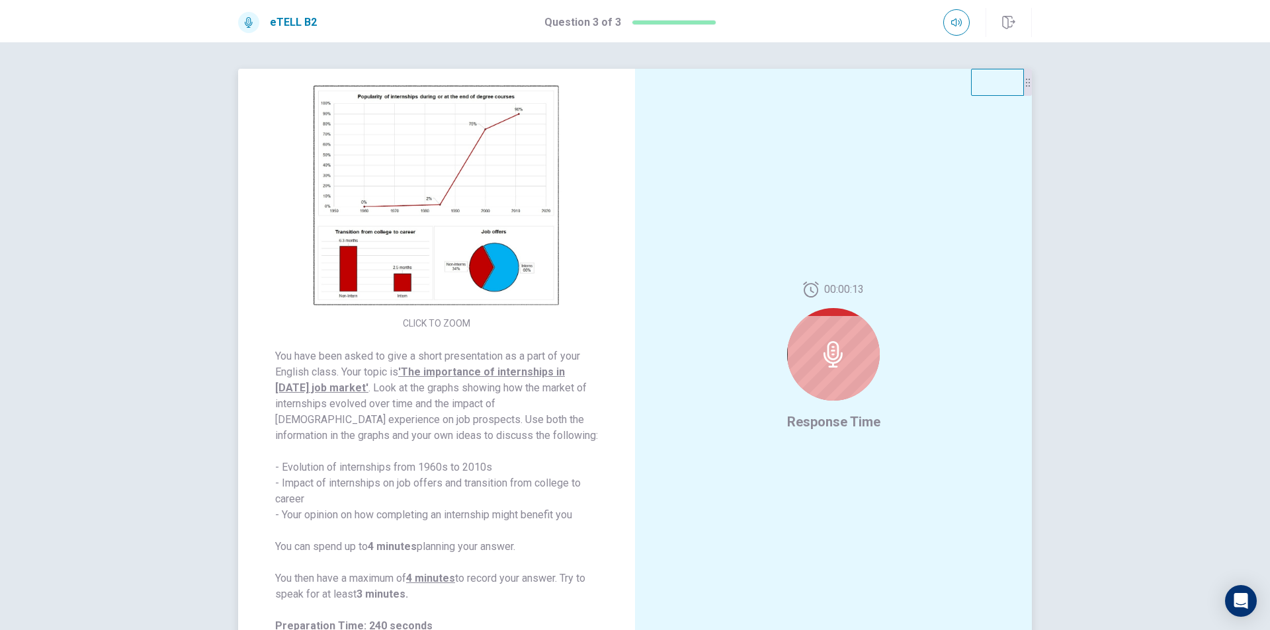
scroll to position [0, 0]
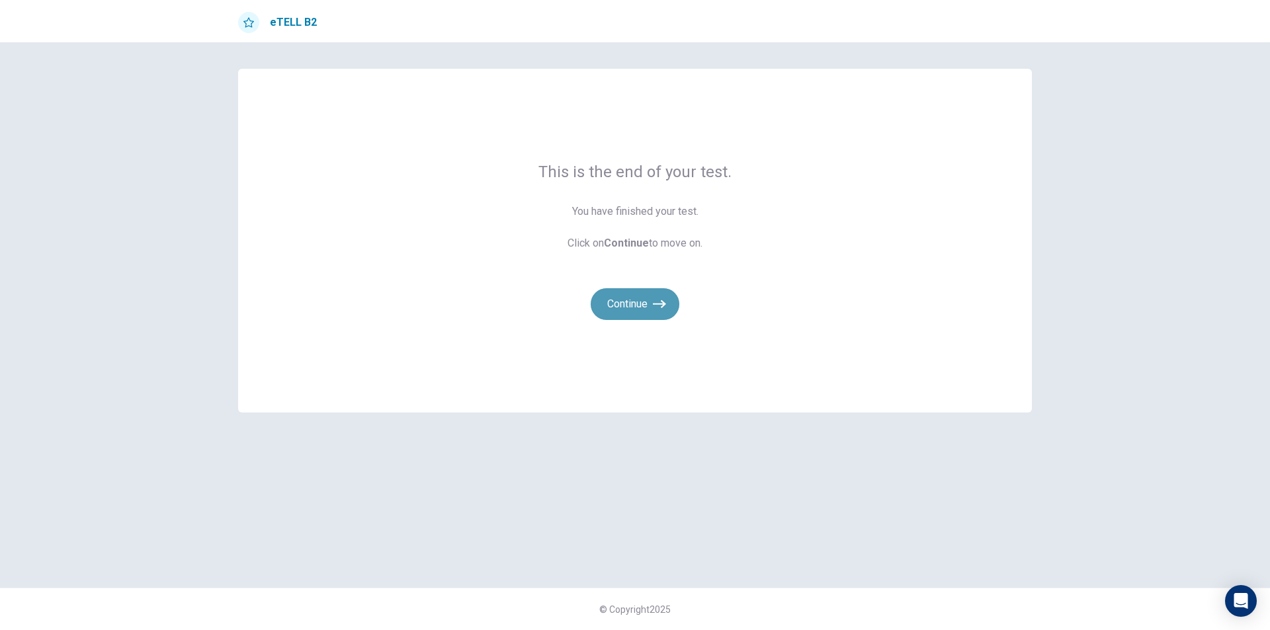
click at [645, 304] on button "Continue" at bounding box center [635, 304] width 89 height 32
